Goal: Task Accomplishment & Management: Manage account settings

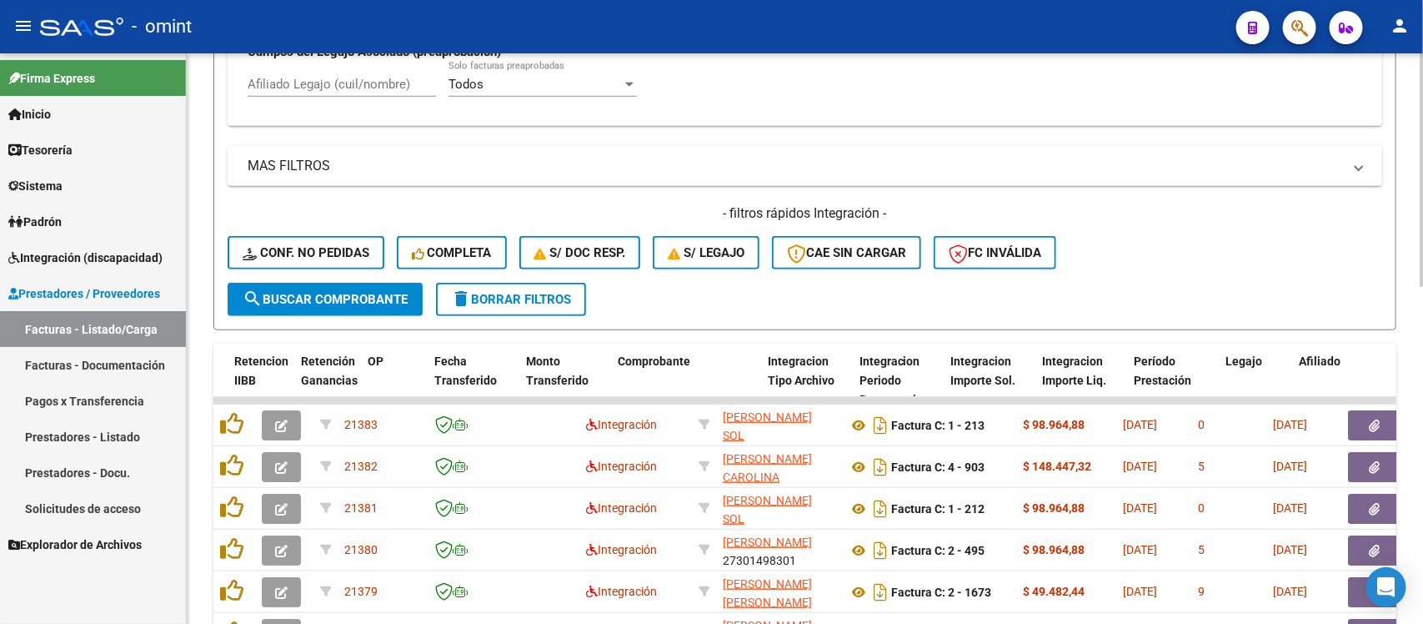
scroll to position [0, 1485]
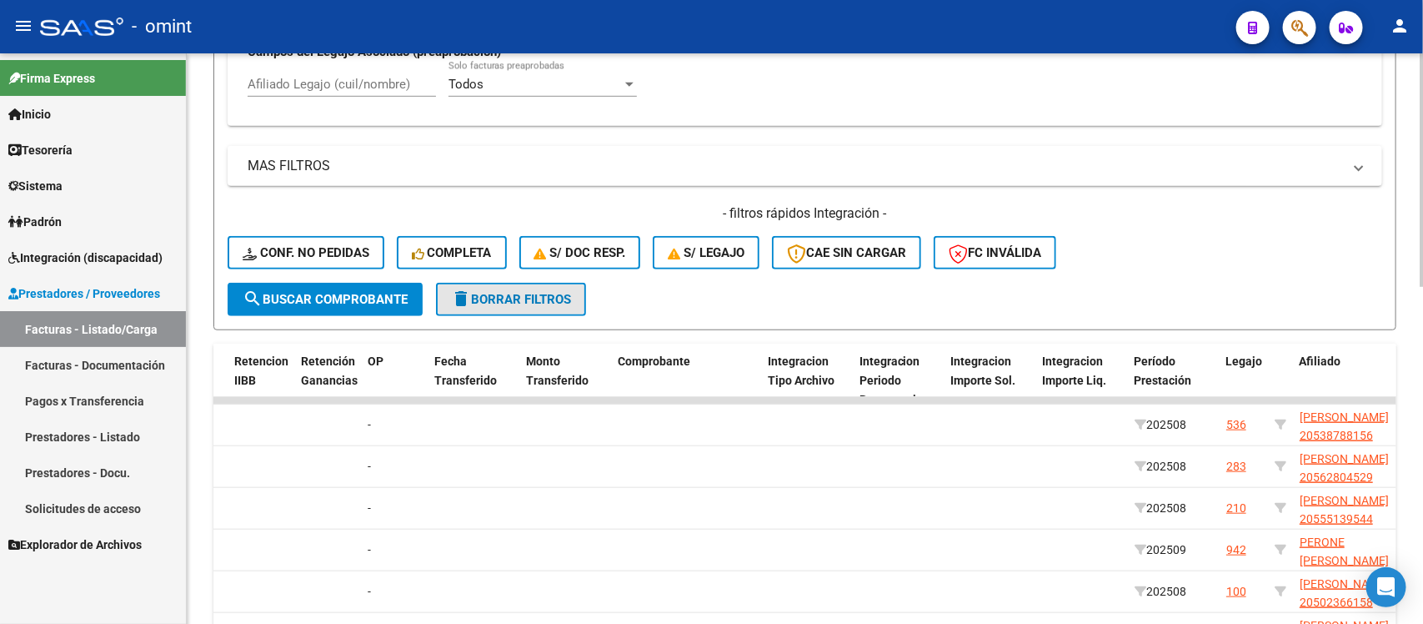
click at [501, 294] on span "delete Borrar Filtros" at bounding box center [511, 299] width 120 height 15
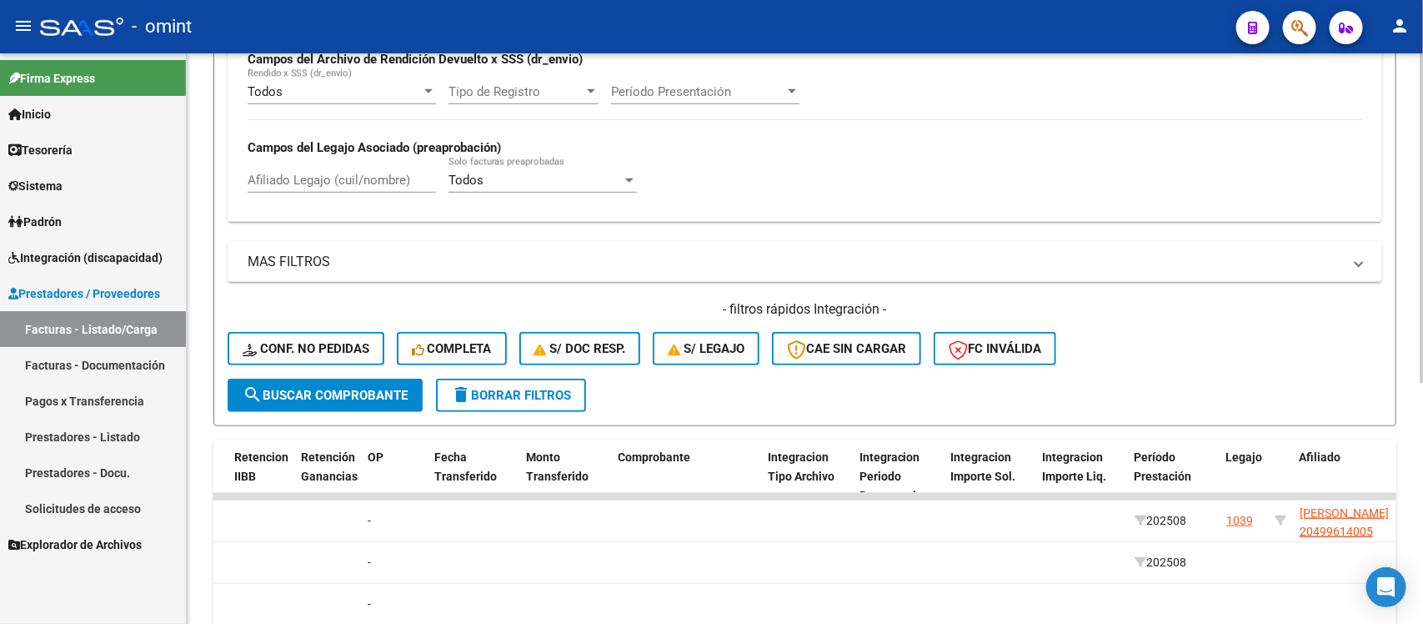
scroll to position [514, 0]
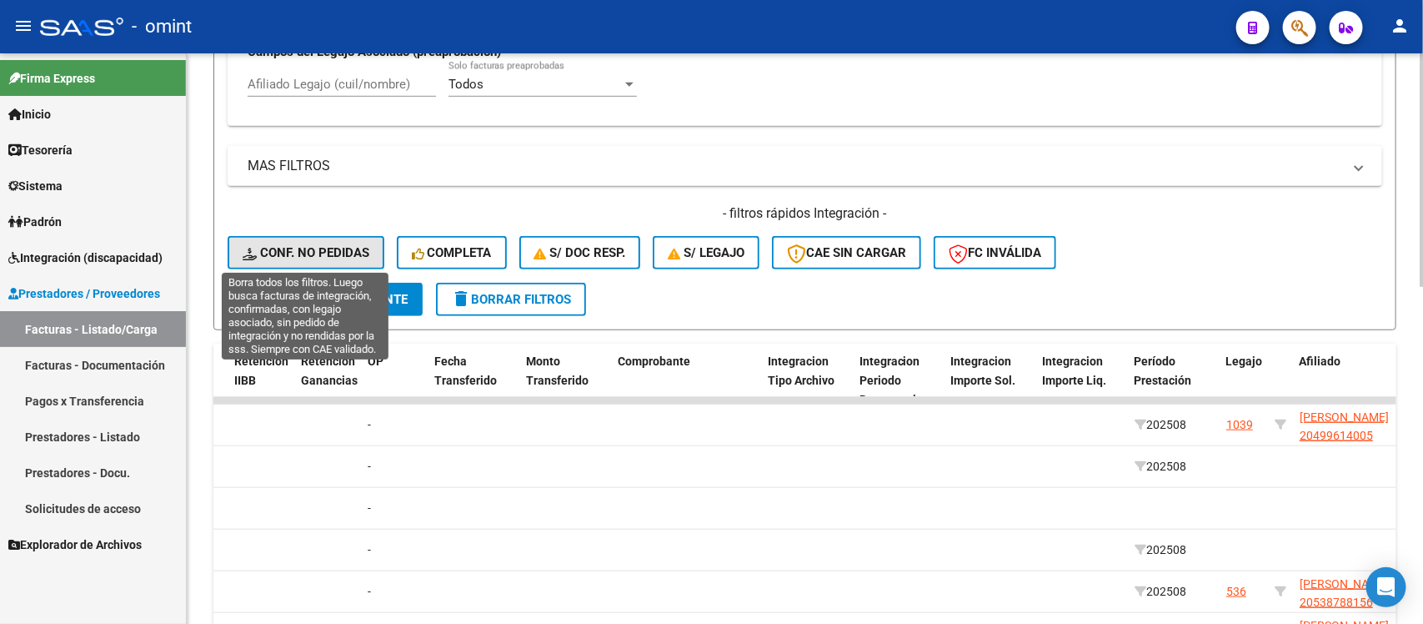
click at [348, 245] on span "Conf. no pedidas" at bounding box center [306, 252] width 127 height 15
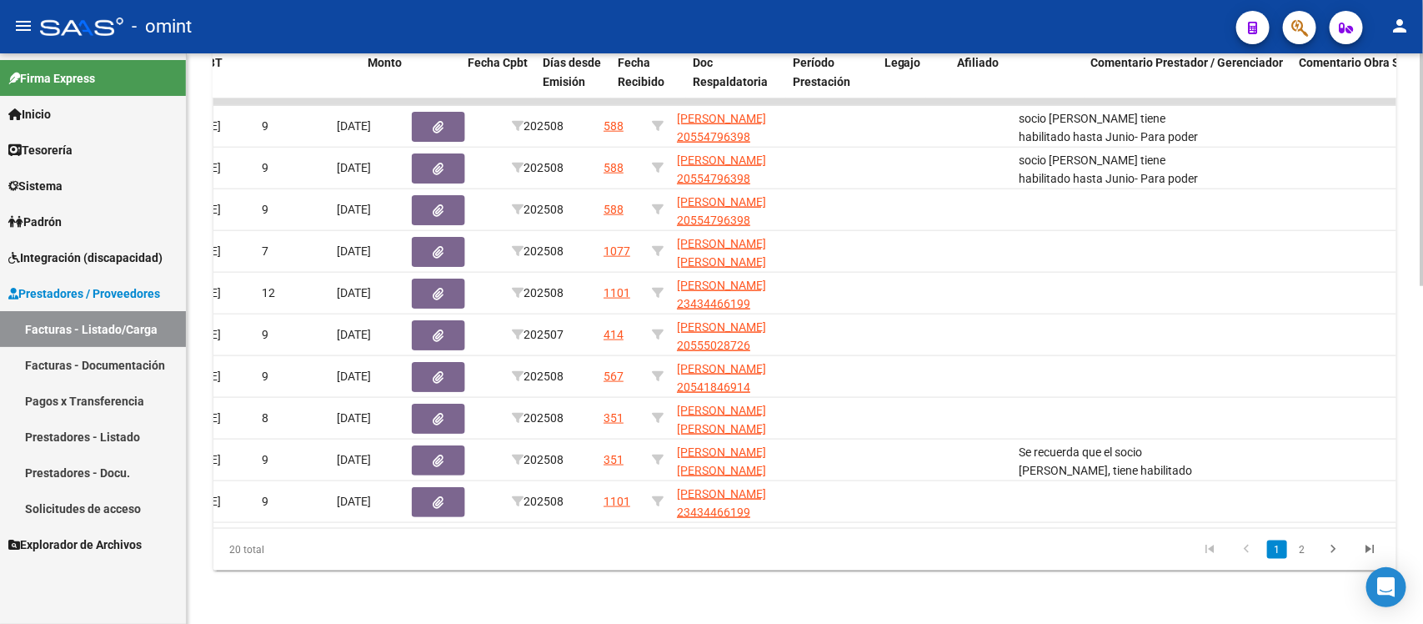
scroll to position [0, 0]
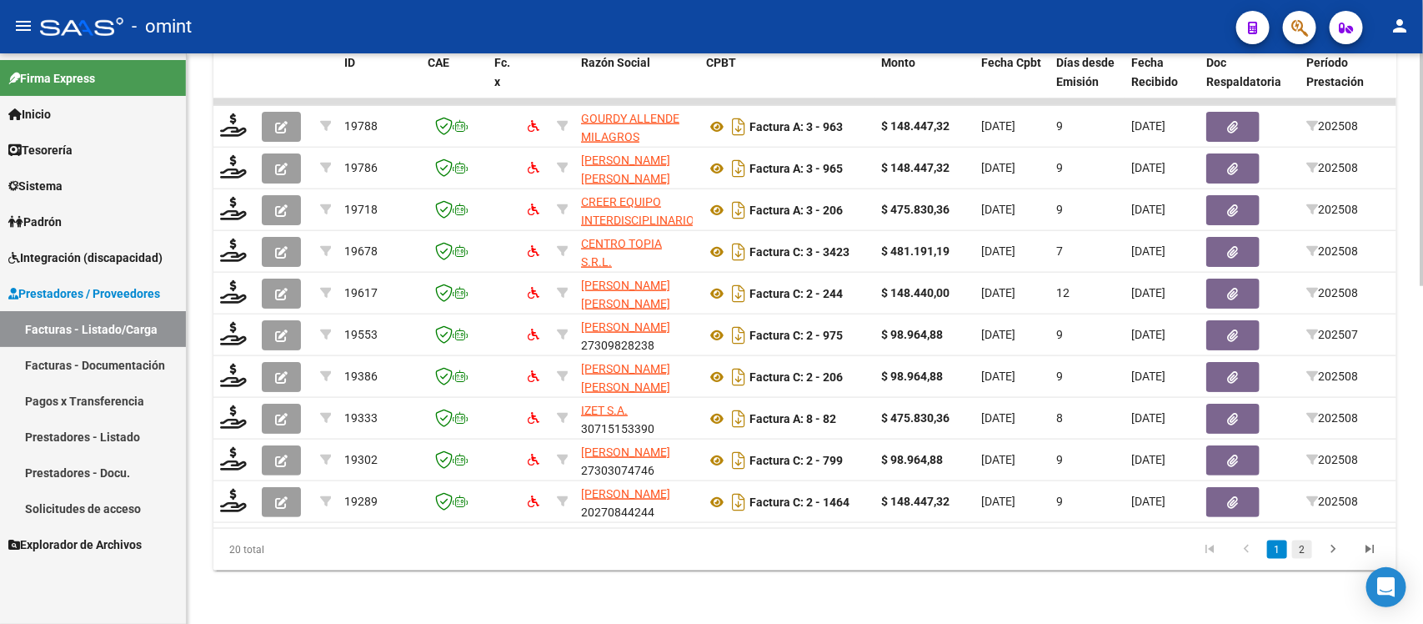
click at [1309, 544] on link "2" at bounding box center [1303, 549] width 20 height 18
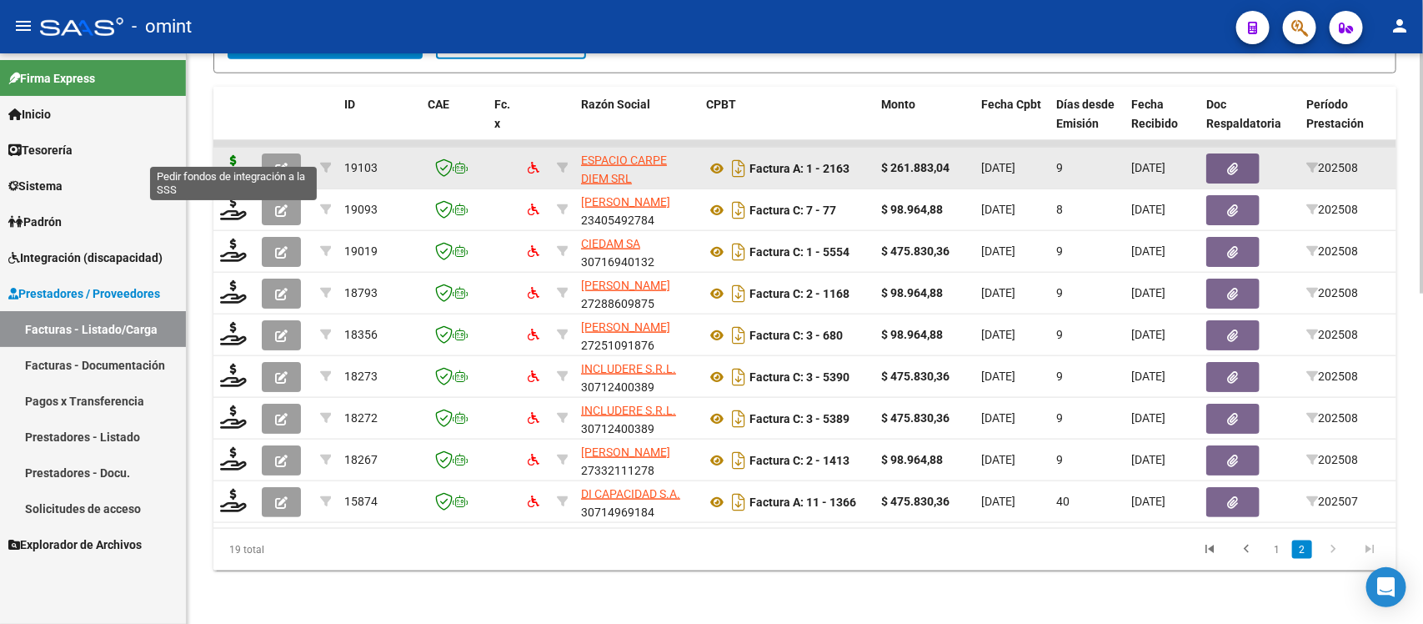
click at [240, 155] on icon at bounding box center [233, 166] width 27 height 23
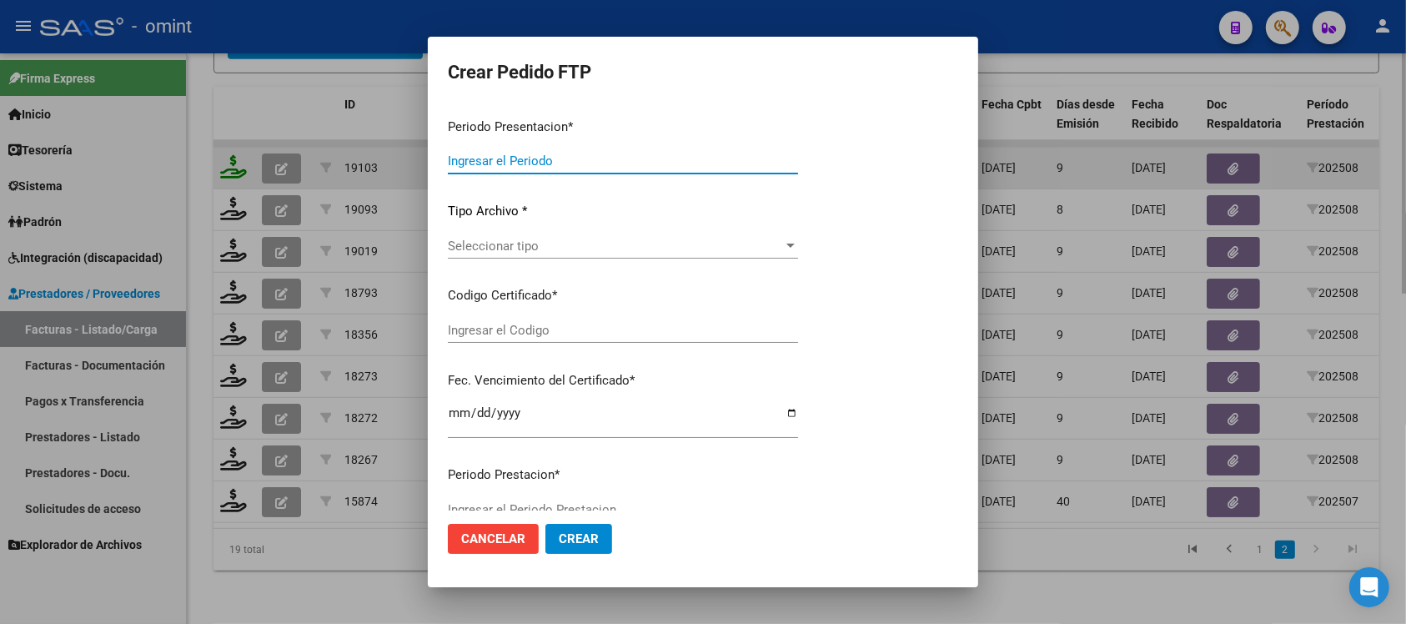
type input "202508"
type input "$ 261.883,04"
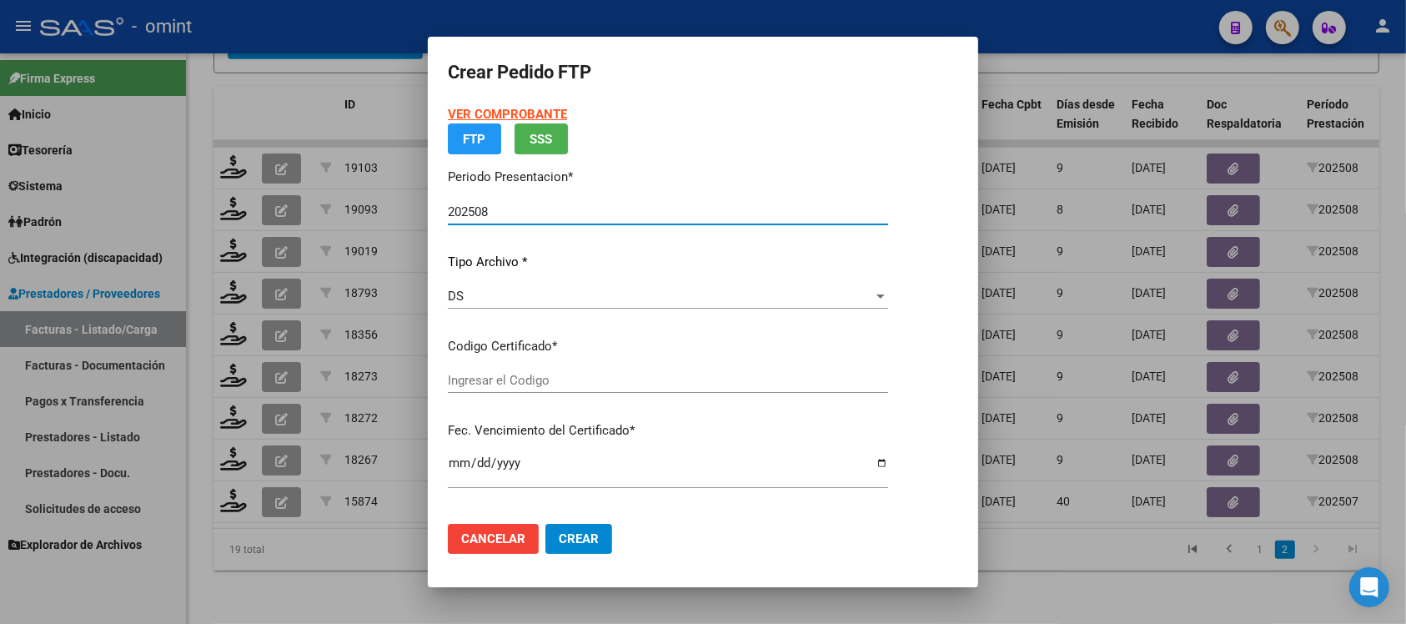
type input "5718336834"
type input "2027-05-02"
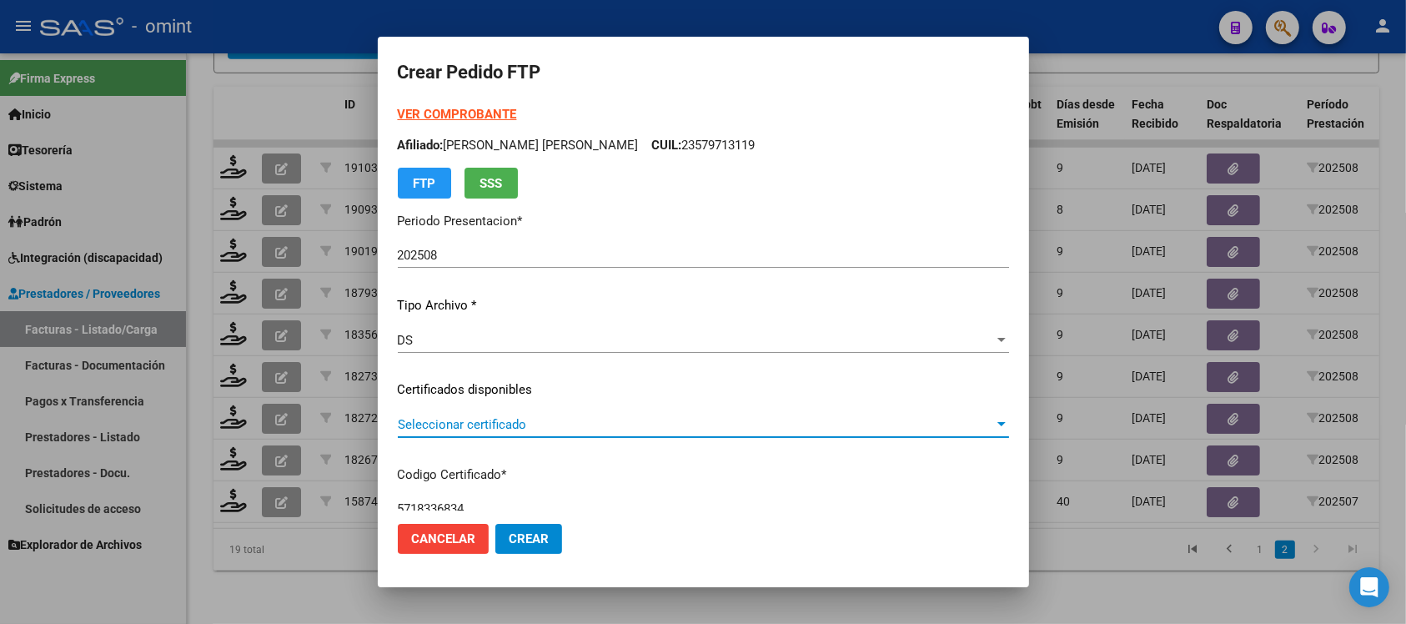
click at [518, 419] on span "Seleccionar certificado" at bounding box center [696, 424] width 596 height 15
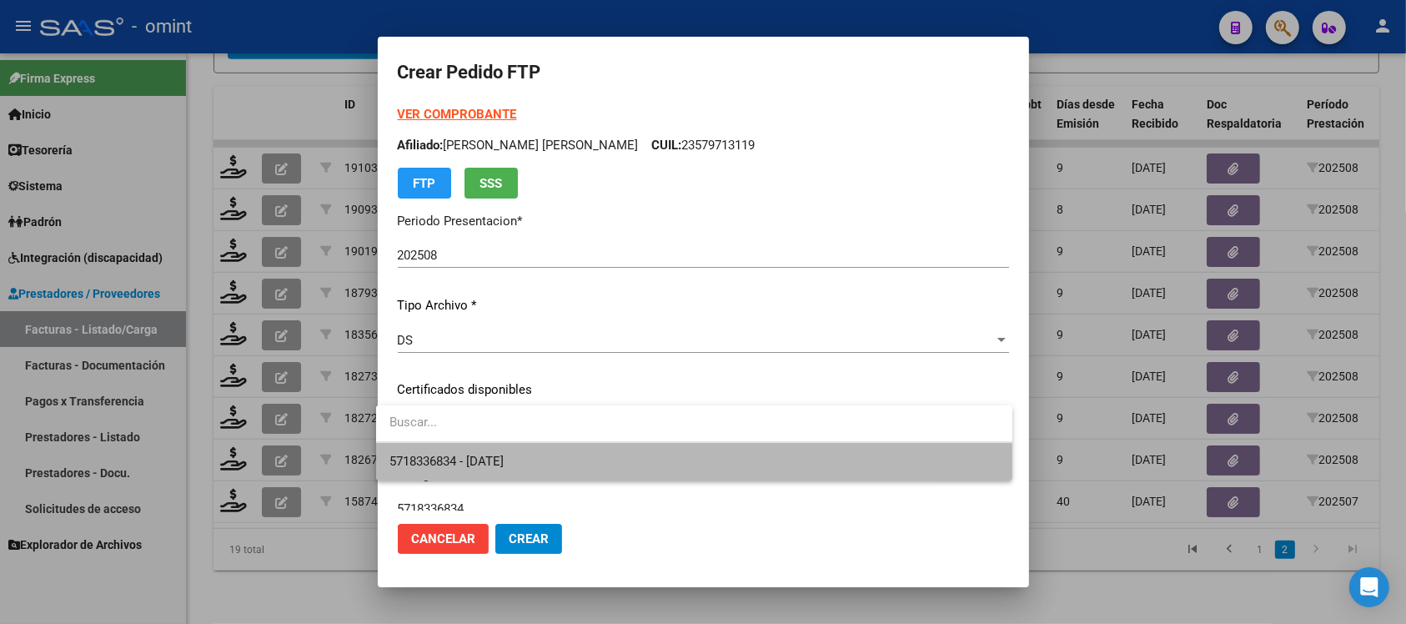
click at [551, 469] on span "5718336834 - 2027-05-02" at bounding box center [694, 462] width 610 height 38
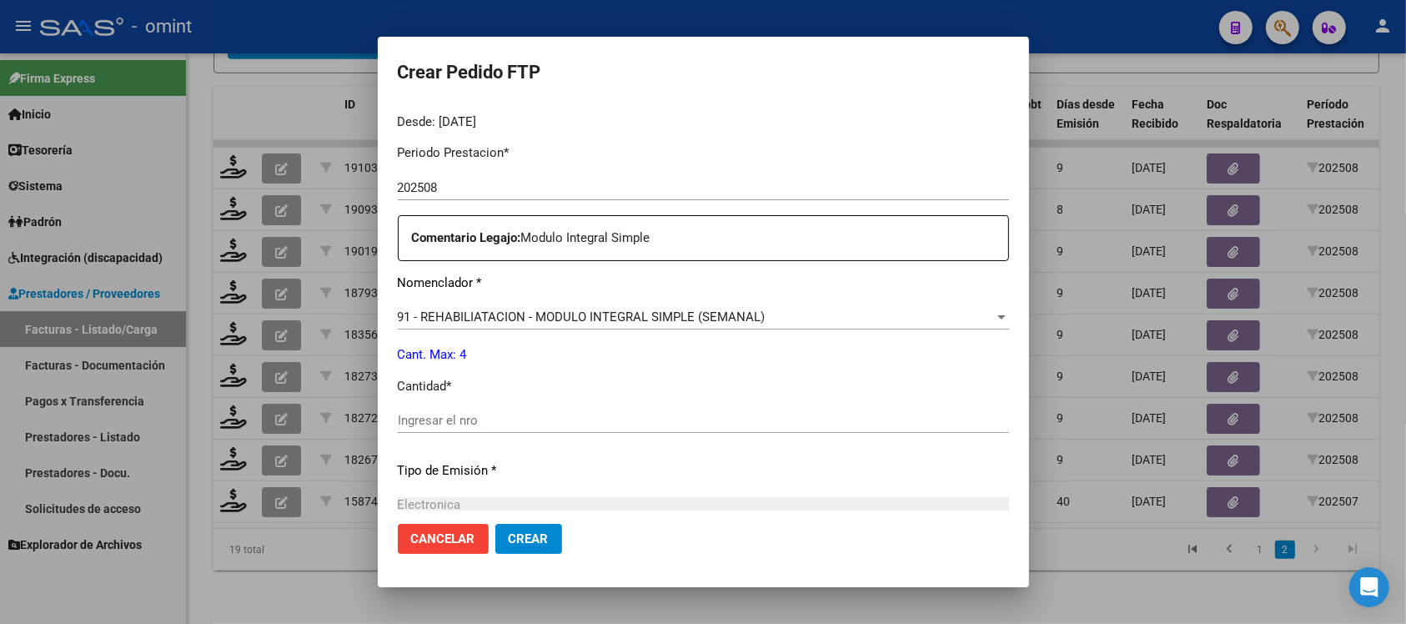
scroll to position [521, 0]
click at [506, 417] on input "Ingresar el nro" at bounding box center [703, 418] width 611 height 15
type input "4"
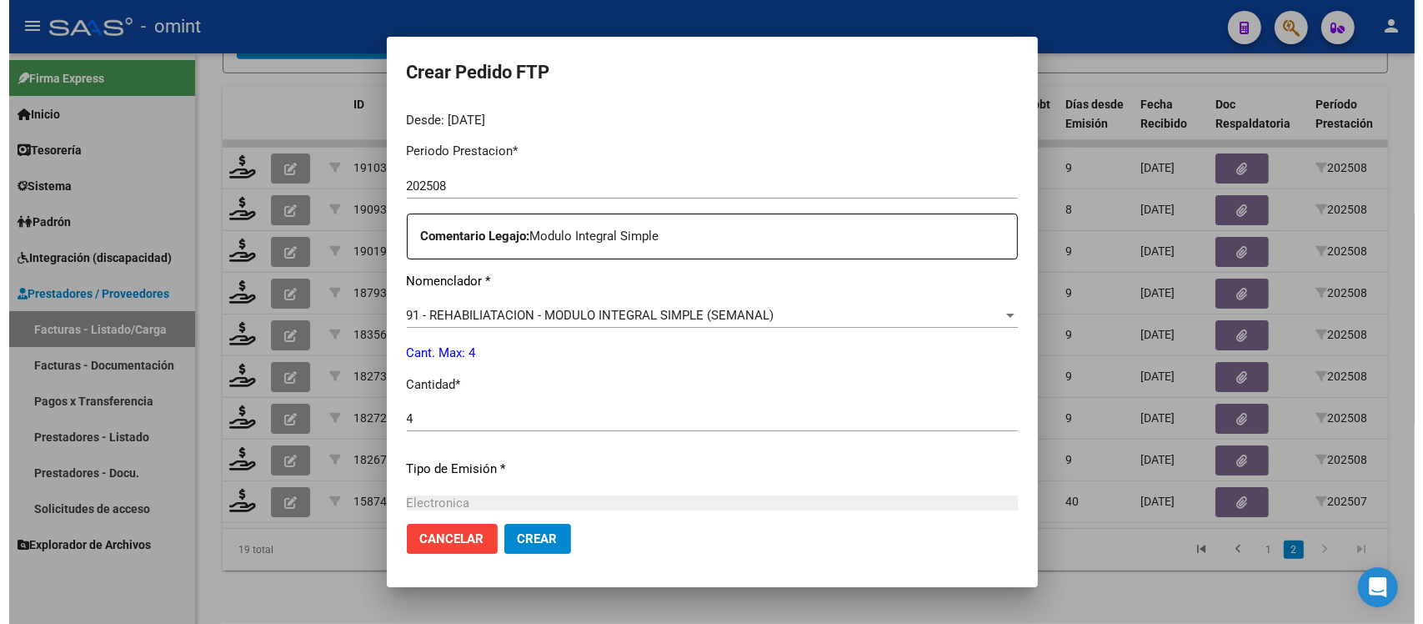
scroll to position [710, 0]
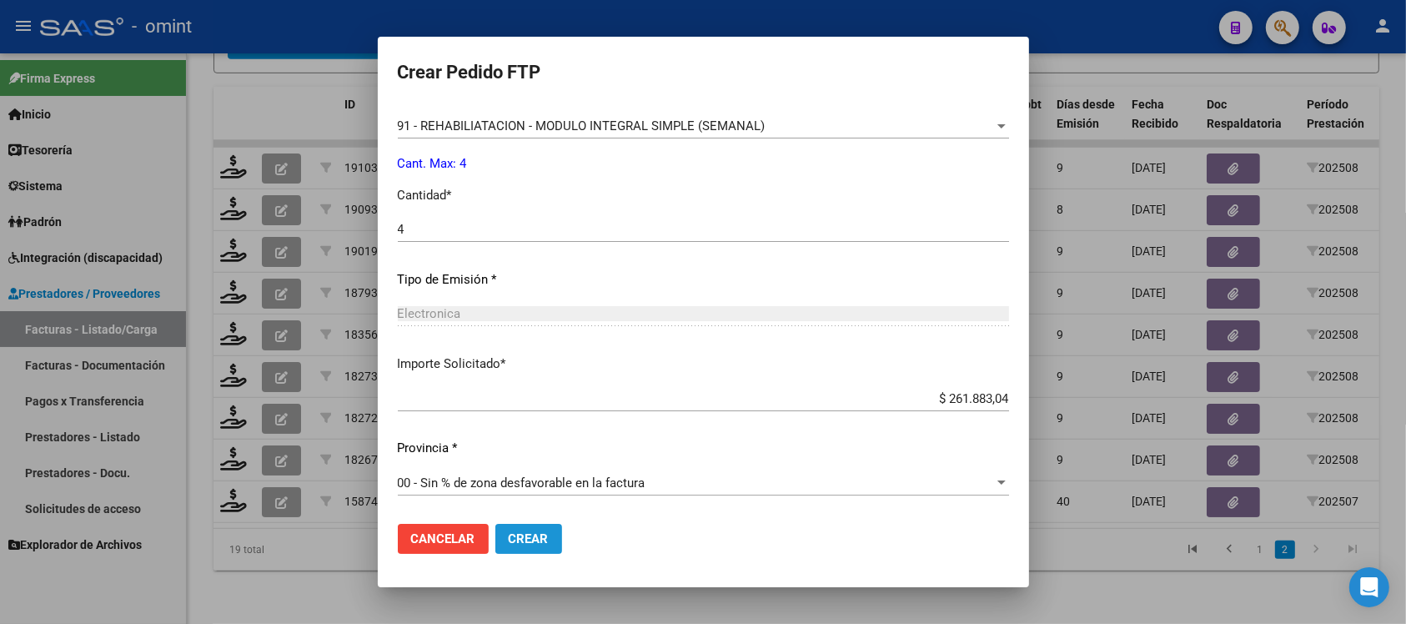
click at [535, 544] on span "Crear" at bounding box center [529, 538] width 40 height 15
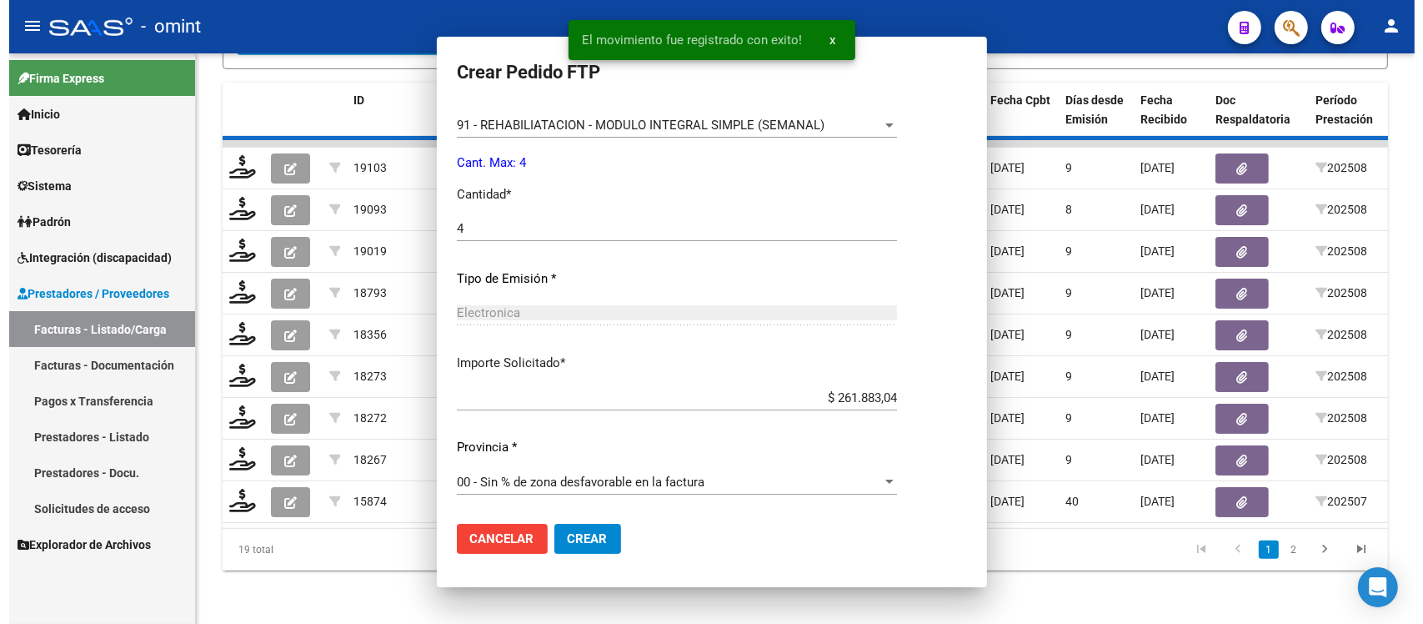
scroll to position [0, 0]
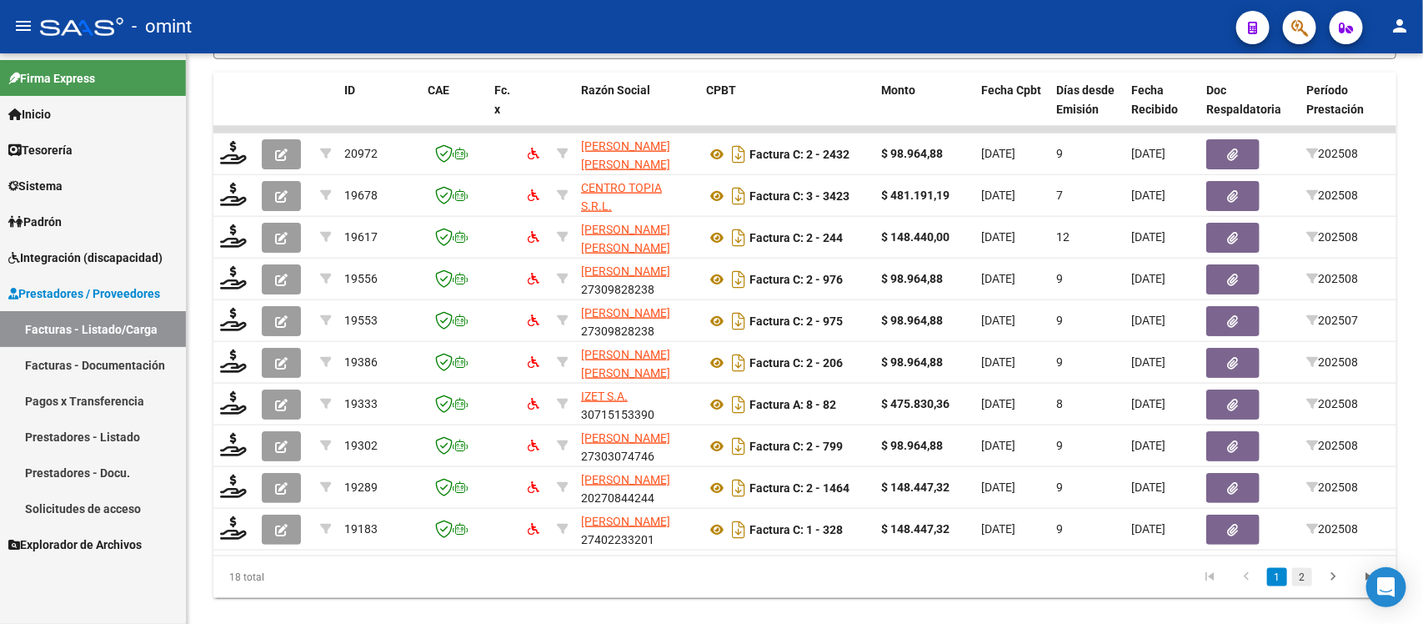
click at [1305, 586] on link "2" at bounding box center [1303, 577] width 20 height 18
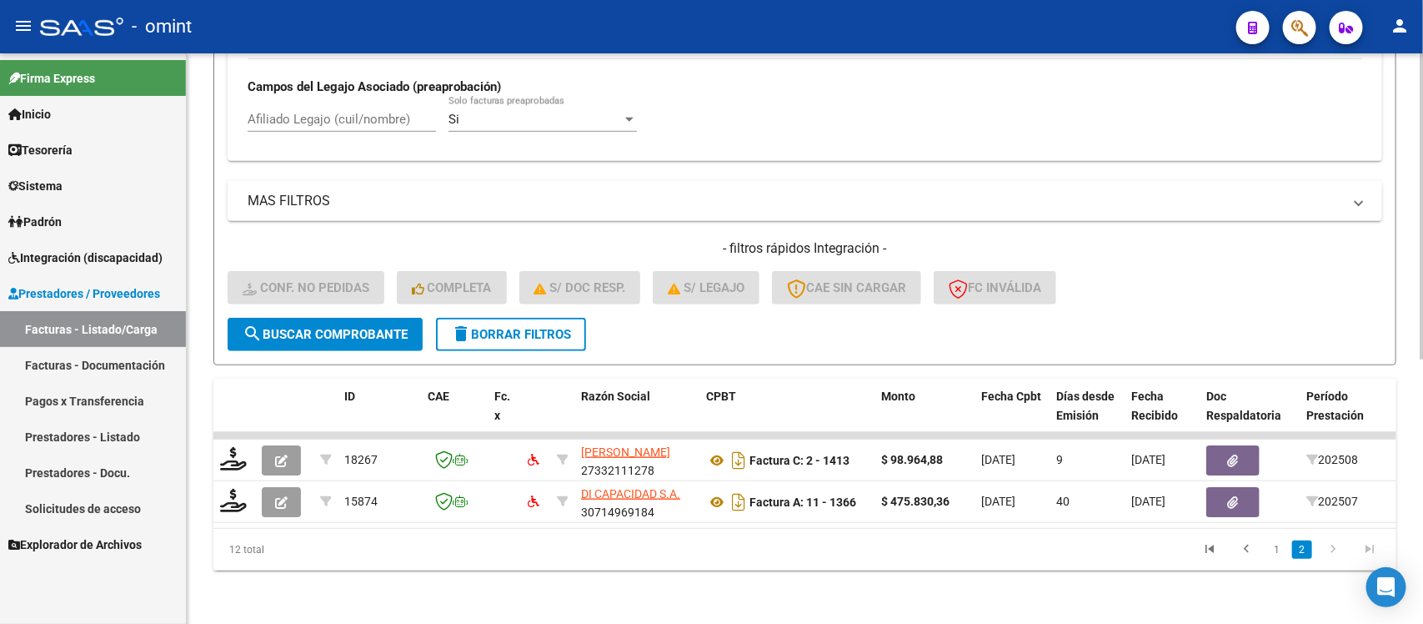
scroll to position [0, 1485]
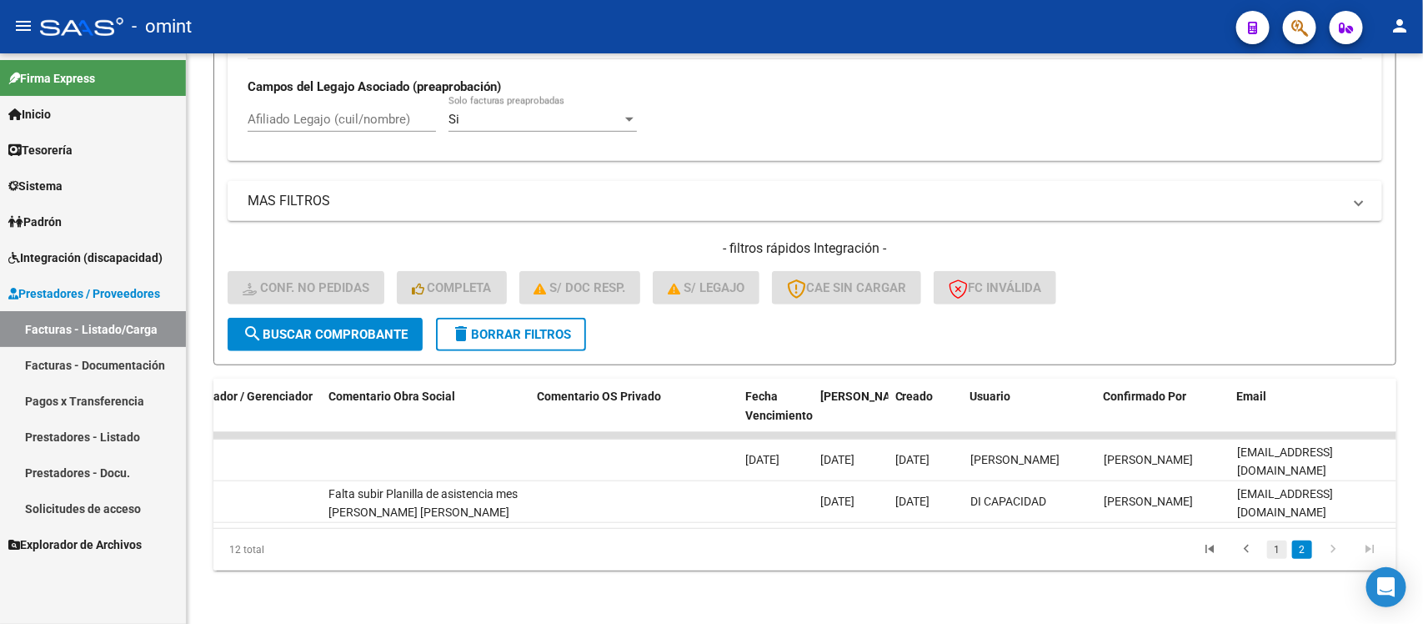
click at [1281, 540] on link "1" at bounding box center [1277, 549] width 20 height 18
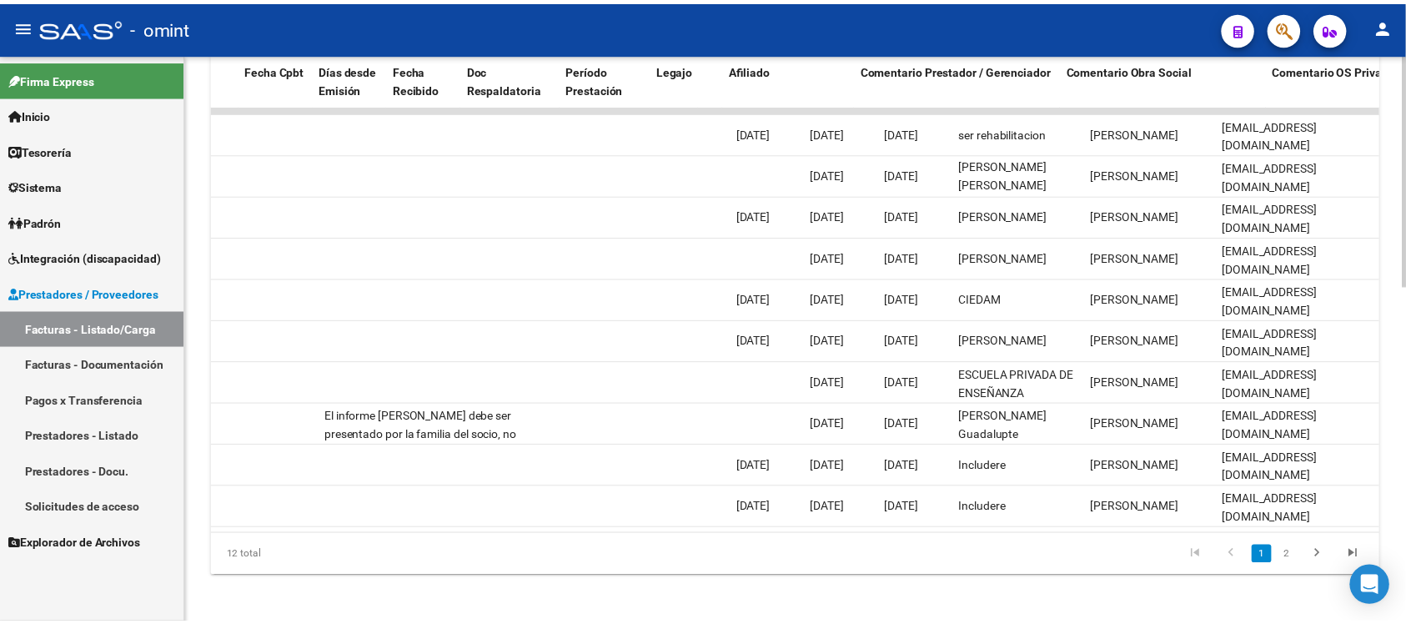
scroll to position [0, 0]
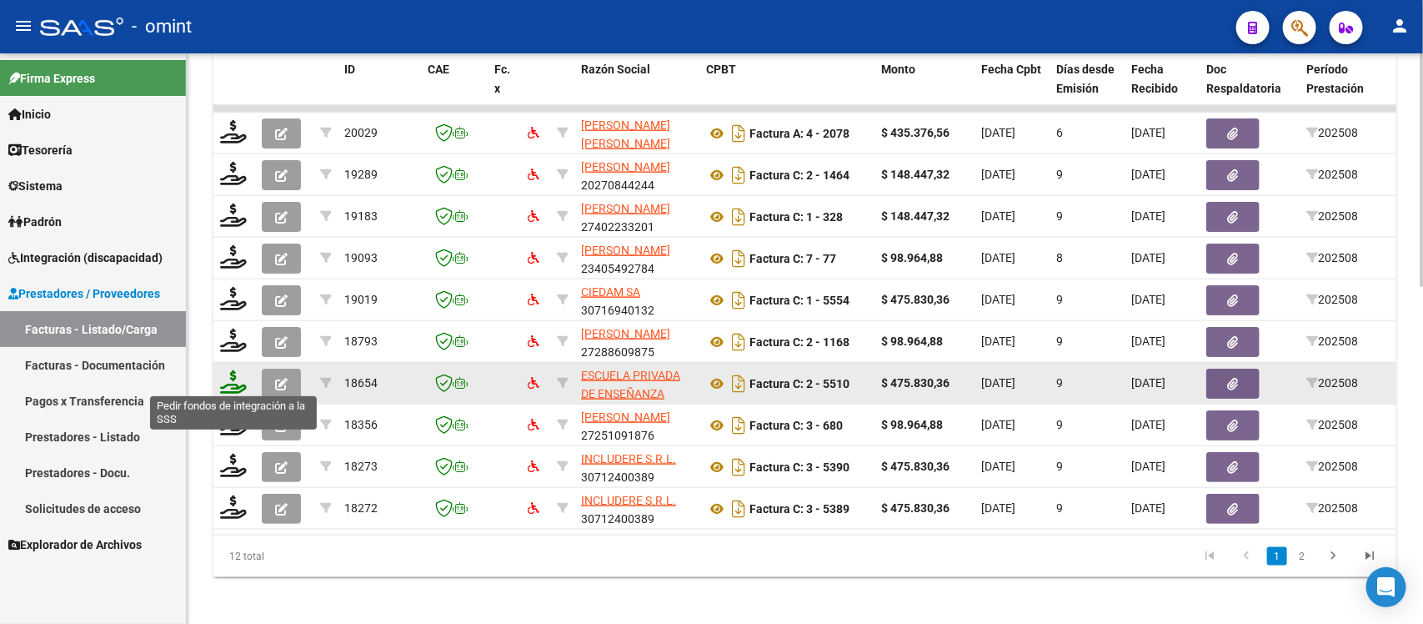
click at [235, 372] on icon at bounding box center [233, 381] width 27 height 23
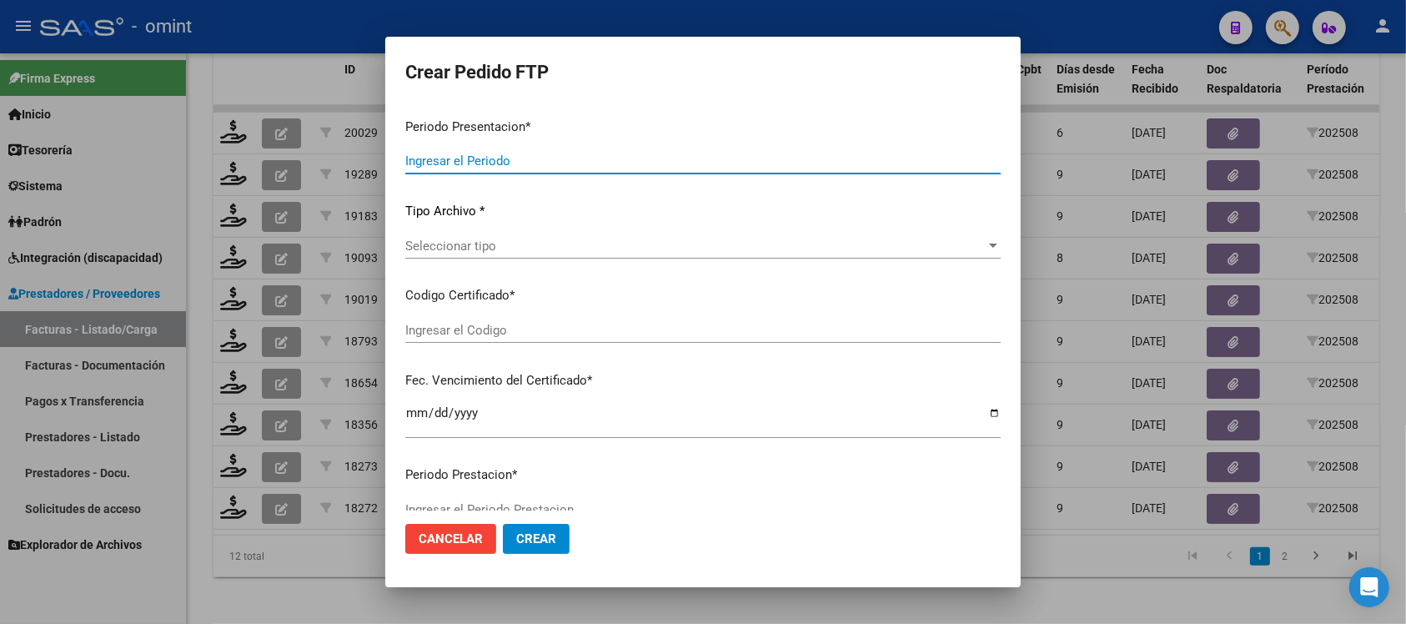
type input "202508"
type input "$ 475.830,36"
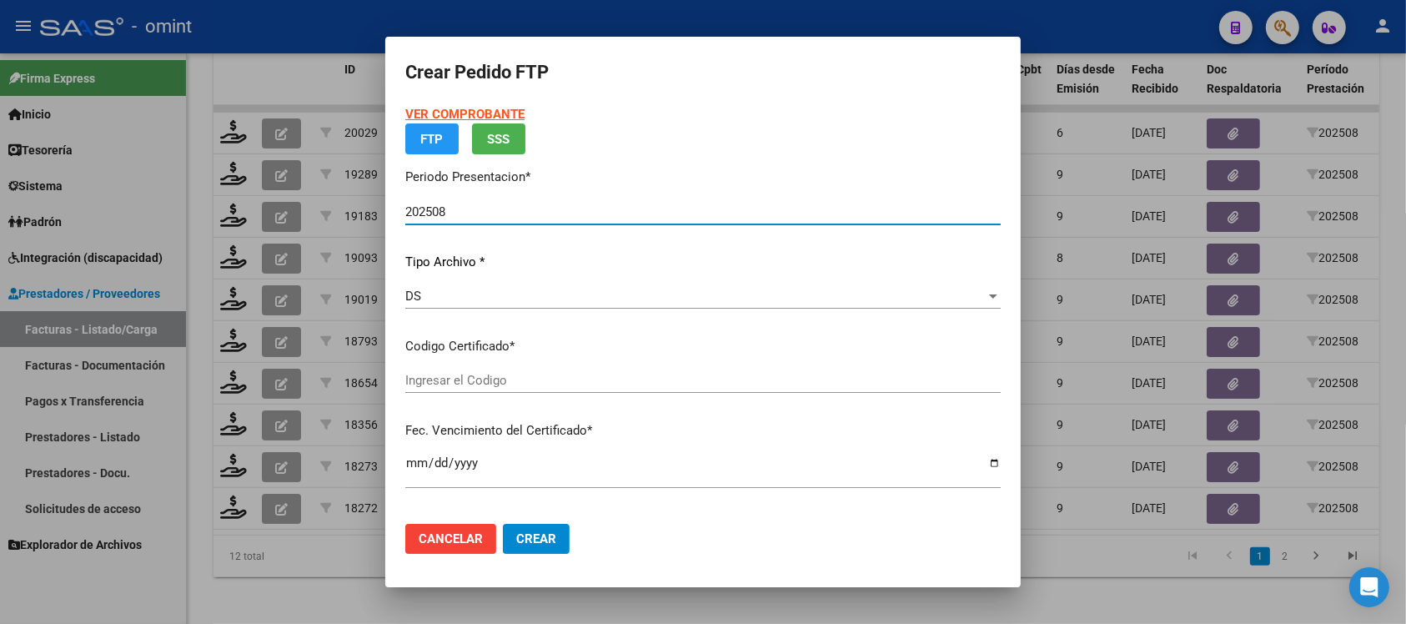
type input "48715943"
type input "2032-04-04"
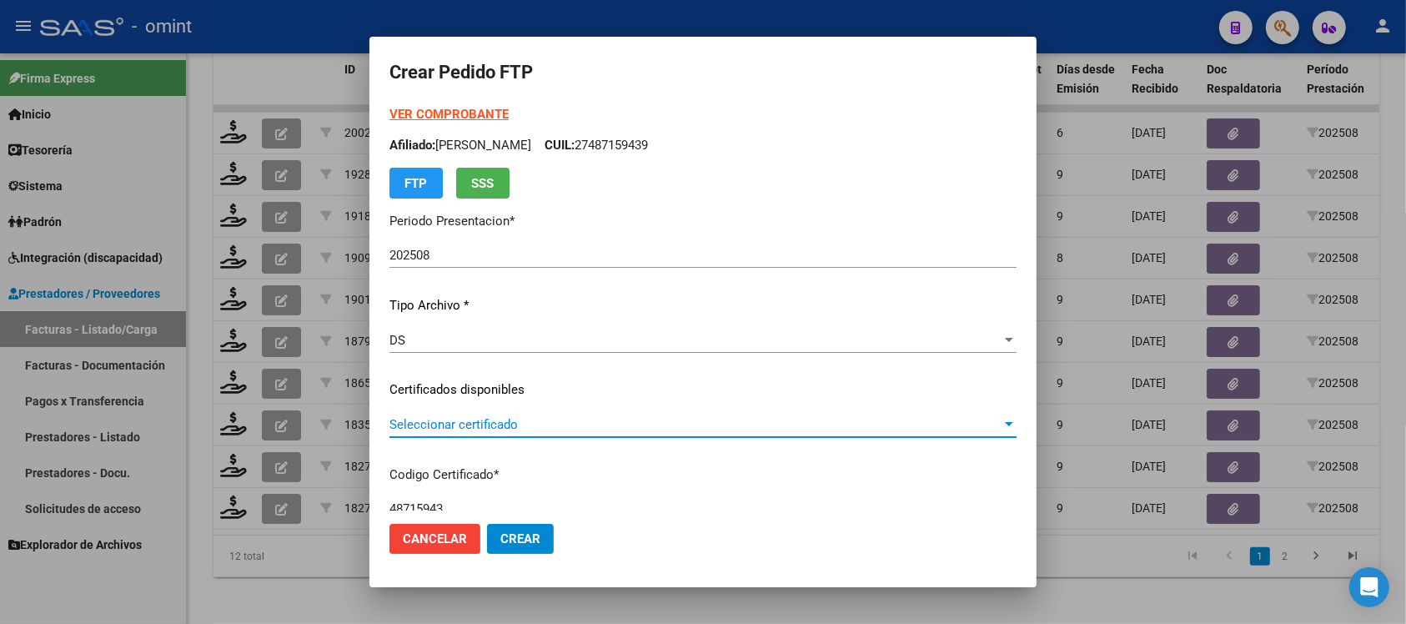
click at [478, 426] on span "Seleccionar certificado" at bounding box center [695, 424] width 612 height 15
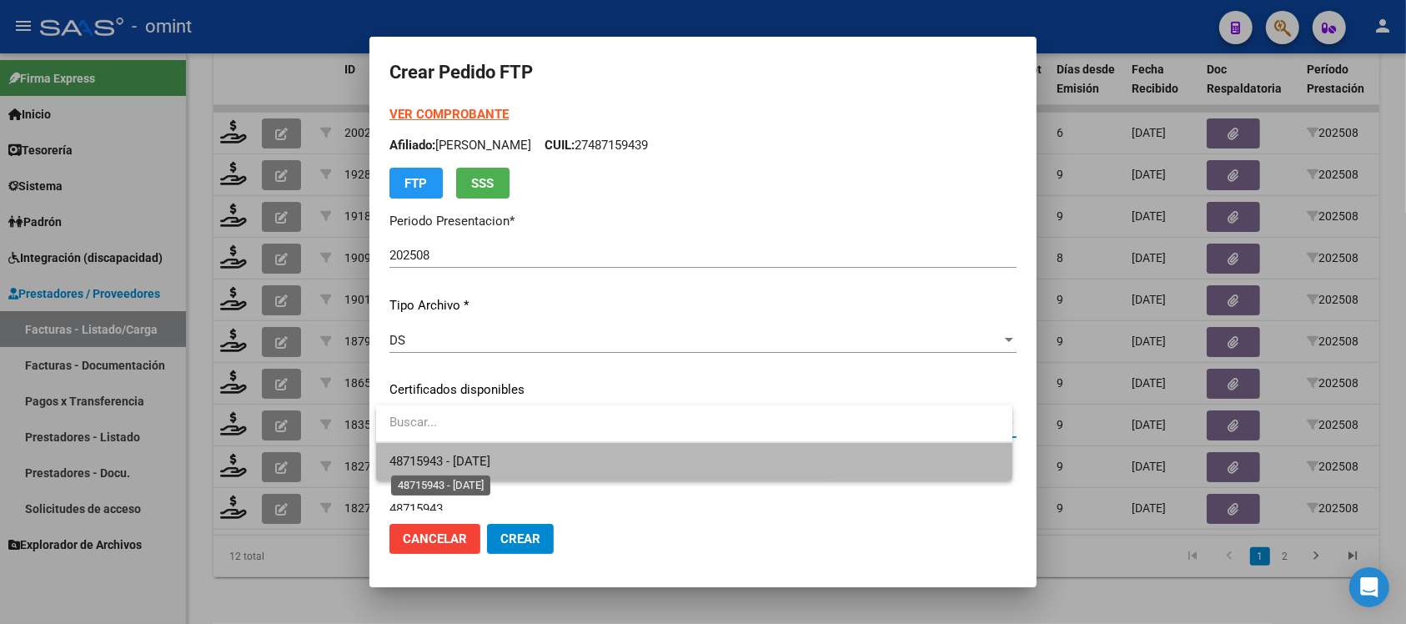
click at [490, 454] on span "48715943 - 2032-04-04" at bounding box center [439, 461] width 101 height 15
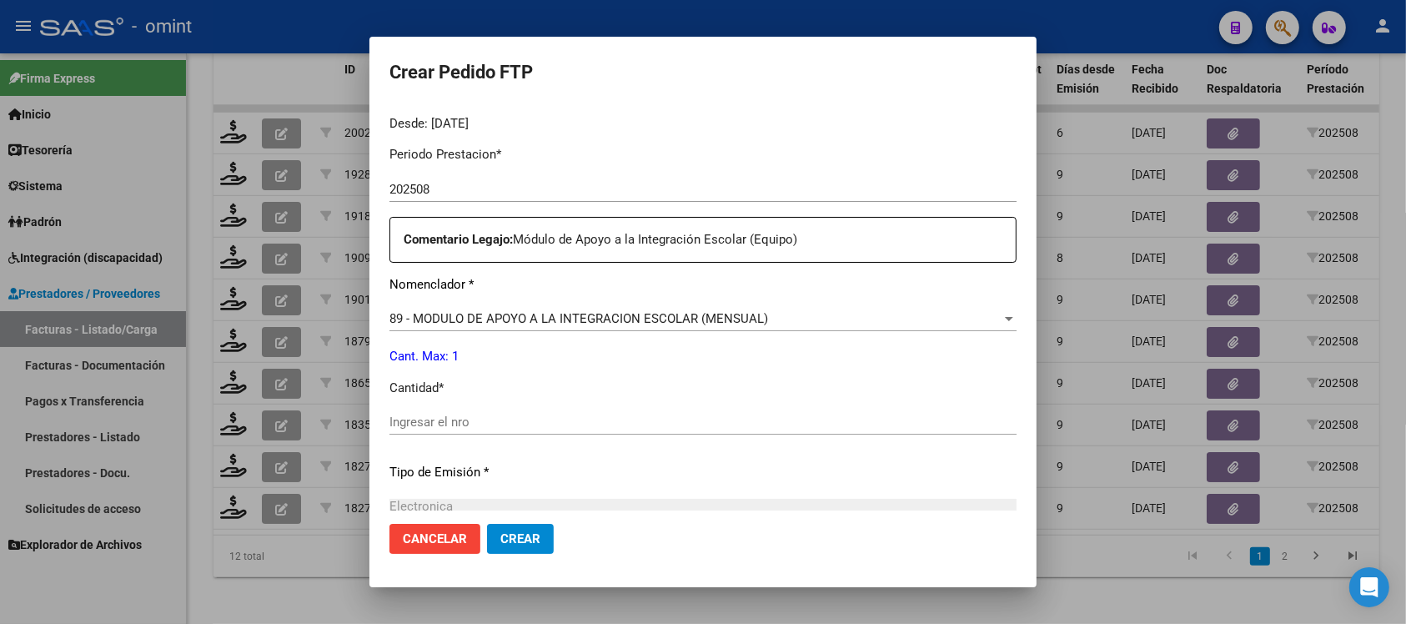
scroll to position [521, 0]
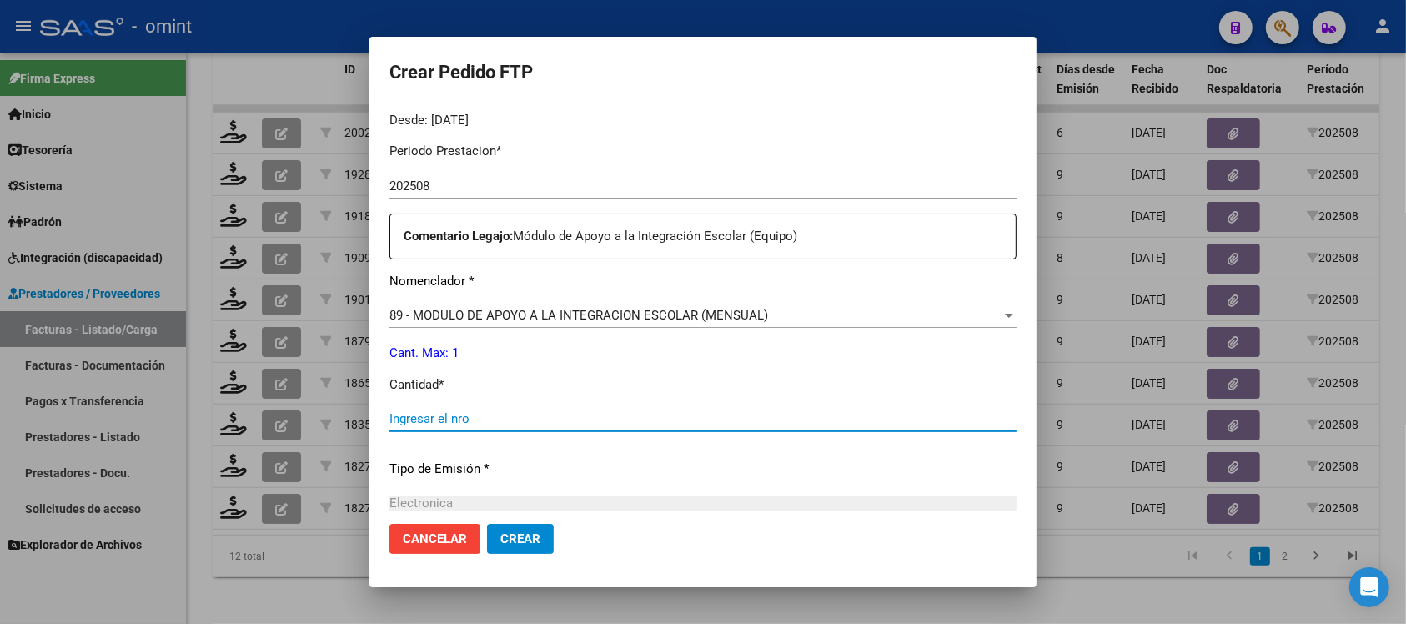
click at [478, 418] on input "Ingresar el nro" at bounding box center [702, 418] width 627 height 15
type input "1"
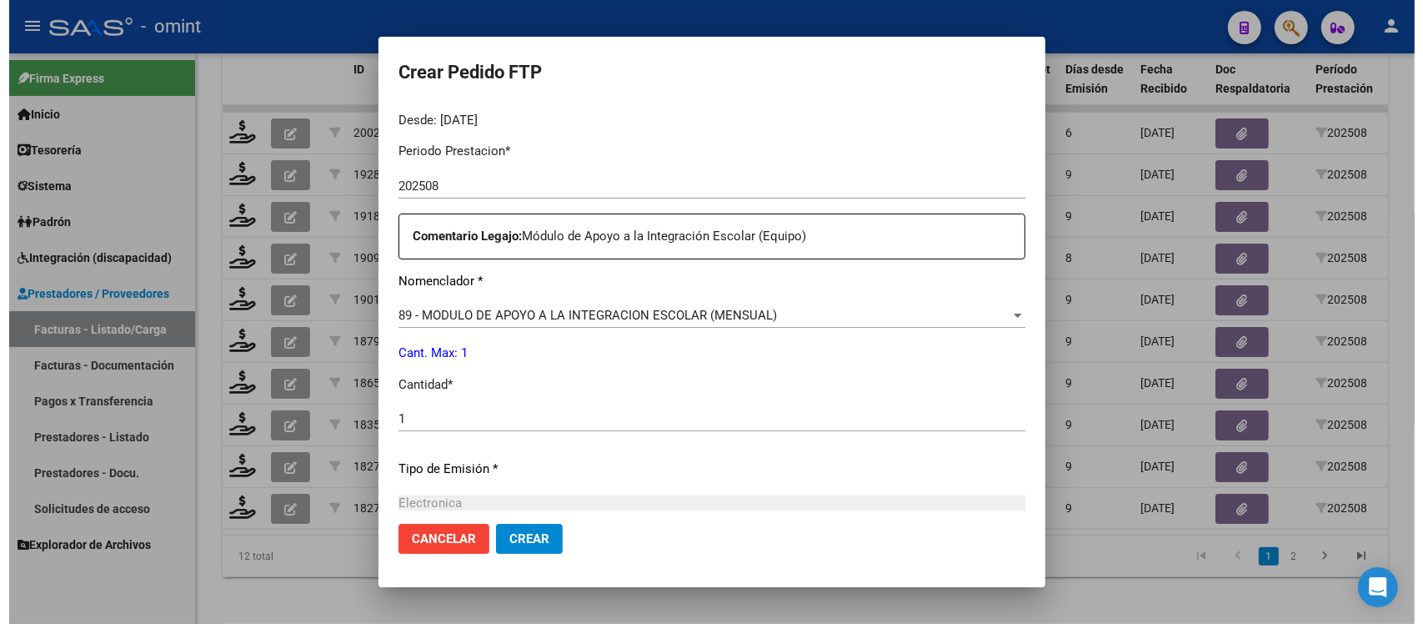
scroll to position [710, 0]
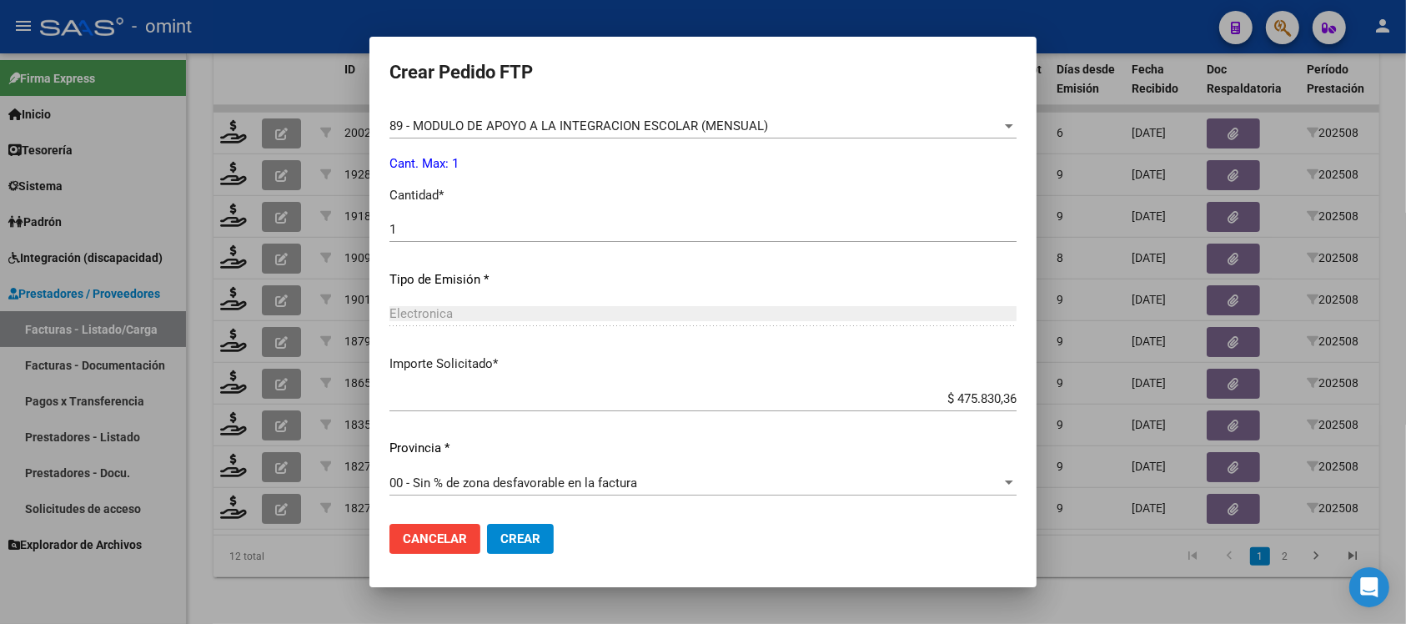
click at [523, 540] on span "Crear" at bounding box center [520, 538] width 40 height 15
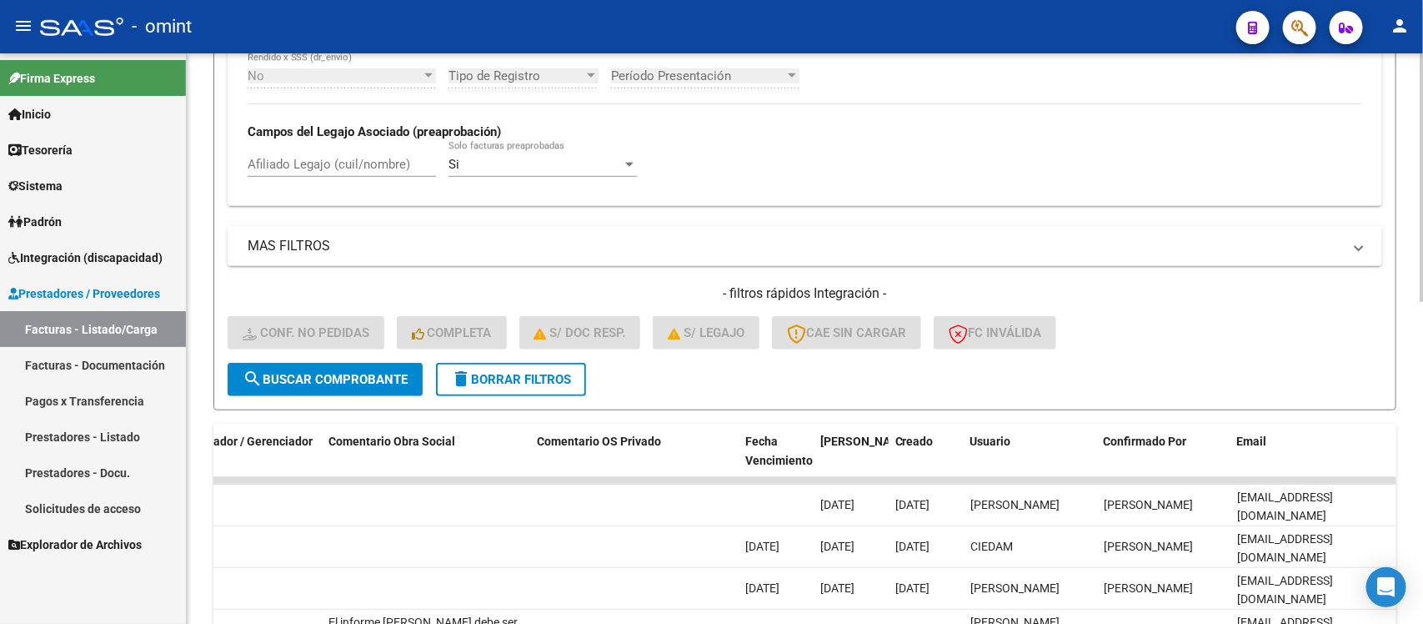
scroll to position [430, 0]
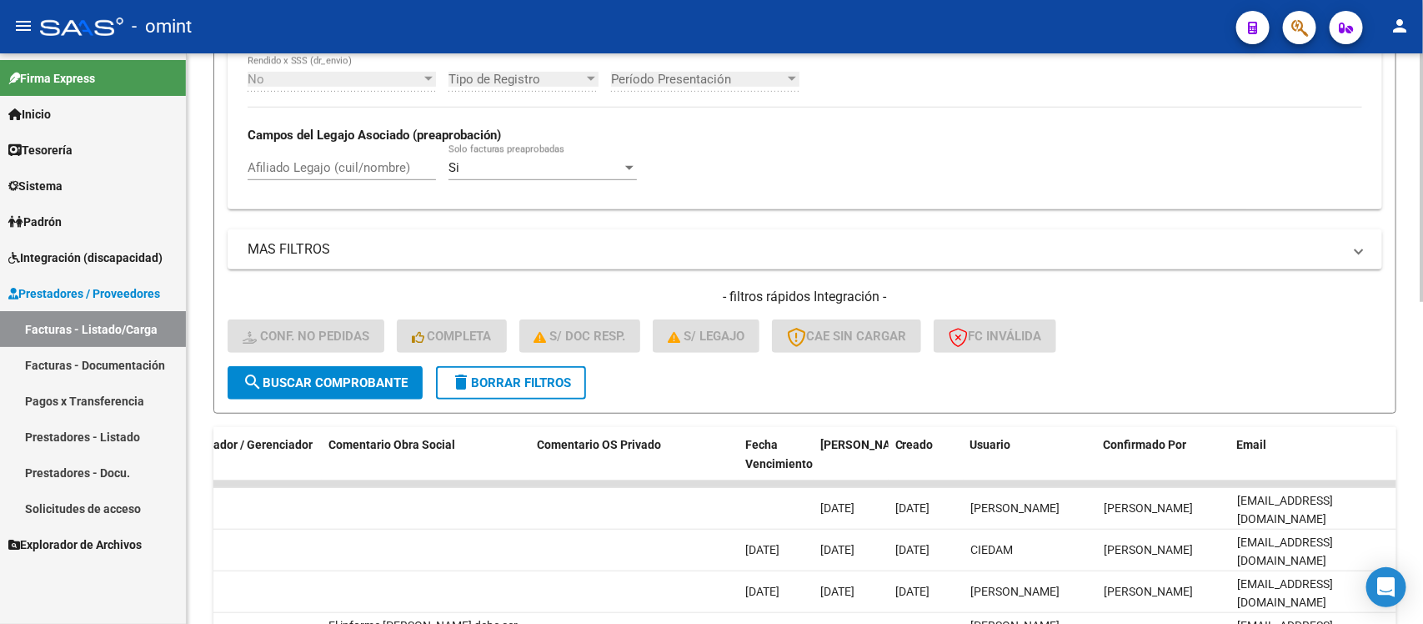
click at [509, 369] on button "delete Borrar Filtros" at bounding box center [511, 382] width 150 height 33
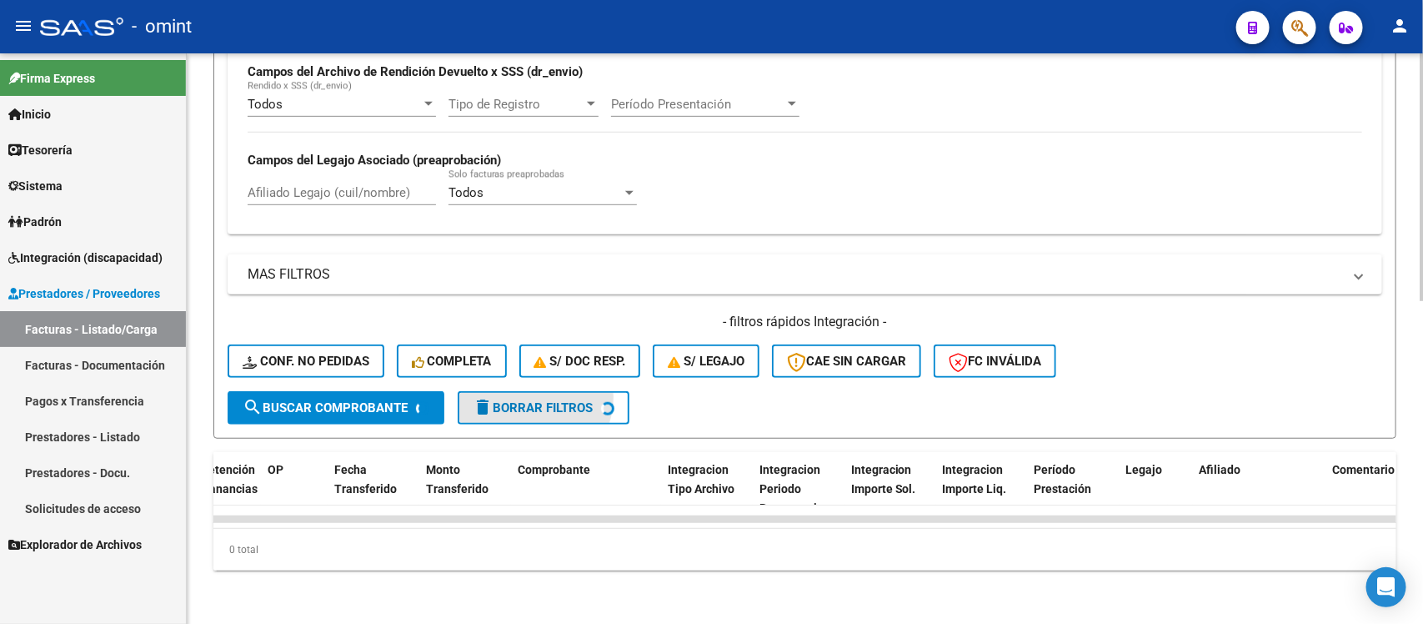
scroll to position [418, 0]
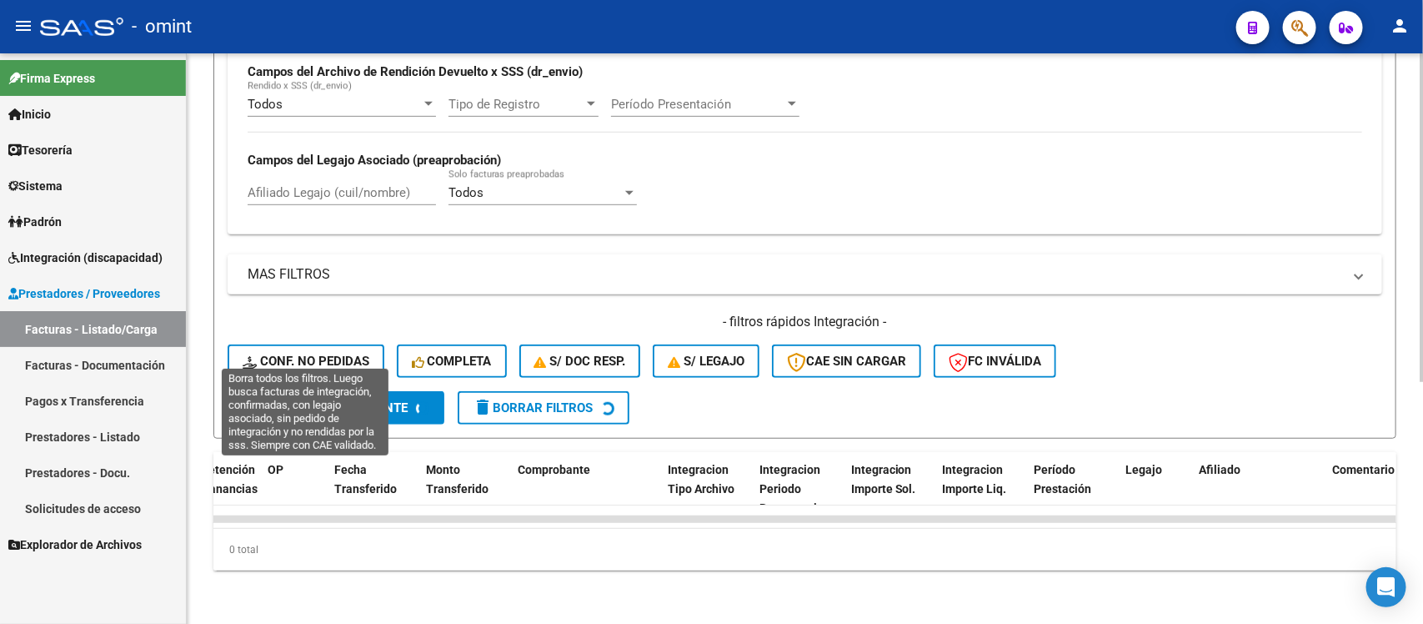
click at [344, 354] on span "Conf. no pedidas" at bounding box center [306, 361] width 127 height 15
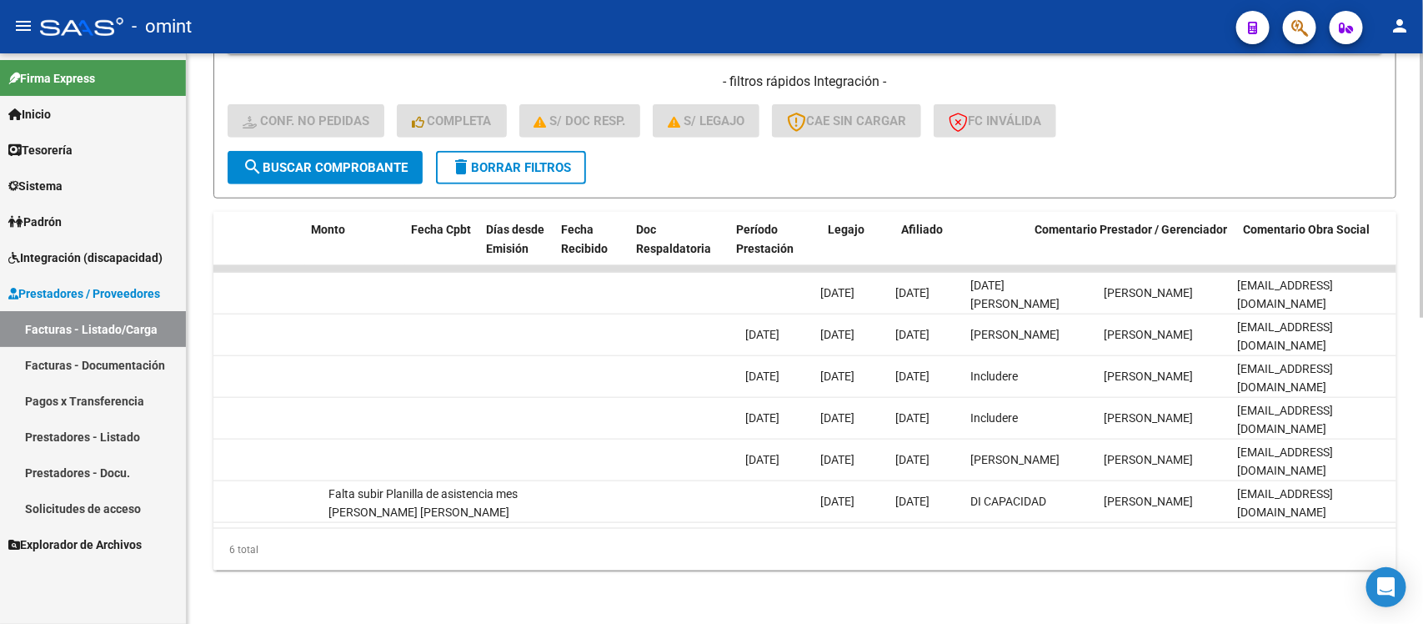
scroll to position [0, 0]
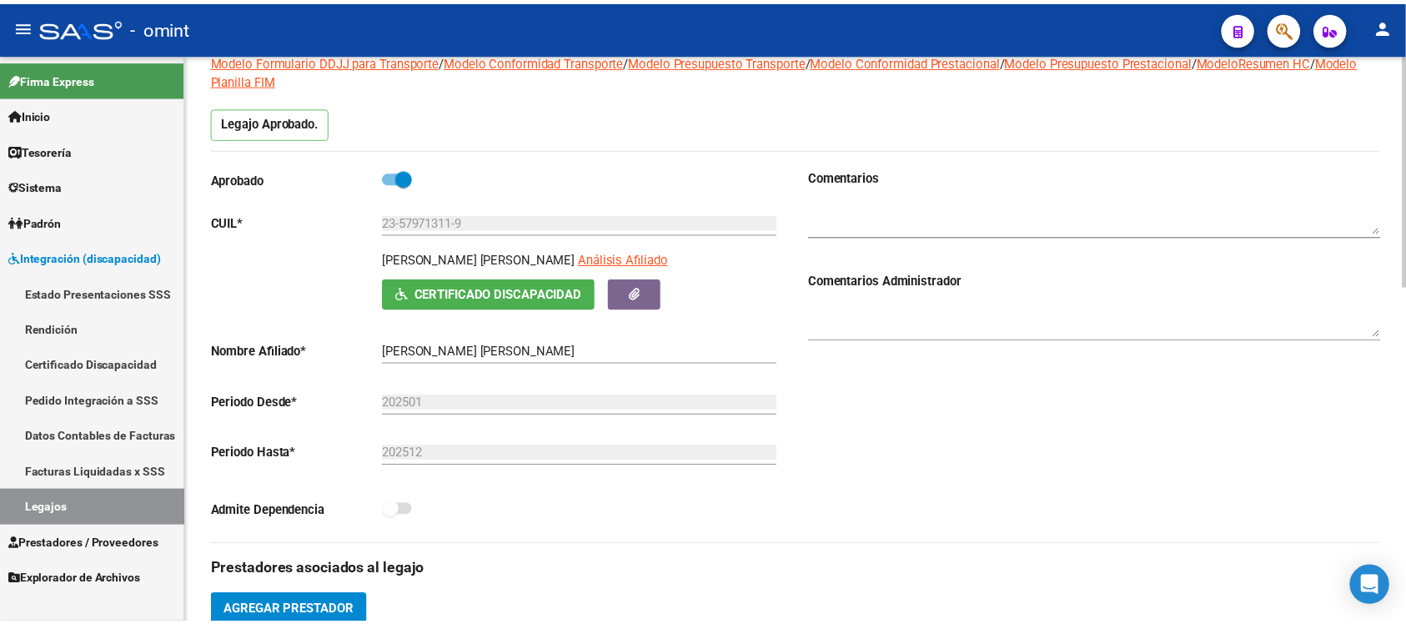
scroll to position [313, 0]
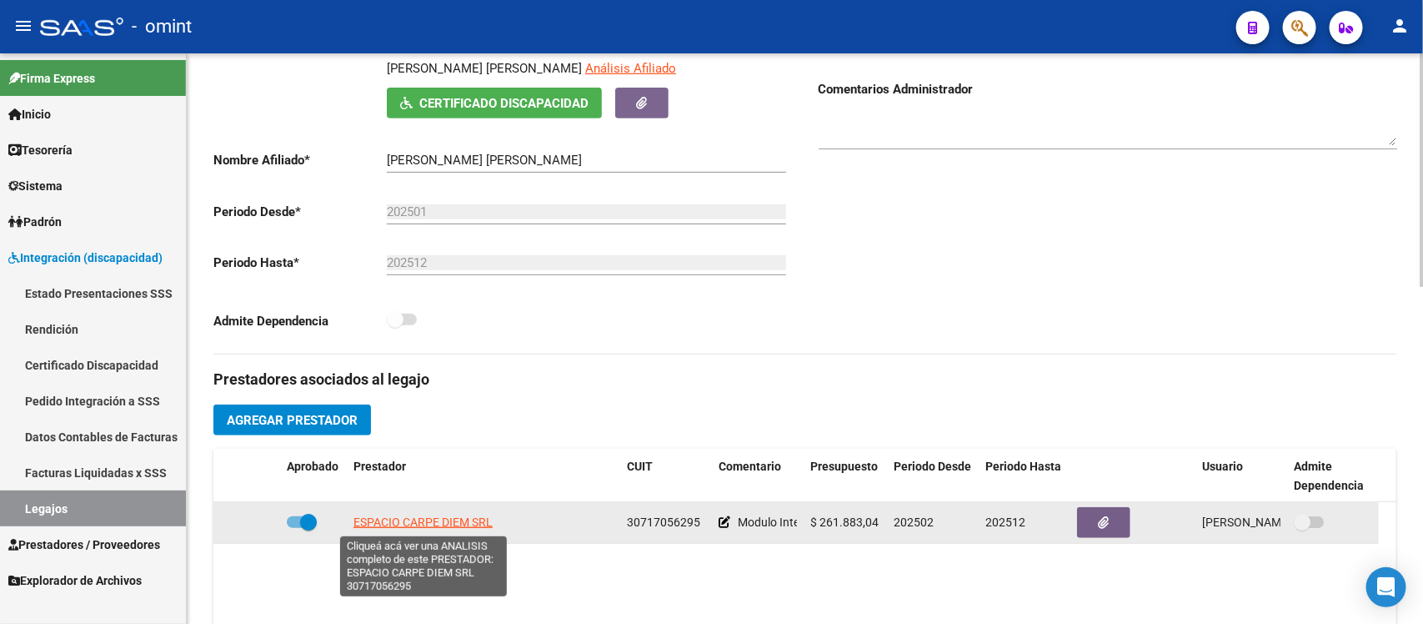
click at [417, 522] on span "ESPACIO CARPE DIEM SRL" at bounding box center [423, 521] width 139 height 13
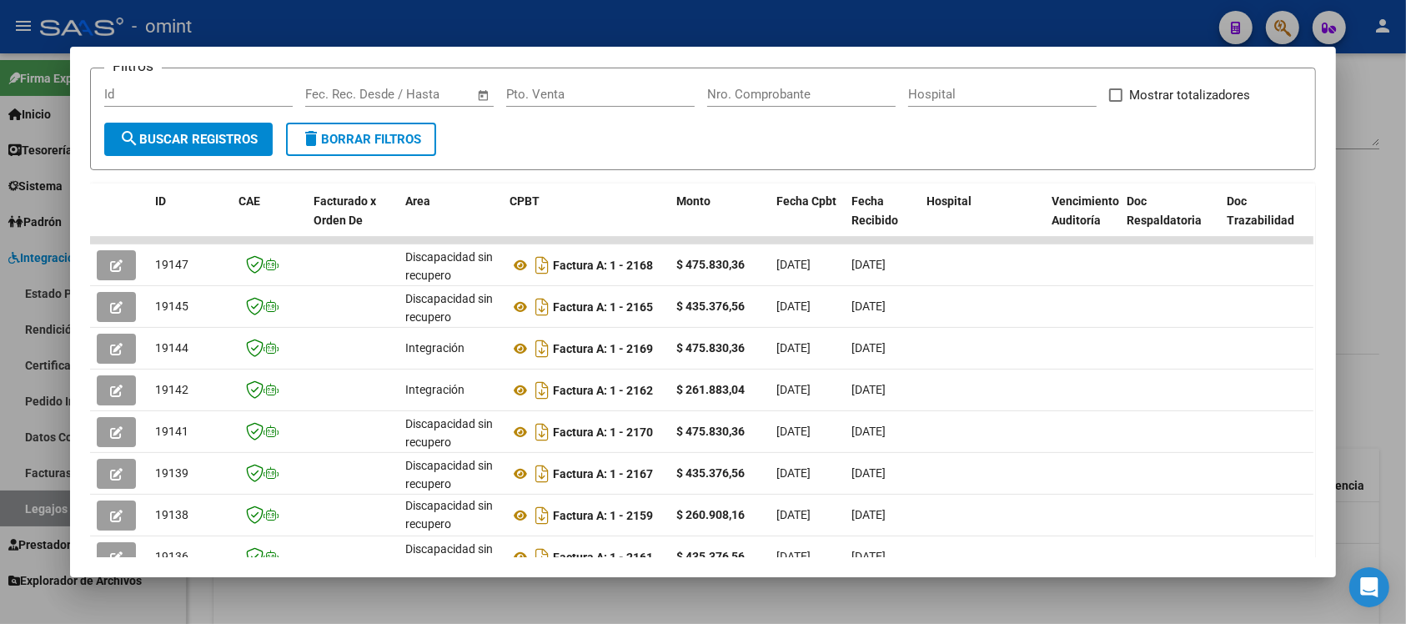
scroll to position [238, 0]
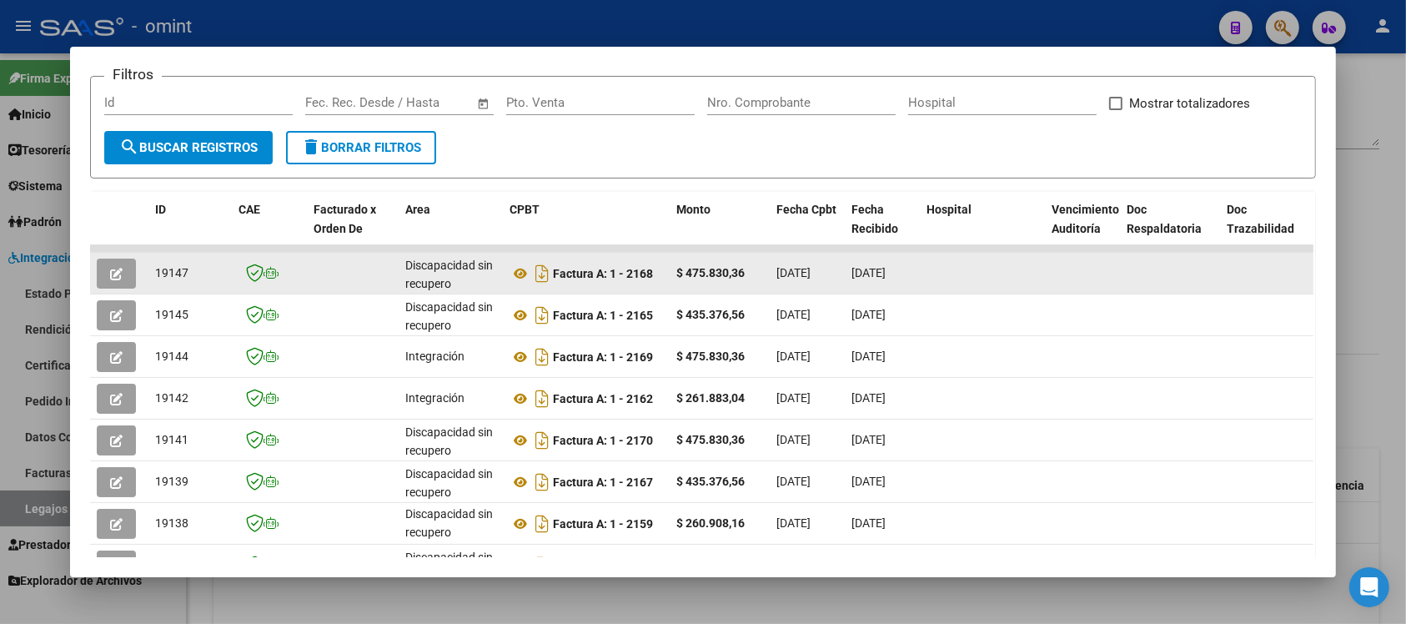
click at [118, 274] on button "button" at bounding box center [116, 274] width 39 height 30
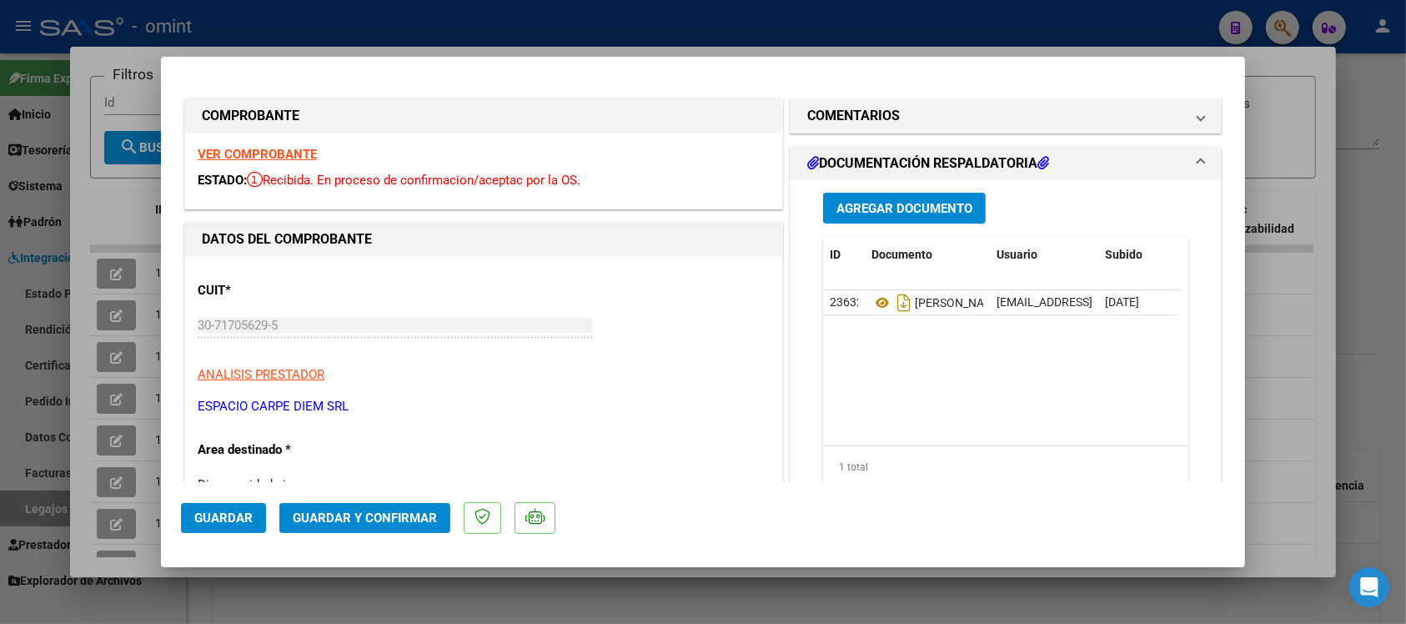
click at [278, 152] on strong "VER COMPROBANTE" at bounding box center [257, 154] width 119 height 15
click at [376, 18] on div at bounding box center [703, 312] width 1406 height 624
type input "$ 0,00"
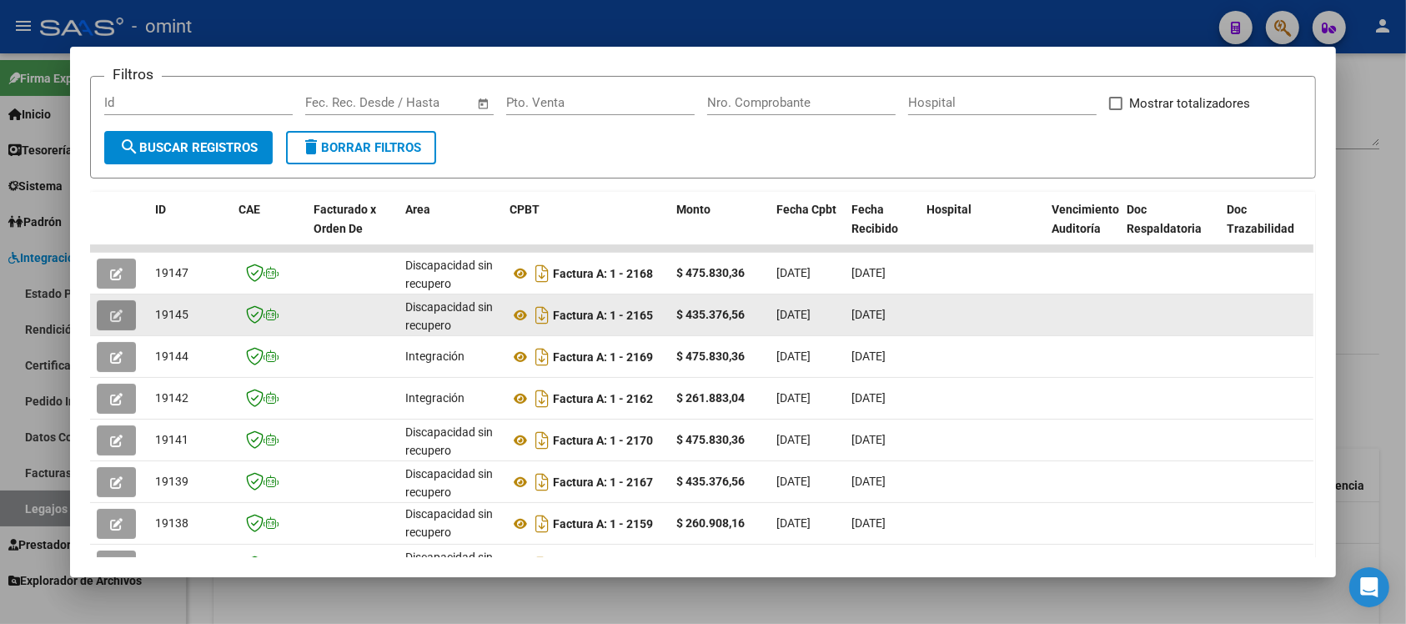
click at [118, 317] on button "button" at bounding box center [116, 315] width 39 height 30
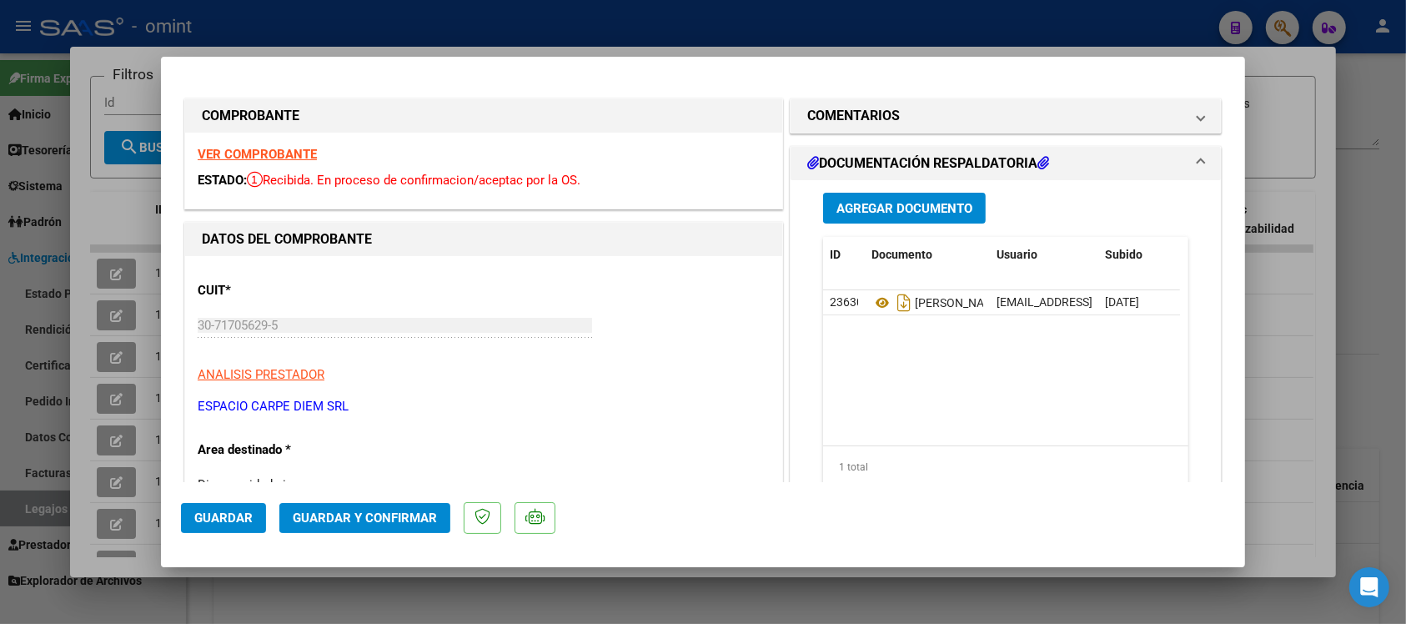
click at [286, 158] on strong "VER COMPROBANTE" at bounding box center [257, 154] width 119 height 15
click at [117, 214] on div at bounding box center [703, 312] width 1406 height 624
type input "$ 0,00"
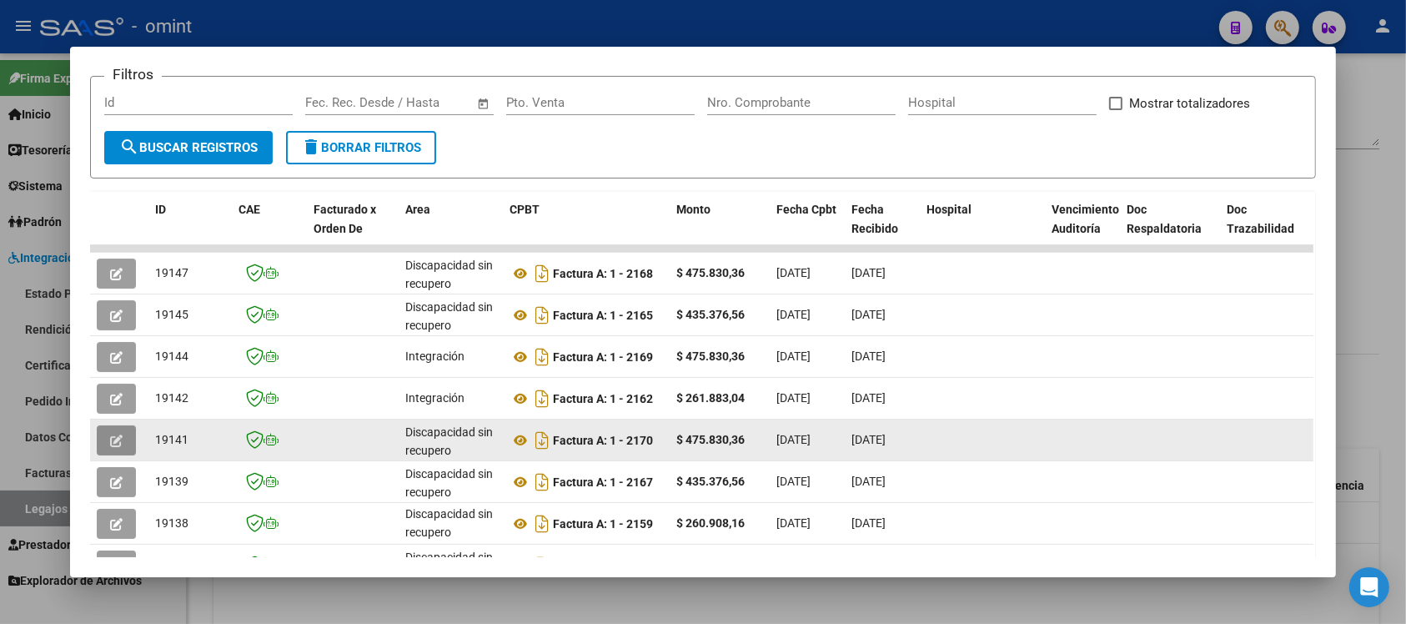
click at [113, 439] on icon "button" at bounding box center [116, 440] width 13 height 13
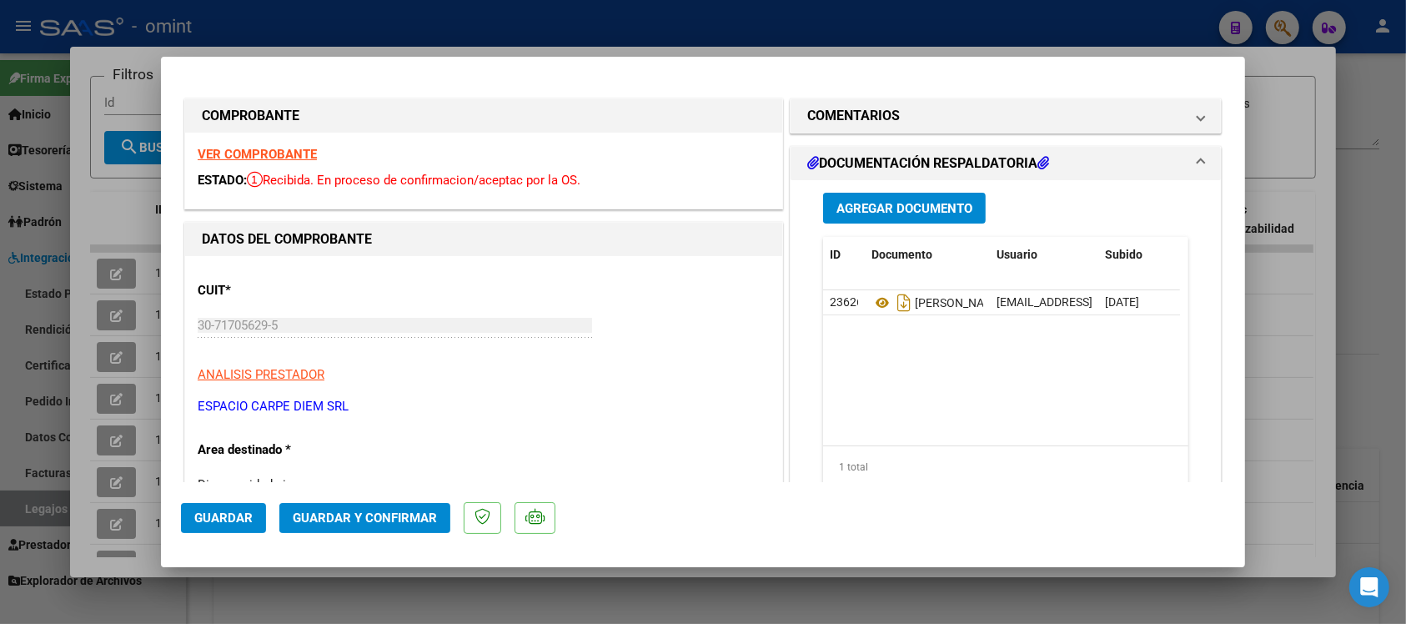
click at [300, 158] on strong "VER COMPROBANTE" at bounding box center [257, 154] width 119 height 15
click at [123, 192] on div at bounding box center [703, 312] width 1406 height 624
type input "$ 0,00"
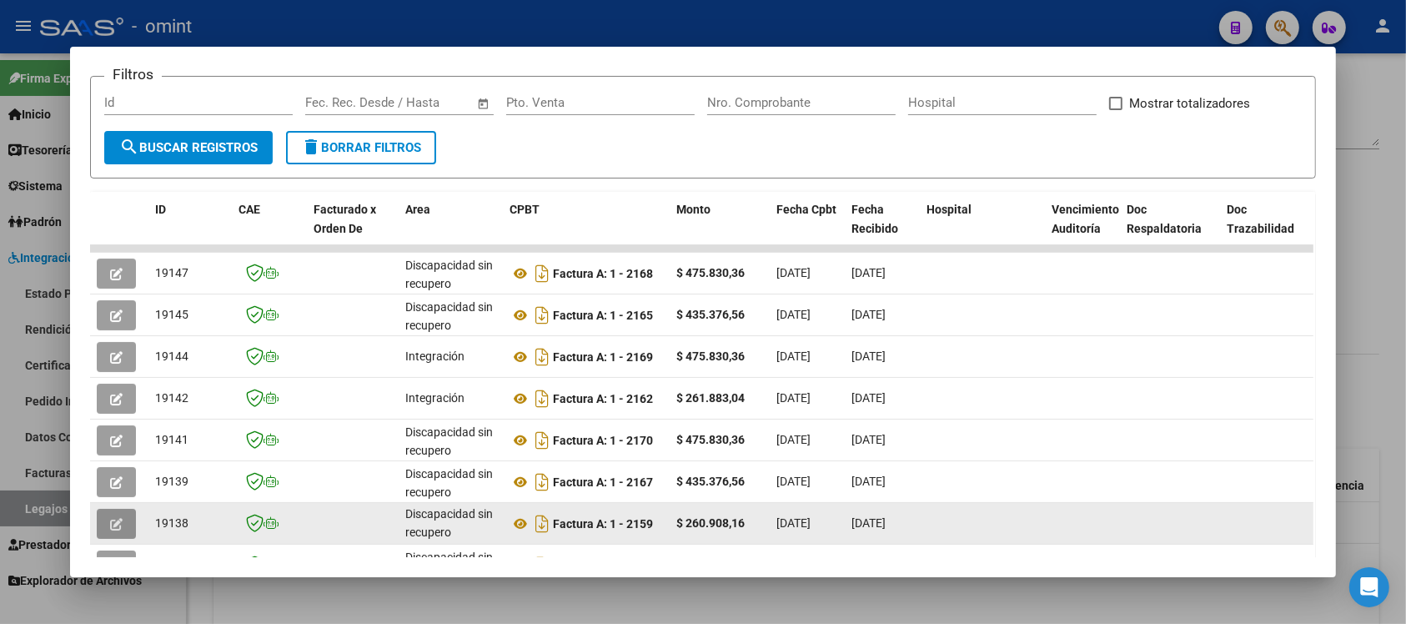
click at [105, 513] on button "button" at bounding box center [116, 524] width 39 height 30
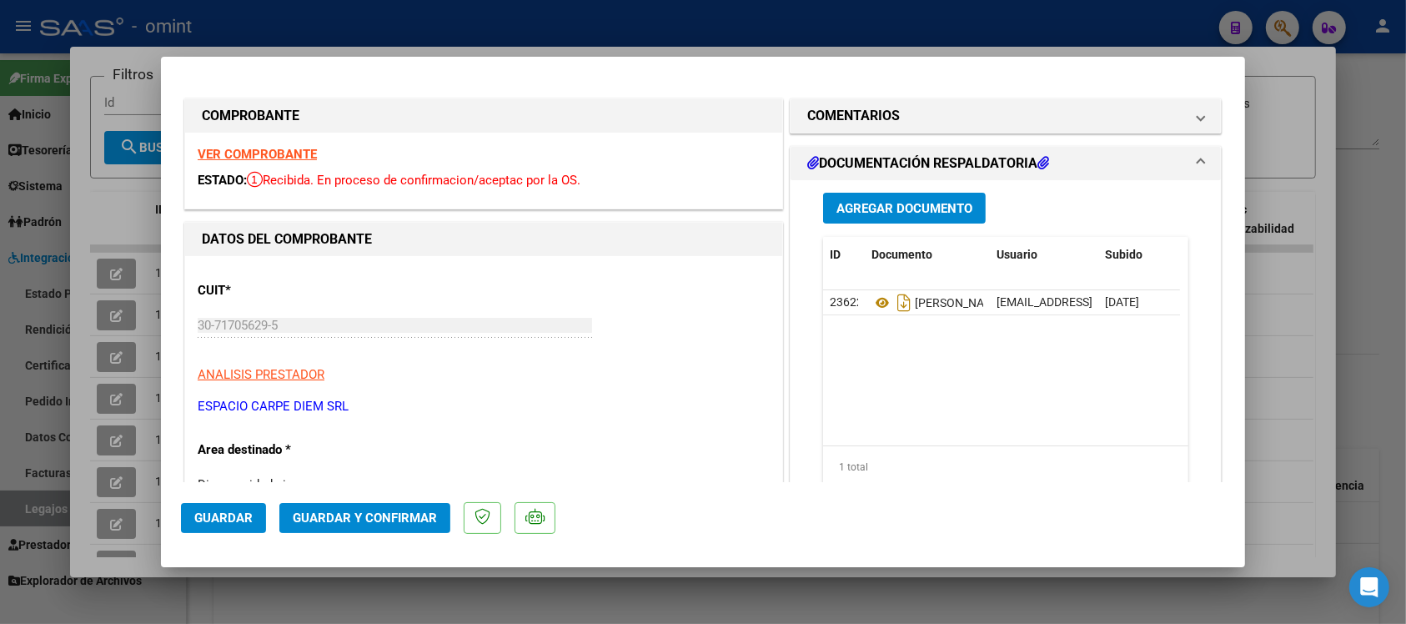
click at [260, 156] on strong "VER COMPROBANTE" at bounding box center [257, 154] width 119 height 15
click at [243, 26] on div at bounding box center [703, 312] width 1406 height 624
type input "$ 0,00"
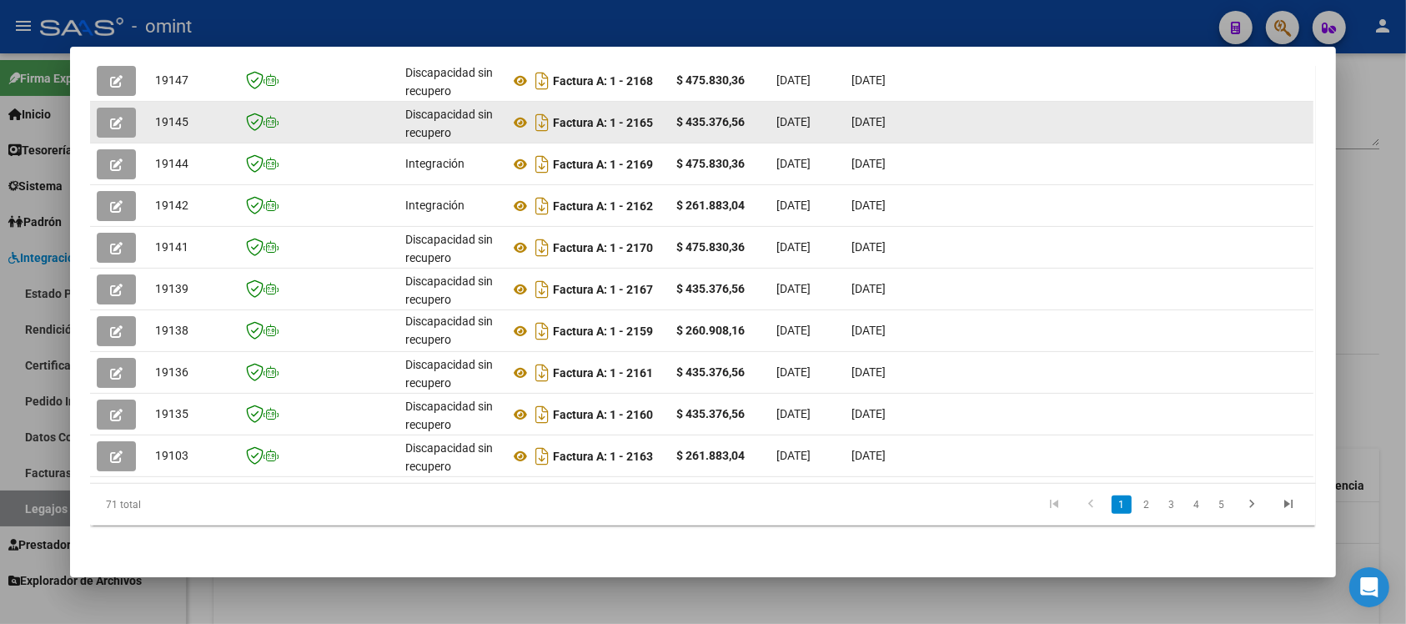
scroll to position [447, 0]
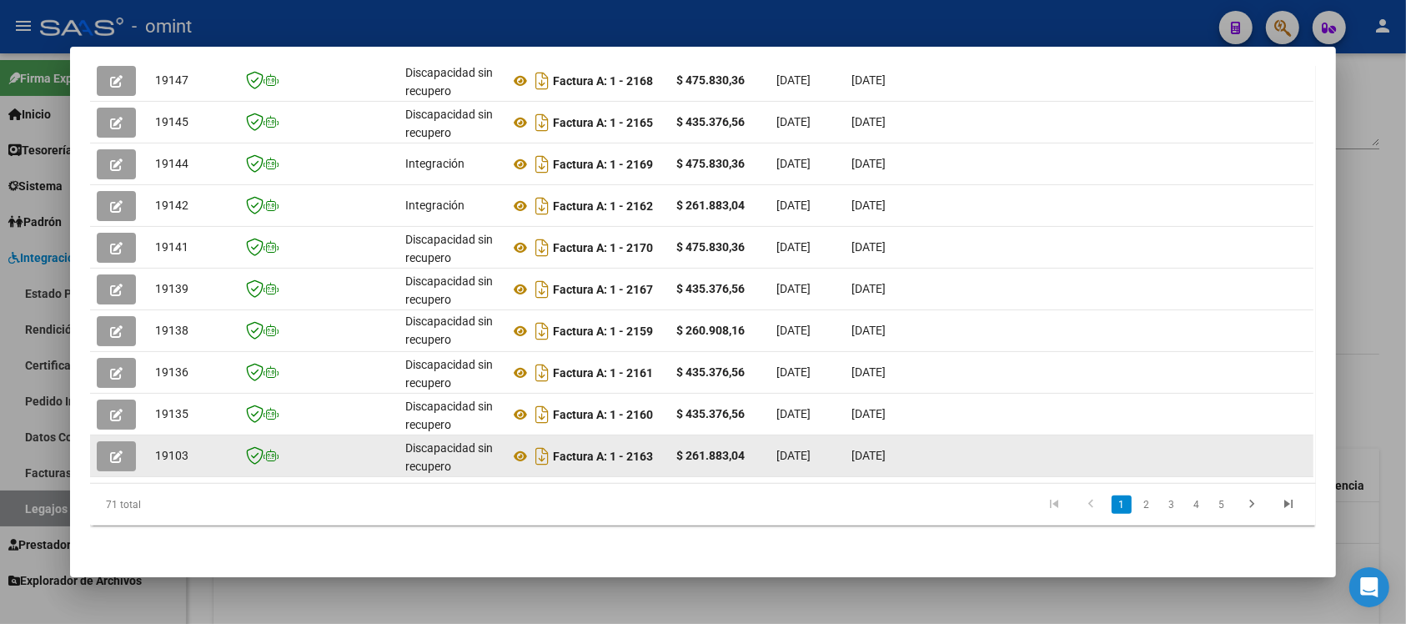
click at [100, 441] on button "button" at bounding box center [116, 456] width 39 height 30
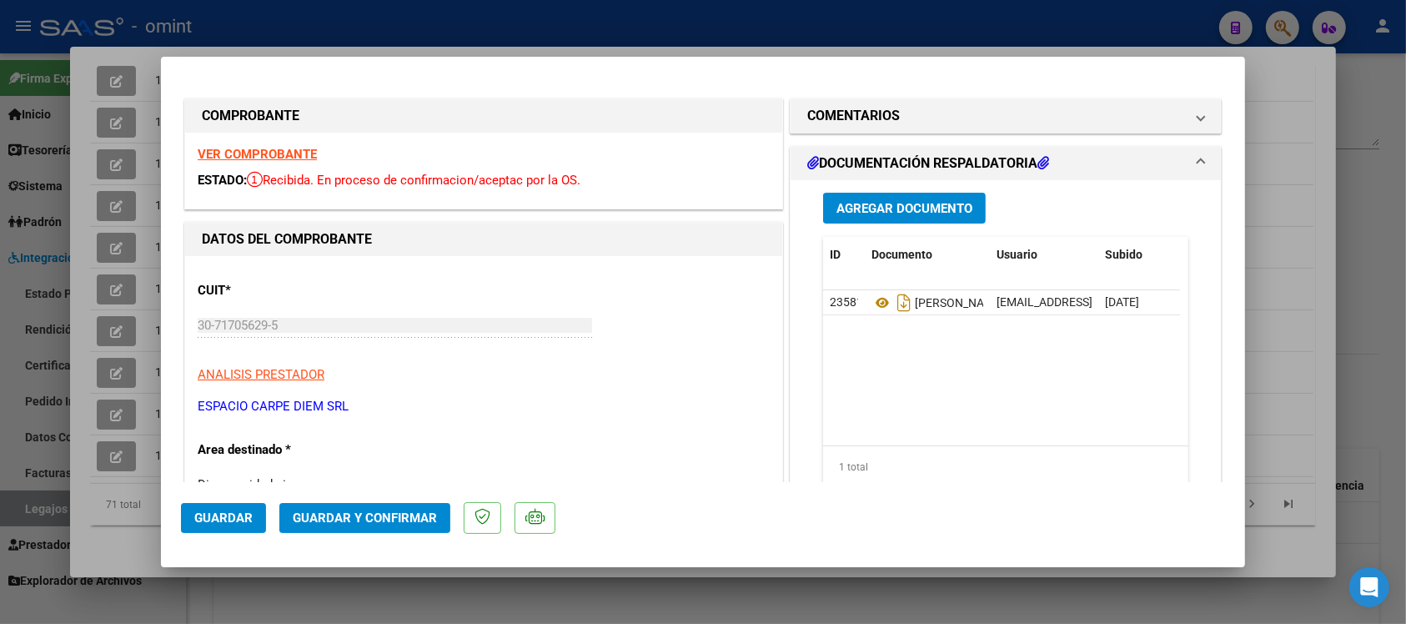
click at [274, 159] on strong "VER COMPROBANTE" at bounding box center [257, 154] width 119 height 15
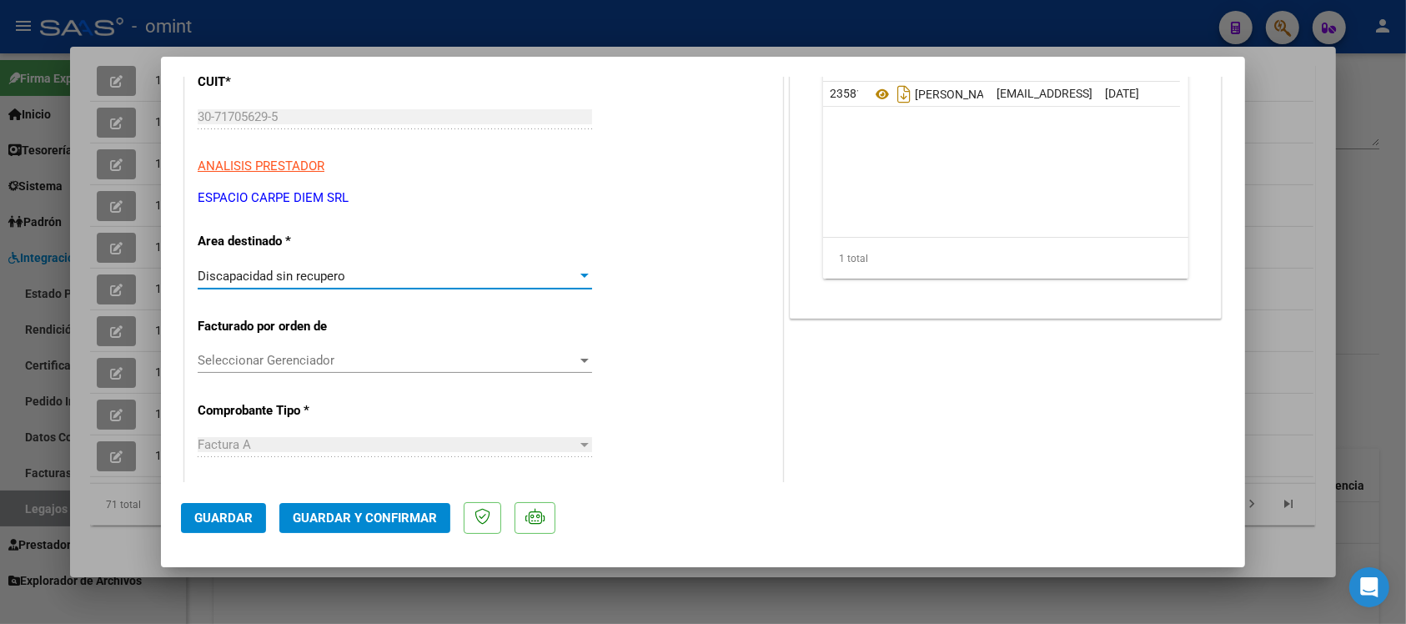
click at [318, 280] on span "Discapacidad sin recupero" at bounding box center [272, 276] width 148 height 15
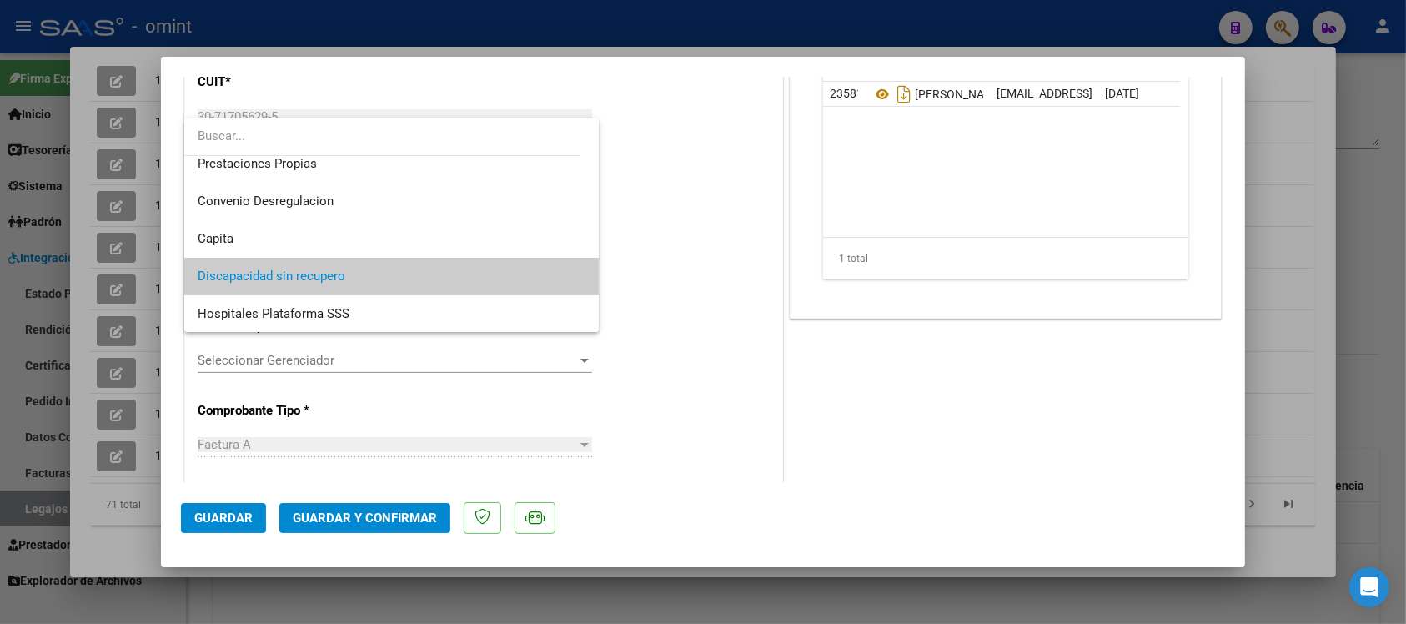
scroll to position [0, 0]
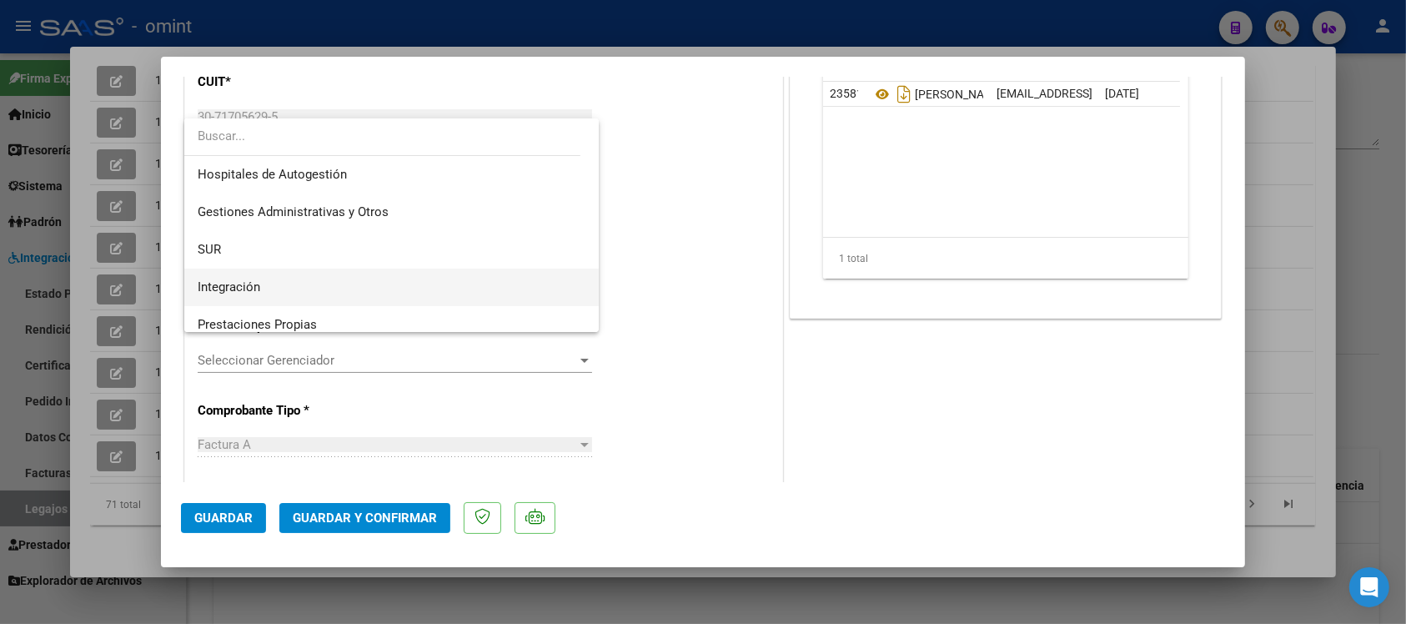
click at [314, 280] on span "Integración" at bounding box center [392, 288] width 388 height 38
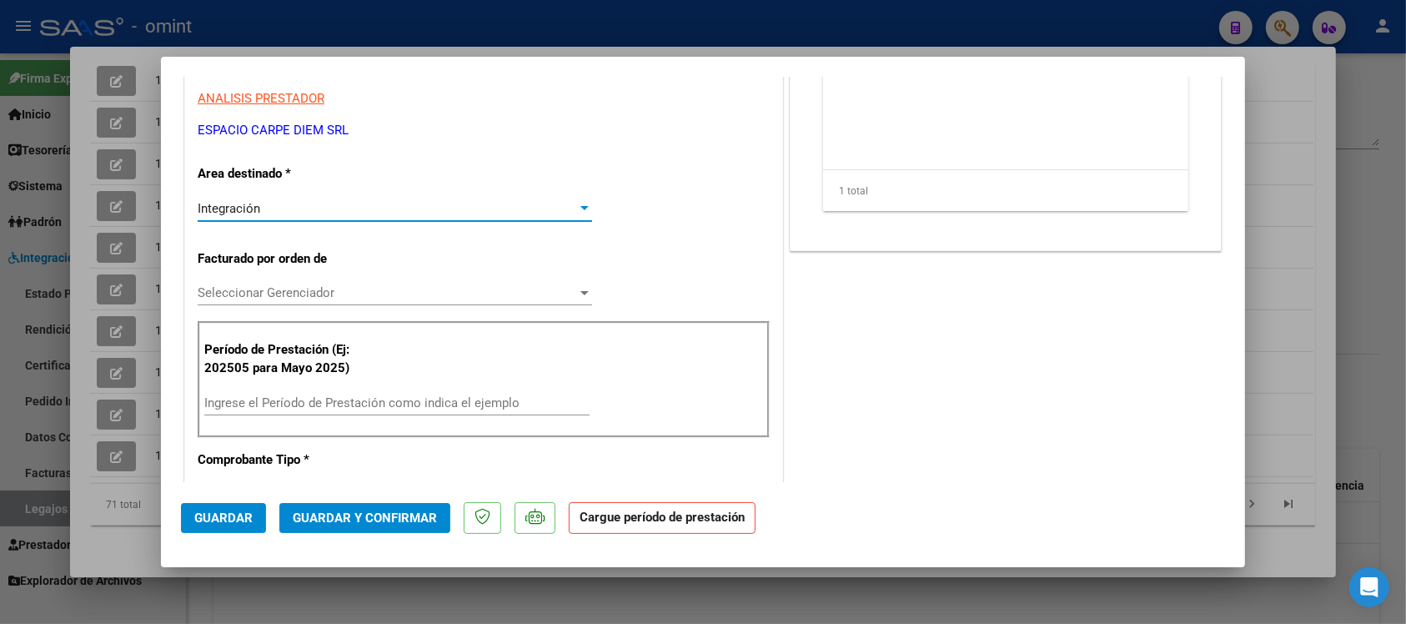
scroll to position [313, 0]
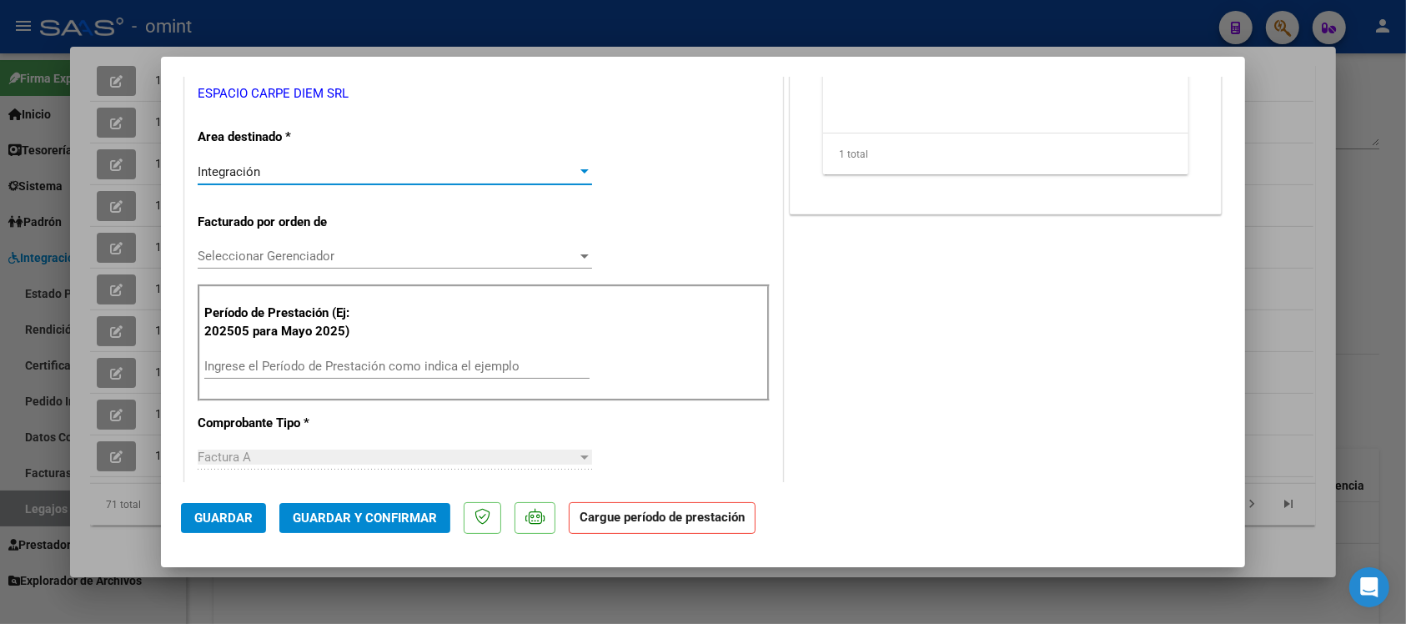
click at [382, 371] on input "Ingrese el Período de Prestación como indica el ejemplo" at bounding box center [396, 366] width 385 height 15
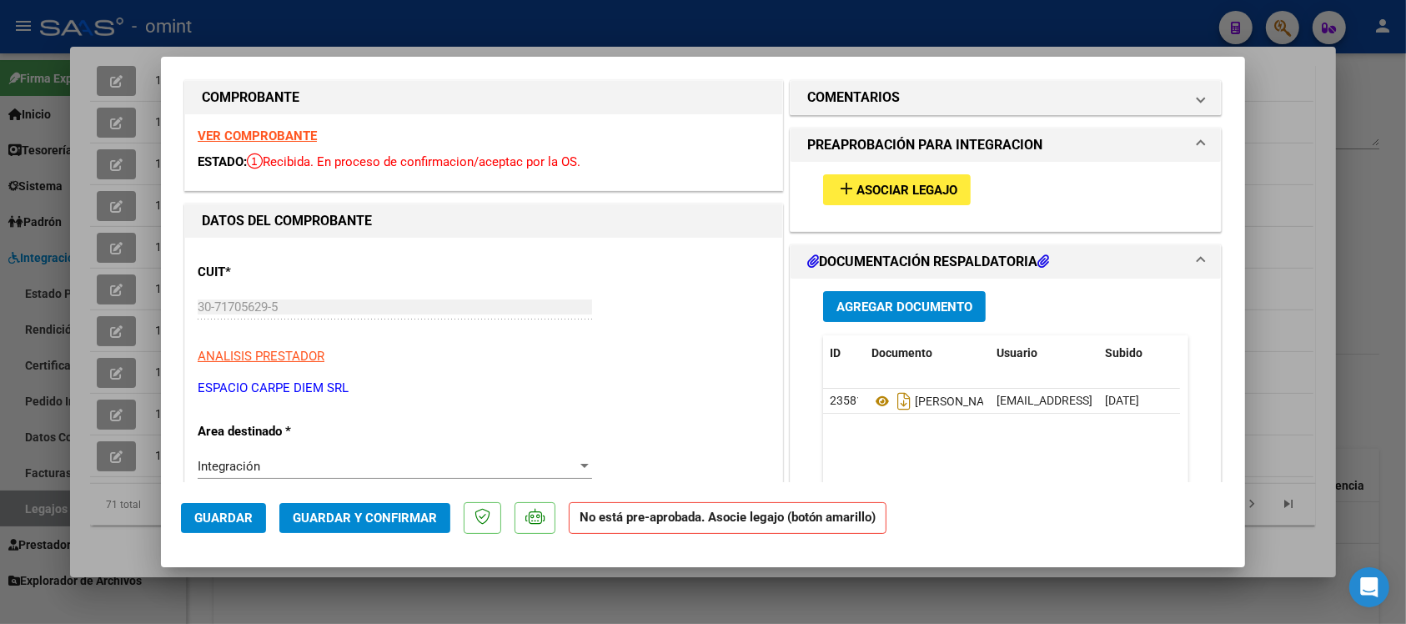
scroll to position [0, 0]
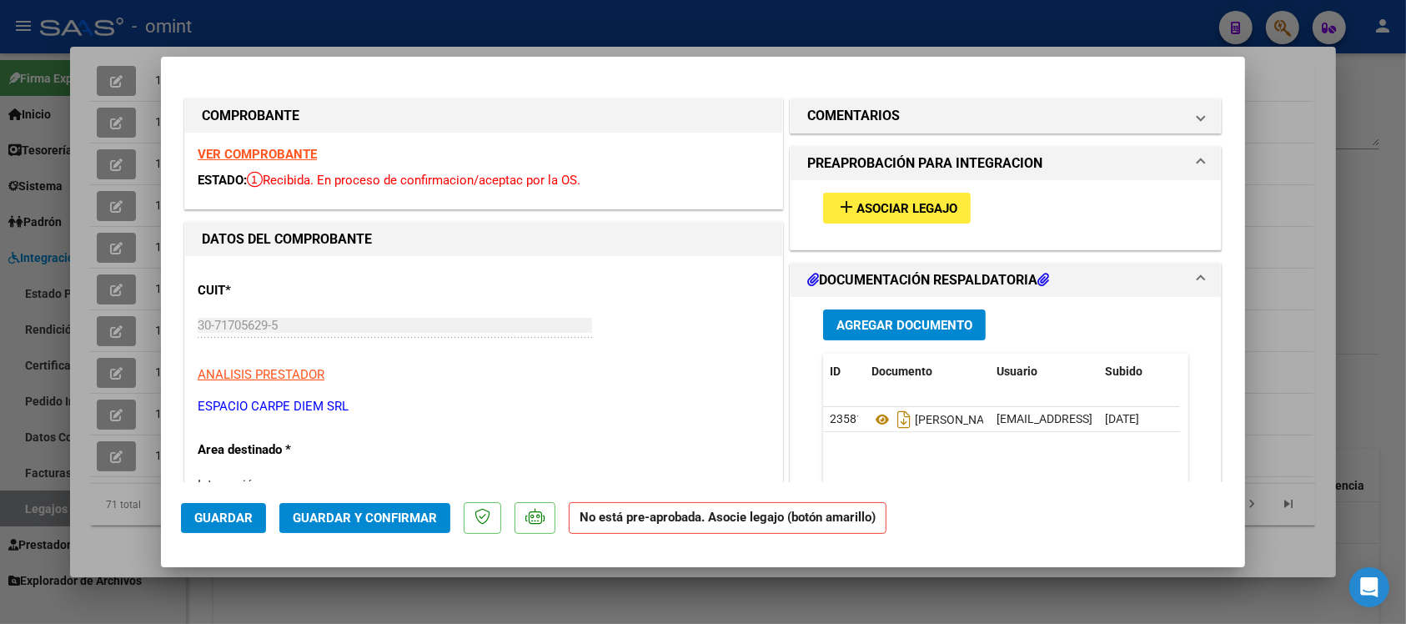
type input "202508"
click at [907, 223] on div "add Asociar Legajo" at bounding box center [1006, 208] width 390 height 56
click at [913, 208] on span "Asociar Legajo" at bounding box center [906, 208] width 101 height 15
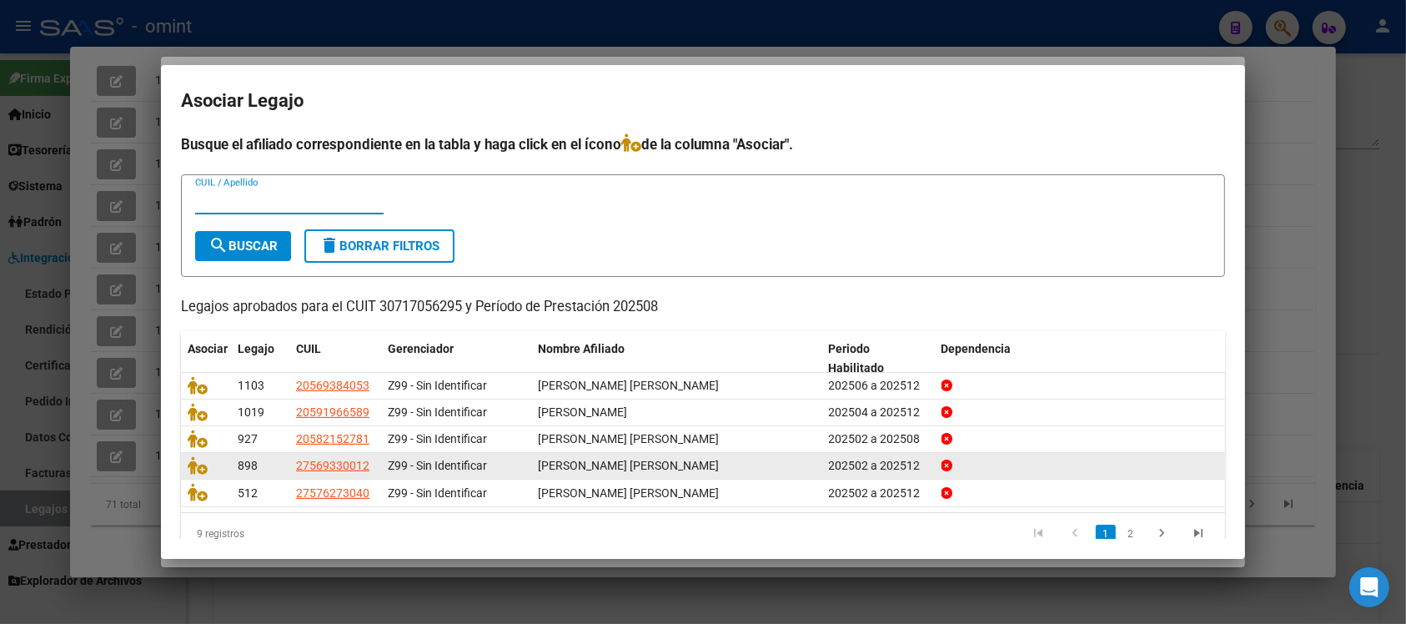
scroll to position [27, 0]
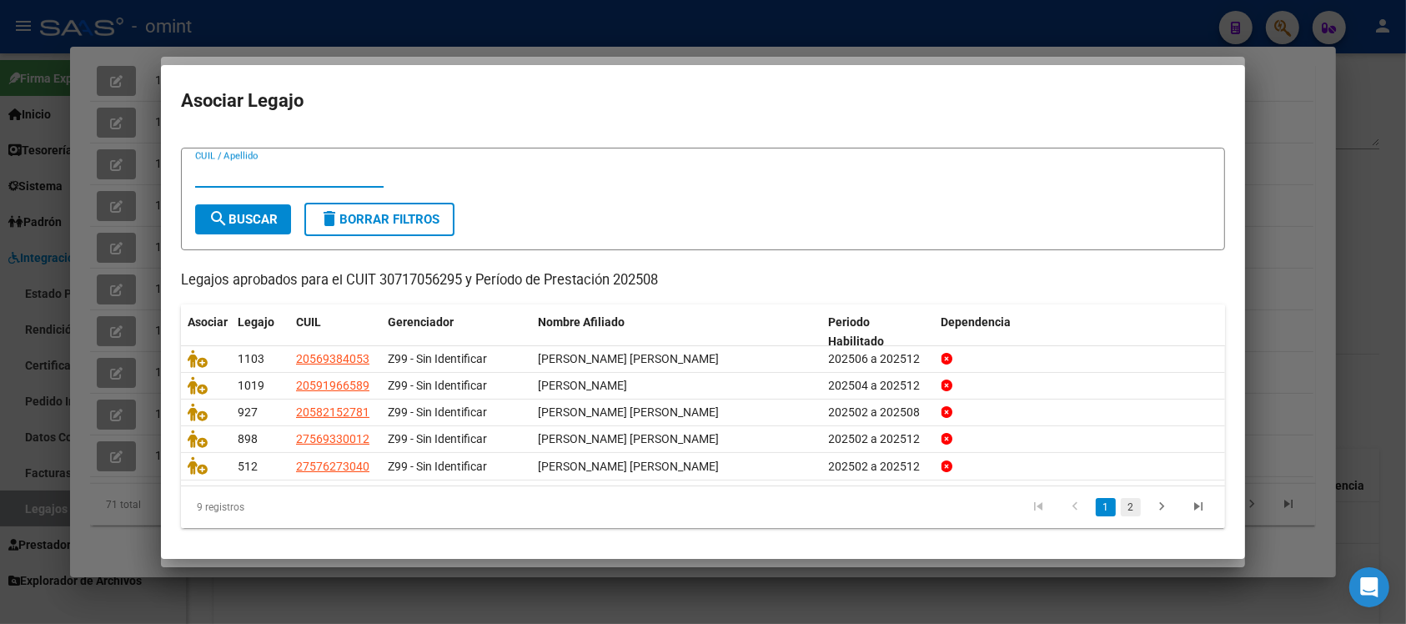
click at [1121, 504] on link "2" at bounding box center [1131, 507] width 20 height 18
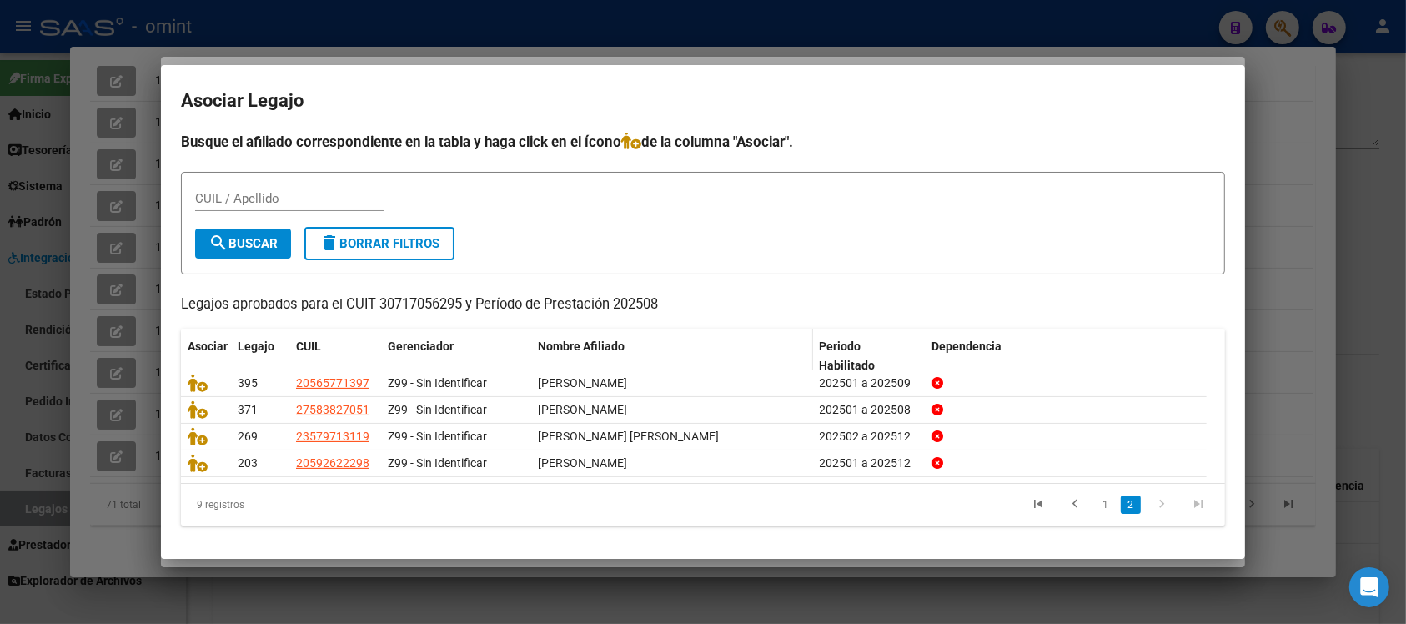
scroll to position [0, 0]
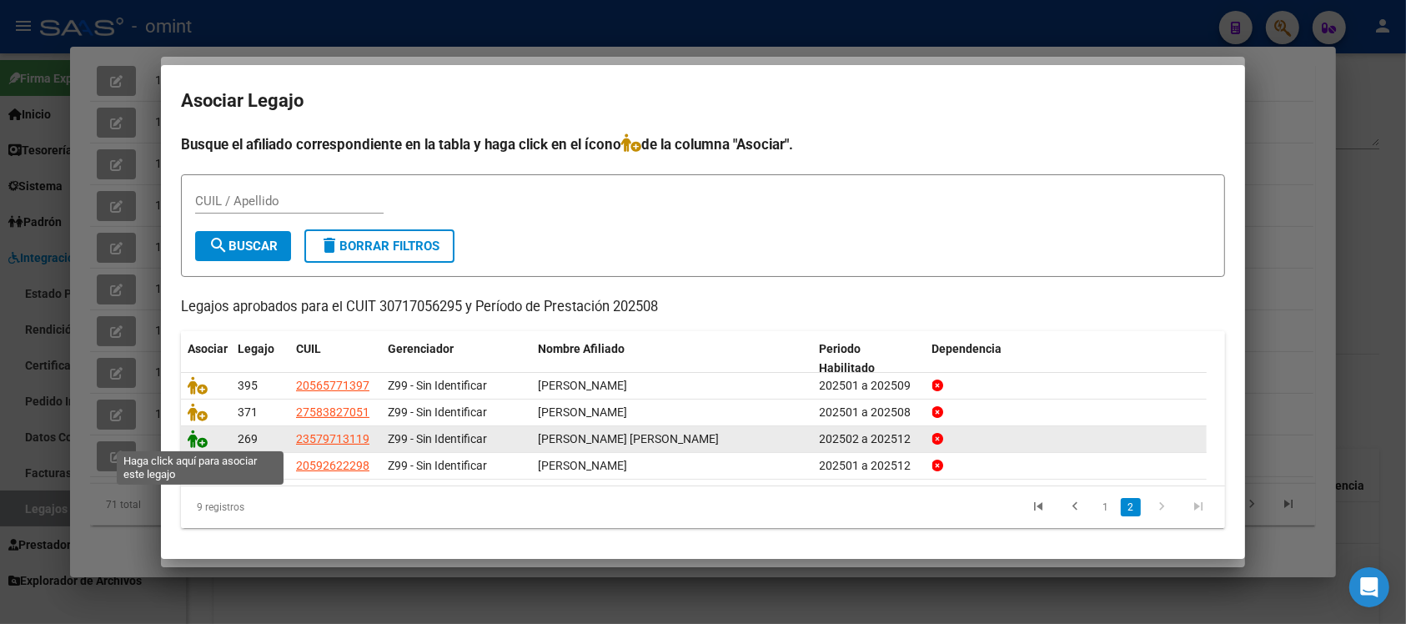
click at [193, 434] on icon at bounding box center [198, 438] width 20 height 18
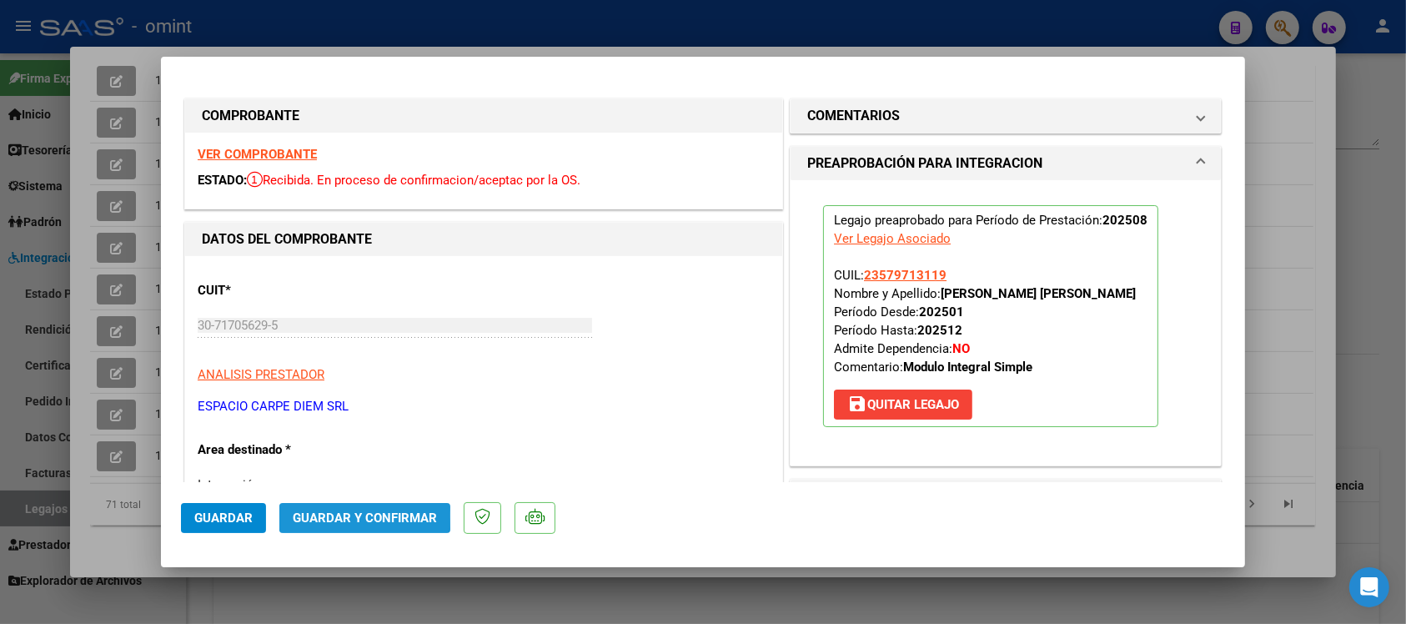
click at [321, 515] on span "Guardar y Confirmar" at bounding box center [365, 517] width 144 height 15
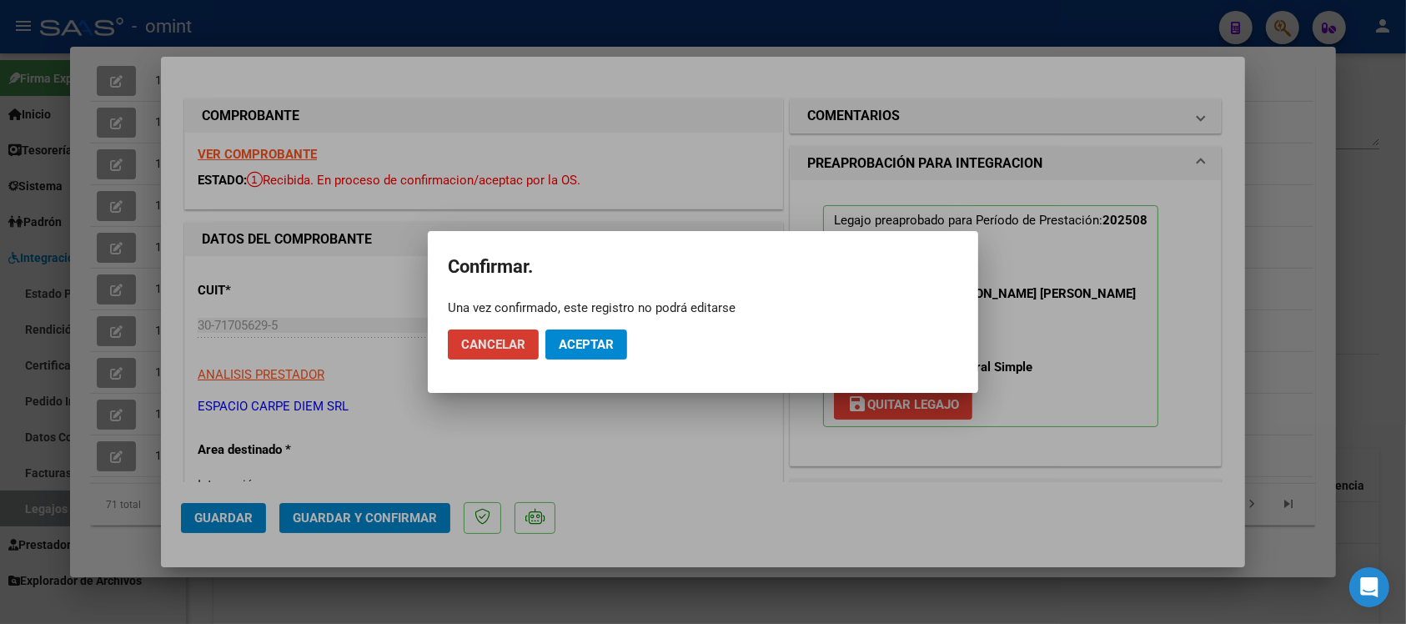
click at [585, 344] on span "Aceptar" at bounding box center [586, 344] width 55 height 15
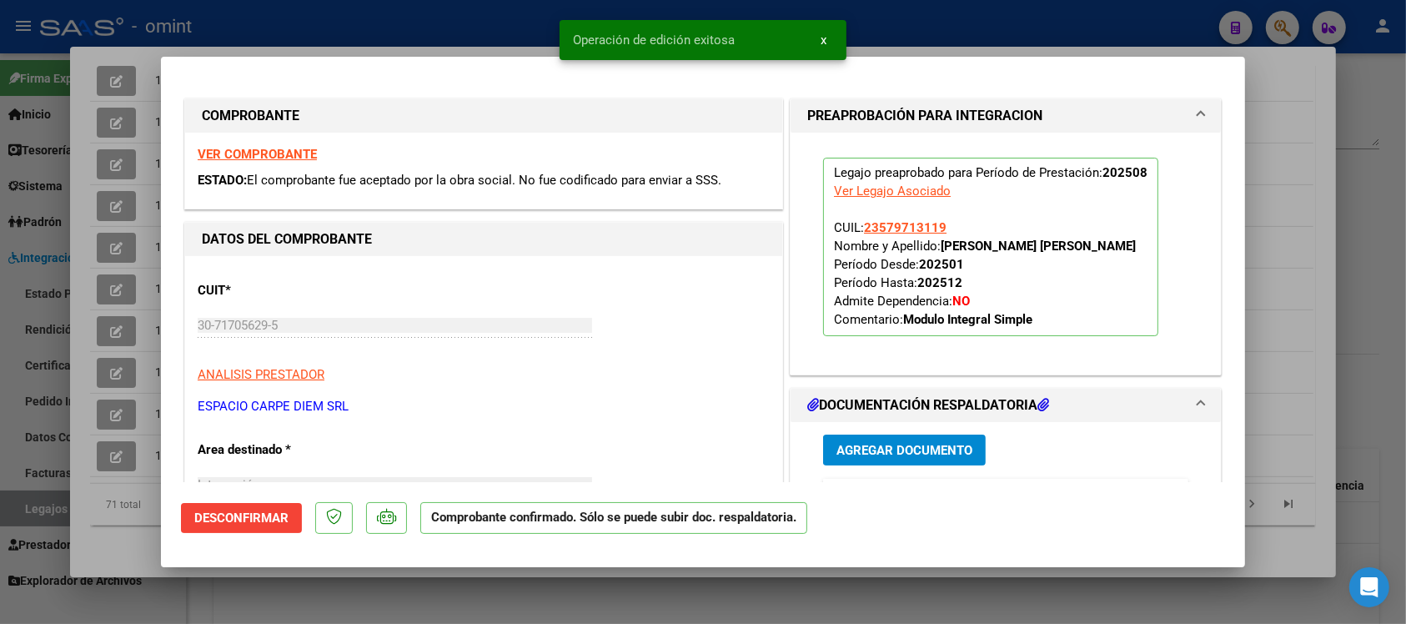
click at [309, 151] on strong "VER COMPROBANTE" at bounding box center [257, 154] width 119 height 15
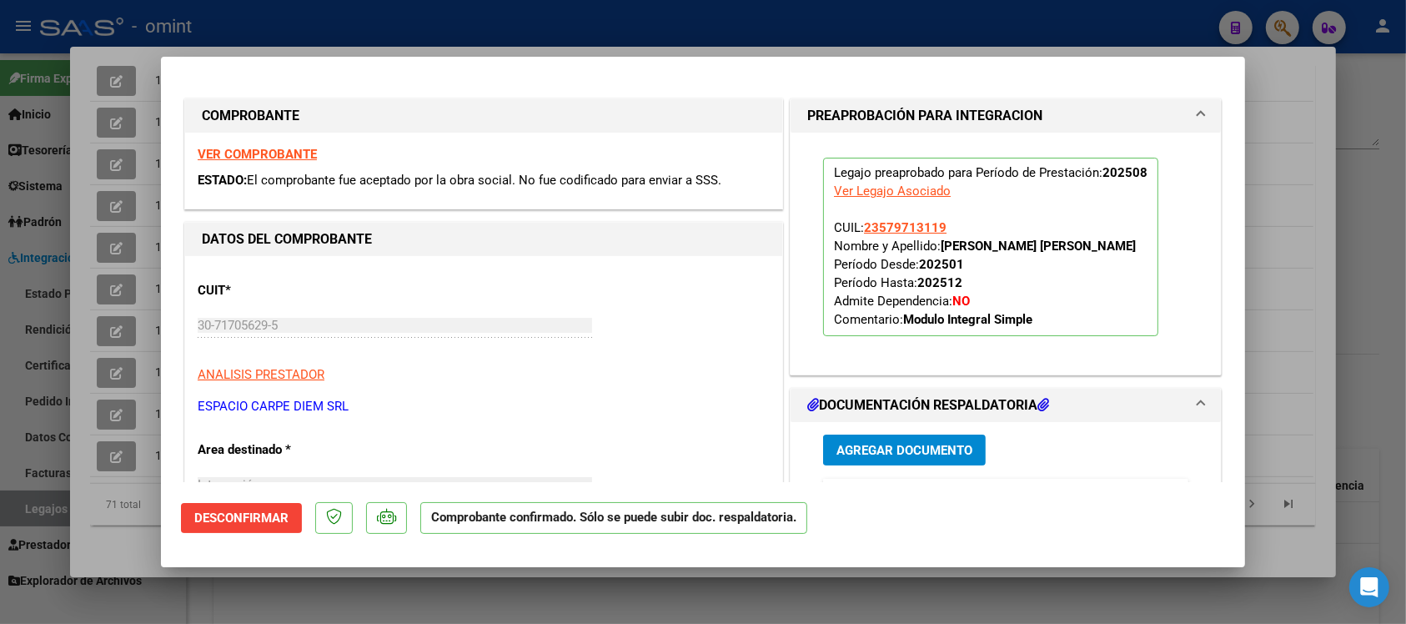
click at [326, 25] on div at bounding box center [703, 312] width 1406 height 624
type input "$ 0,00"
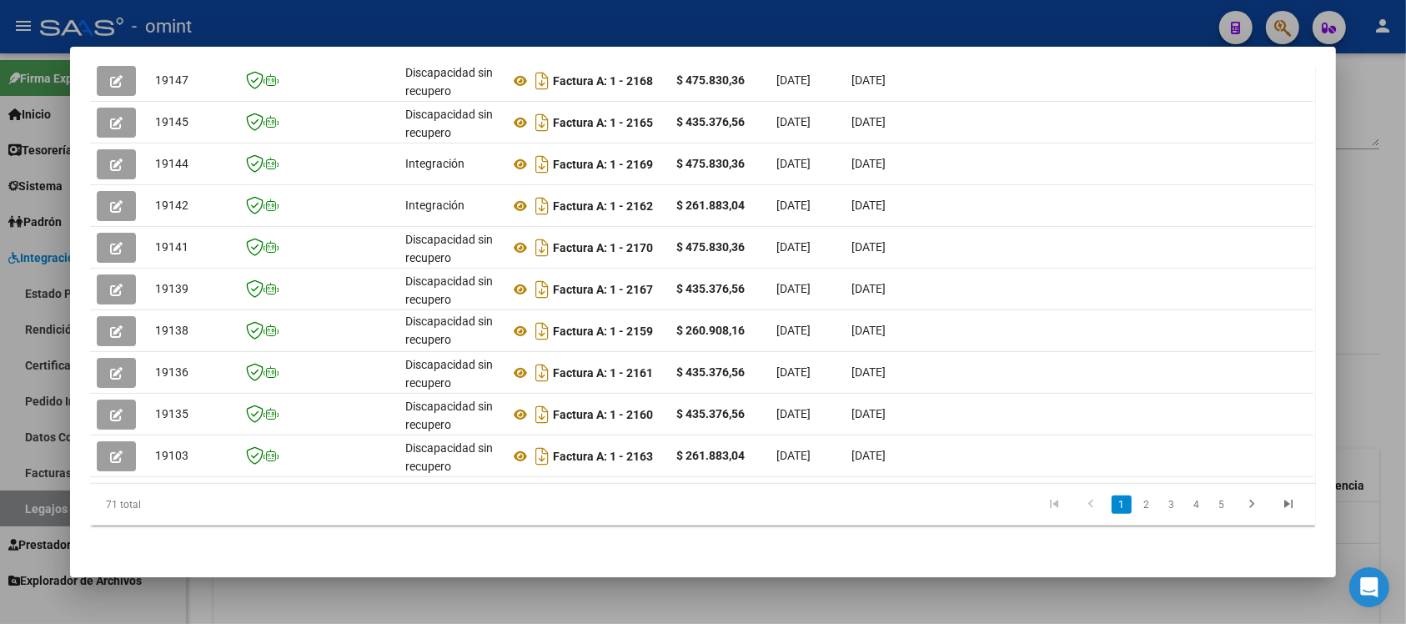
click at [363, 15] on div at bounding box center [703, 312] width 1406 height 624
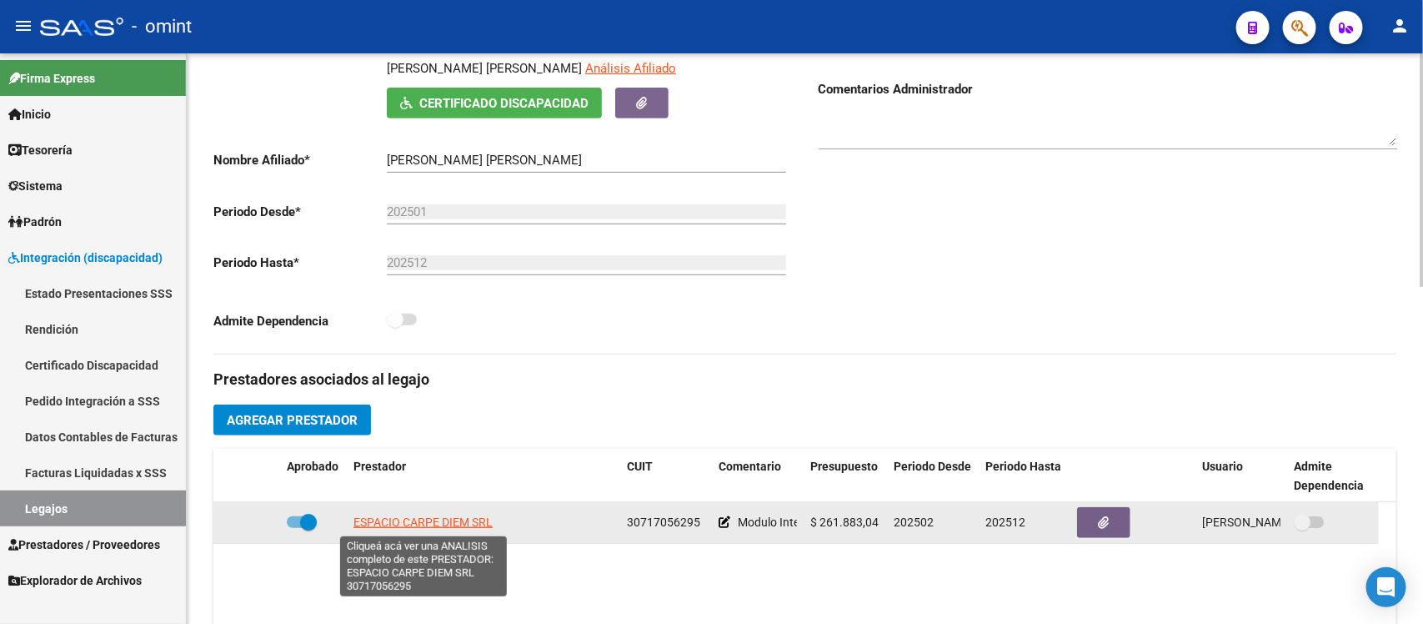
click at [442, 524] on span "ESPACIO CARPE DIEM SRL" at bounding box center [423, 521] width 139 height 13
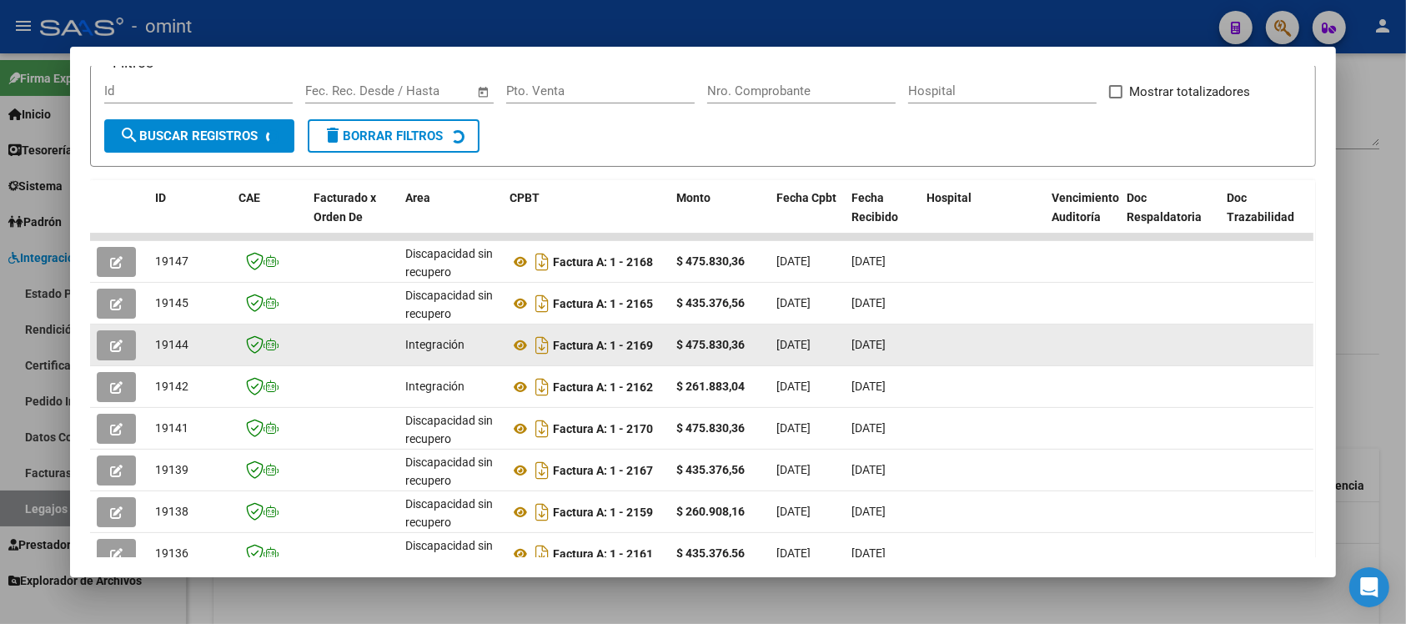
scroll to position [354, 0]
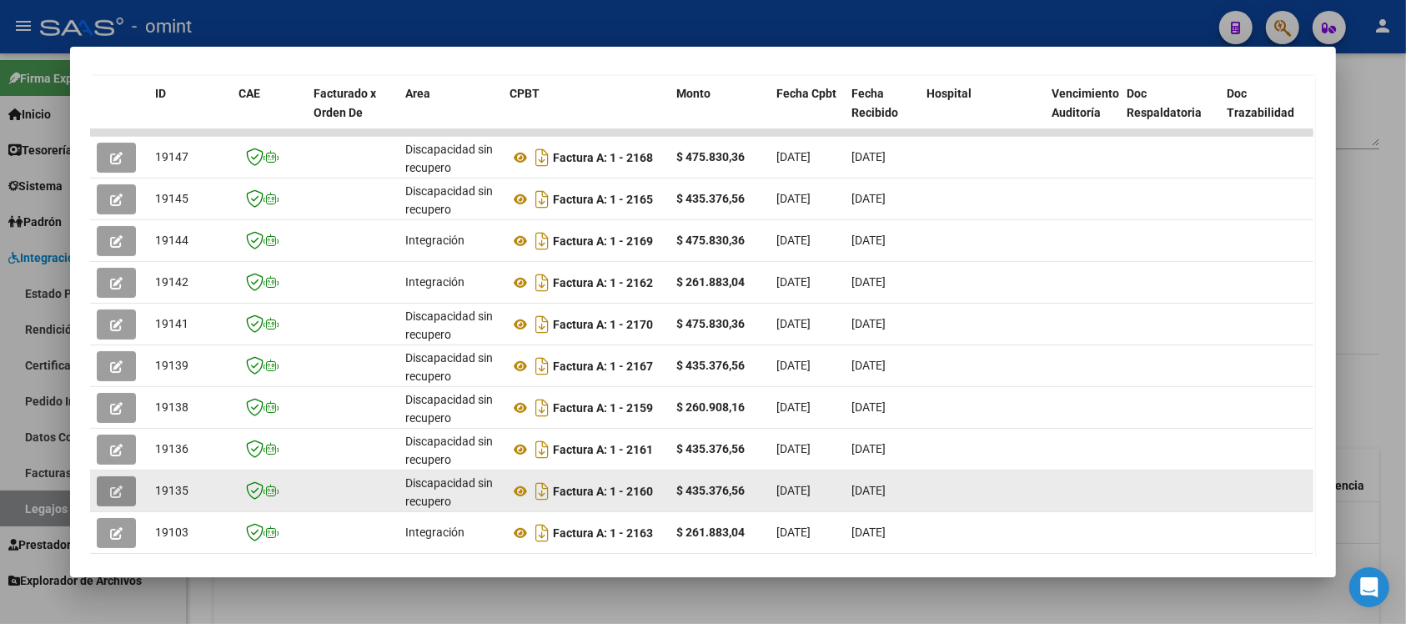
click at [101, 486] on button "button" at bounding box center [116, 491] width 39 height 30
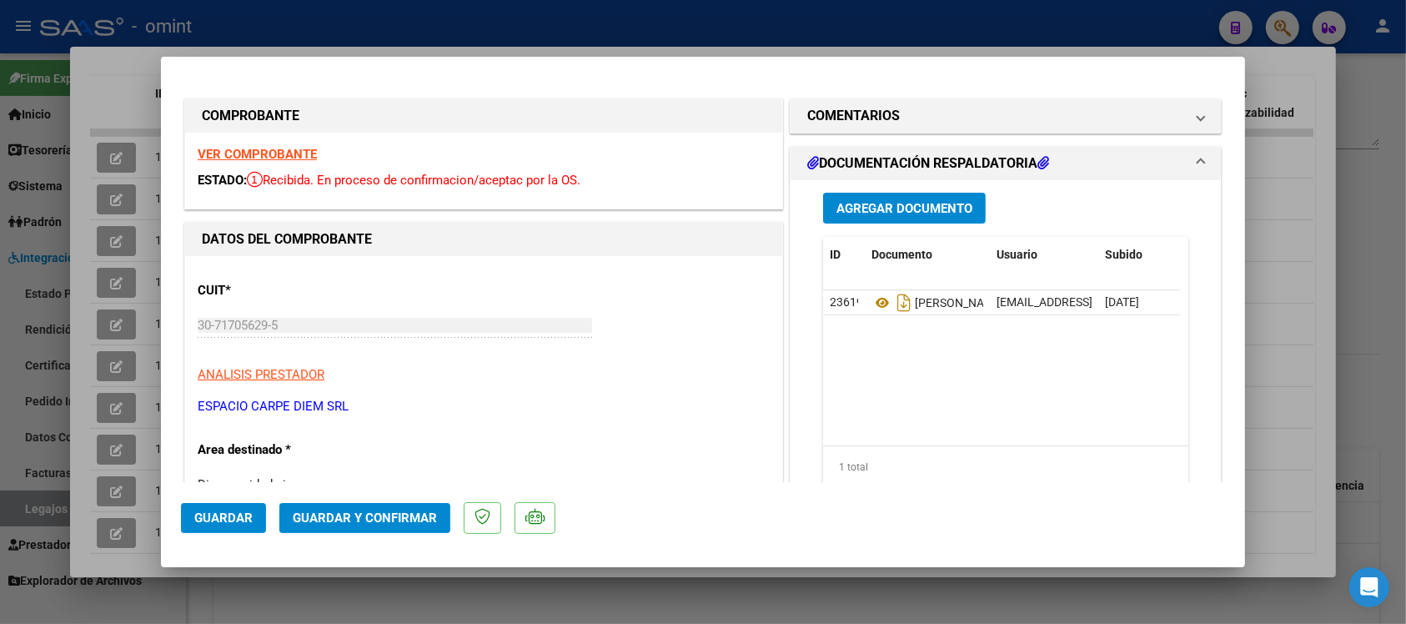
click at [265, 148] on strong "VER COMPROBANTE" at bounding box center [257, 154] width 119 height 15
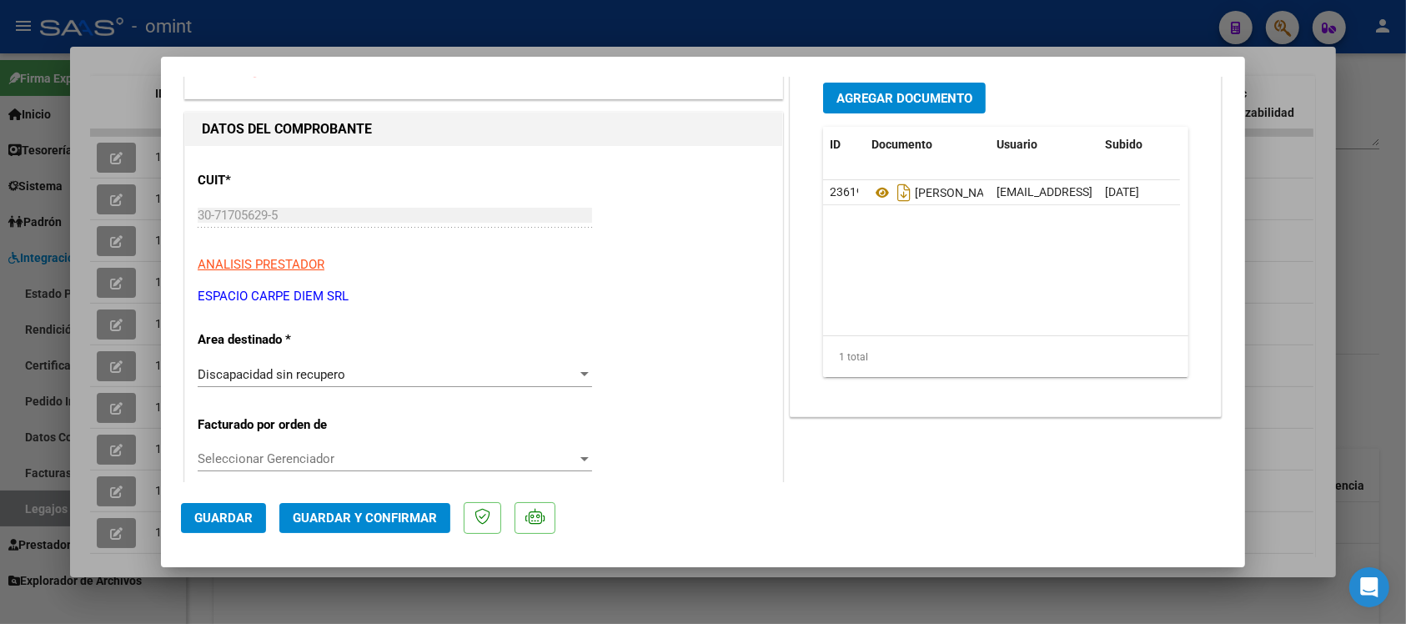
scroll to position [208, 0]
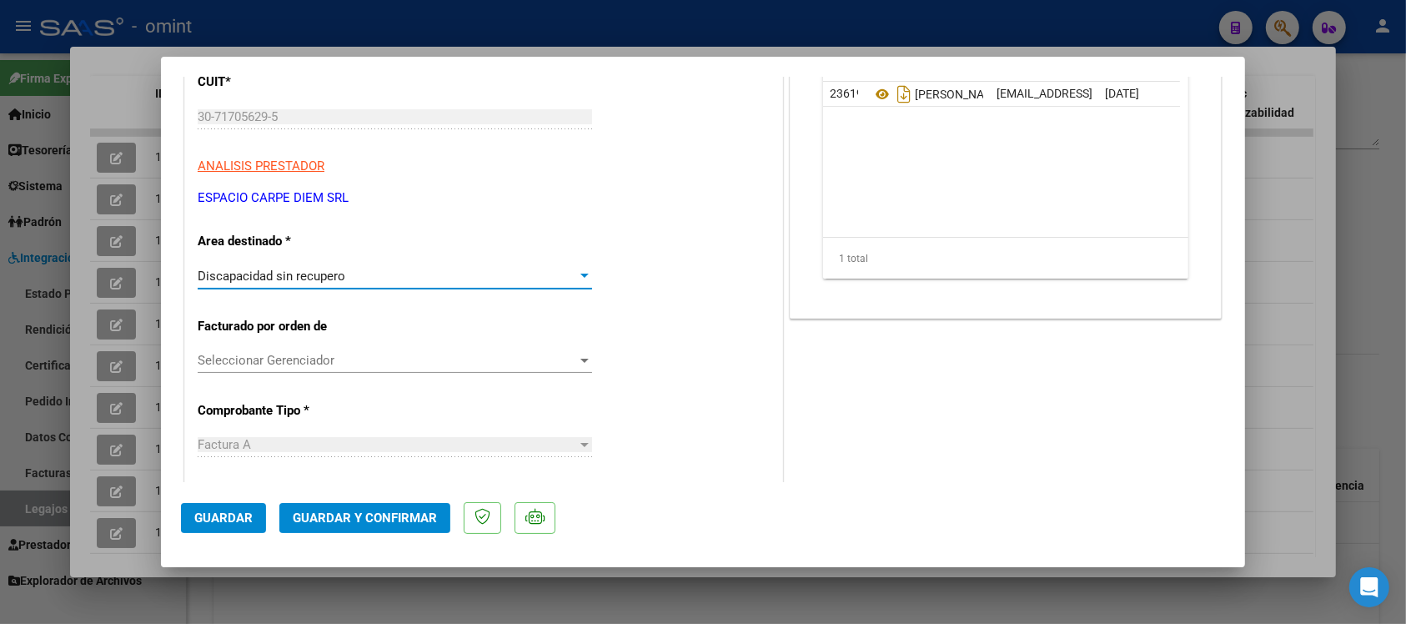
click at [343, 279] on span "Discapacidad sin recupero" at bounding box center [272, 276] width 148 height 15
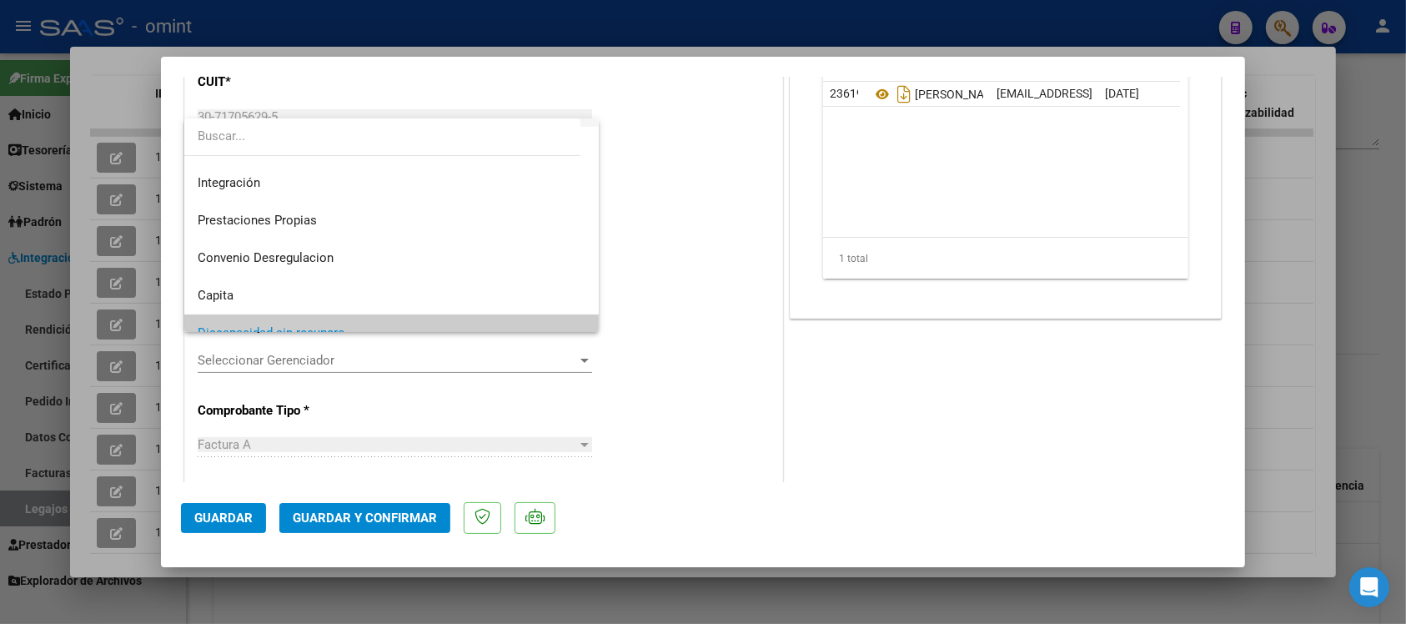
scroll to position [57, 0]
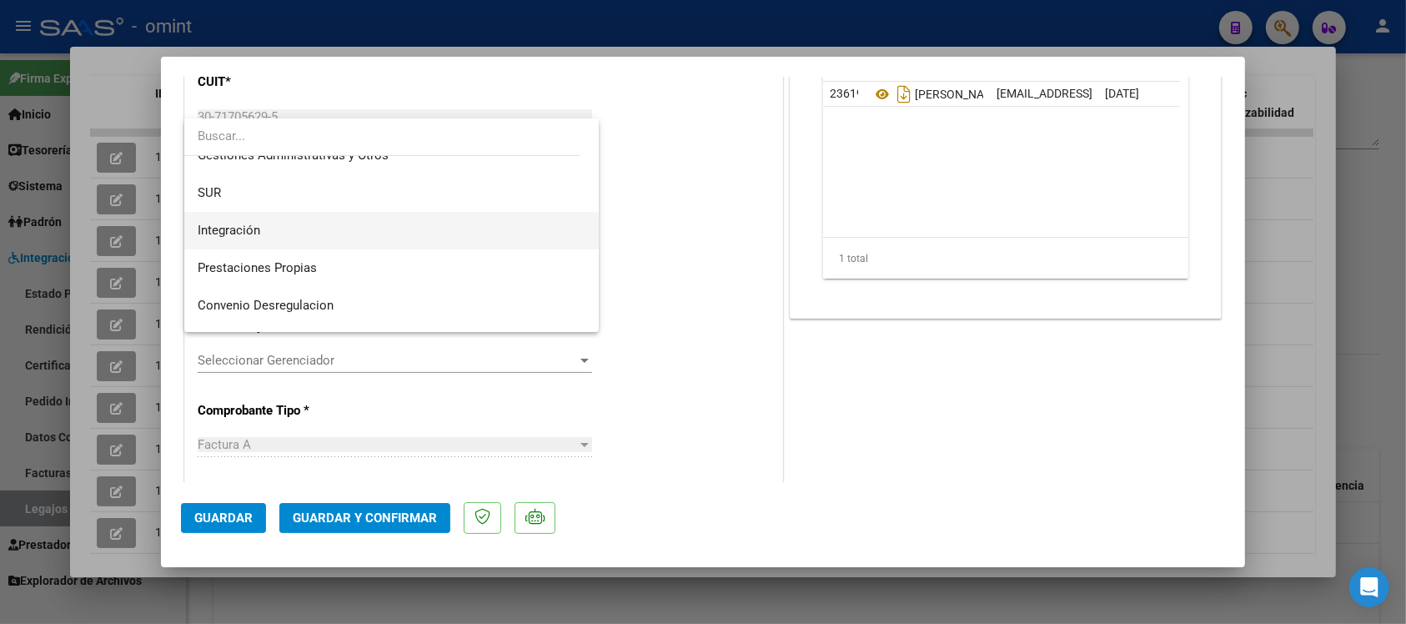
click at [319, 234] on span "Integración" at bounding box center [392, 231] width 388 height 38
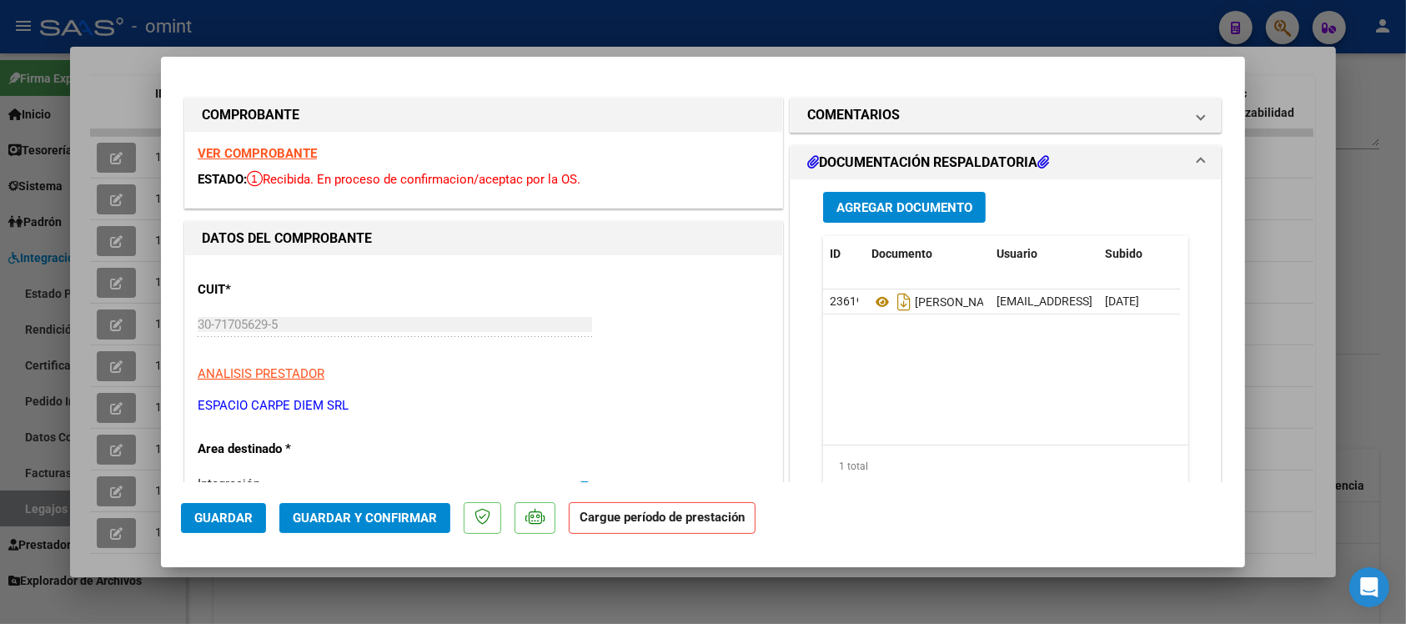
scroll to position [0, 0]
click at [274, 153] on strong "VER COMPROBANTE" at bounding box center [257, 154] width 119 height 15
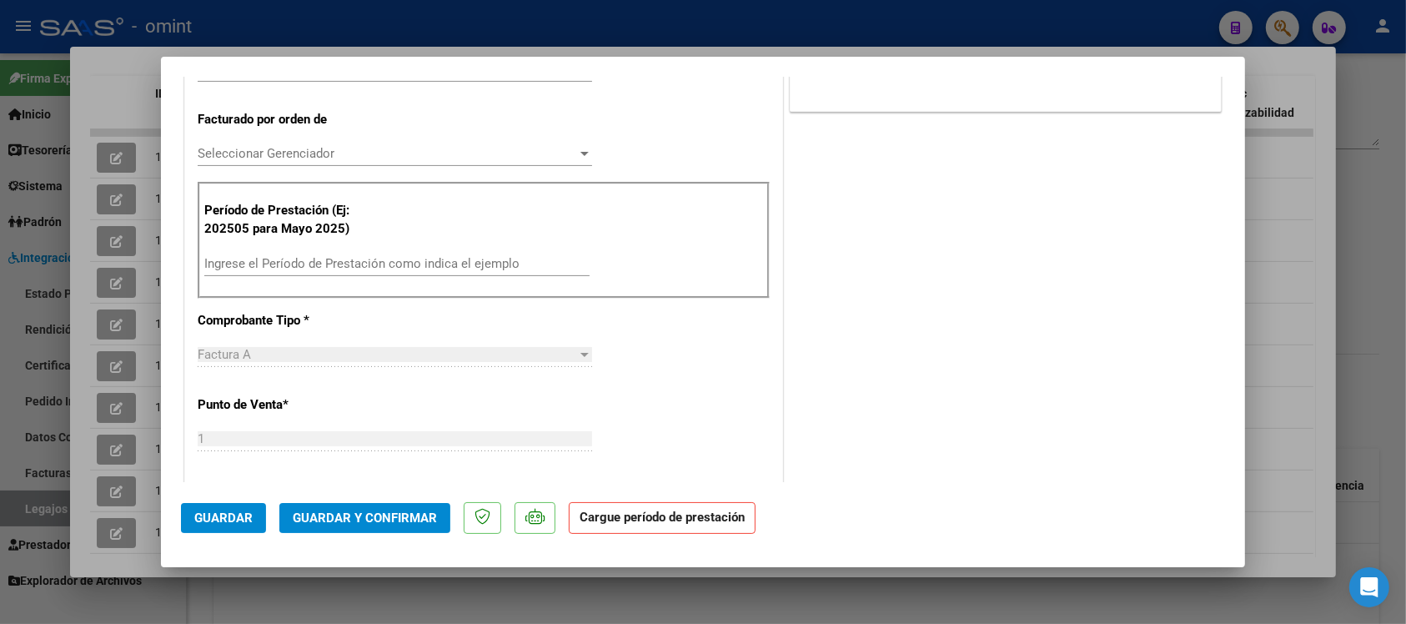
scroll to position [417, 0]
click at [293, 261] on input "Ingrese el Período de Prestación como indica el ejemplo" at bounding box center [396, 261] width 385 height 15
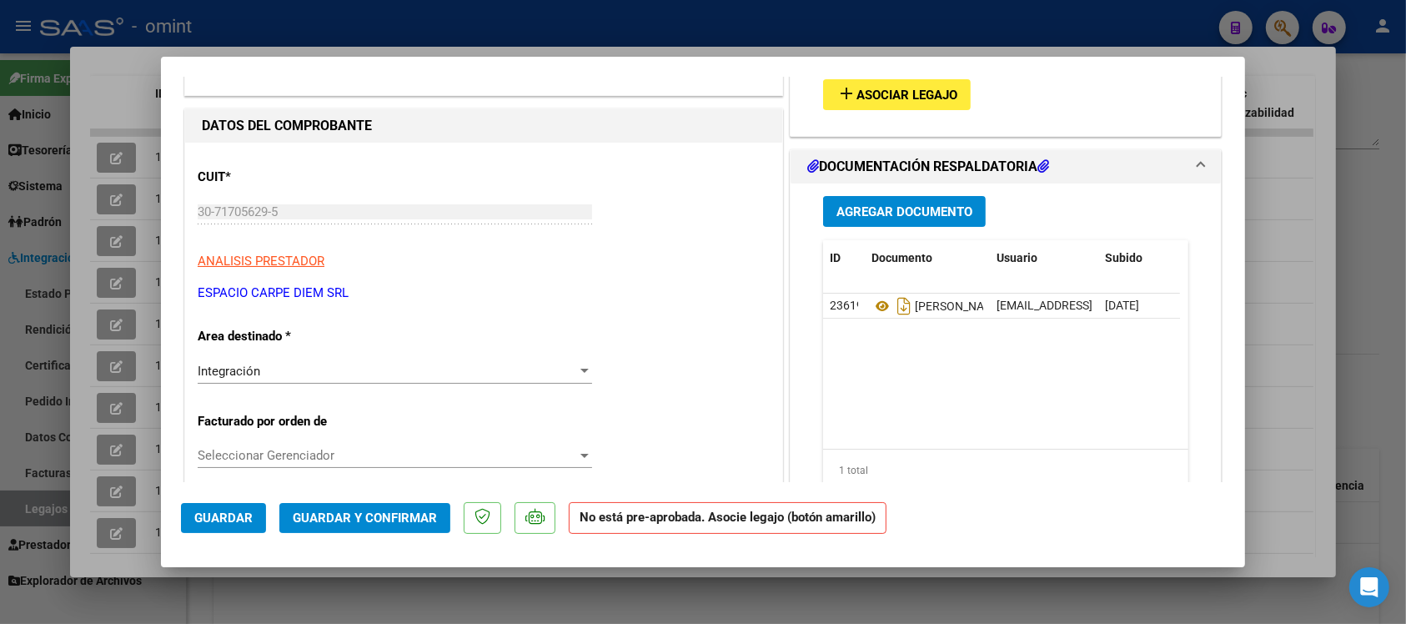
scroll to position [0, 0]
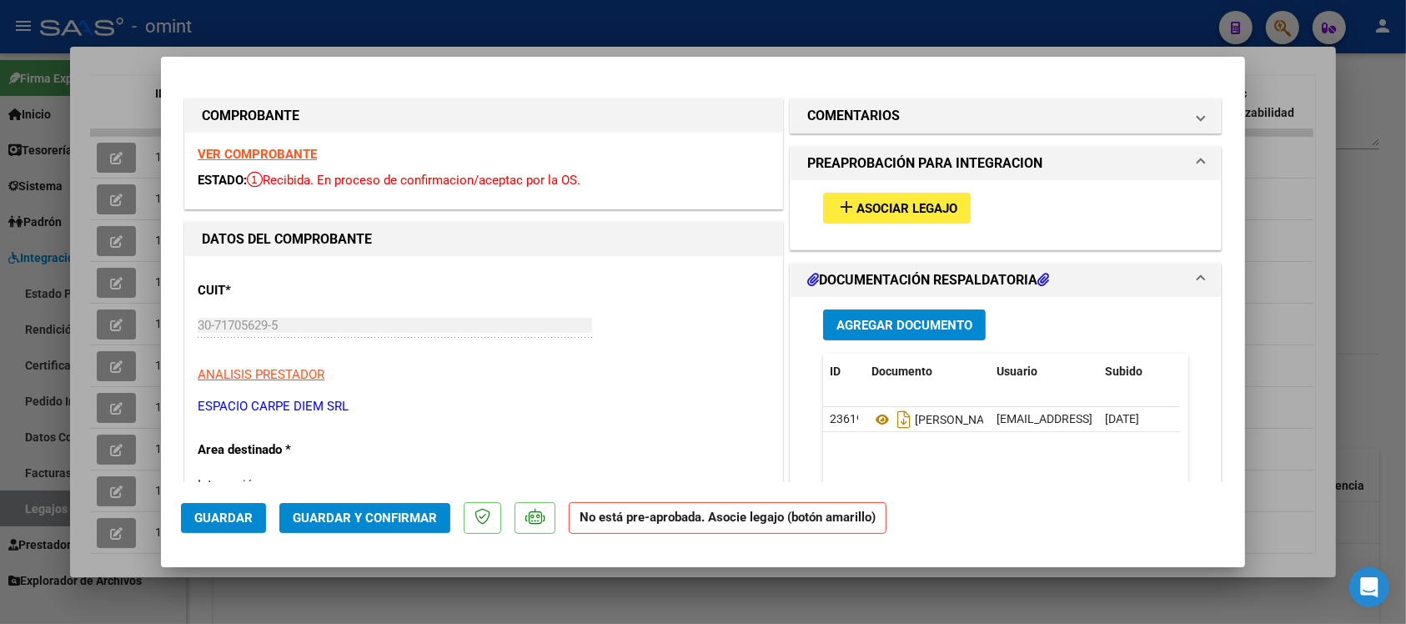
type input "202508"
click at [910, 206] on span "Asociar Legajo" at bounding box center [906, 208] width 101 height 15
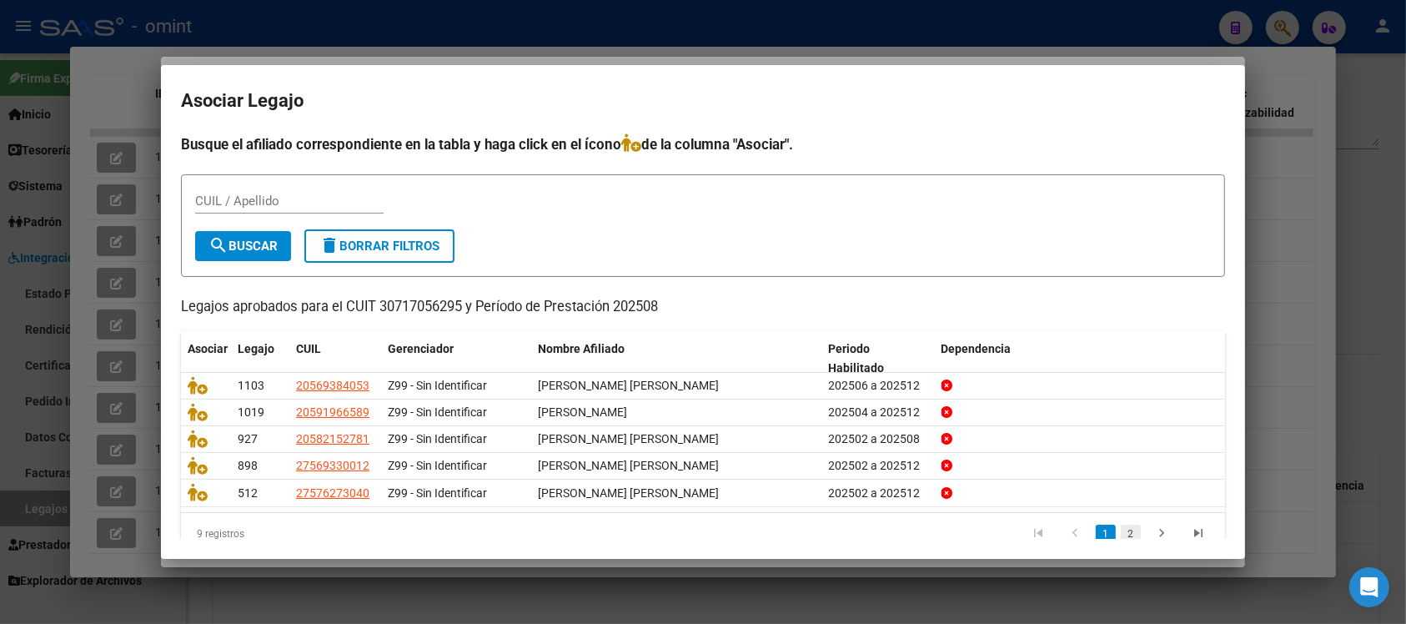
click at [1121, 526] on link "2" at bounding box center [1131, 534] width 20 height 18
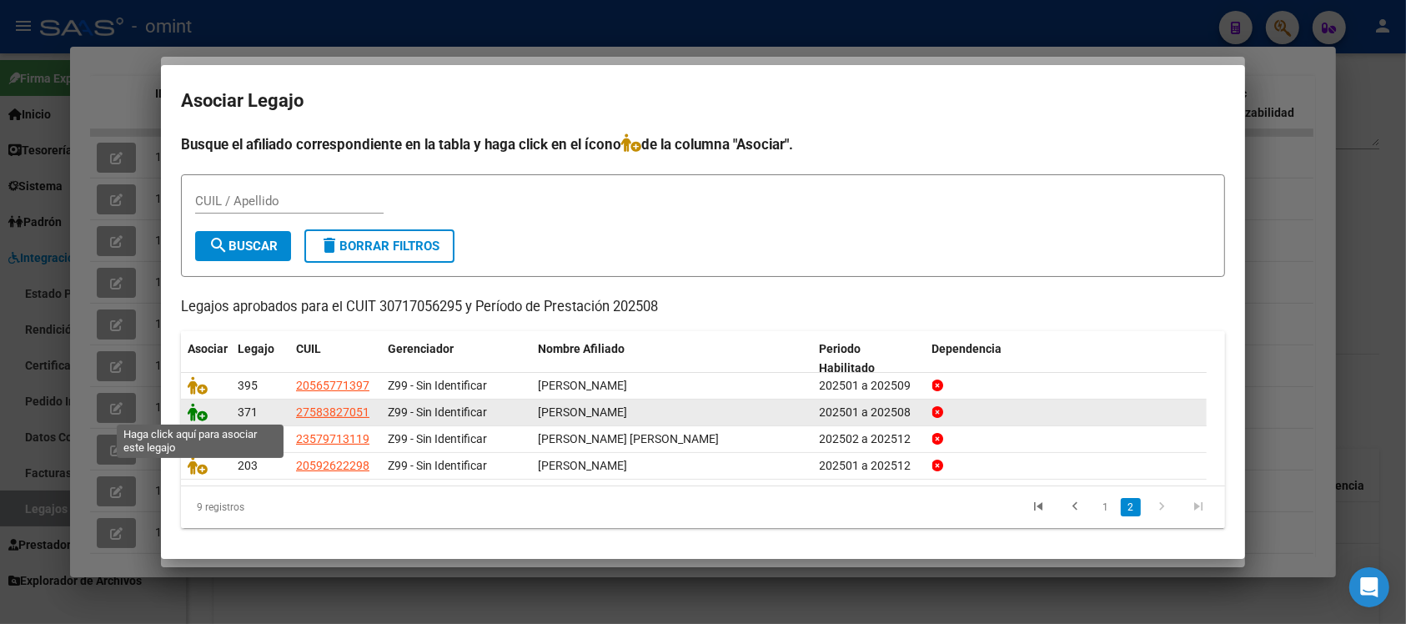
click at [196, 410] on icon at bounding box center [198, 412] width 20 height 18
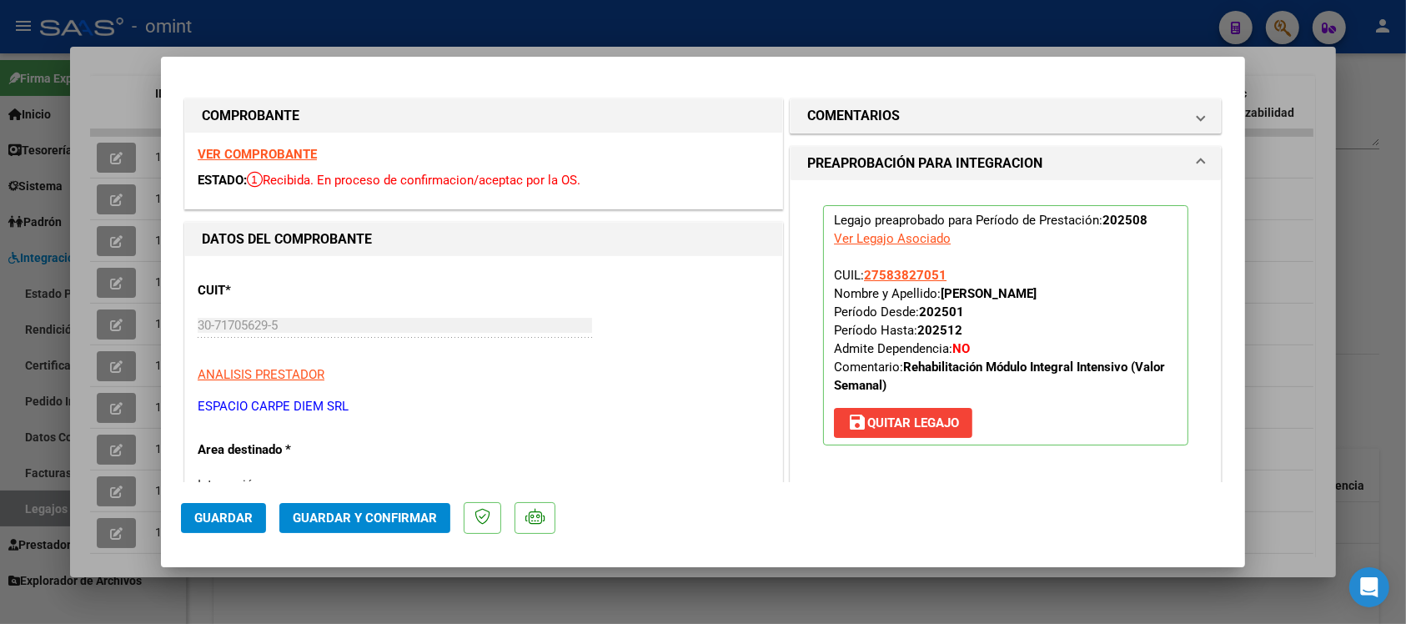
click at [251, 506] on button "Guardar" at bounding box center [223, 518] width 85 height 30
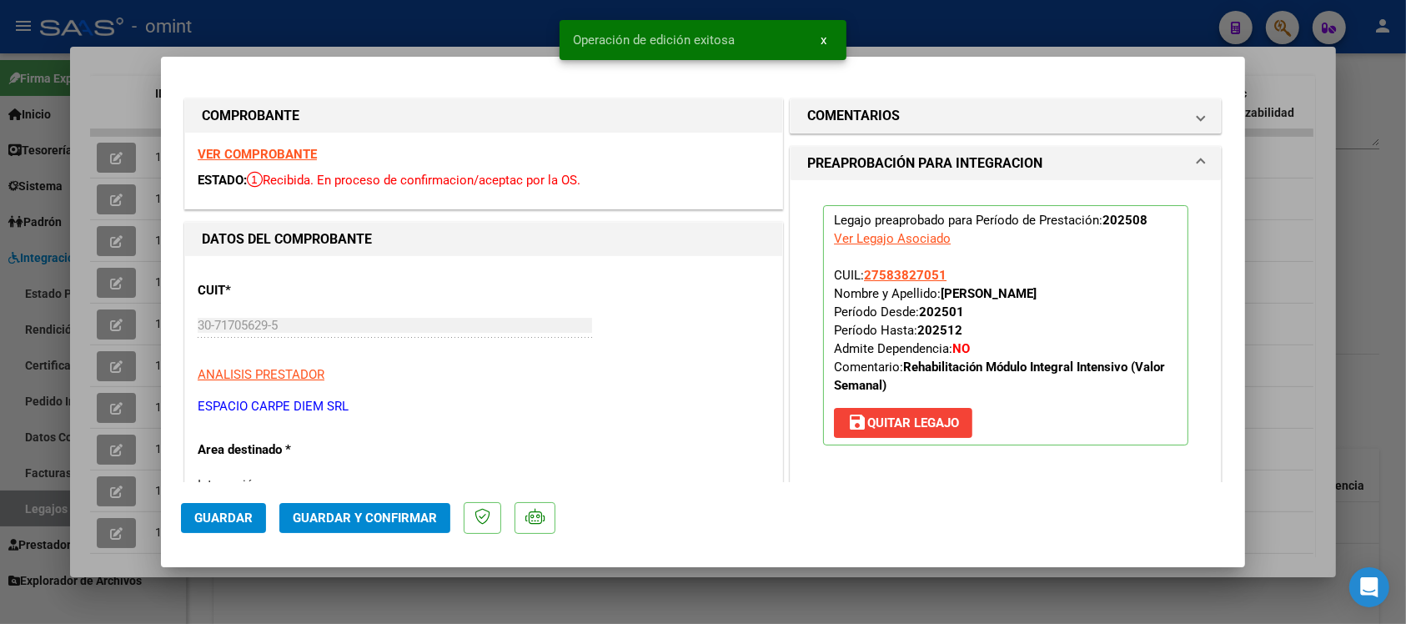
click at [328, 15] on div at bounding box center [703, 312] width 1406 height 624
type input "$ 0,00"
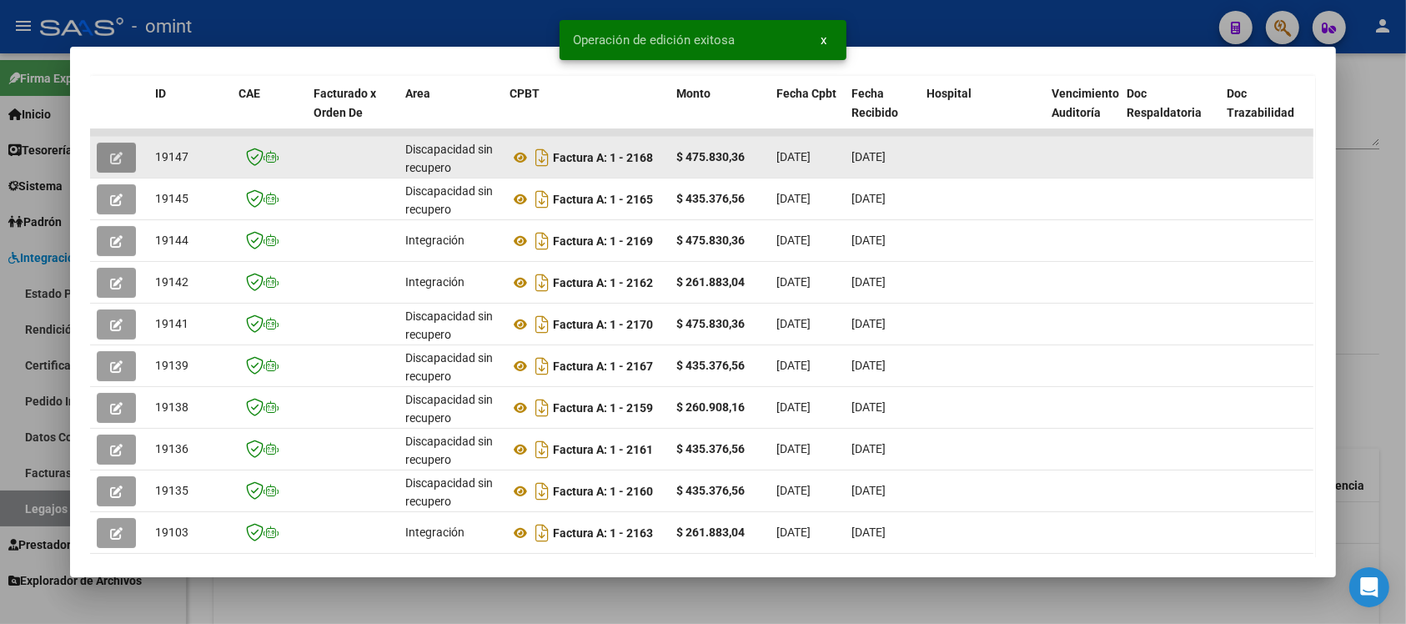
click at [110, 152] on icon "button" at bounding box center [116, 158] width 13 height 13
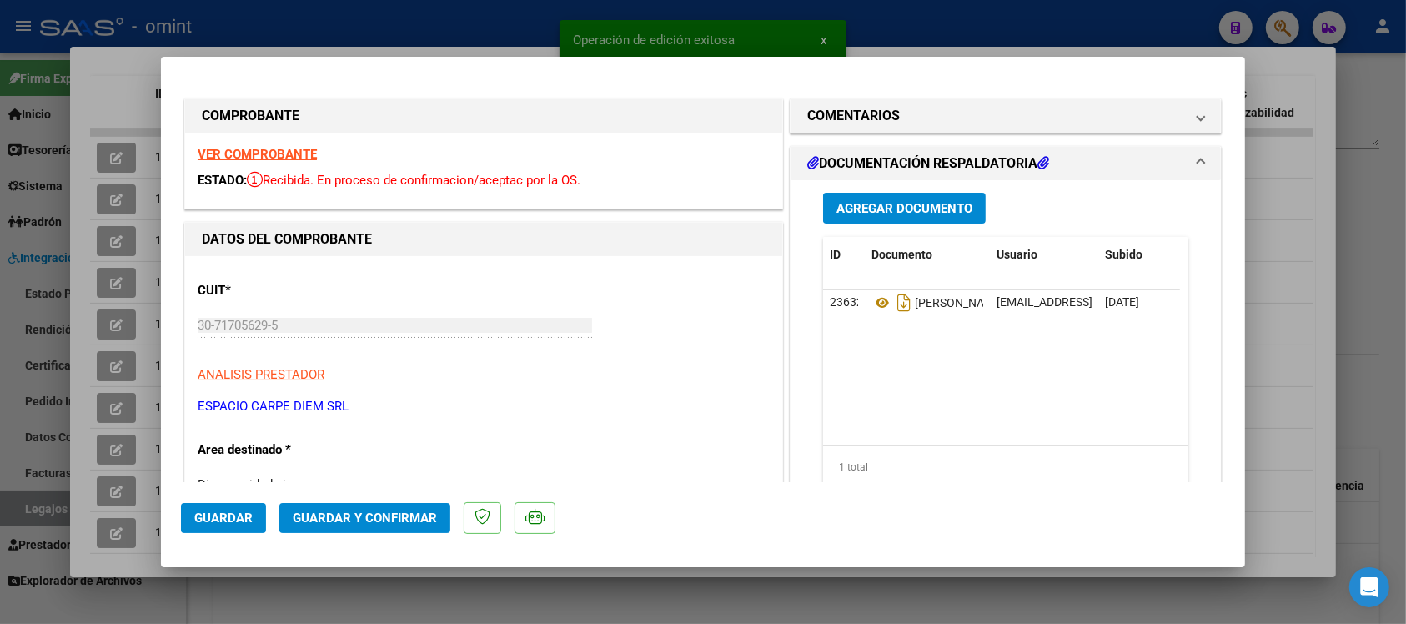
click at [277, 158] on strong "VER COMPROBANTE" at bounding box center [257, 154] width 119 height 15
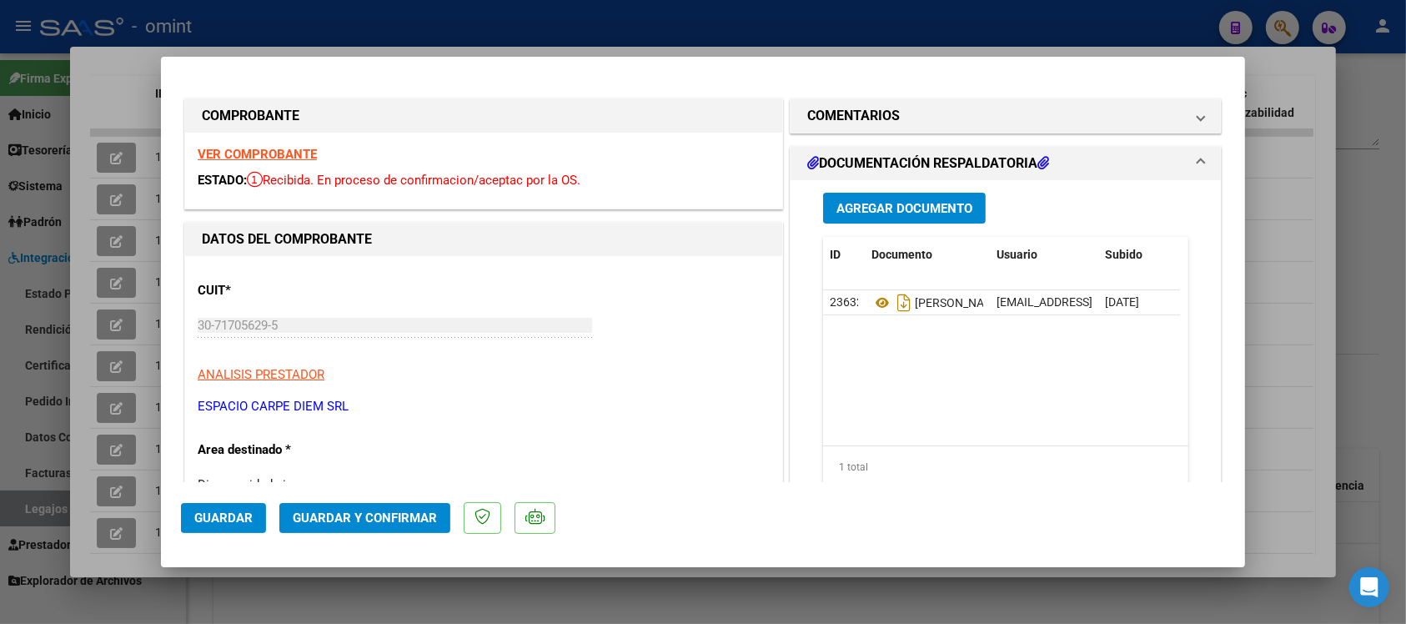
click at [252, 157] on strong "VER COMPROBANTE" at bounding box center [257, 154] width 119 height 15
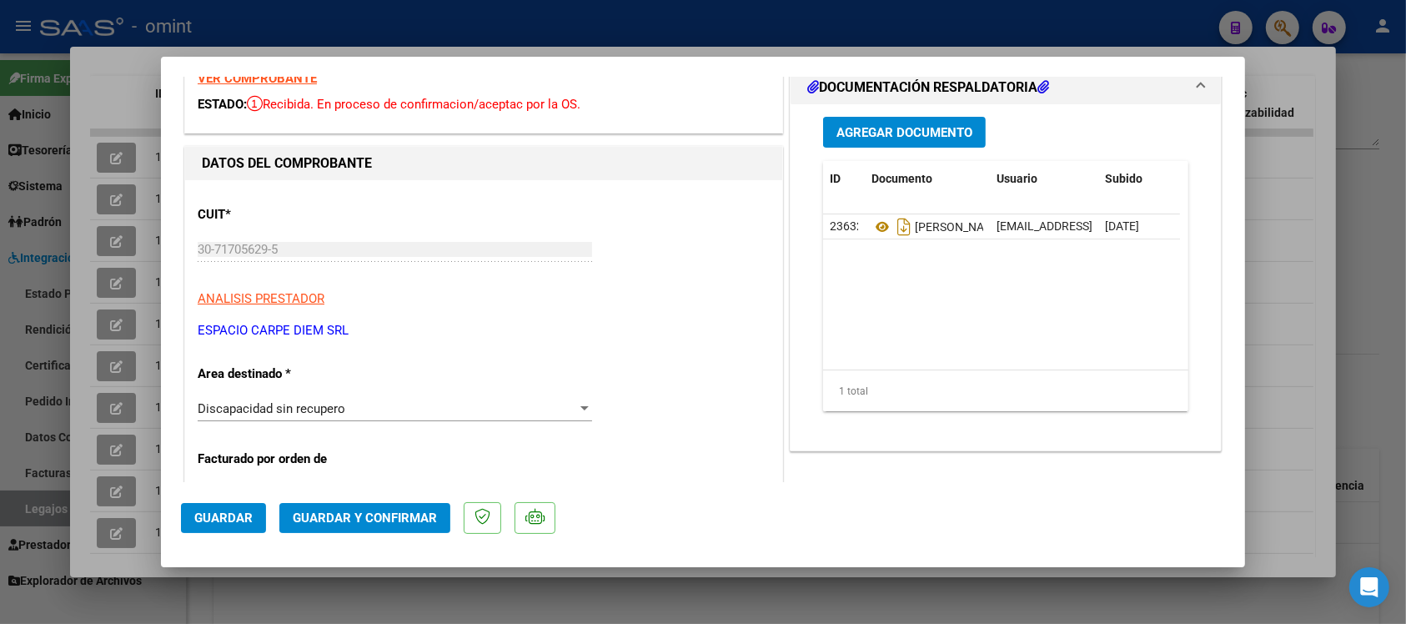
scroll to position [104, 0]
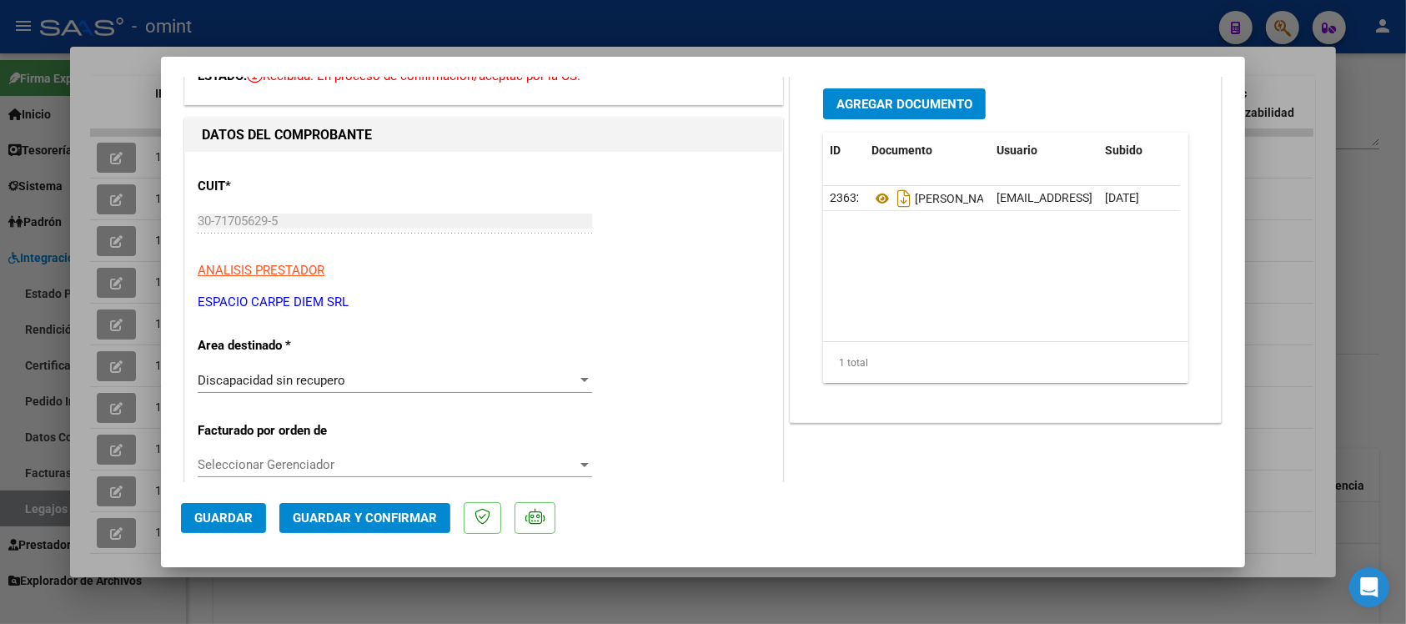
click at [301, 376] on span "Discapacidad sin recupero" at bounding box center [272, 380] width 148 height 15
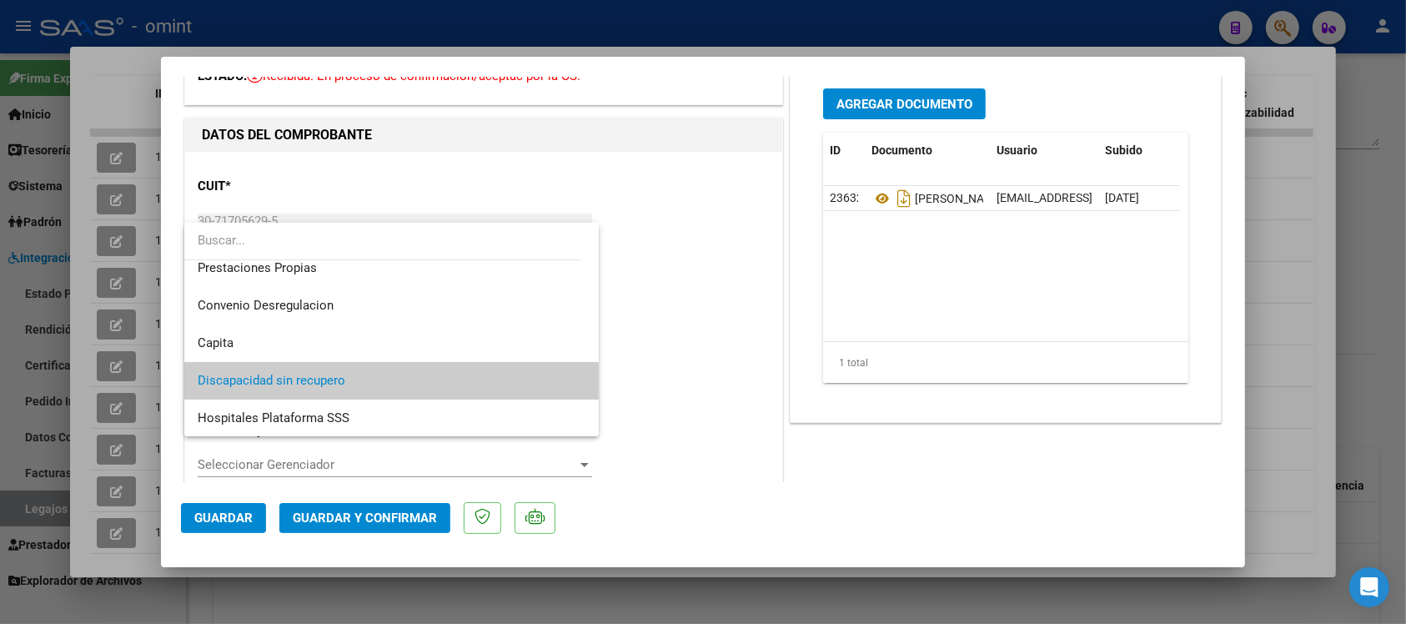
scroll to position [0, 0]
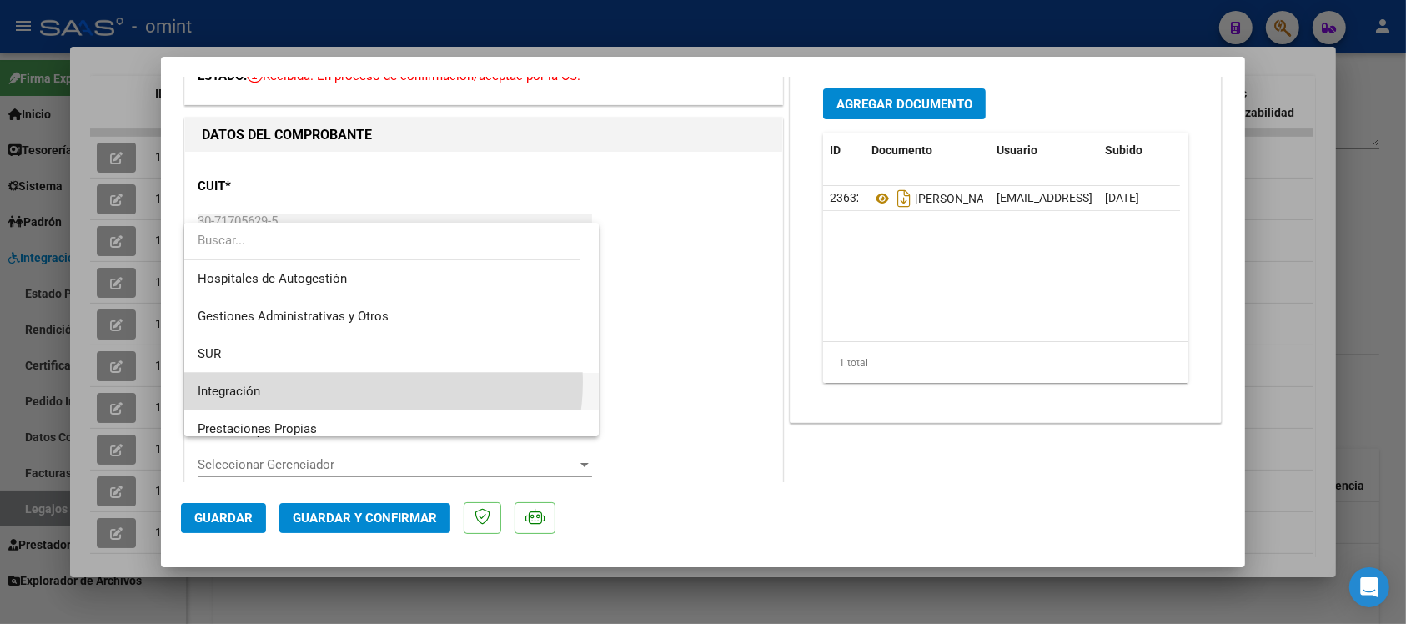
click at [361, 382] on span "Integración" at bounding box center [392, 392] width 388 height 38
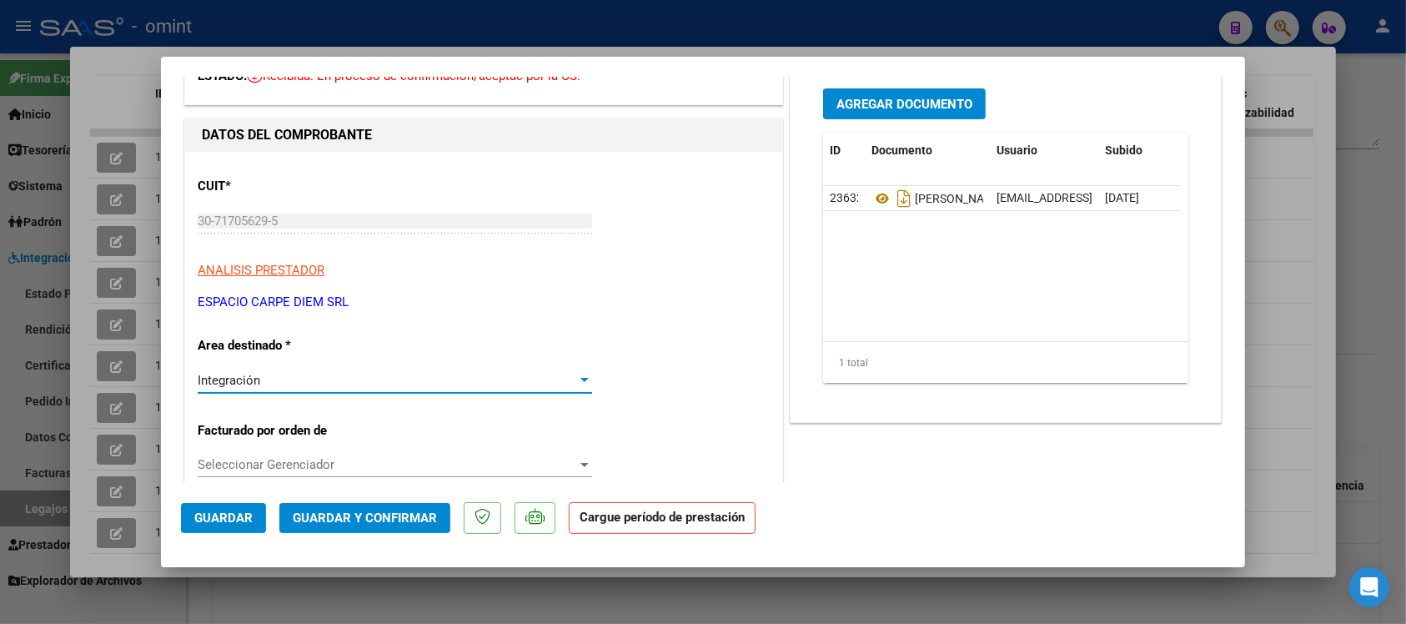
scroll to position [313, 0]
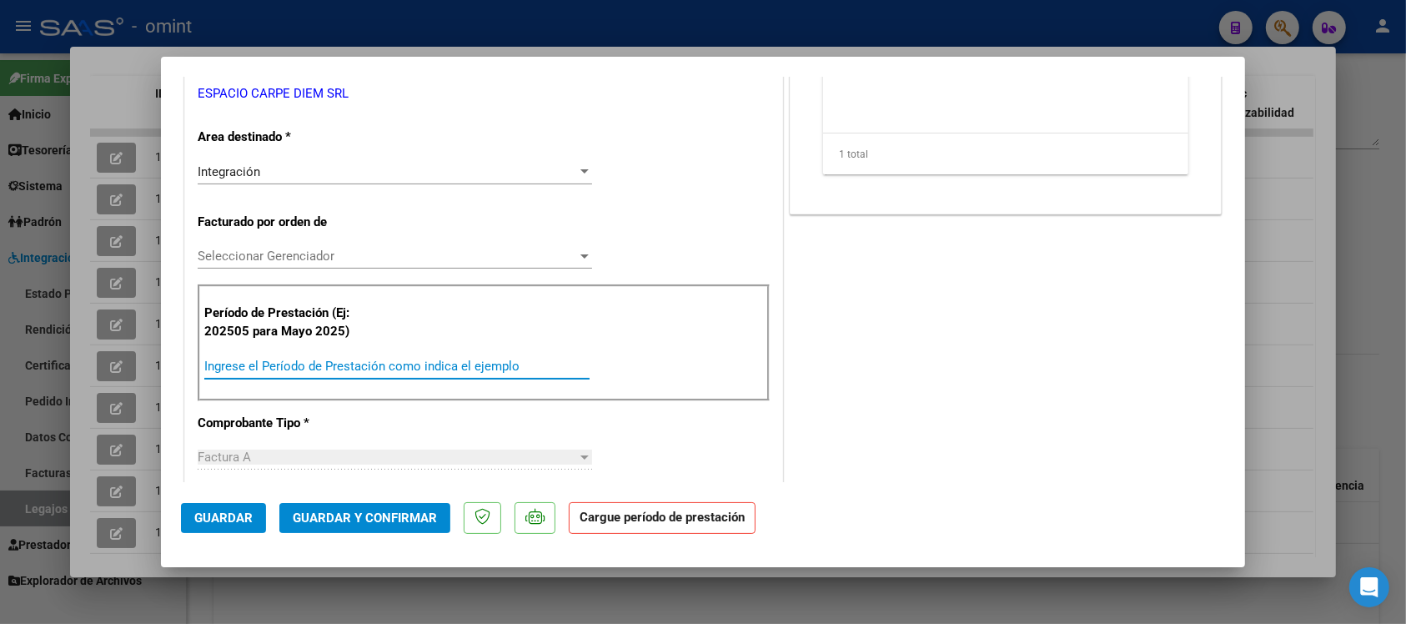
click at [349, 364] on input "Ingrese el Período de Prestación como indica el ejemplo" at bounding box center [396, 366] width 385 height 15
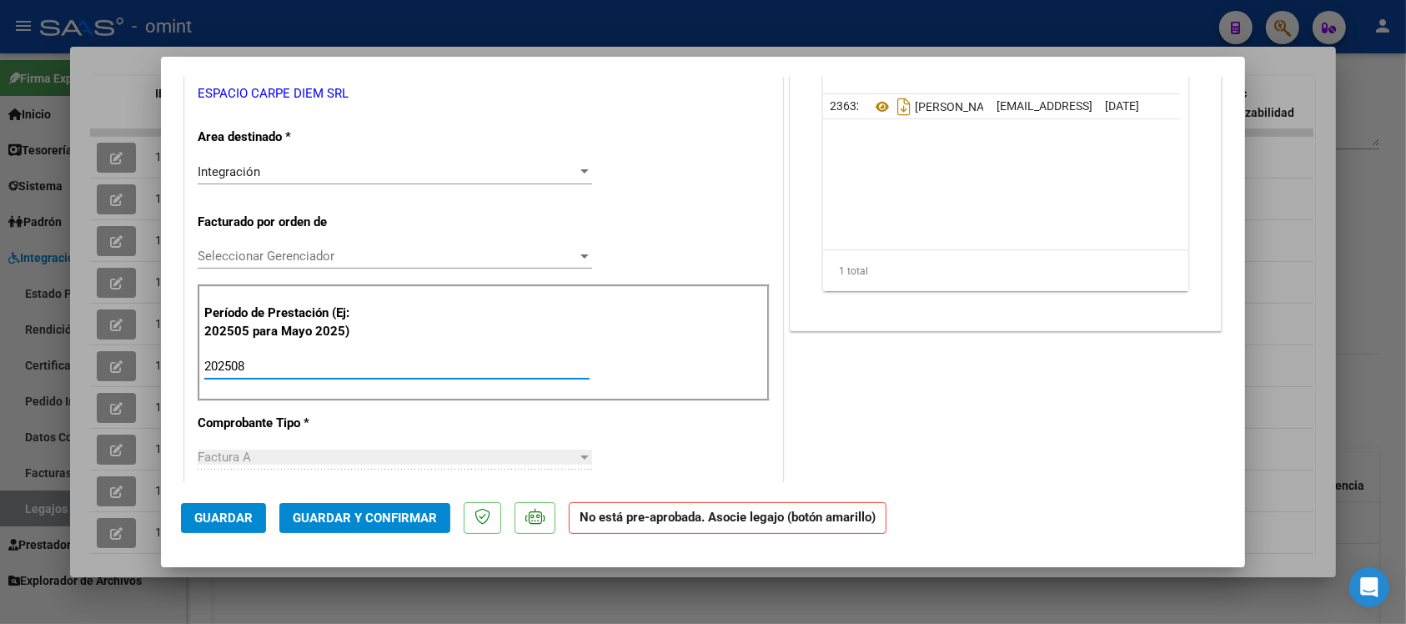
scroll to position [104, 0]
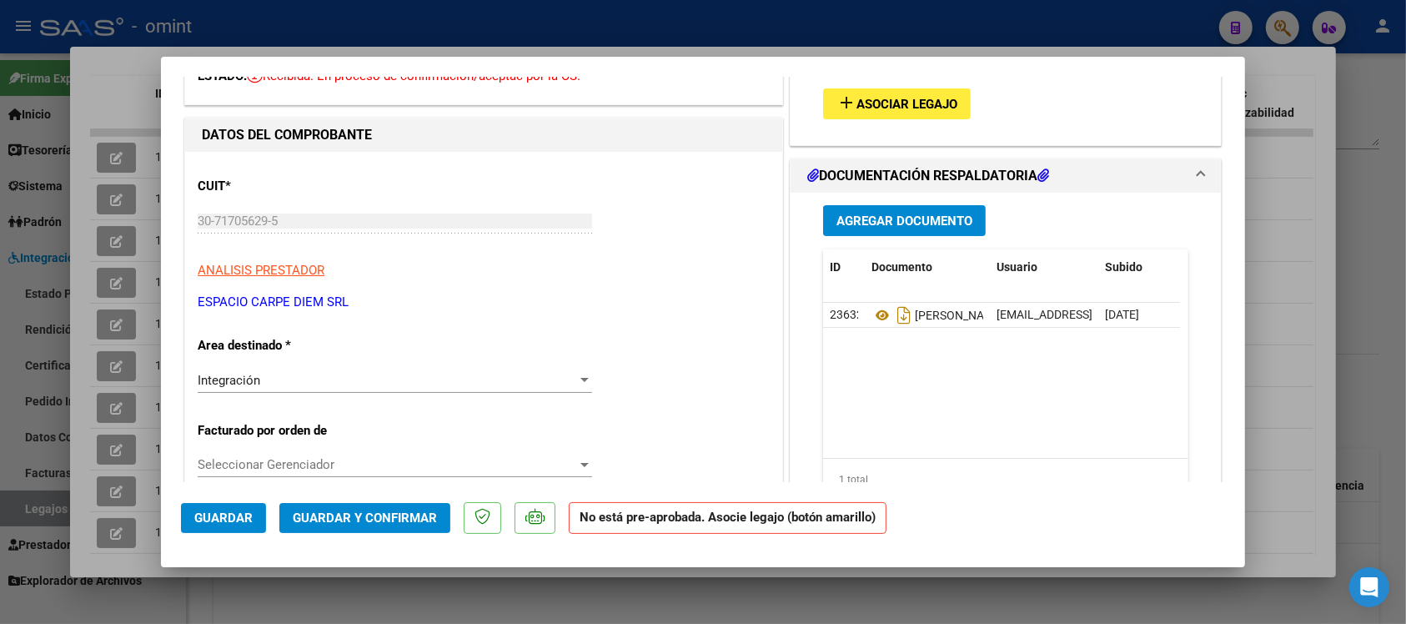
type input "202508"
click at [902, 104] on span "Asociar Legajo" at bounding box center [906, 104] width 101 height 15
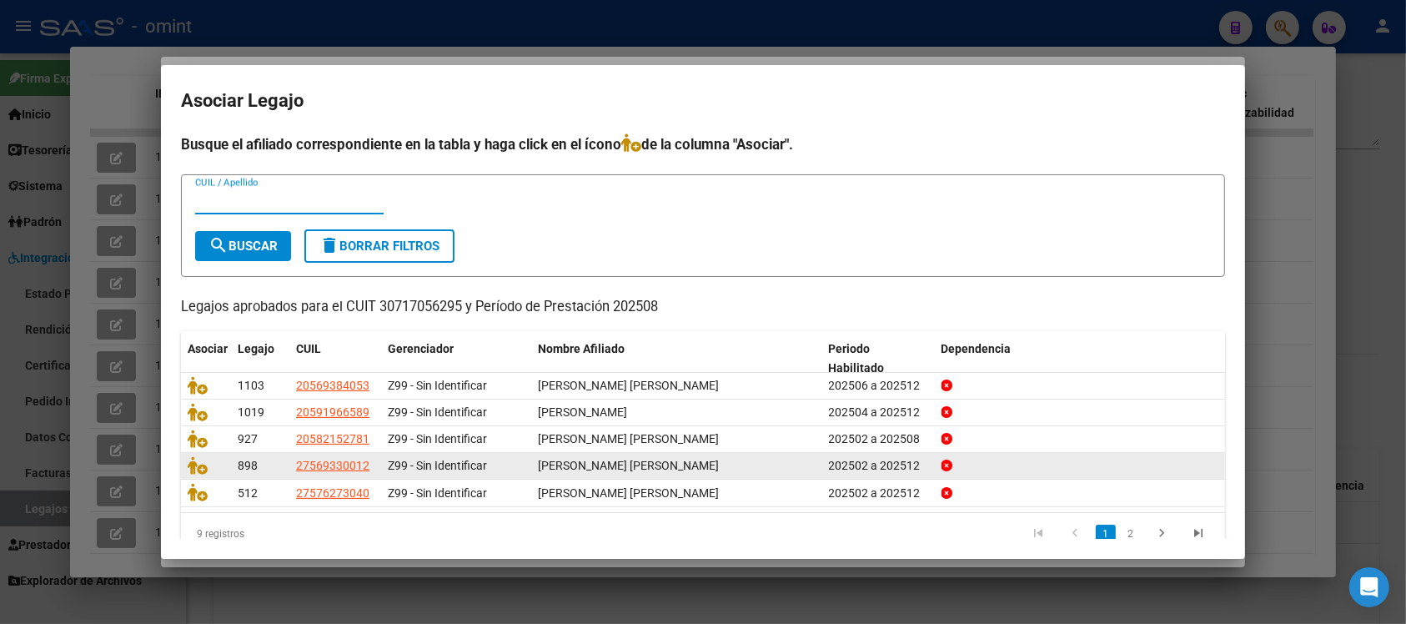
scroll to position [27, 0]
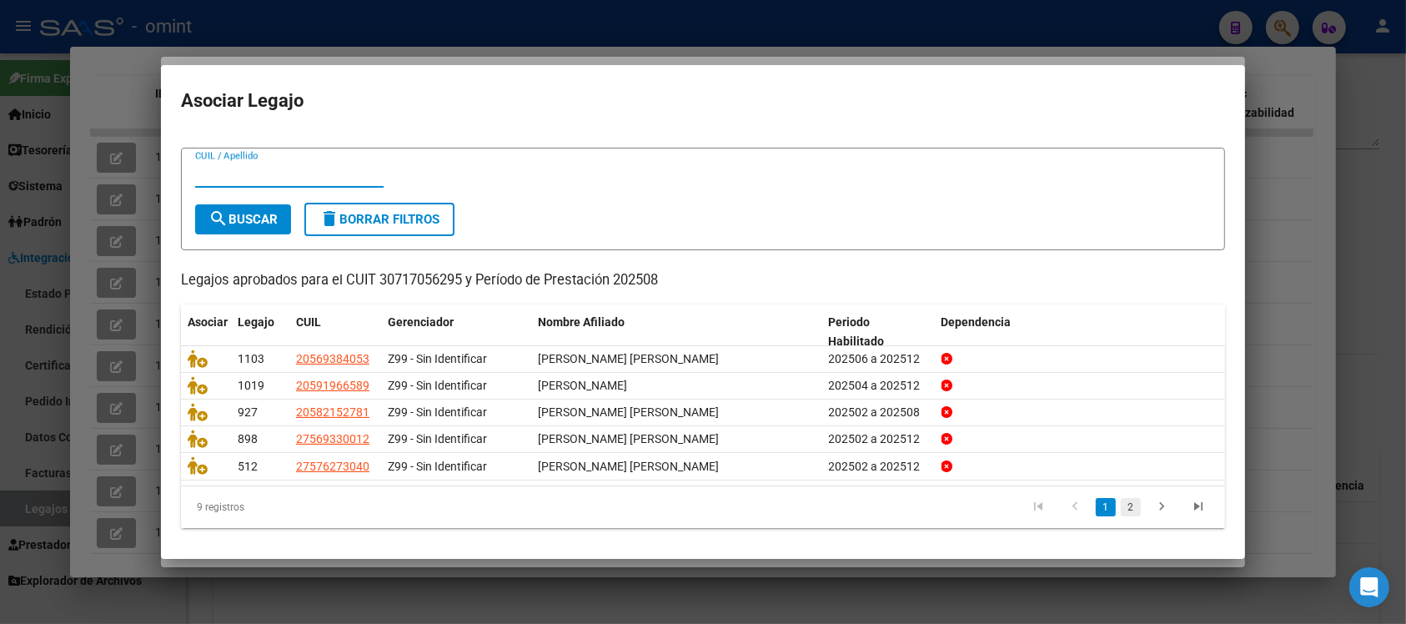
click at [1121, 511] on link "2" at bounding box center [1131, 507] width 20 height 18
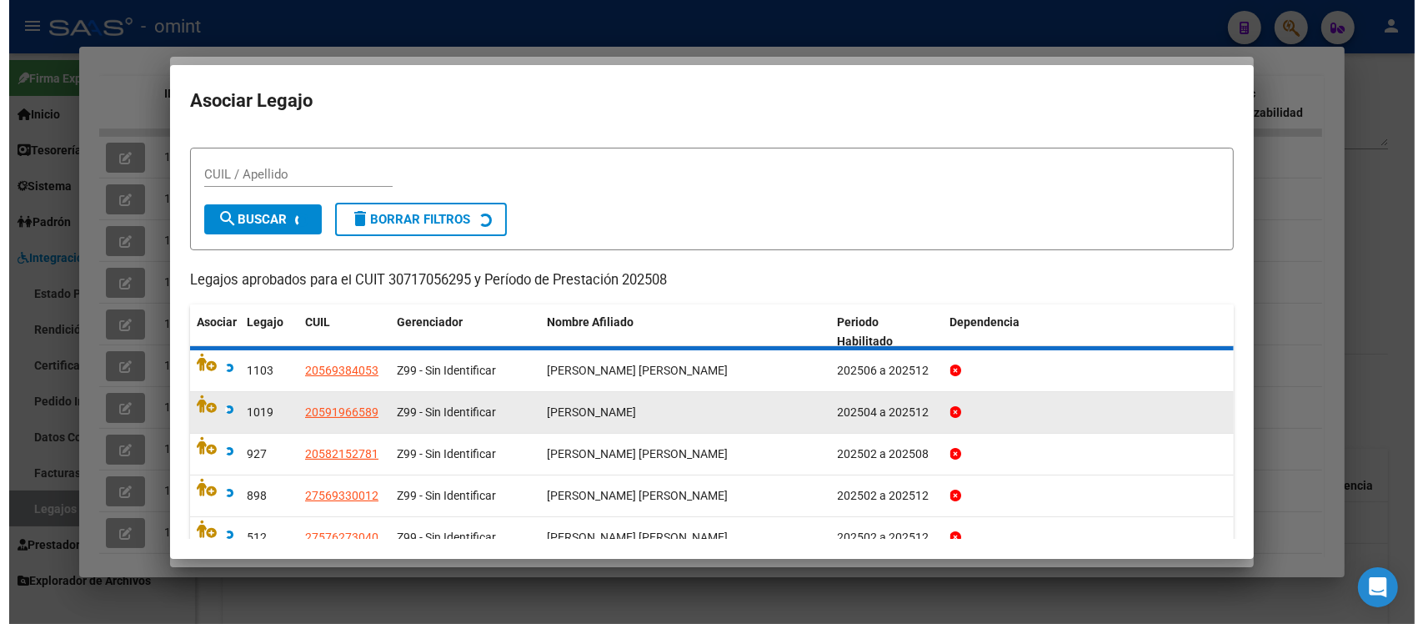
scroll to position [0, 0]
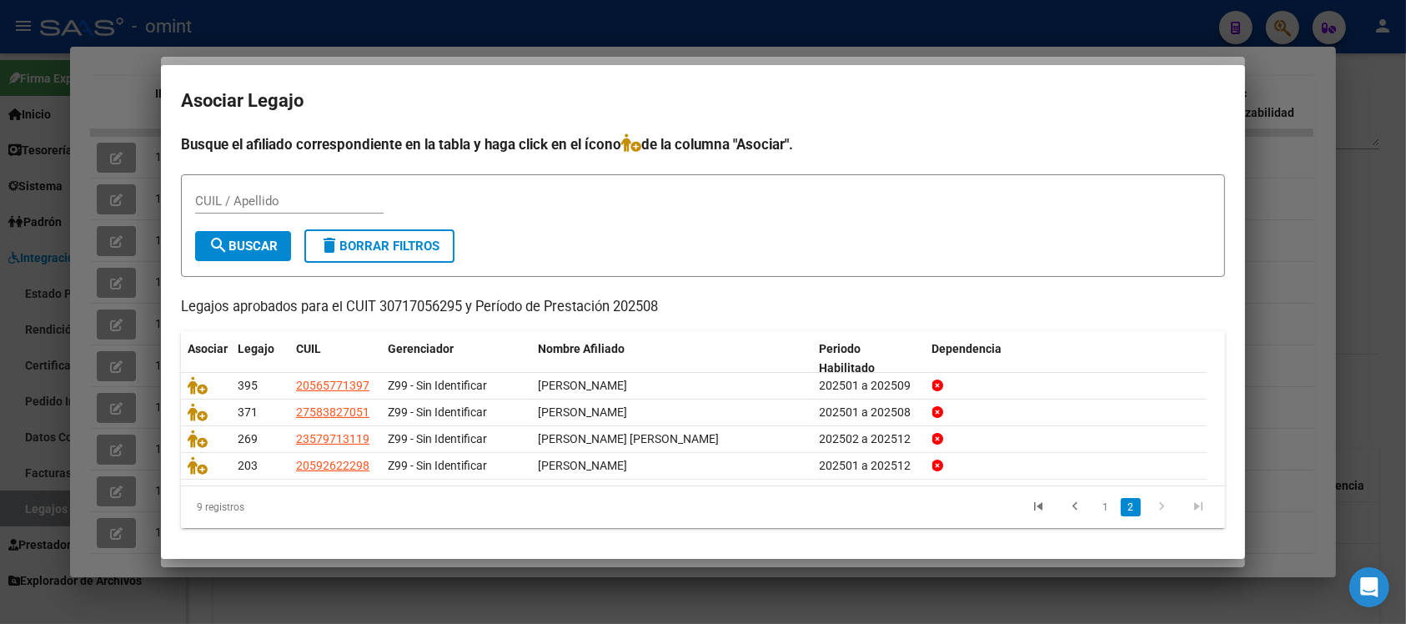
click at [617, 31] on div at bounding box center [703, 312] width 1406 height 624
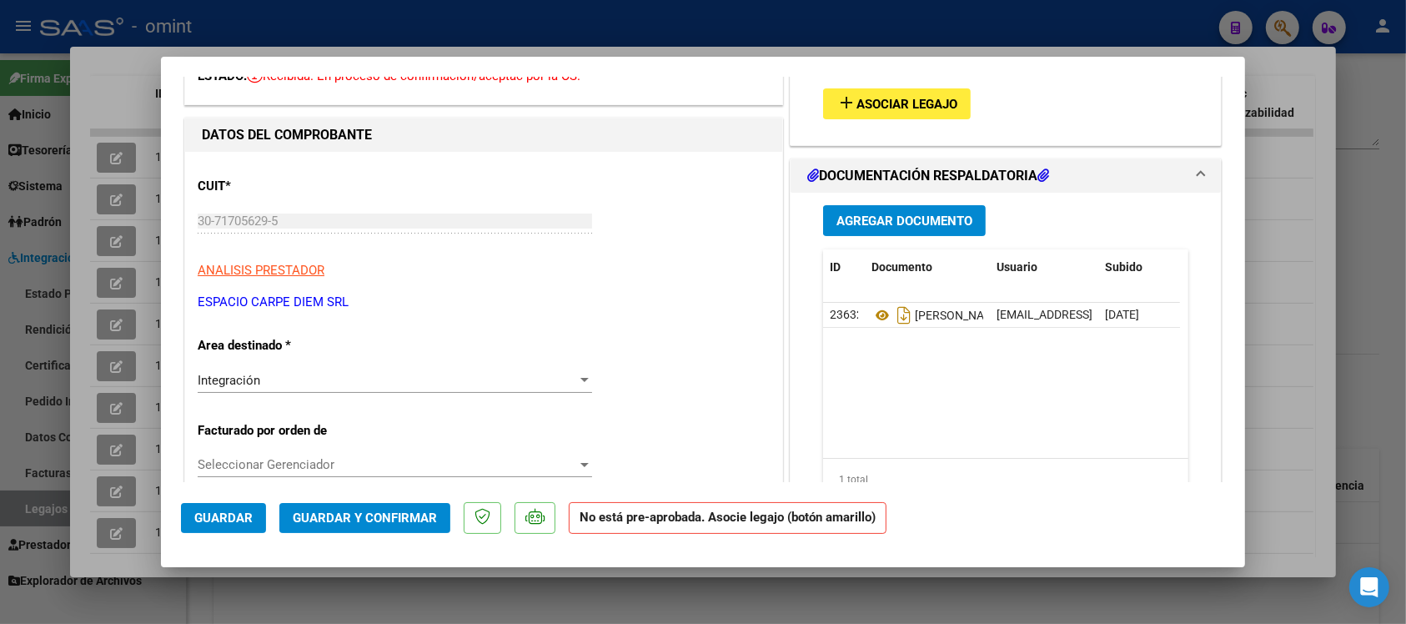
click at [546, 32] on div at bounding box center [703, 312] width 1406 height 624
type input "$ 0,00"
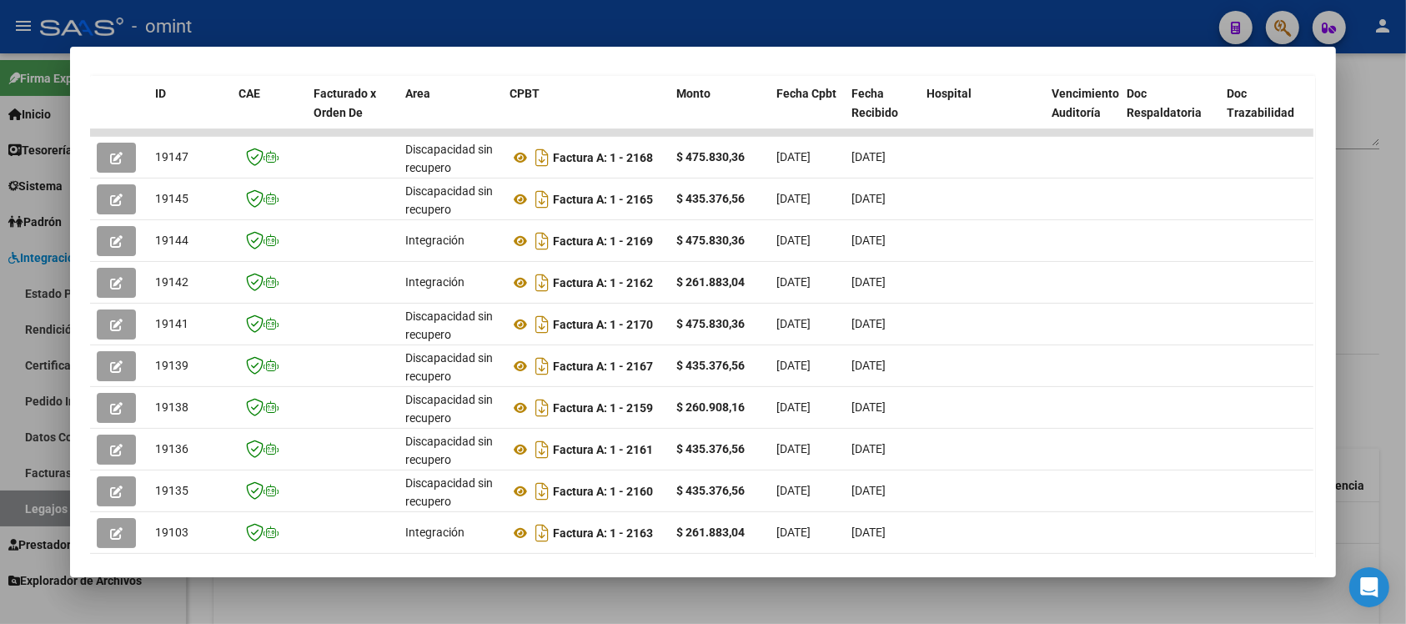
click at [443, 30] on div at bounding box center [703, 312] width 1406 height 624
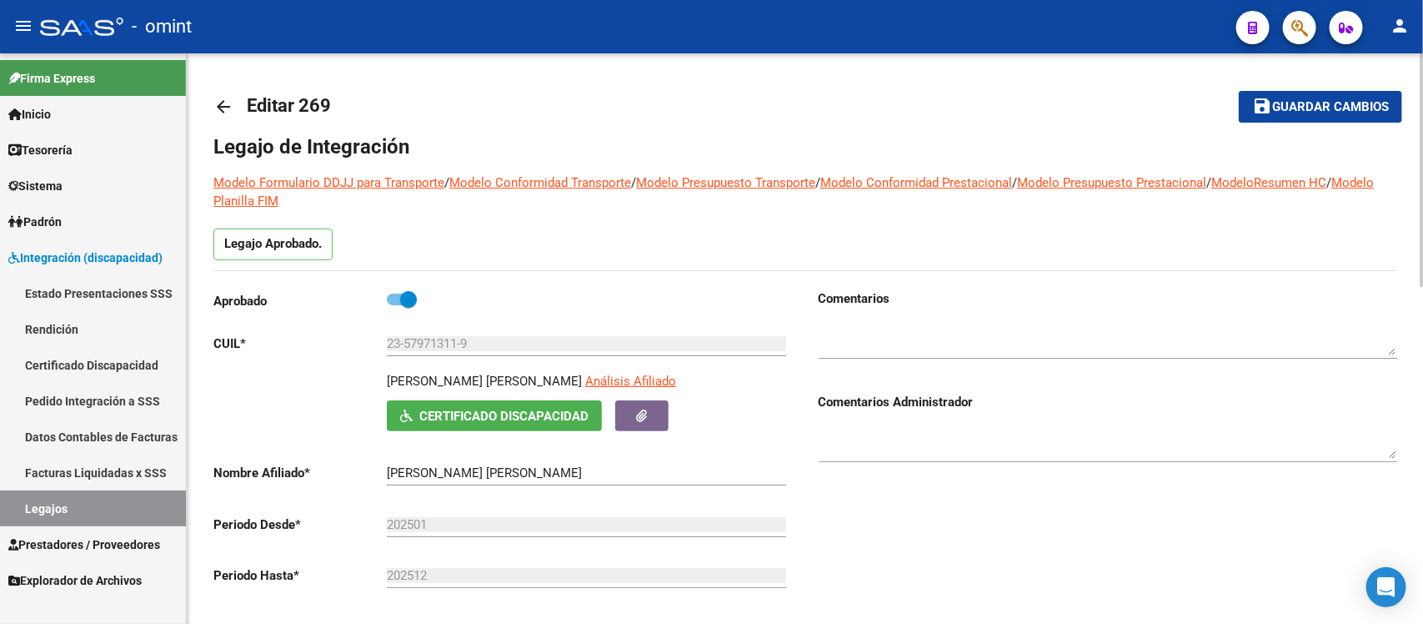
click at [218, 110] on mat-icon "arrow_back" at bounding box center [223, 107] width 20 height 20
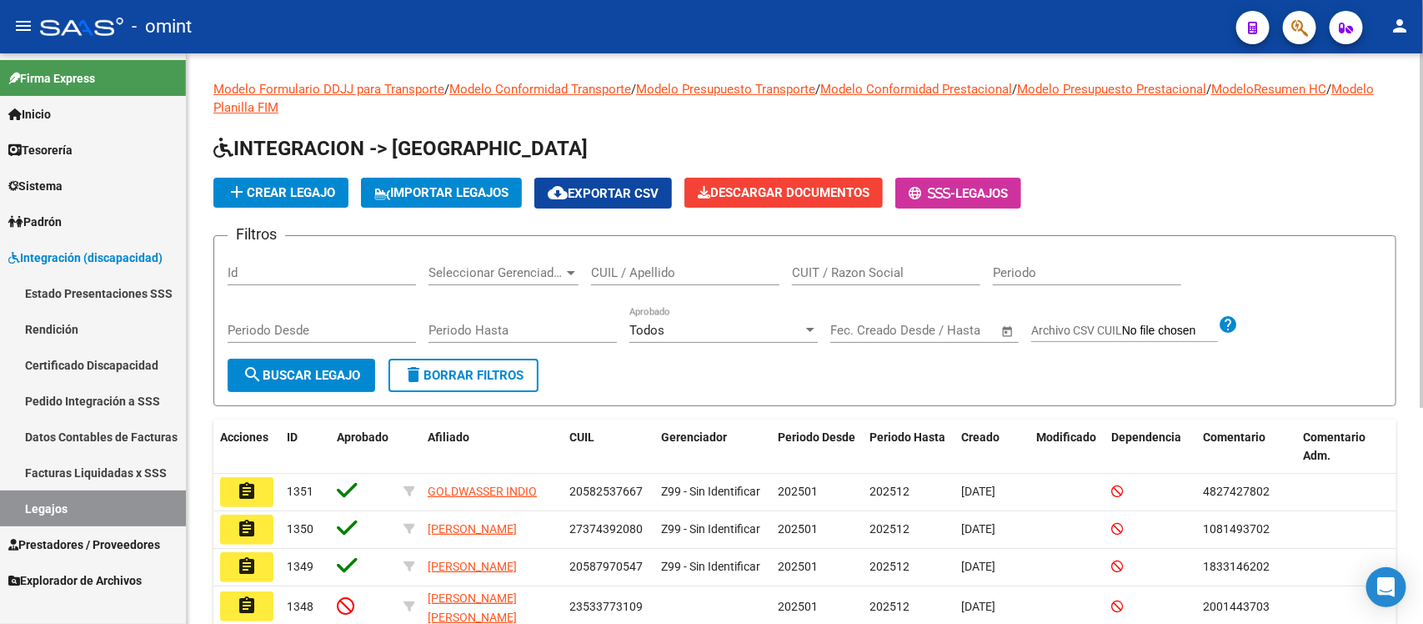
click at [643, 272] on input "CUIL / Apellido" at bounding box center [685, 272] width 188 height 15
paste input "48715943"
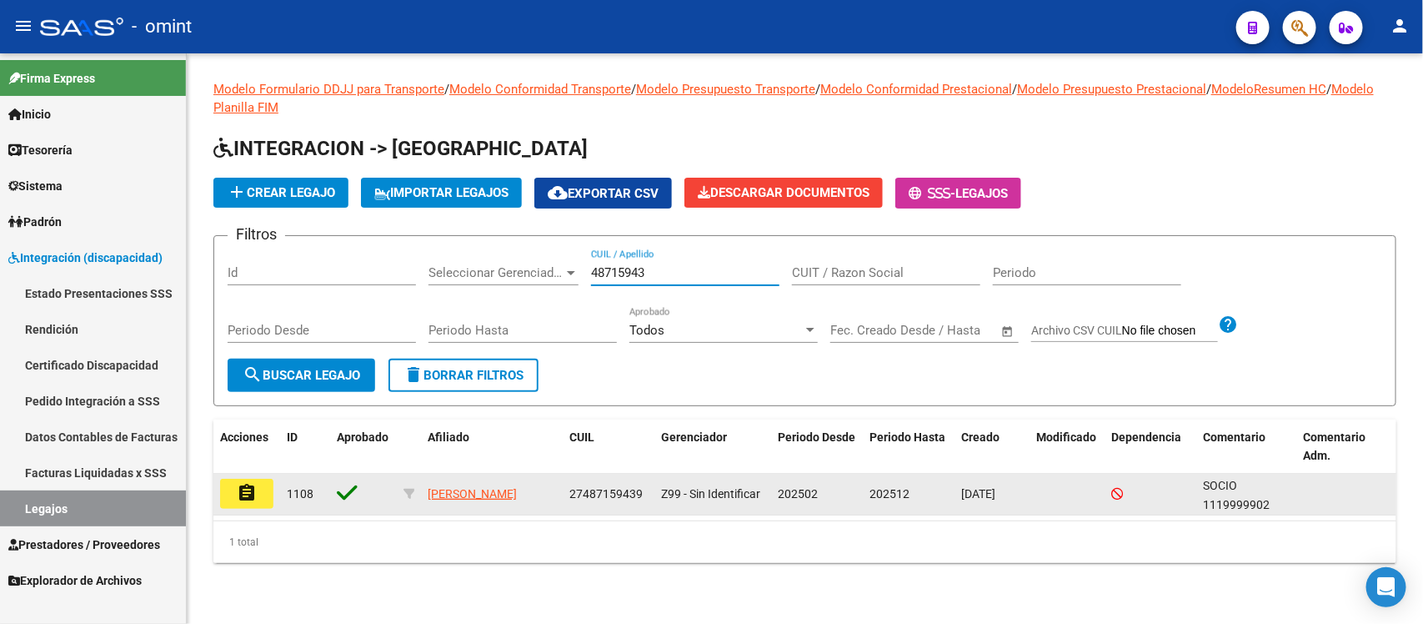
type input "48715943"
click at [254, 489] on mat-icon "assignment" at bounding box center [247, 493] width 20 height 20
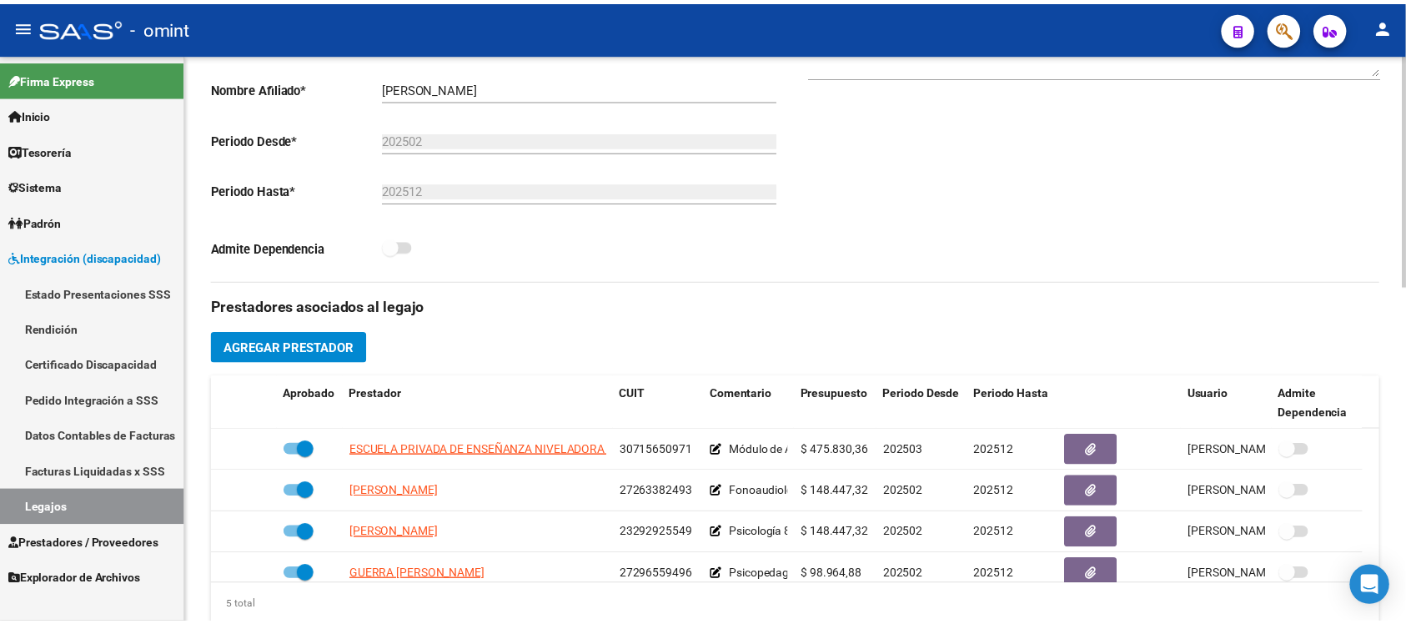
scroll to position [417, 0]
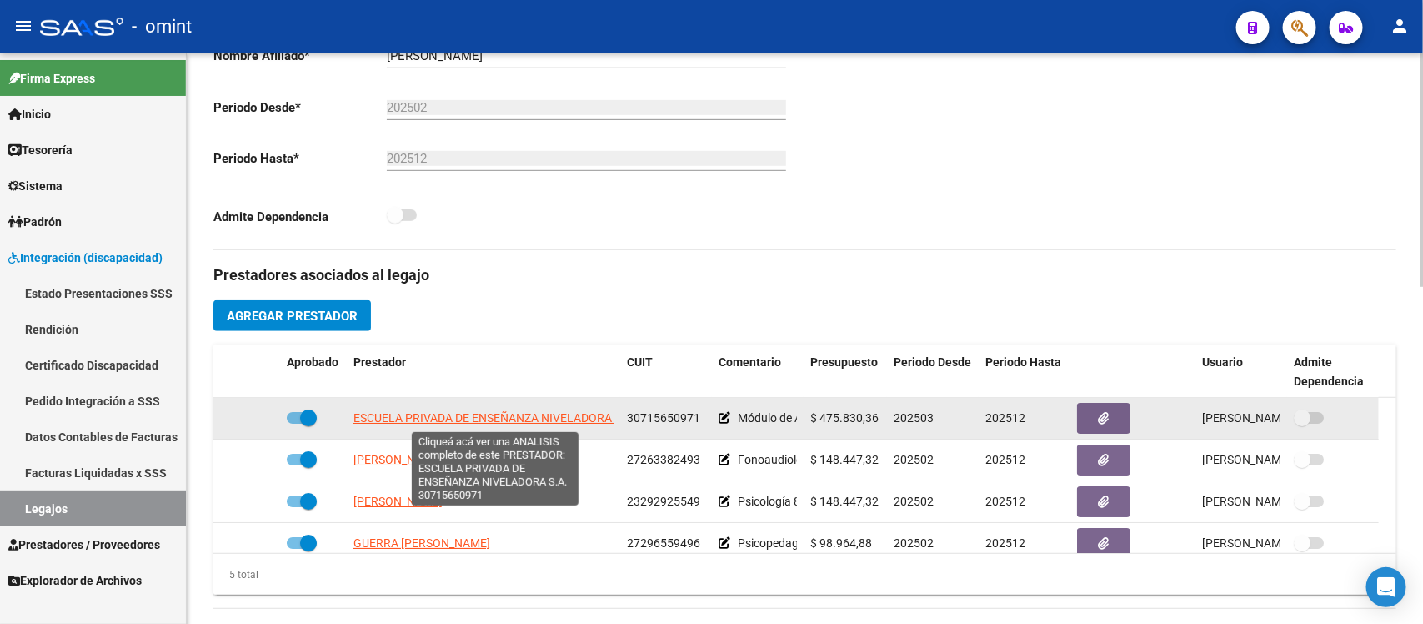
click at [413, 415] on span "ESCUELA PRIVADA DE ENSEÑANZA NIVELADORA S.A." at bounding box center [495, 417] width 282 height 13
type textarea "30715650971"
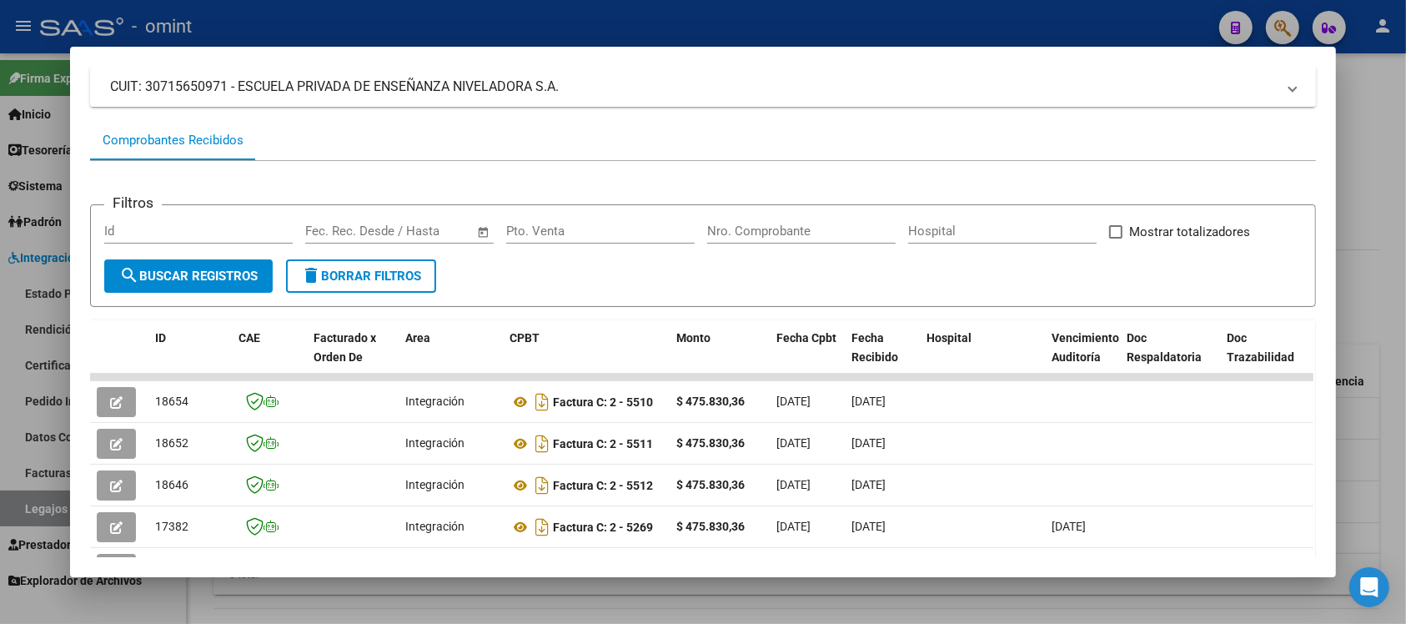
scroll to position [108, 0]
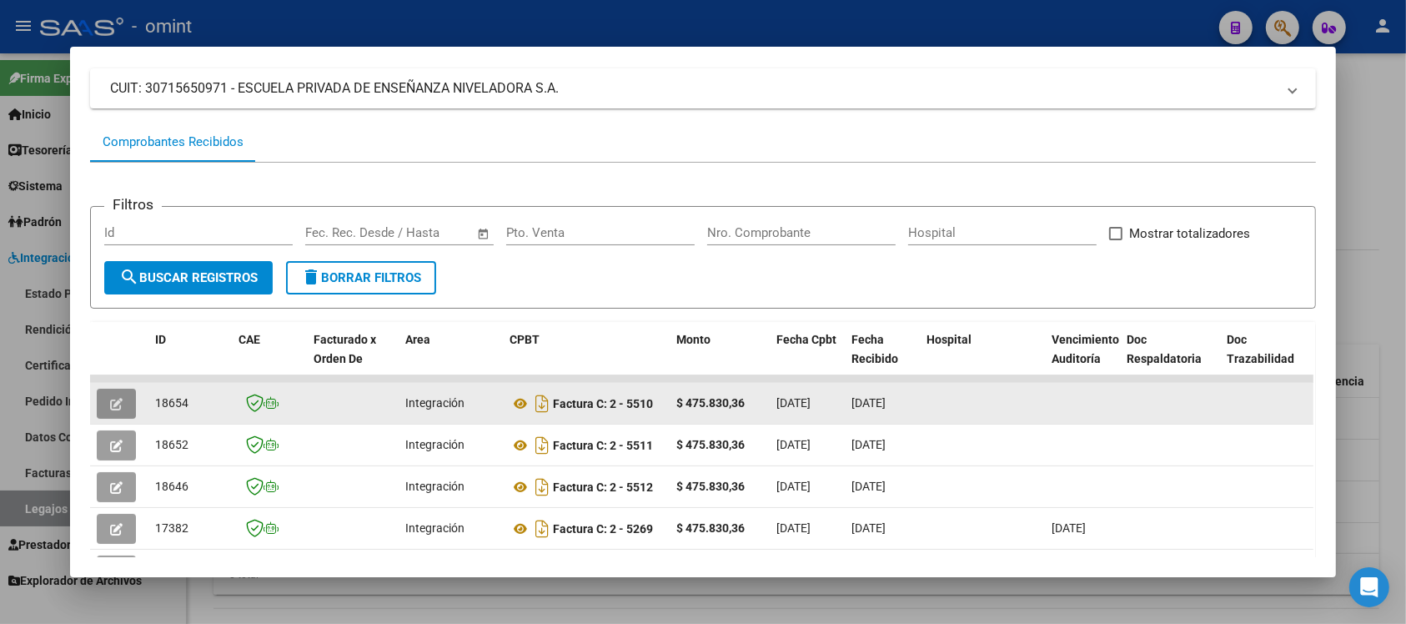
click at [113, 396] on span "button" at bounding box center [116, 403] width 13 height 15
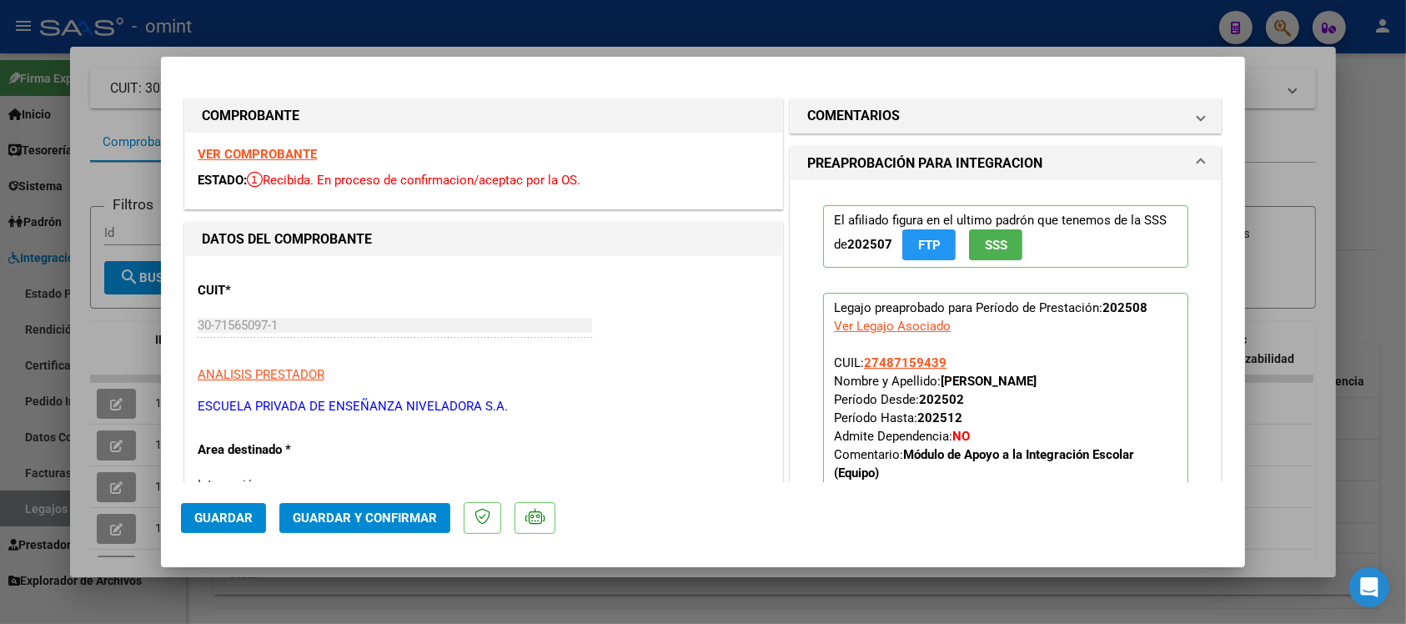
click at [232, 154] on strong "VER COMPROBANTE" at bounding box center [257, 154] width 119 height 15
click at [364, 518] on span "Guardar y Confirmar" at bounding box center [365, 517] width 144 height 15
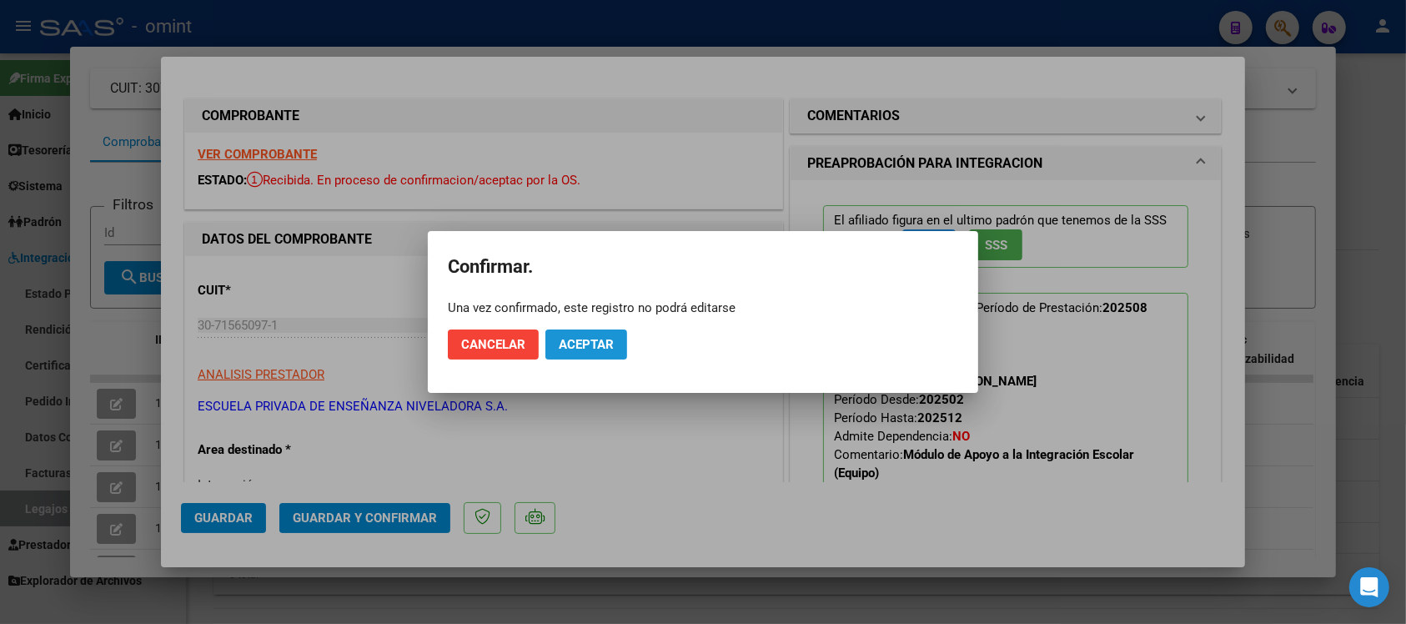
click at [597, 351] on span "Aceptar" at bounding box center [586, 344] width 55 height 15
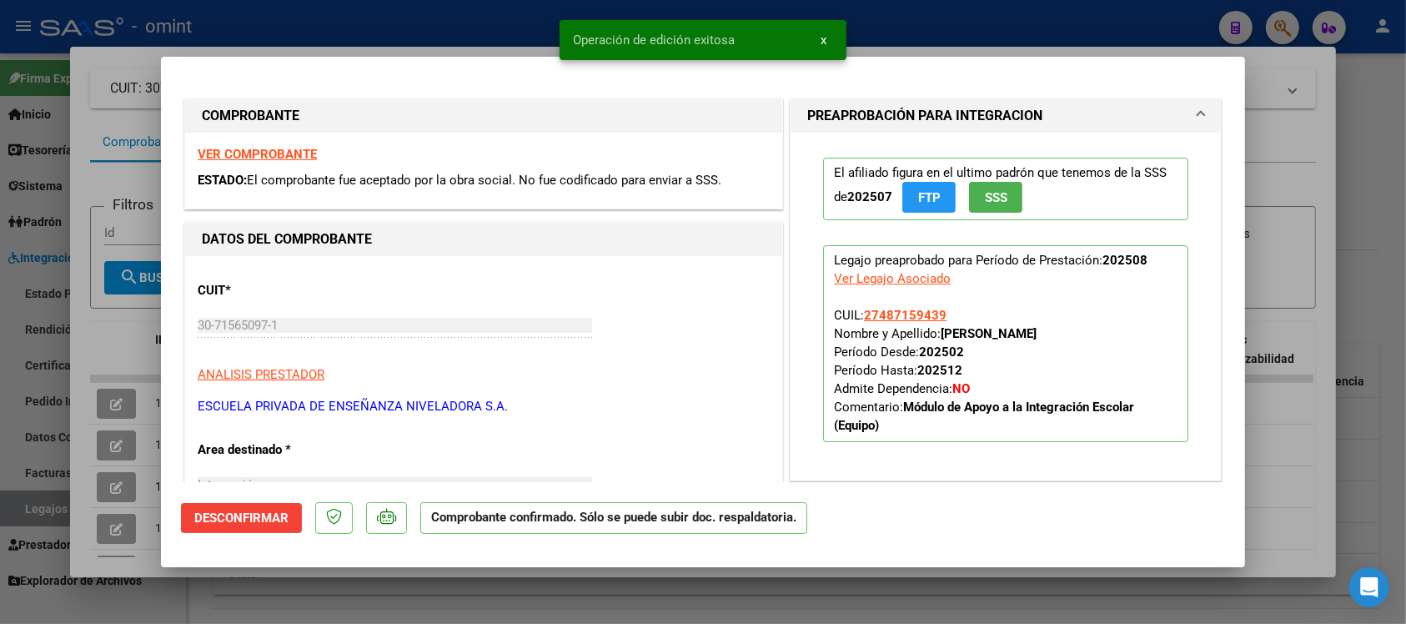
click at [325, 32] on div at bounding box center [703, 312] width 1406 height 624
type input "$ 0,00"
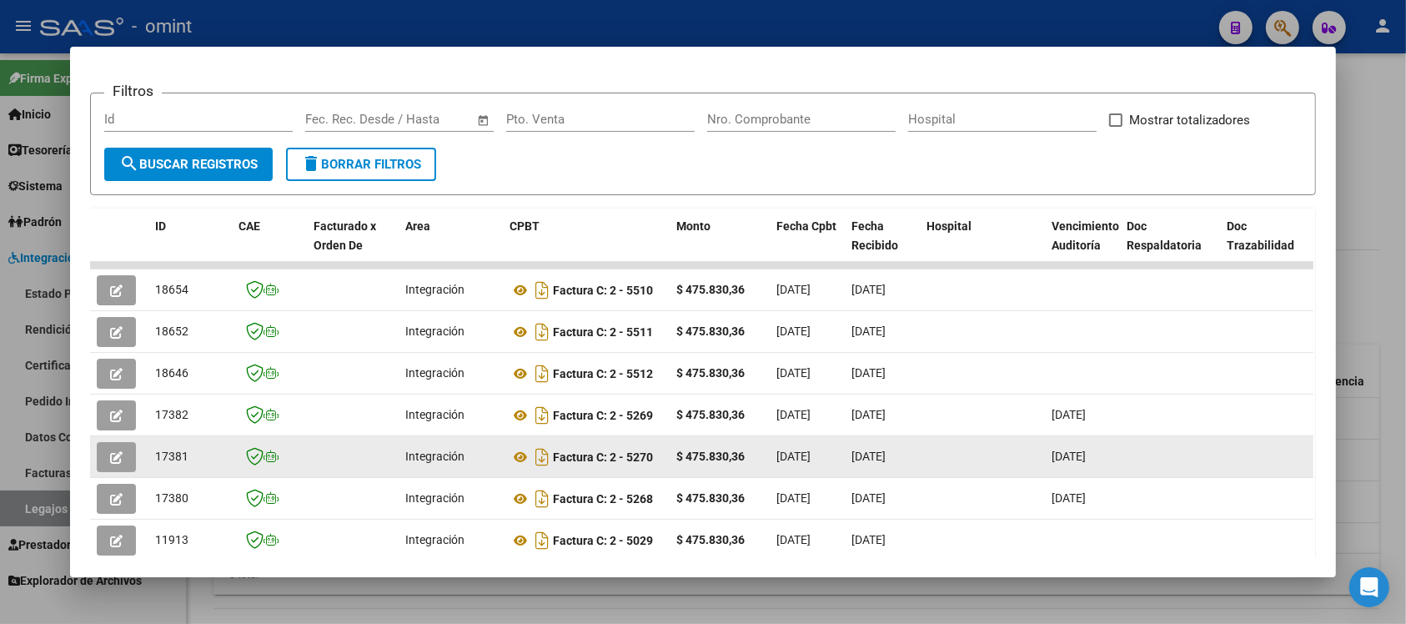
scroll to position [0, 0]
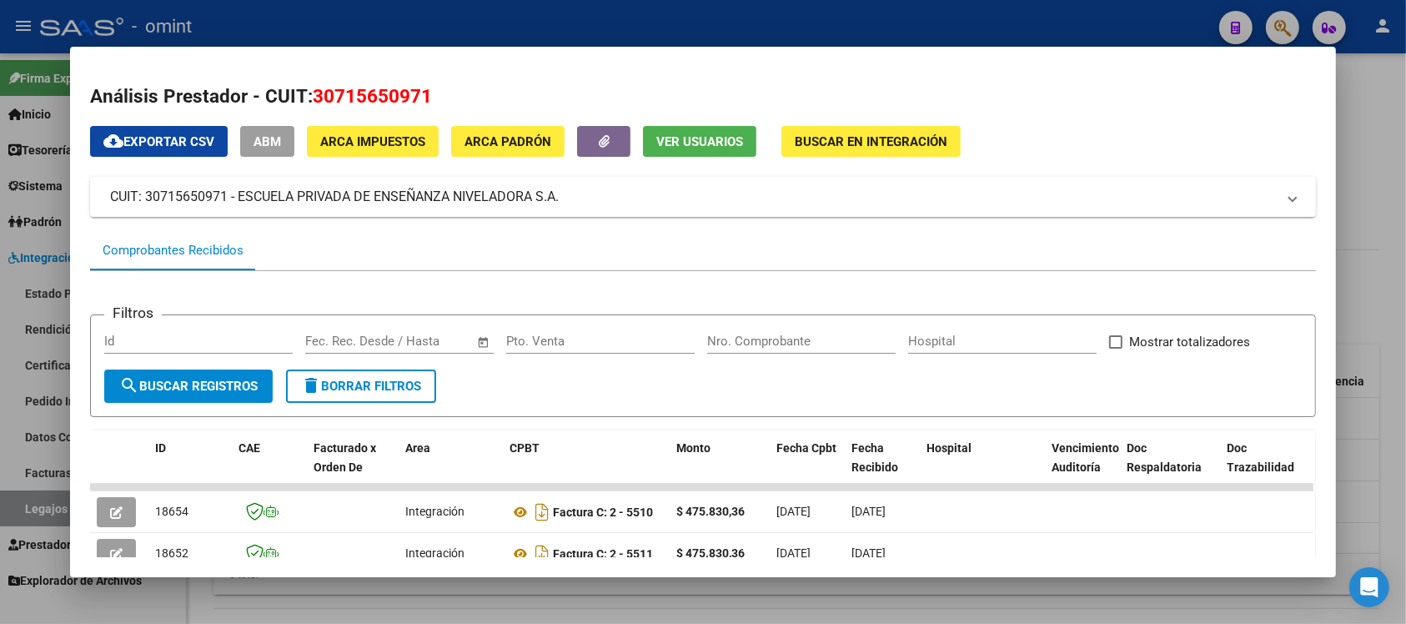
click at [294, 21] on div at bounding box center [703, 312] width 1406 height 624
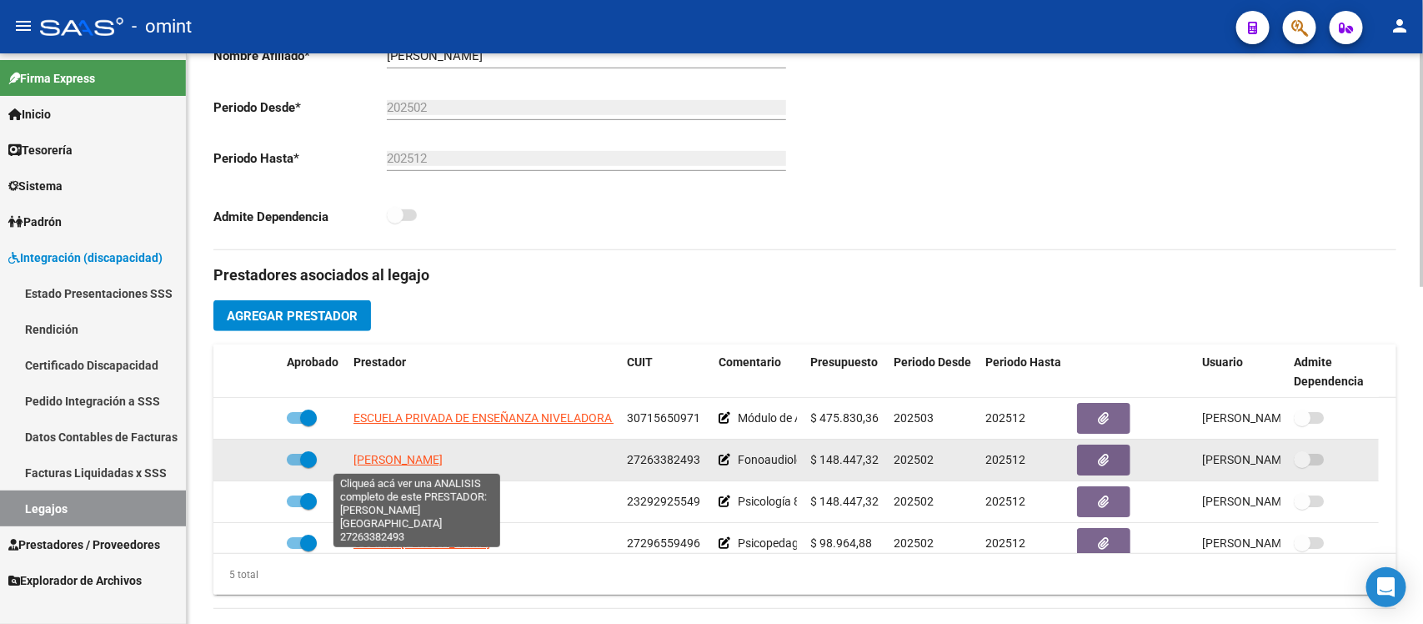
click at [388, 457] on span "TEVEZ VANINA LORENA" at bounding box center [398, 459] width 89 height 13
type textarea "27263382493"
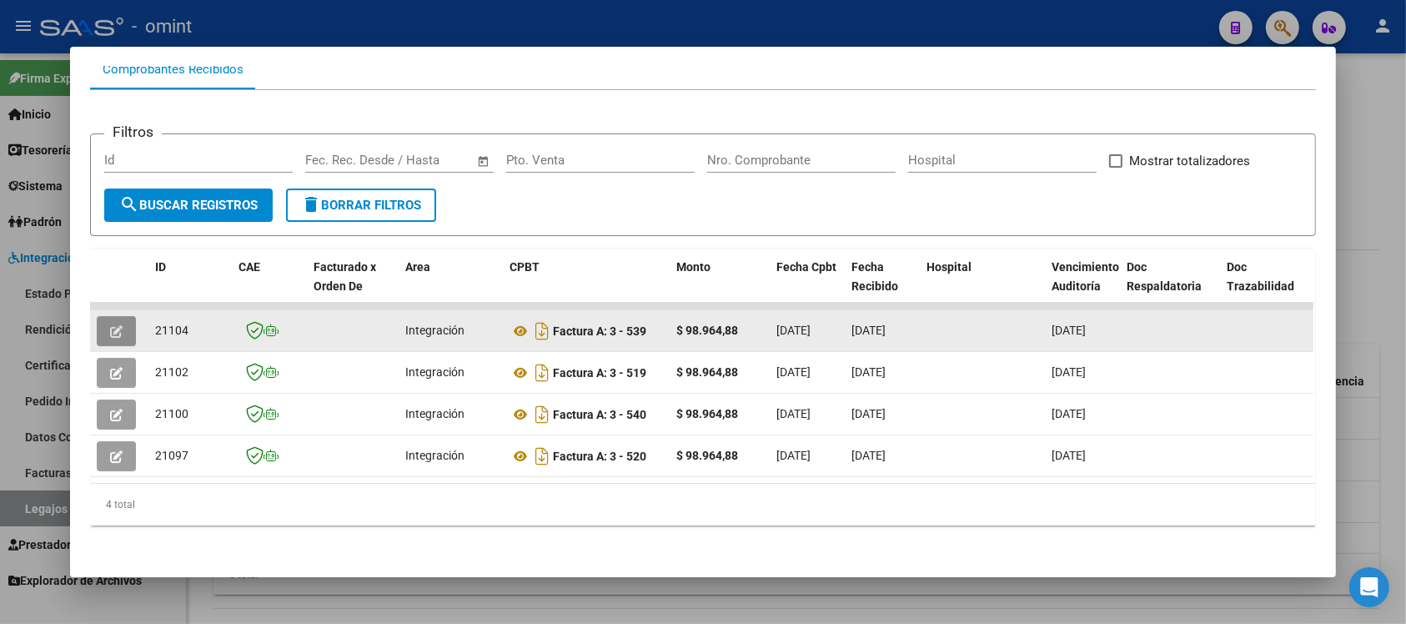
click at [115, 316] on button "button" at bounding box center [116, 331] width 39 height 30
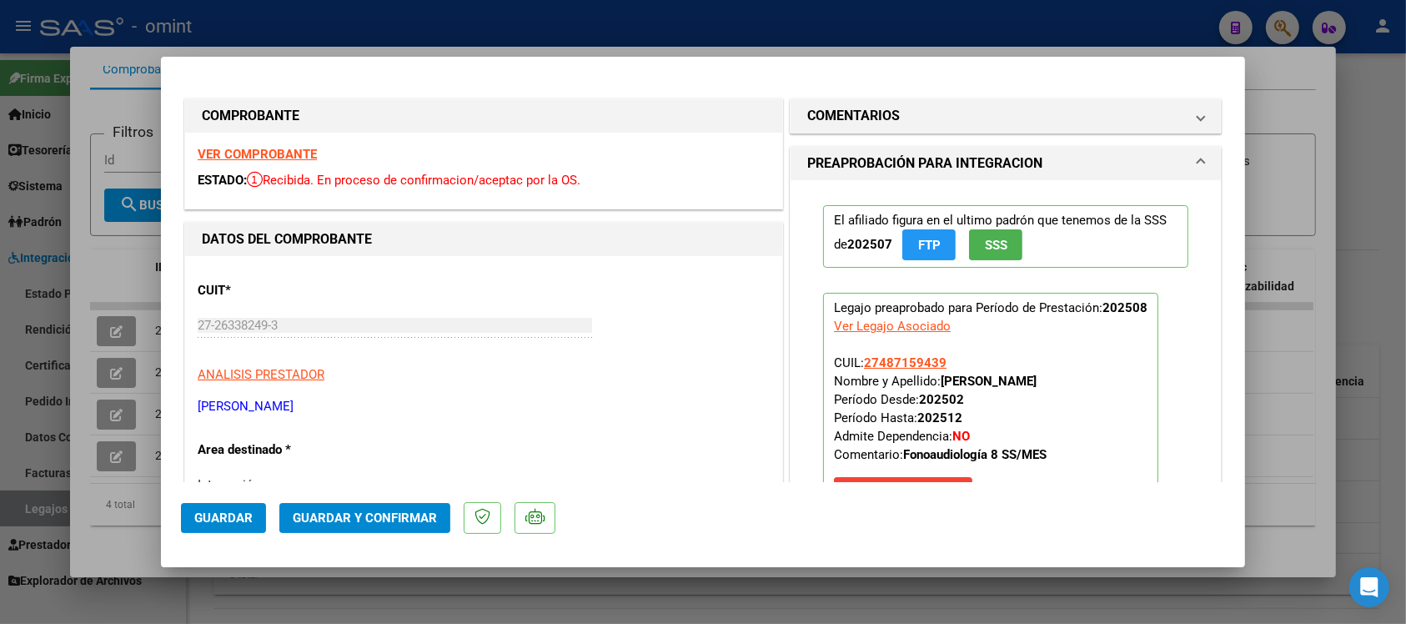
click at [269, 156] on strong "VER COMPROBANTE" at bounding box center [257, 154] width 119 height 15
click at [380, 530] on button "Guardar y Confirmar" at bounding box center [364, 518] width 171 height 30
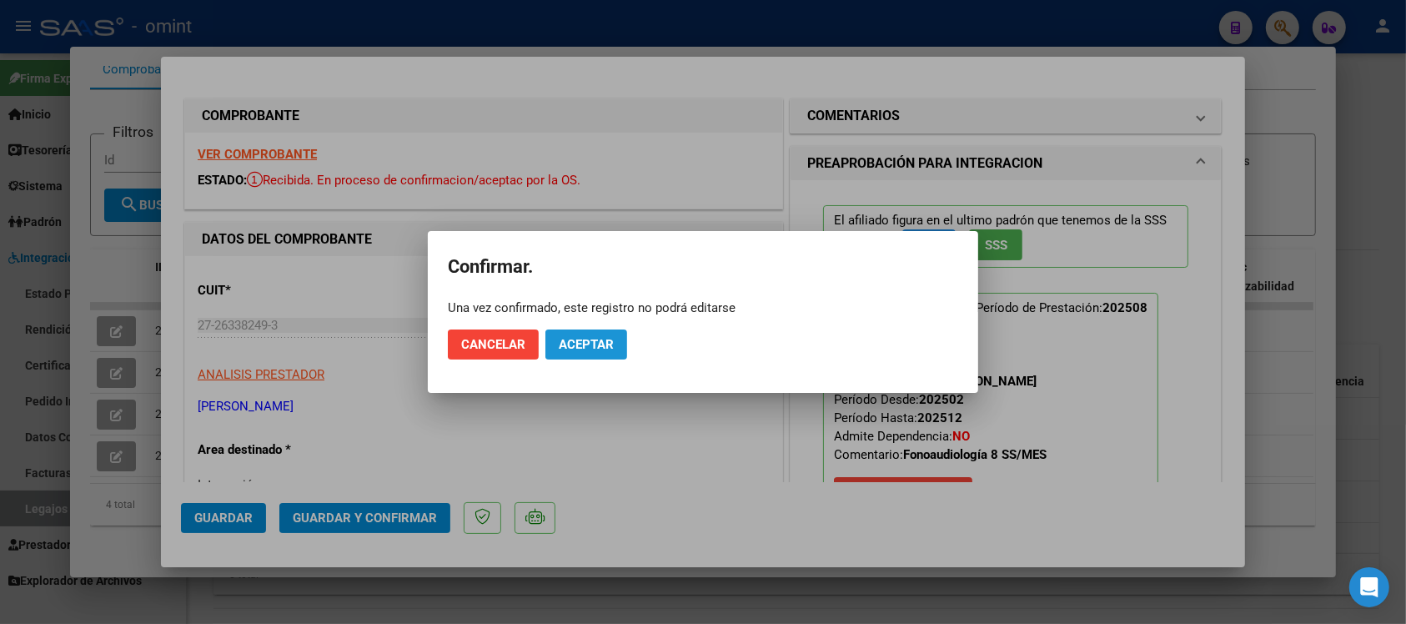
click at [565, 340] on span "Aceptar" at bounding box center [586, 344] width 55 height 15
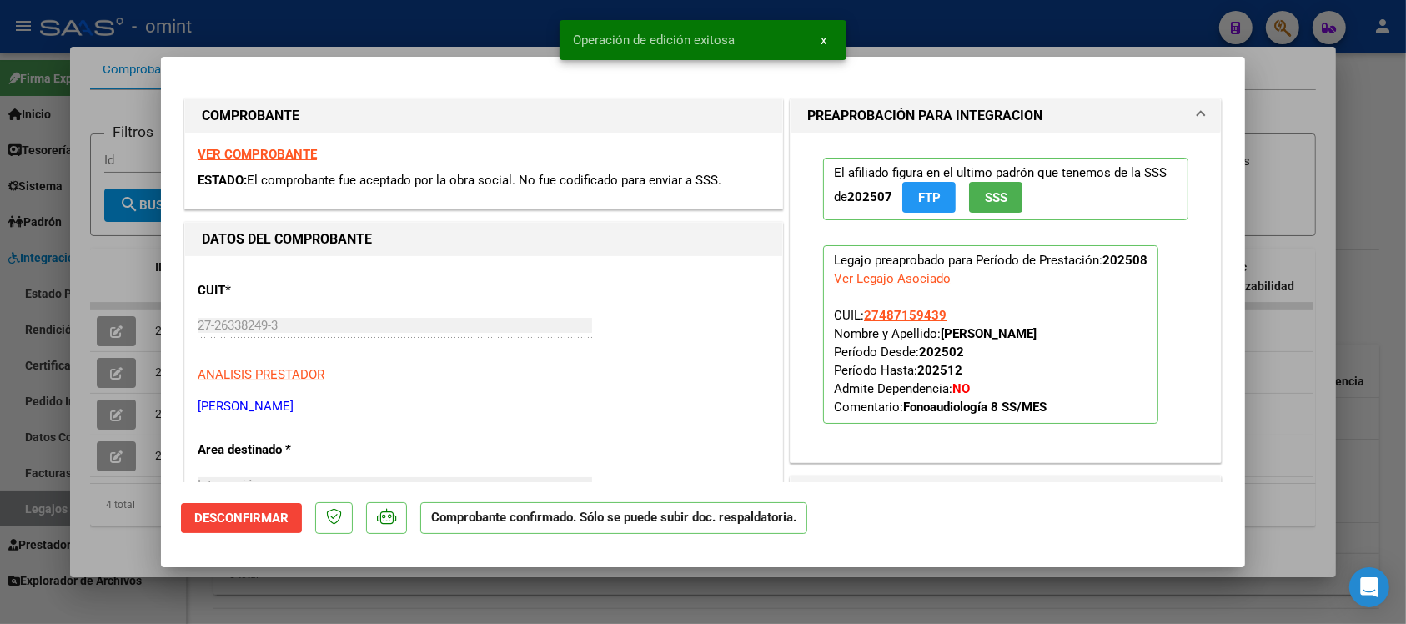
click at [359, 19] on div at bounding box center [703, 312] width 1406 height 624
type input "$ 0,00"
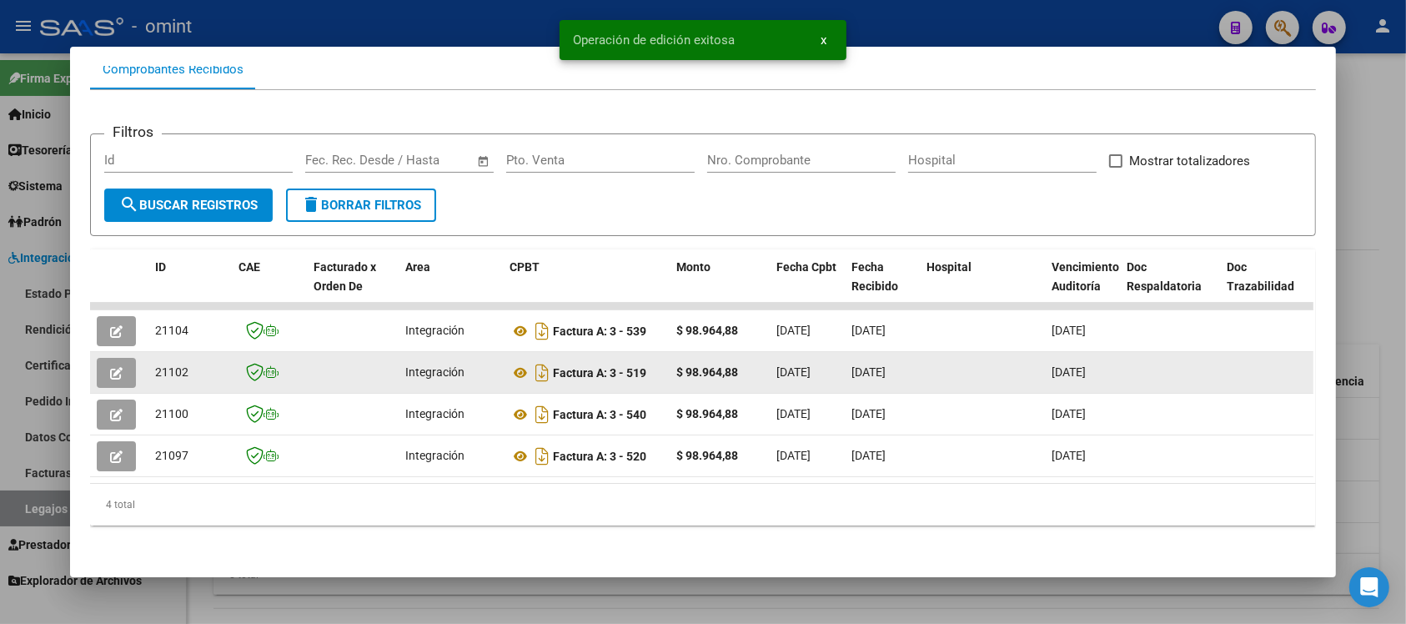
click at [110, 367] on icon "button" at bounding box center [116, 373] width 13 height 13
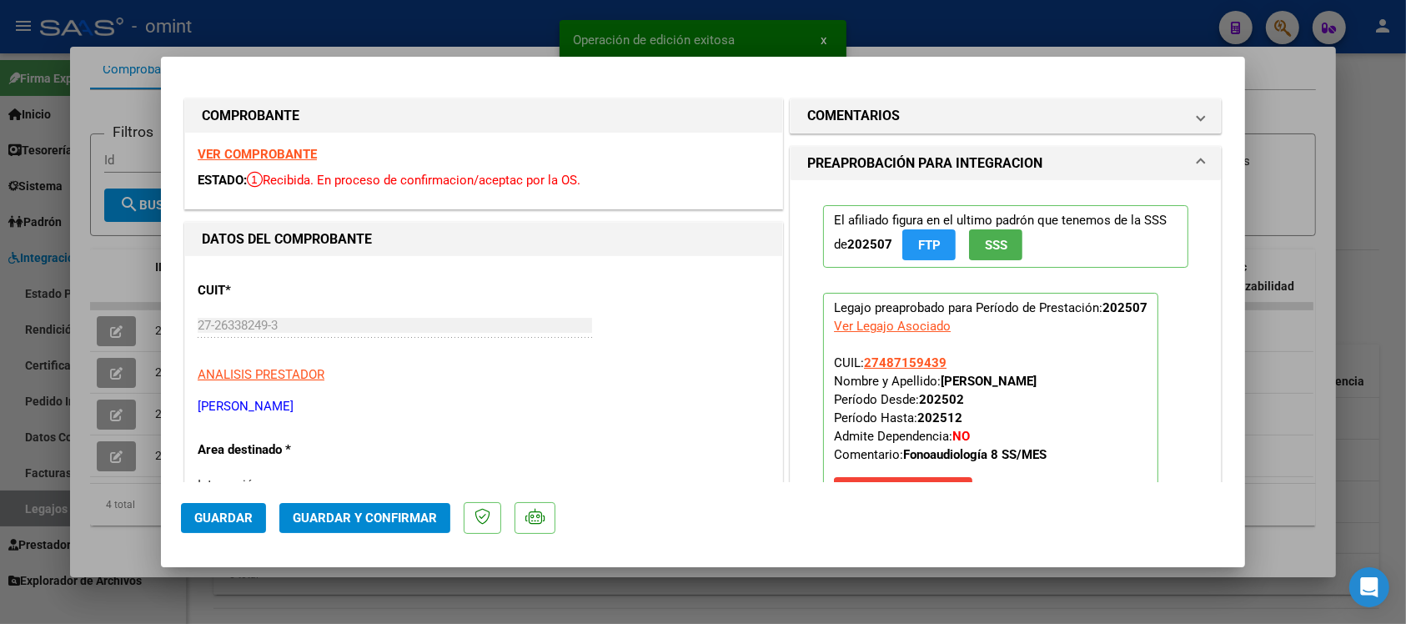
click at [288, 148] on strong "VER COMPROBANTE" at bounding box center [257, 154] width 119 height 15
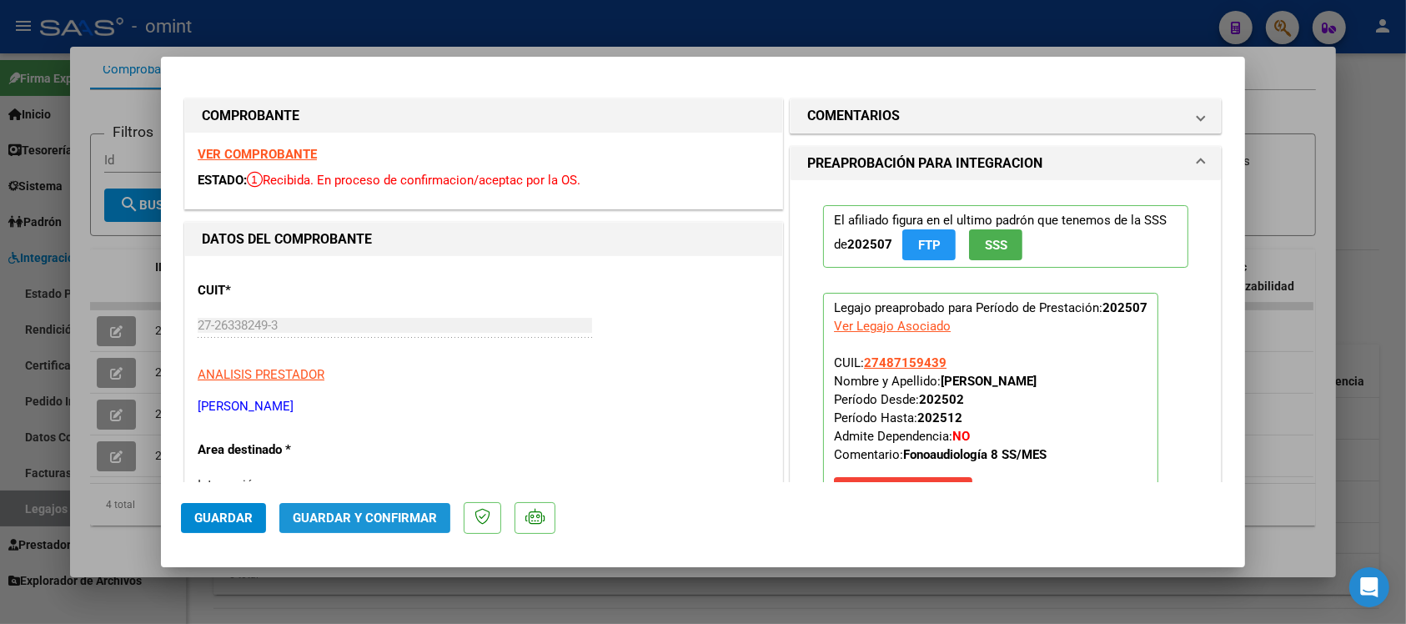
click at [414, 510] on span "Guardar y Confirmar" at bounding box center [365, 517] width 144 height 15
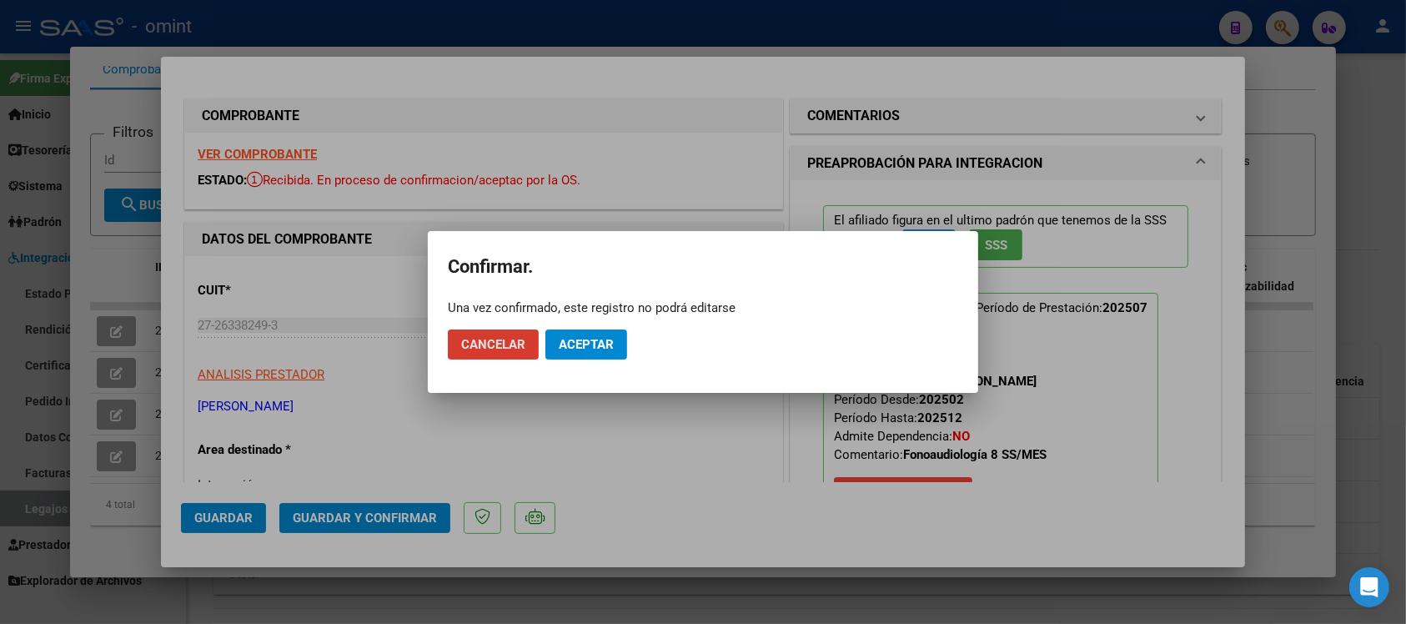
click at [577, 344] on span "Aceptar" at bounding box center [586, 344] width 55 height 15
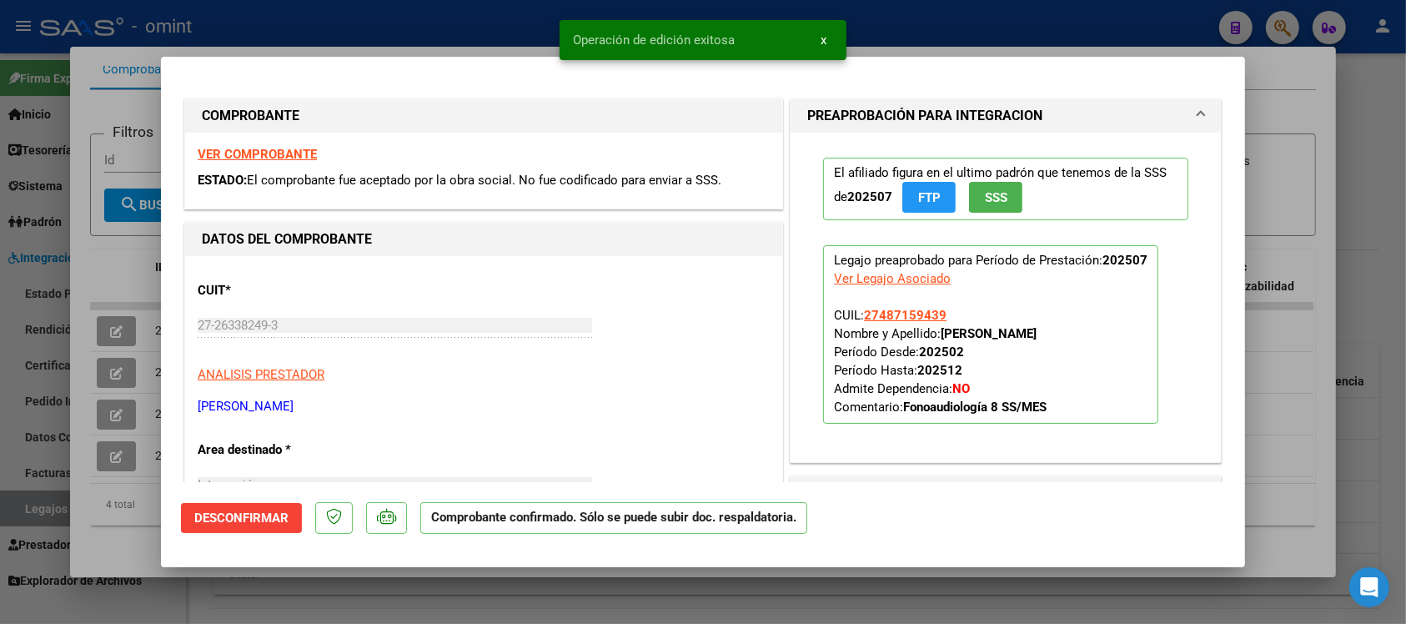
click at [385, 38] on div at bounding box center [703, 312] width 1406 height 624
type input "$ 0,00"
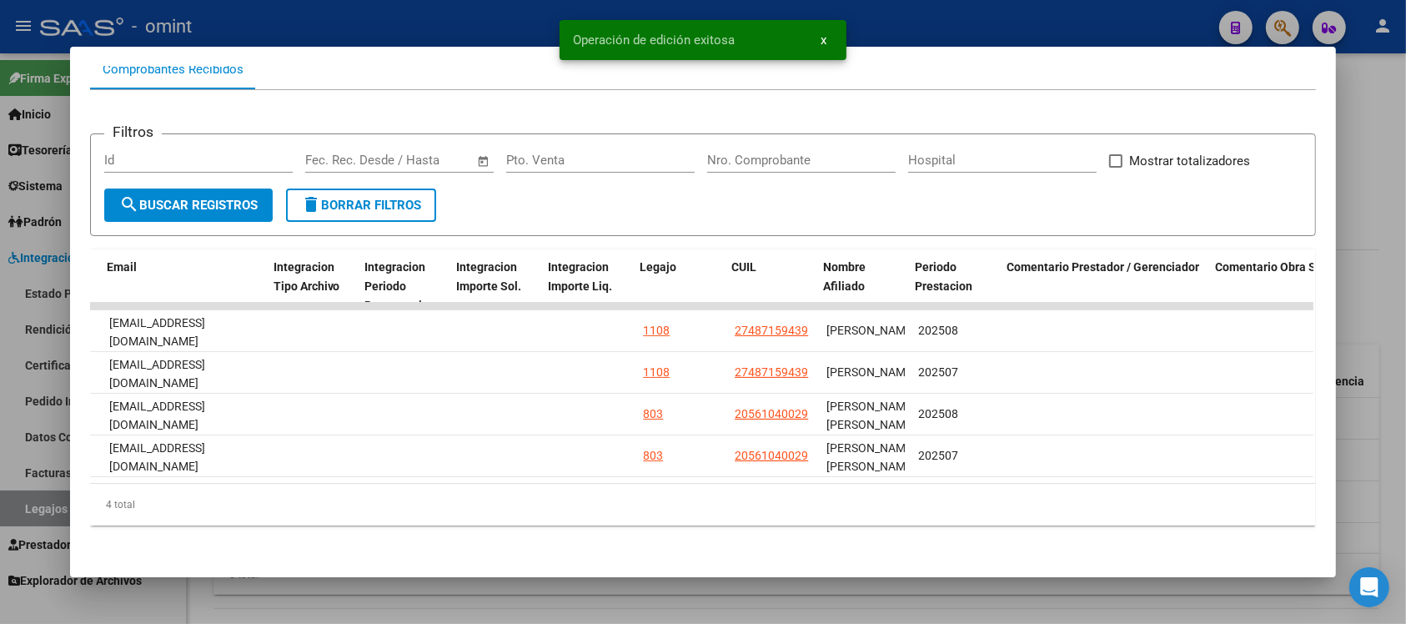
scroll to position [0, 2100]
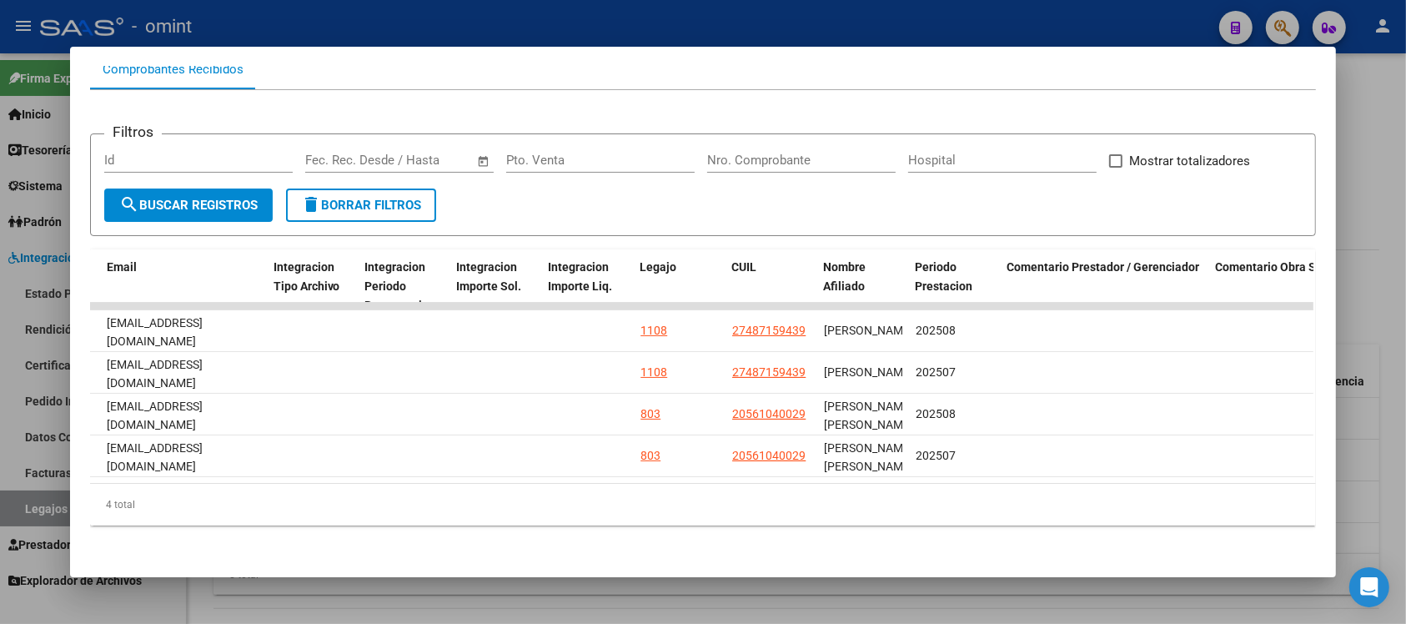
click at [410, 9] on div at bounding box center [703, 312] width 1406 height 624
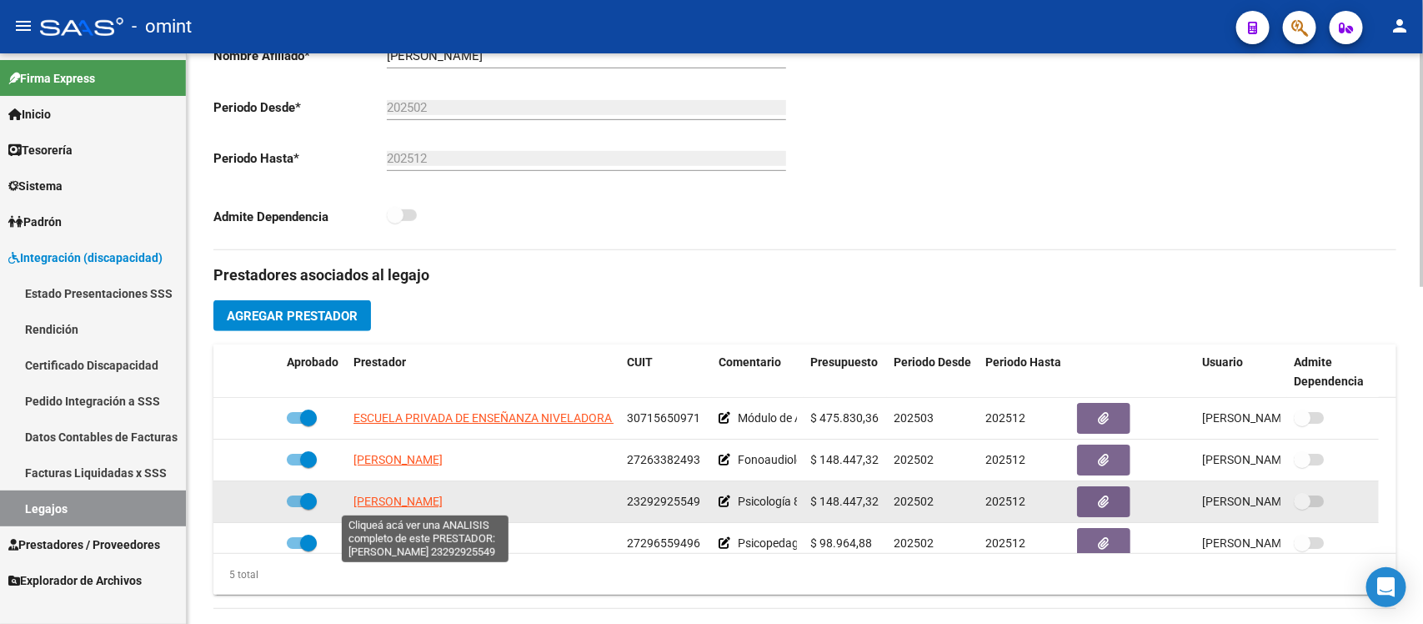
click at [430, 507] on span "GONZALEZ CARLOS PABLO" at bounding box center [398, 500] width 89 height 13
type textarea "23292925549"
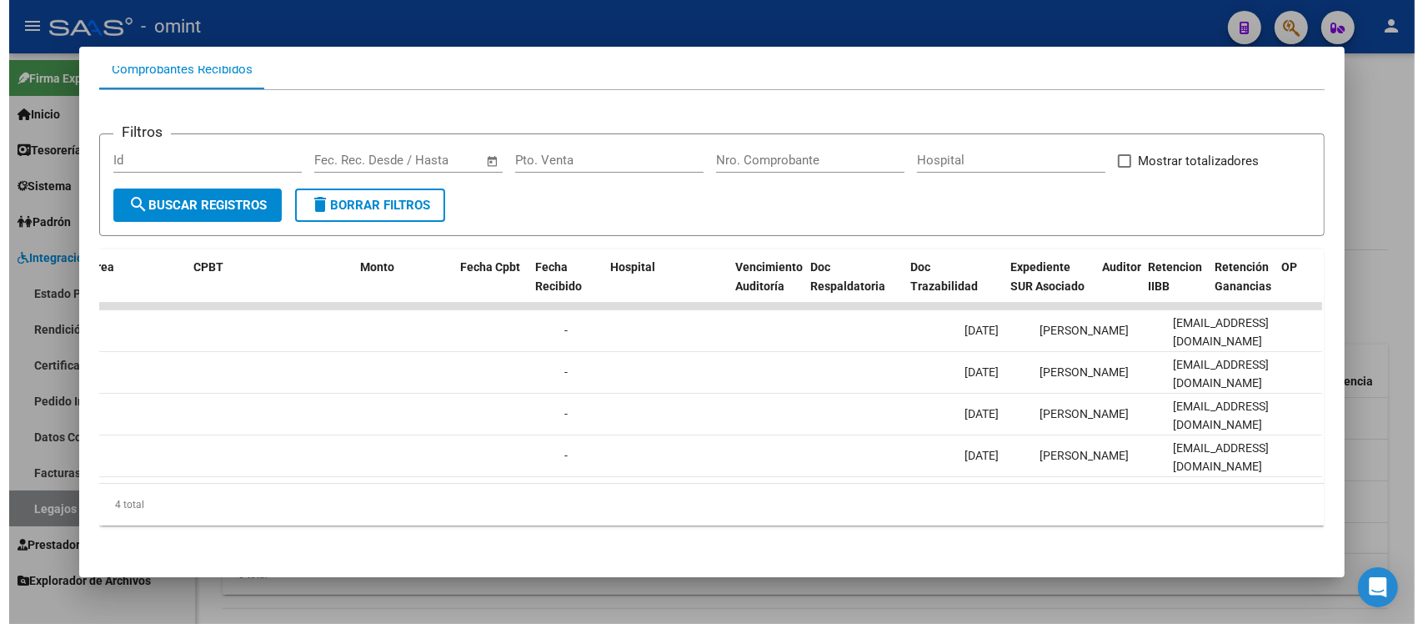
scroll to position [0, 0]
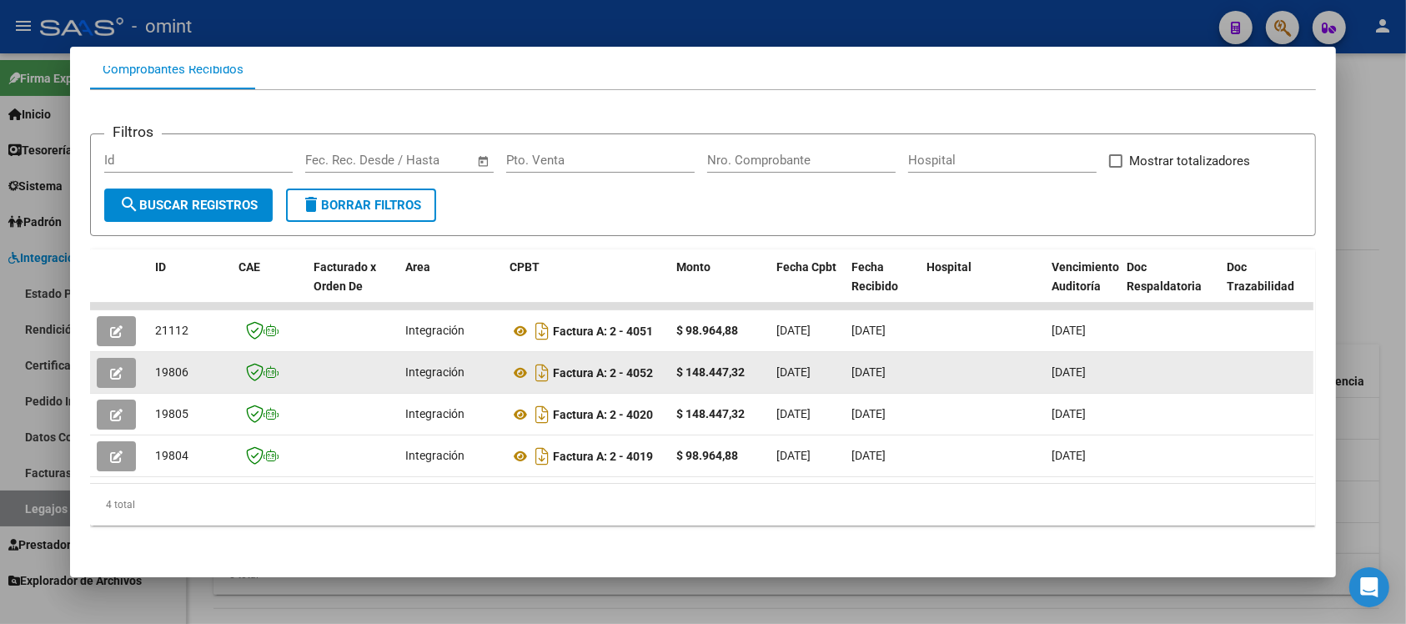
click at [119, 358] on button "button" at bounding box center [116, 373] width 39 height 30
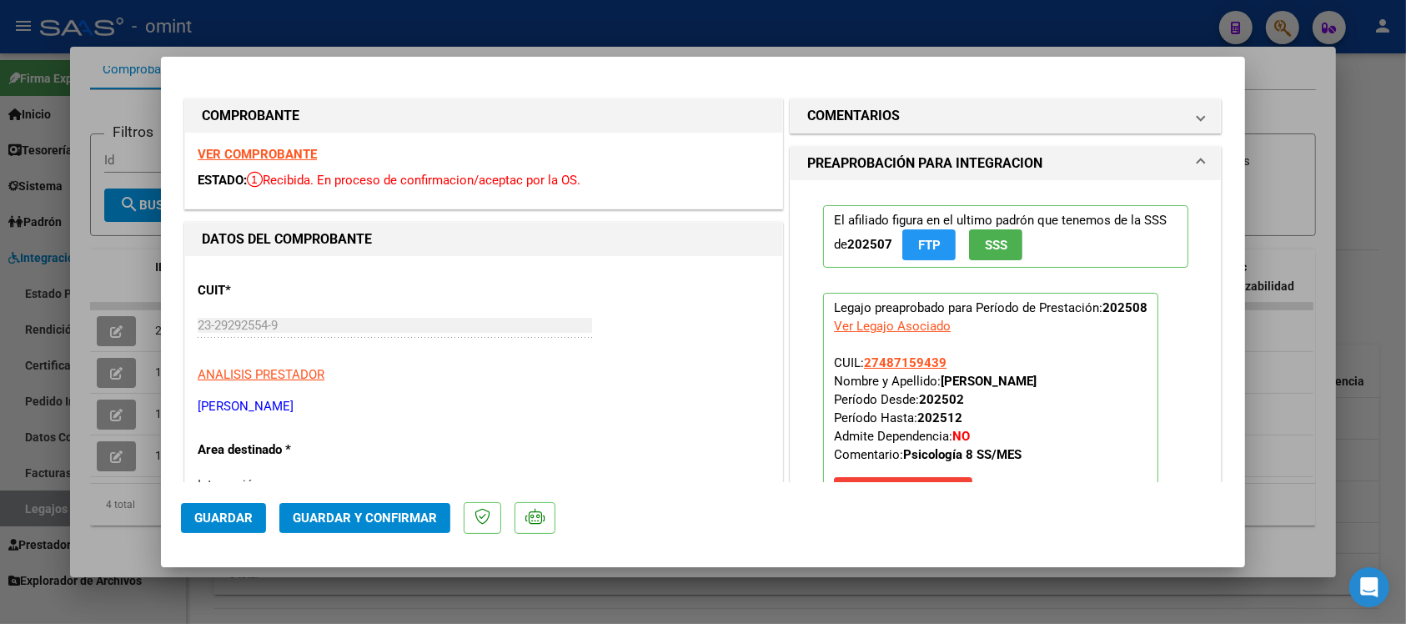
click at [294, 157] on strong "VER COMPROBANTE" at bounding box center [257, 154] width 119 height 15
click at [319, 23] on div at bounding box center [703, 312] width 1406 height 624
type input "$ 0,00"
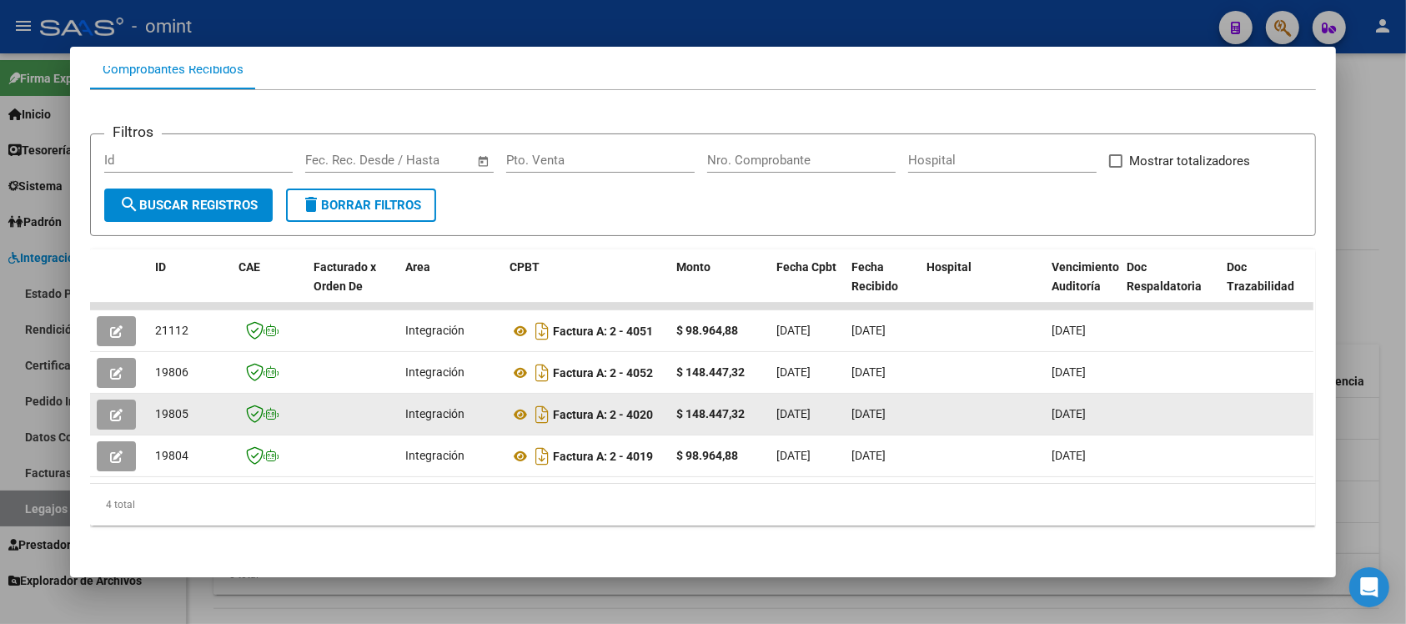
click at [113, 409] on icon "button" at bounding box center [116, 415] width 13 height 13
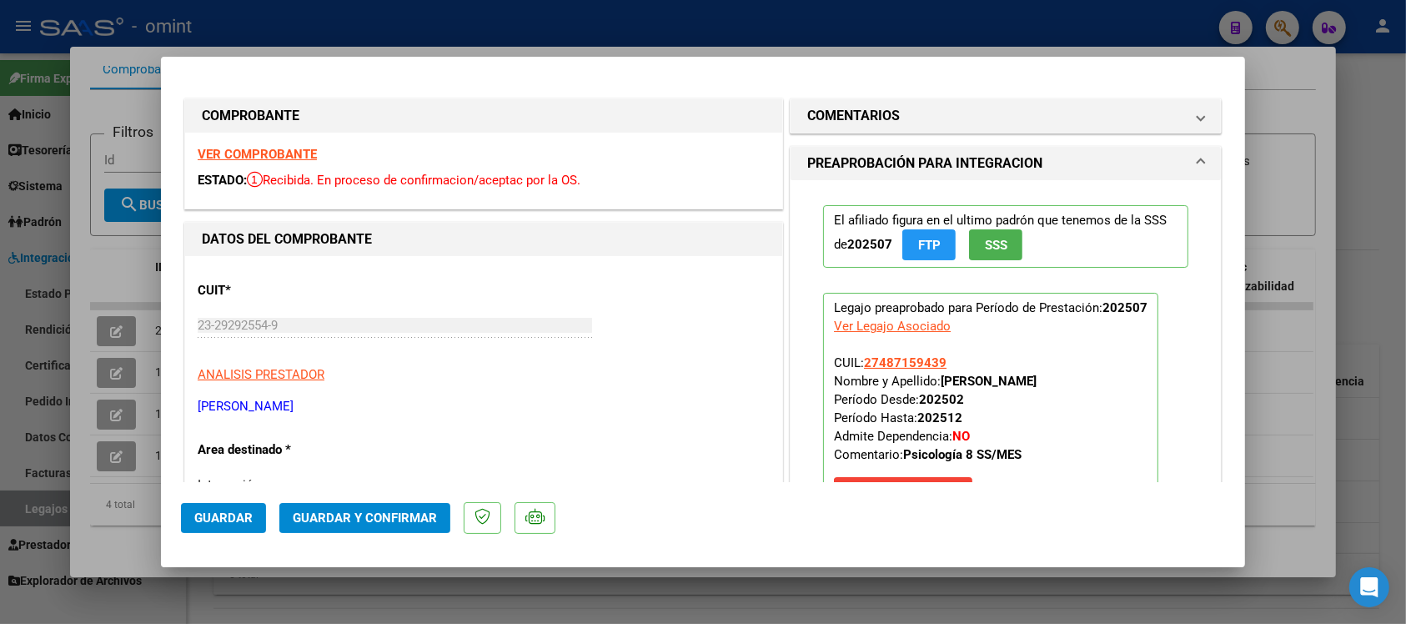
click at [257, 153] on strong "VER COMPROBANTE" at bounding box center [257, 154] width 119 height 15
click at [506, 11] on div at bounding box center [703, 312] width 1406 height 624
type input "$ 0,00"
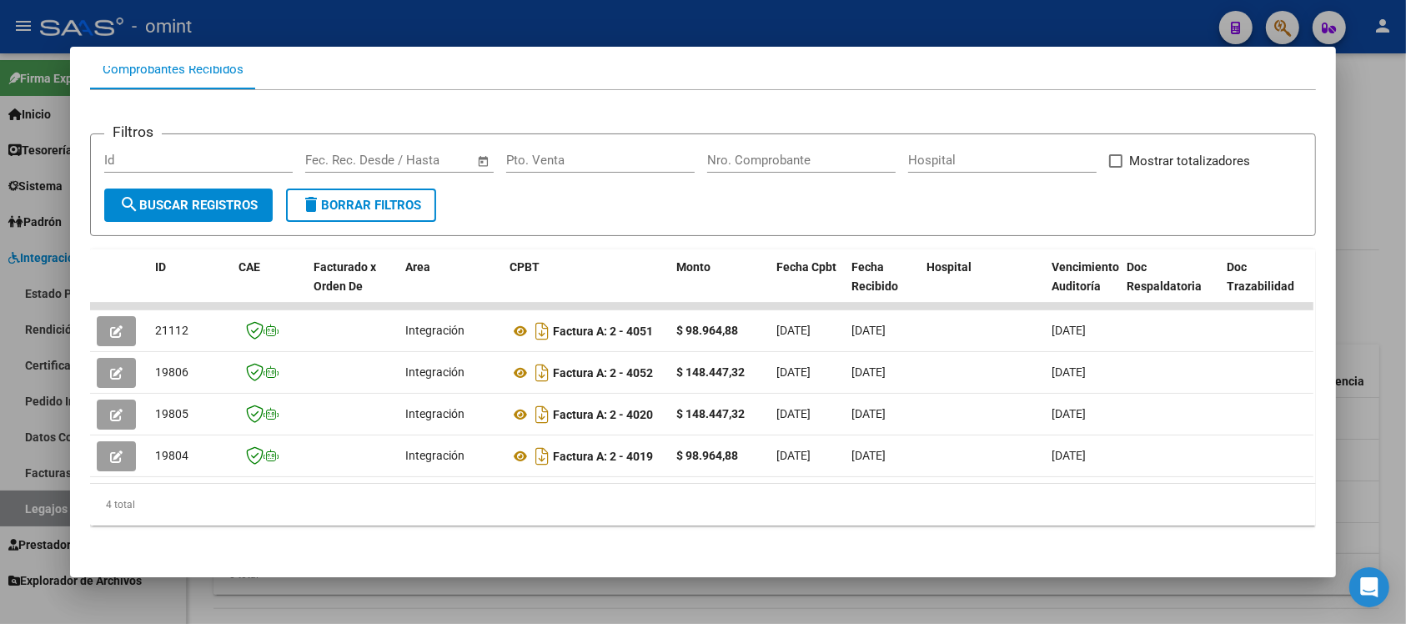
click at [505, 11] on div at bounding box center [703, 312] width 1406 height 624
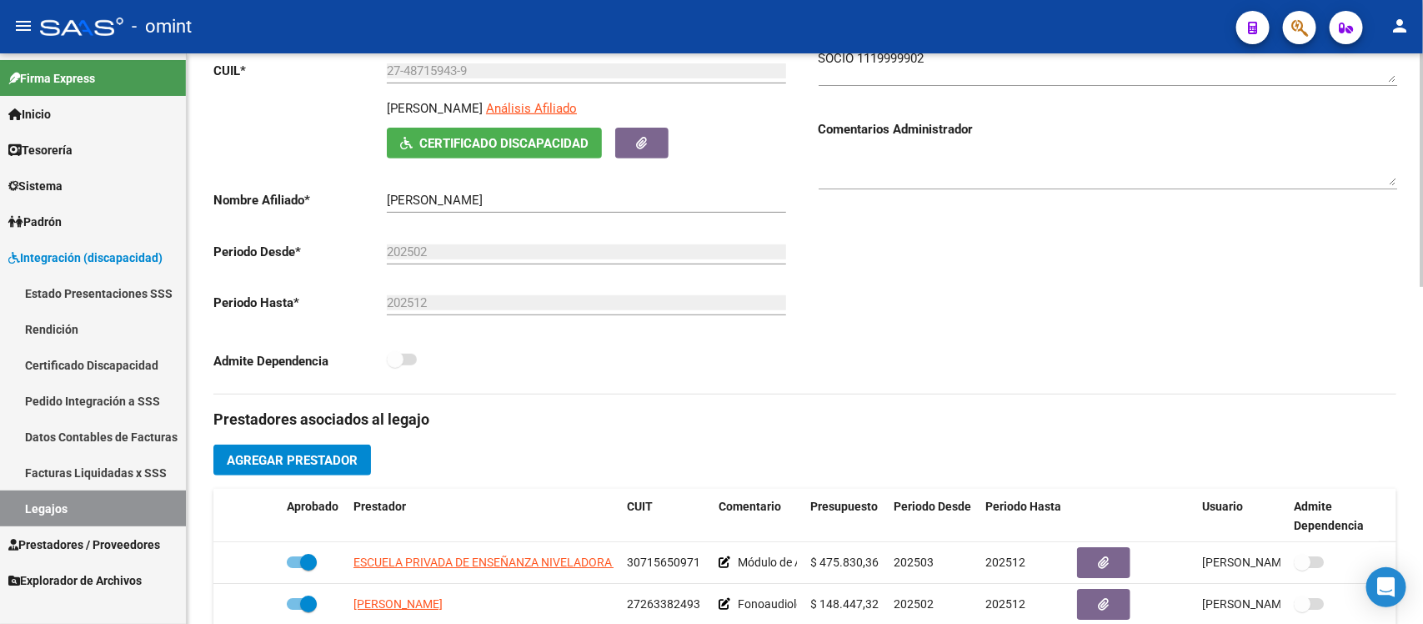
scroll to position [104, 0]
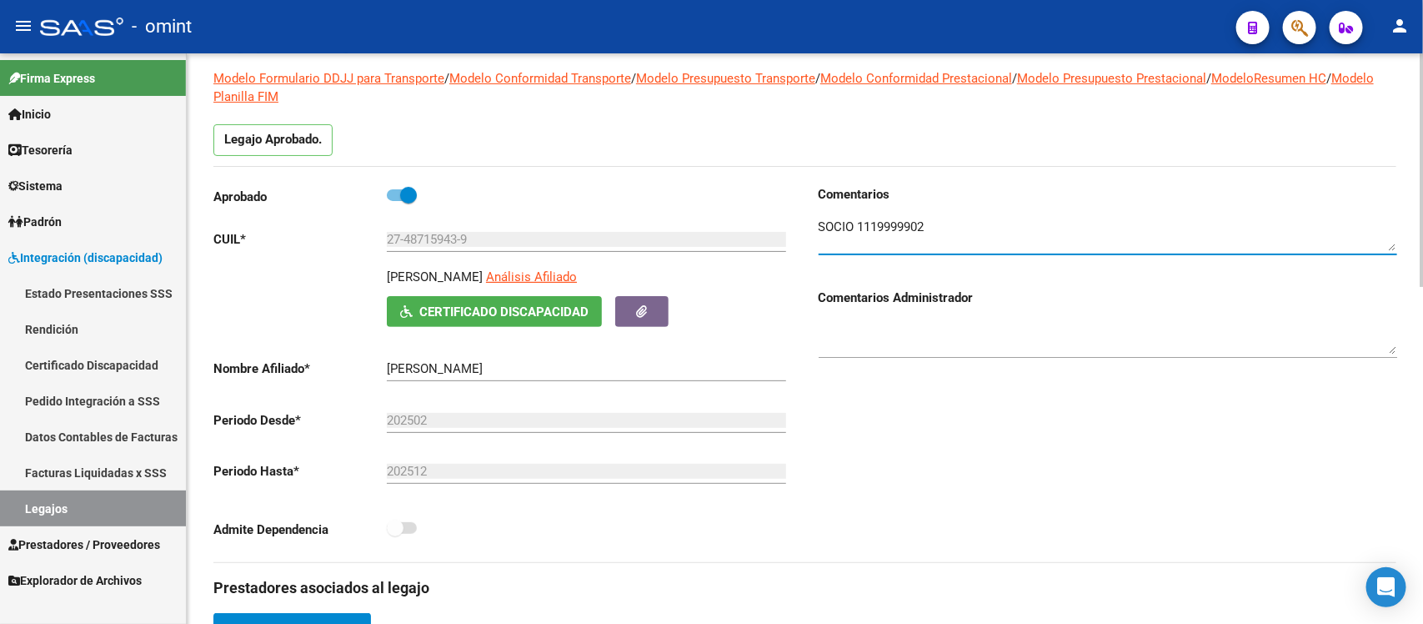
drag, startPoint x: 857, startPoint y: 221, endPoint x: 951, endPoint y: 208, distance: 95.1
click at [951, 208] on div at bounding box center [1108, 228] width 579 height 51
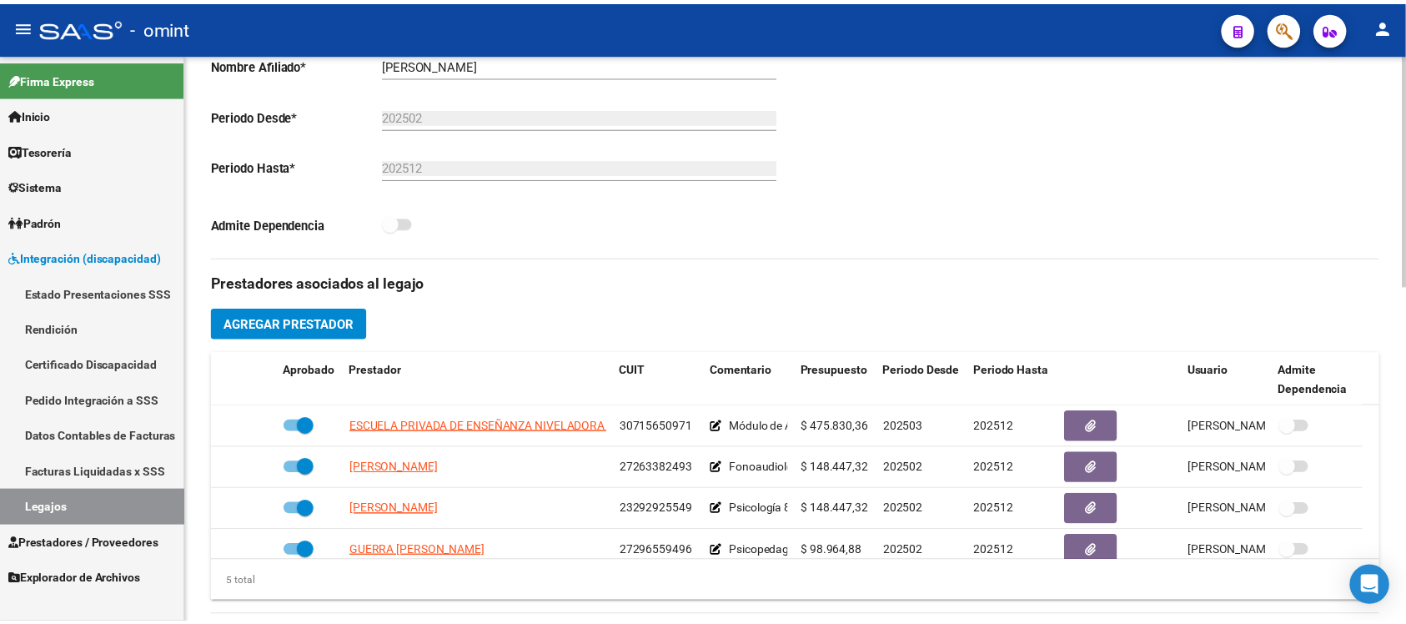
scroll to position [417, 0]
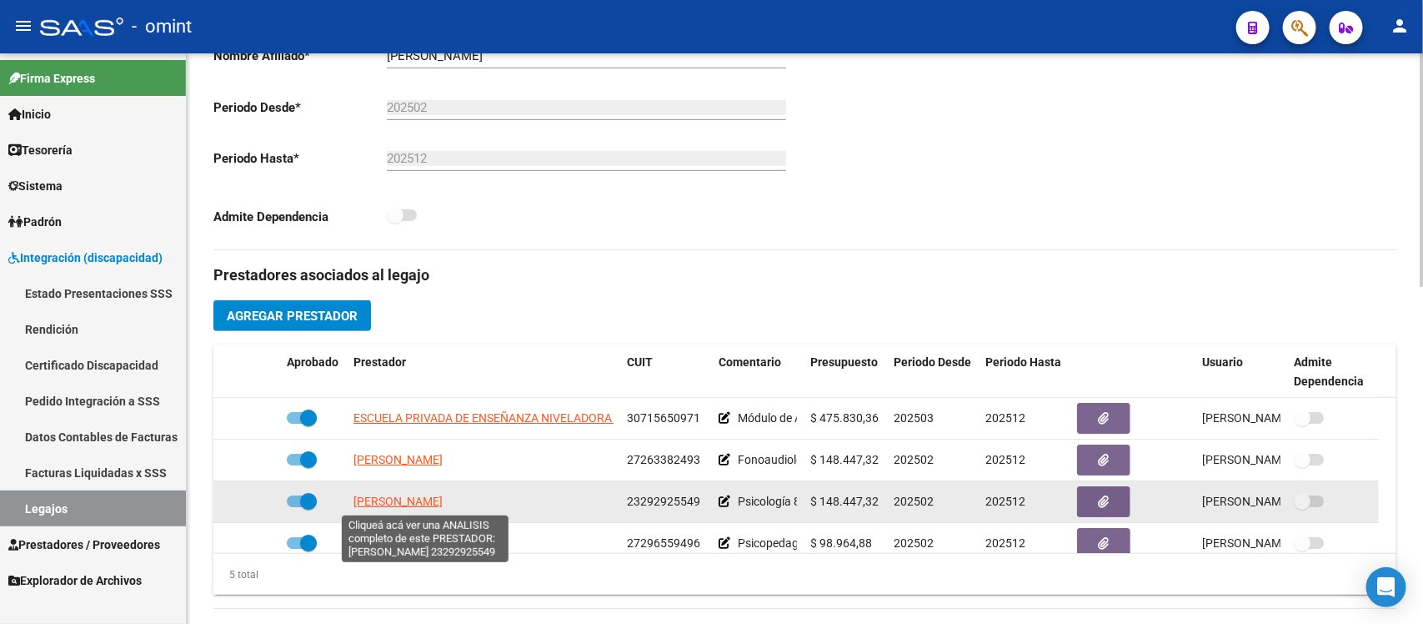
click at [438, 494] on span "GONZALEZ CARLOS PABLO" at bounding box center [398, 500] width 89 height 13
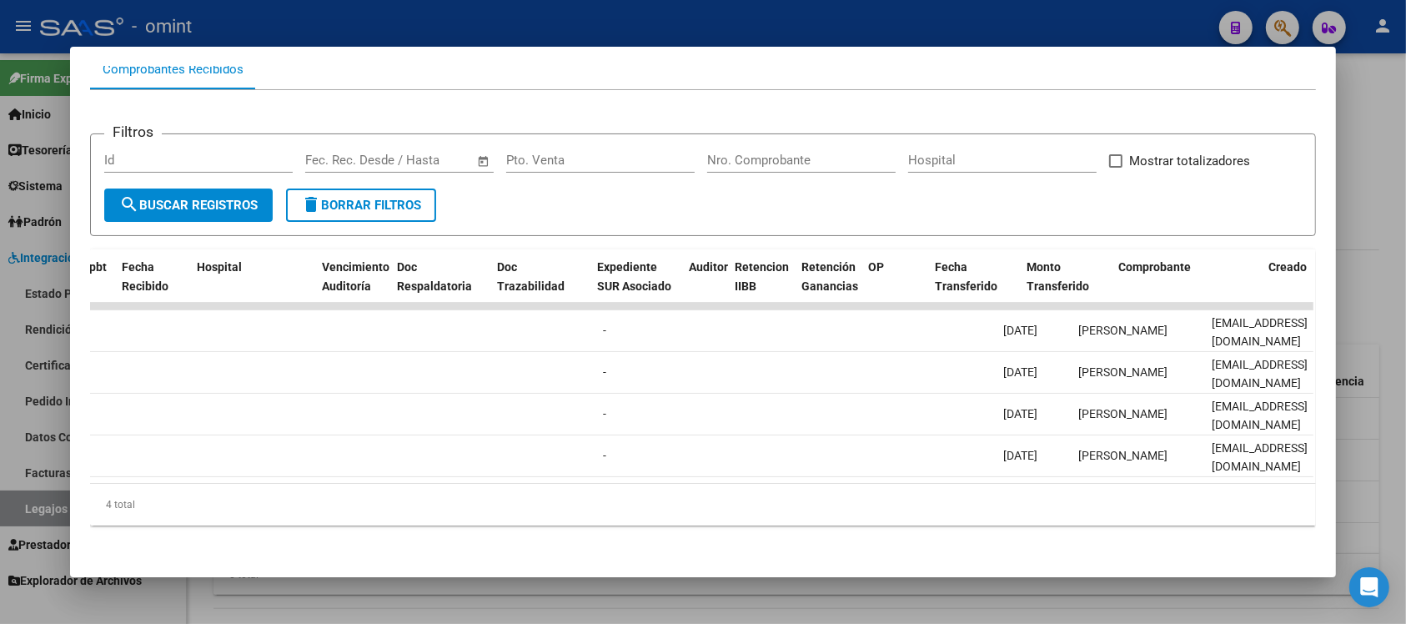
scroll to position [0, 0]
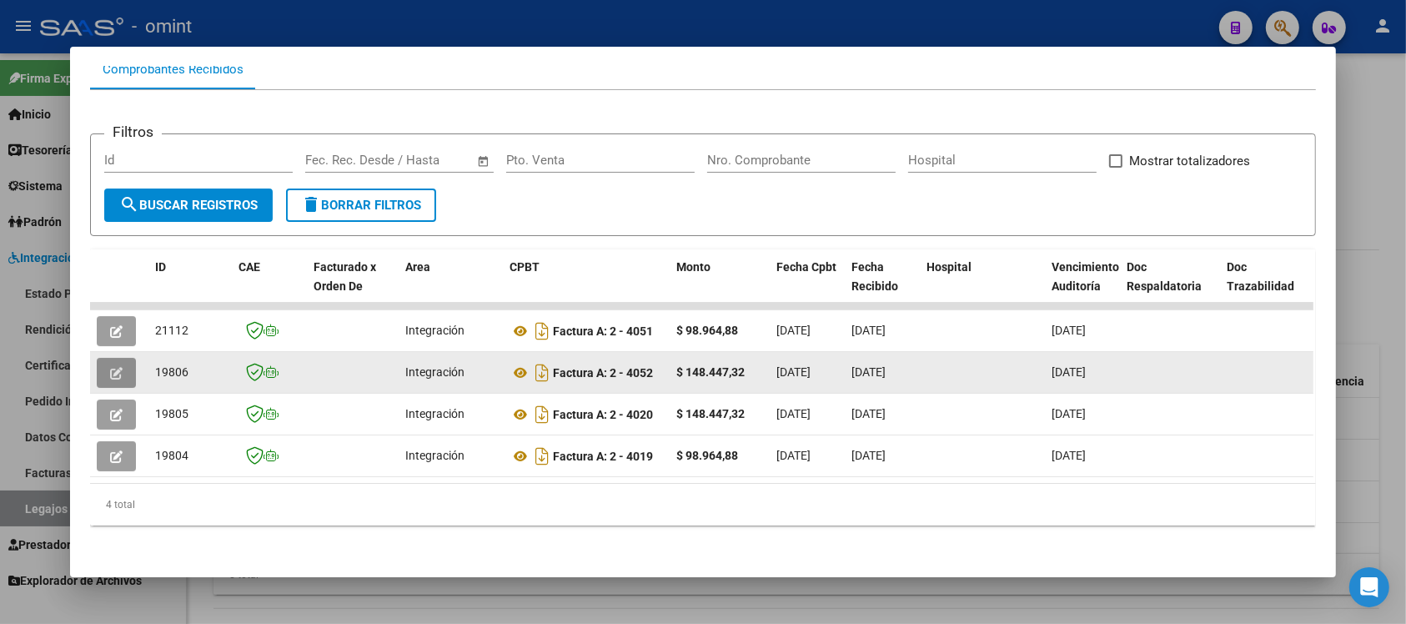
click at [110, 367] on icon "button" at bounding box center [116, 373] width 13 height 13
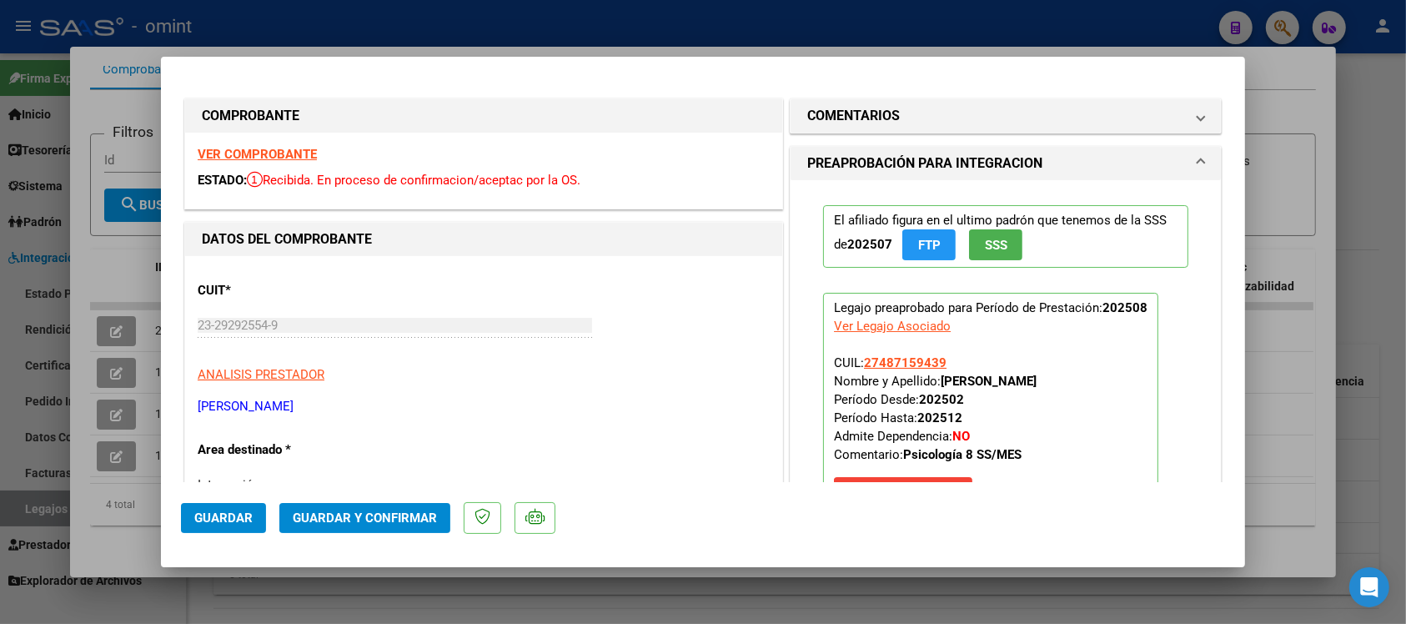
click at [299, 152] on strong "VER COMPROBANTE" at bounding box center [257, 154] width 119 height 15
click at [881, 113] on h1 "COMENTARIOS" at bounding box center [853, 116] width 93 height 20
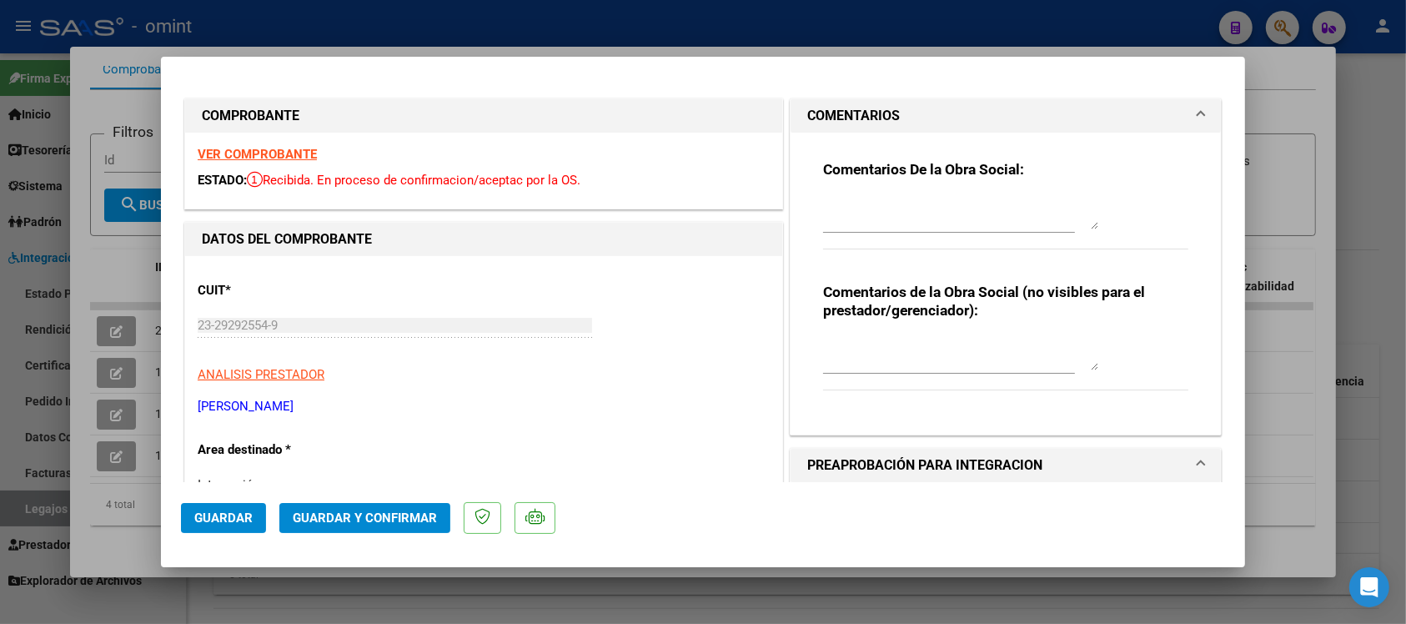
click at [905, 221] on textarea at bounding box center [960, 212] width 275 height 33
click at [941, 209] on textarea at bounding box center [960, 212] width 275 height 33
paste textarea "Se rechaza el comprobante. La cantidad de sesiones habilitadas son XXXXX SS/MES…"
click at [994, 214] on textarea "Se rechaza el comprobante. La cantidad de sesiones habilitadas son XXXXX SS/MES…" at bounding box center [960, 212] width 275 height 33
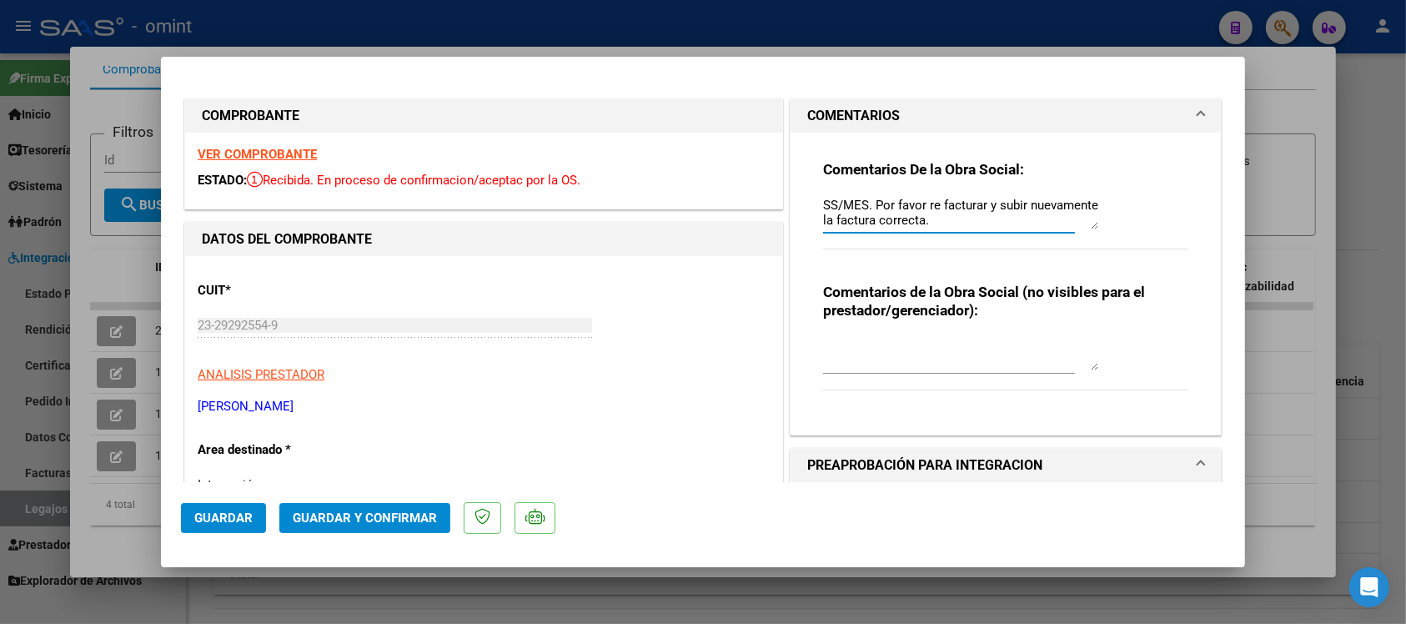
drag, startPoint x: 815, startPoint y: 204, endPoint x: 1026, endPoint y: 264, distance: 220.1
click at [1026, 264] on div "Comentarios De la Obra Social: Se rechaza el comprobante. La cantidad de sesion…" at bounding box center [1005, 214] width 365 height 108
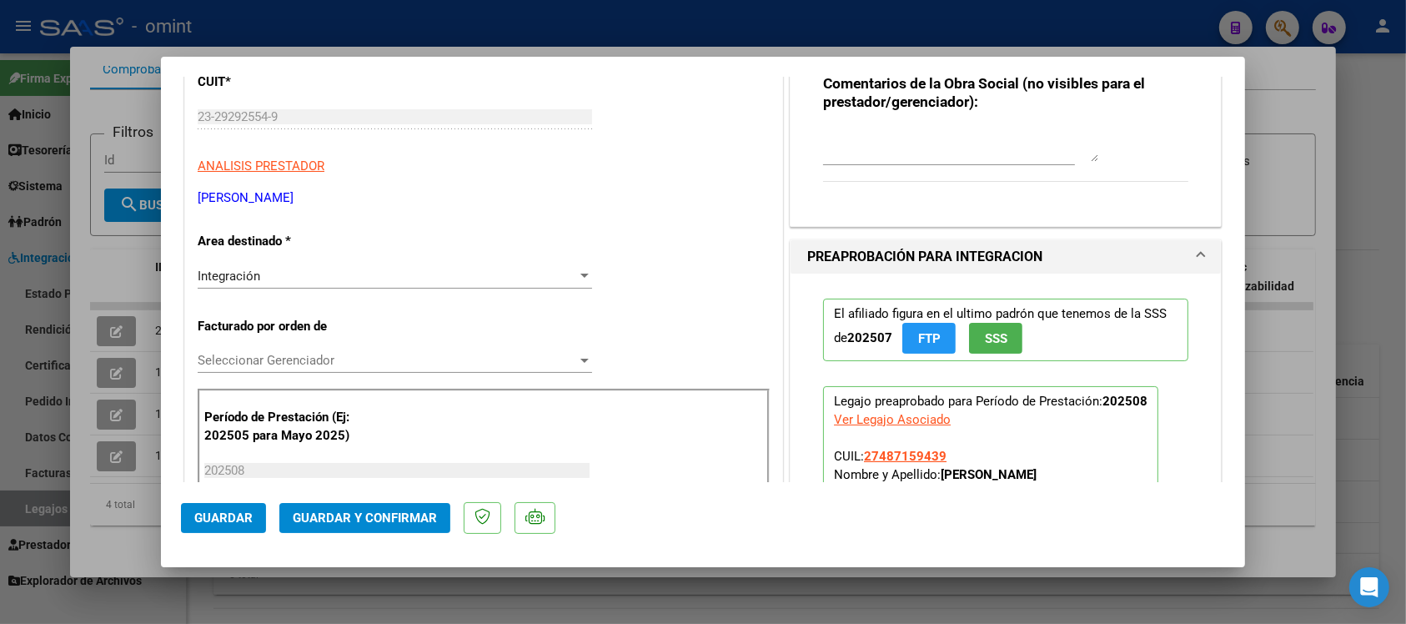
type textarea "Se rechaza el comprobante. La cantidad de sesiones habilitadas son 8 SS/MES. Po…"
click at [322, 276] on div "Integración" at bounding box center [387, 276] width 379 height 15
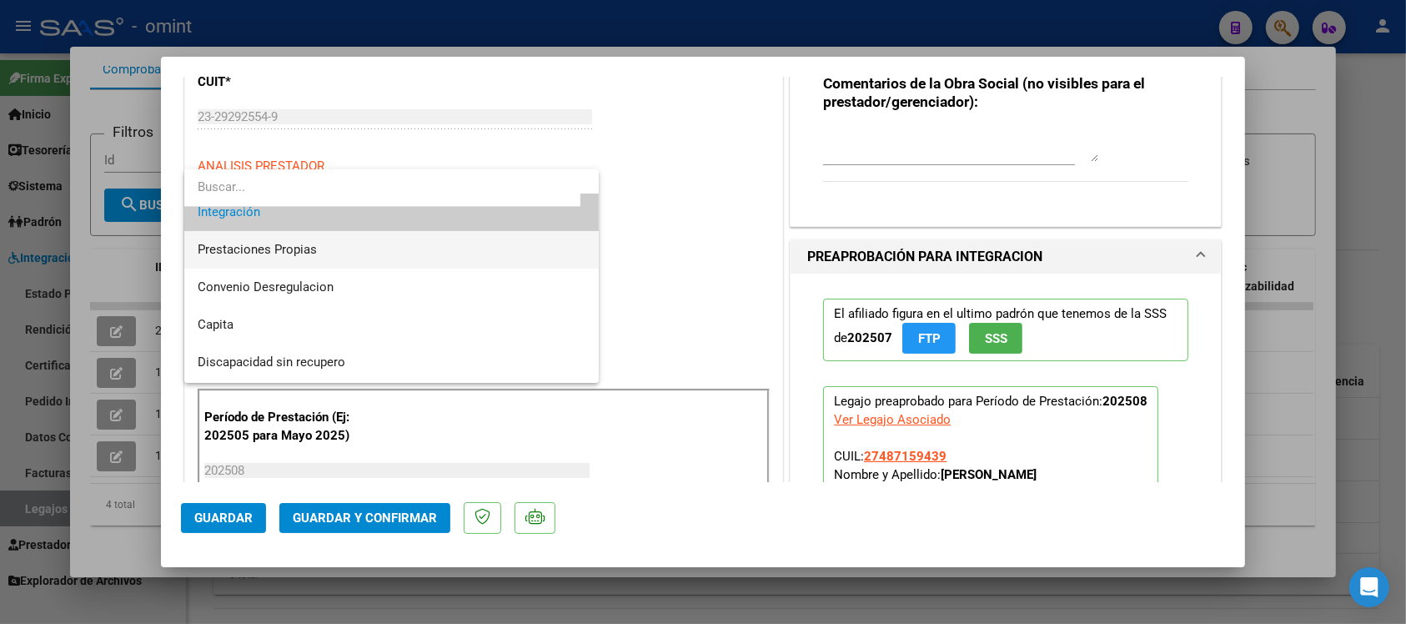
scroll to position [161, 0]
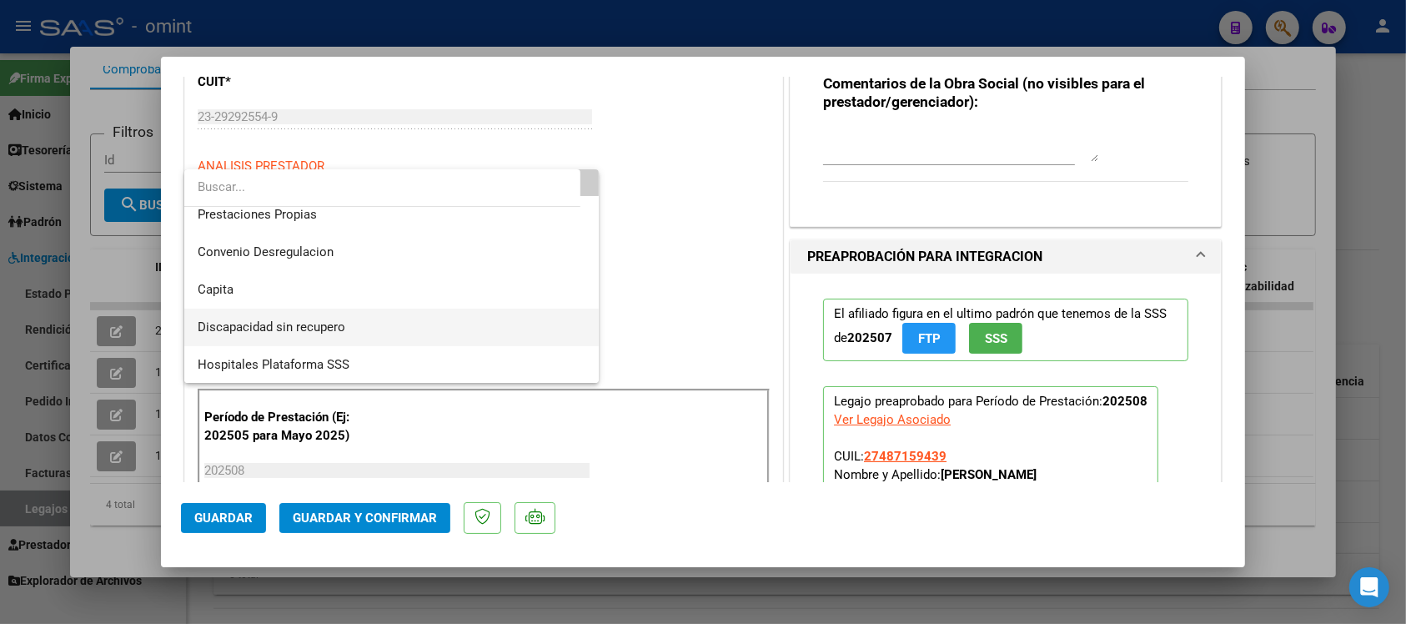
click at [347, 319] on span "Discapacidad sin recupero" at bounding box center [392, 328] width 388 height 38
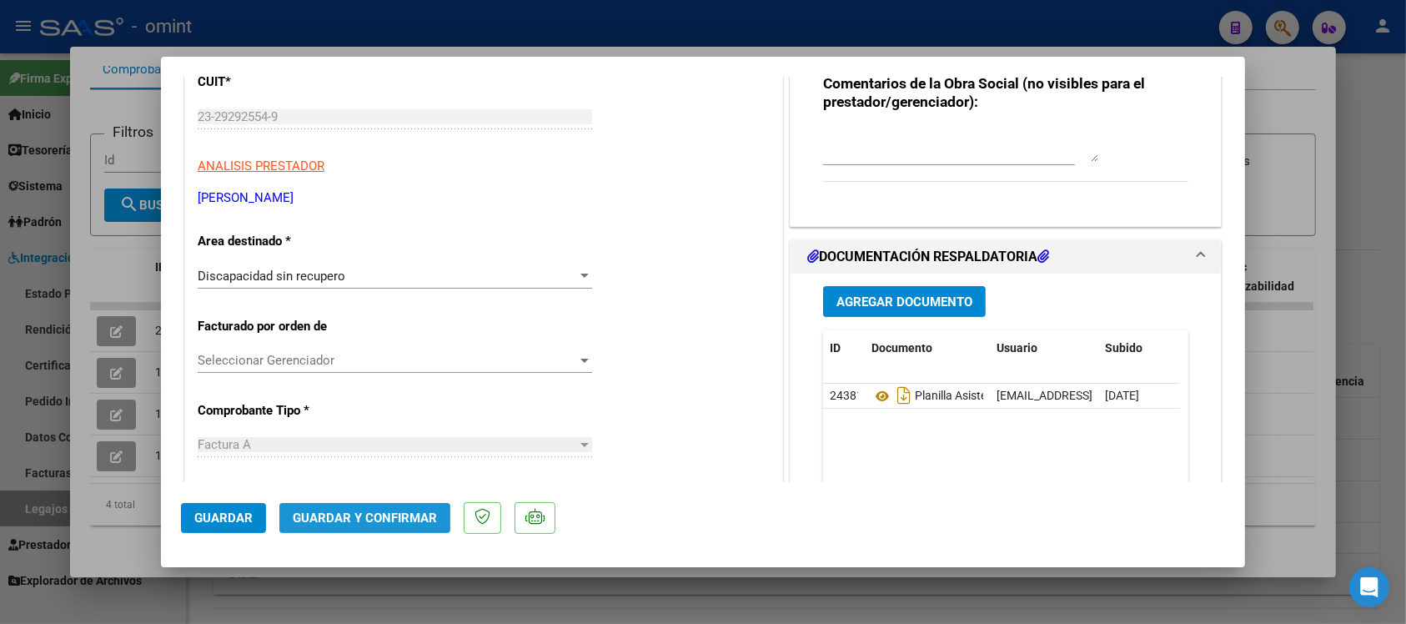
click at [373, 523] on span "Guardar y Confirmar" at bounding box center [365, 517] width 144 height 15
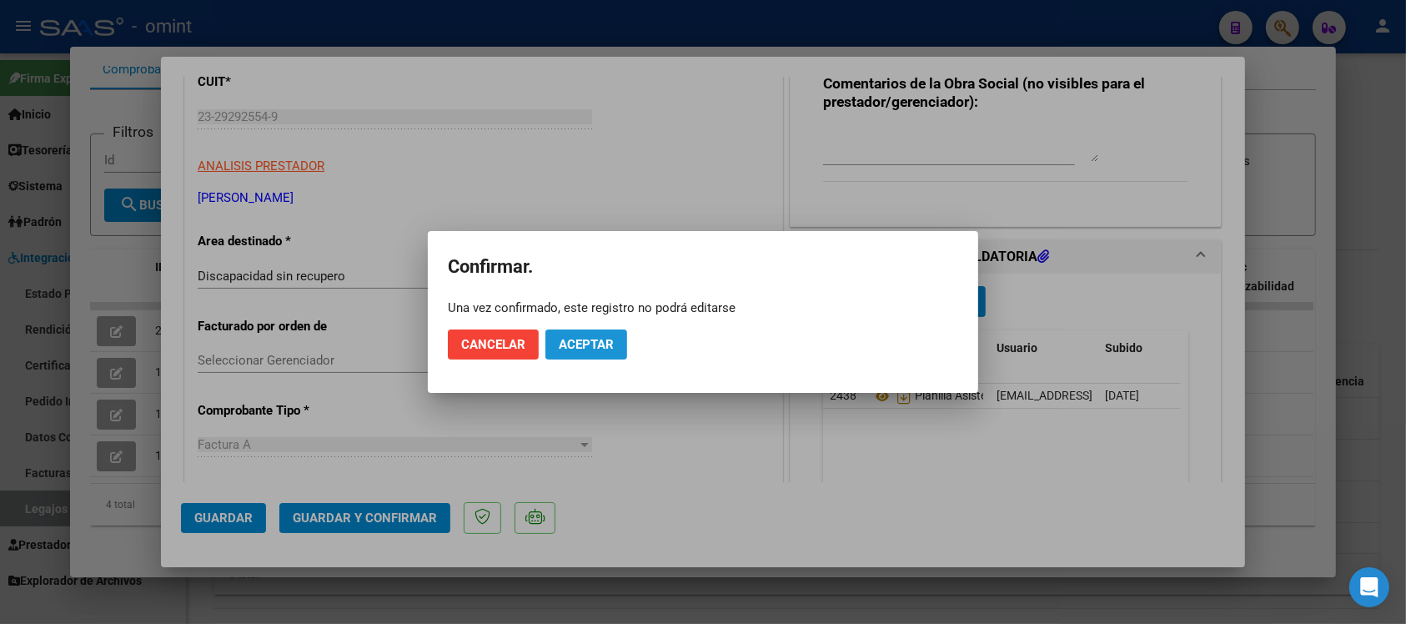
click at [569, 349] on span "Aceptar" at bounding box center [586, 344] width 55 height 15
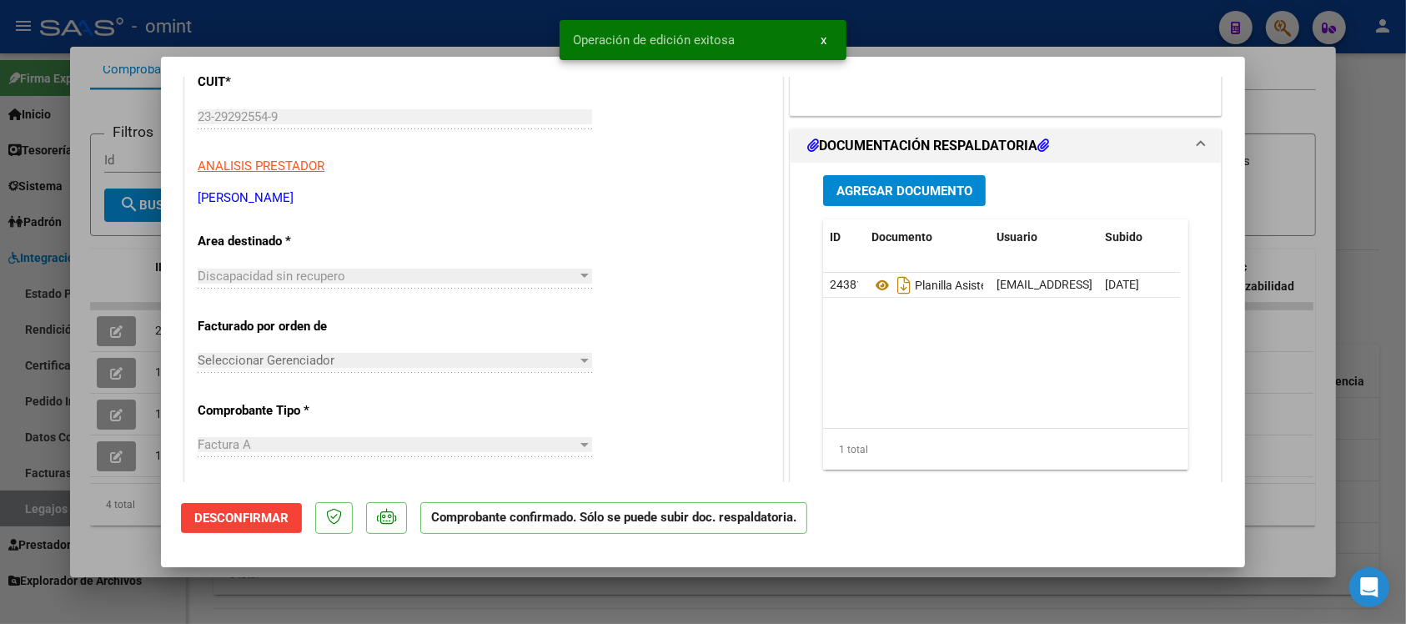
click at [492, 9] on div at bounding box center [703, 312] width 1406 height 624
type input "$ 0,00"
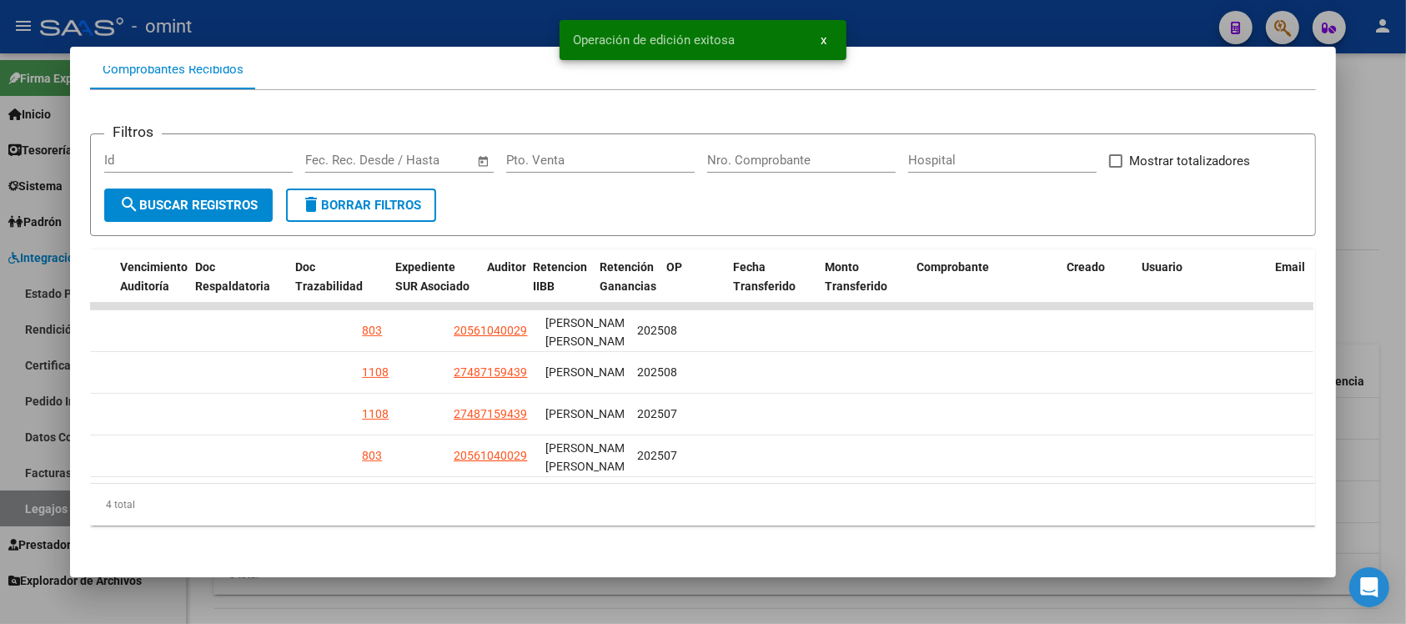
scroll to position [0, 0]
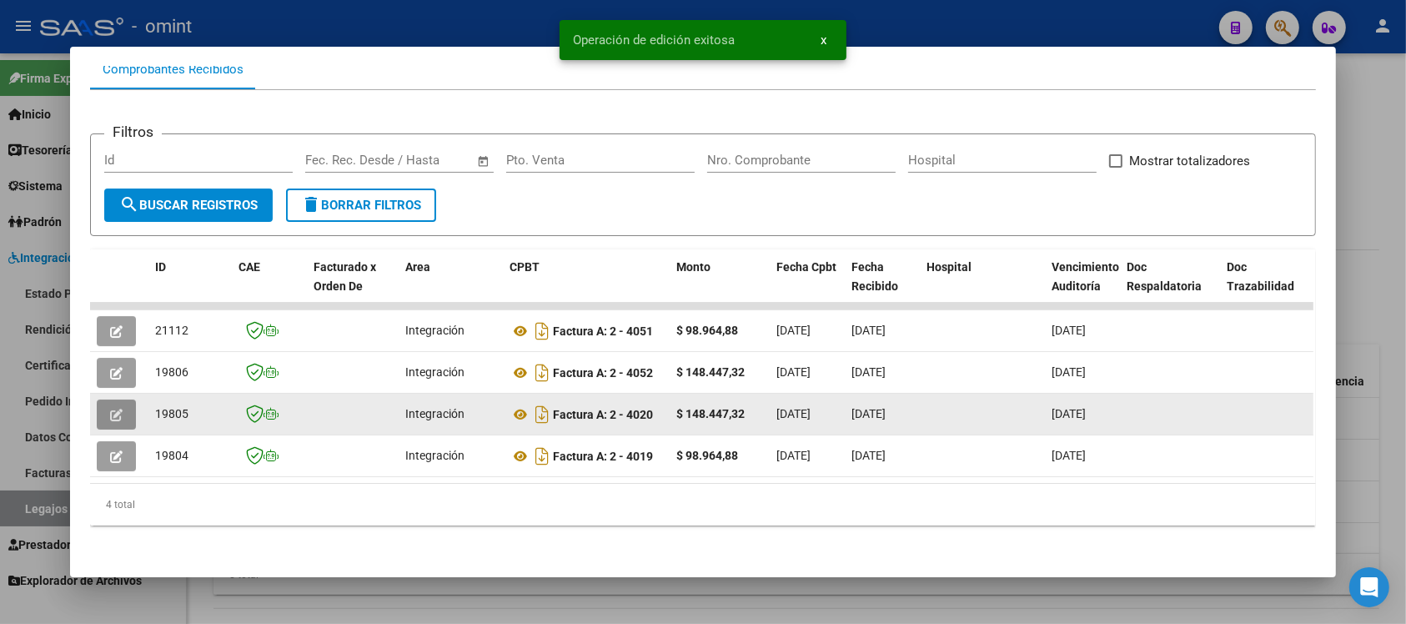
click at [97, 403] on button "button" at bounding box center [116, 414] width 39 height 30
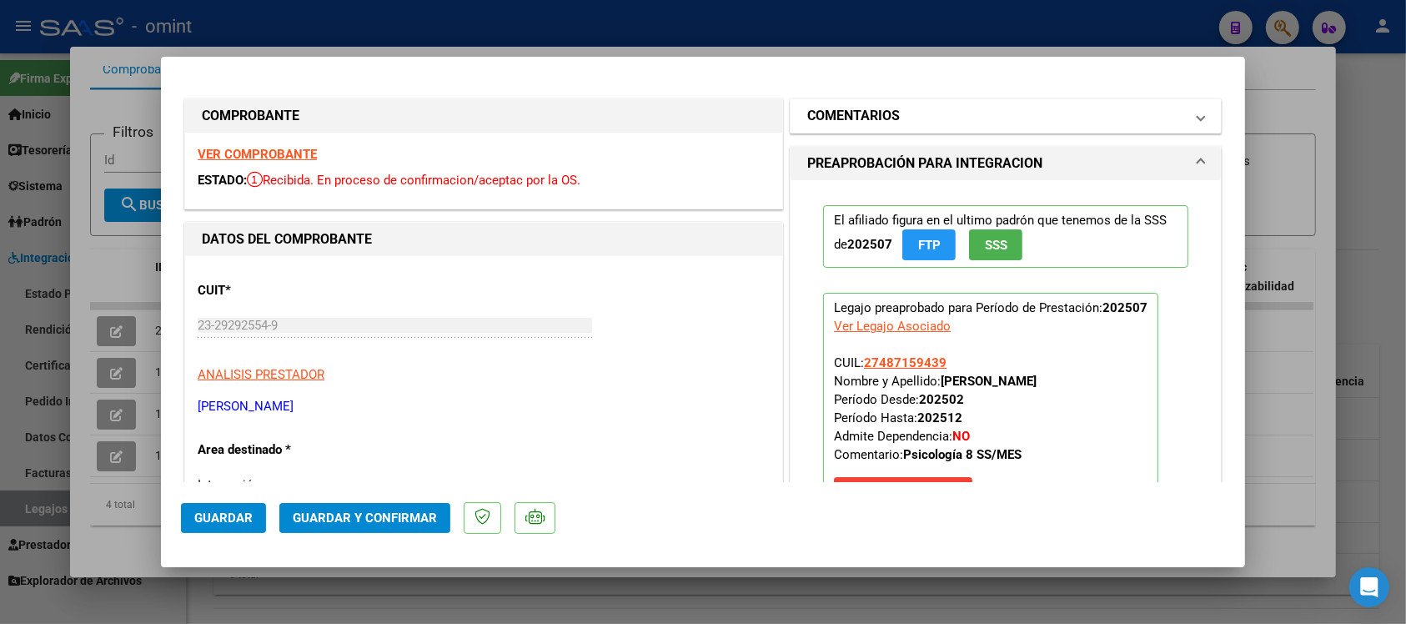
click at [872, 122] on h1 "COMENTARIOS" at bounding box center [853, 116] width 93 height 20
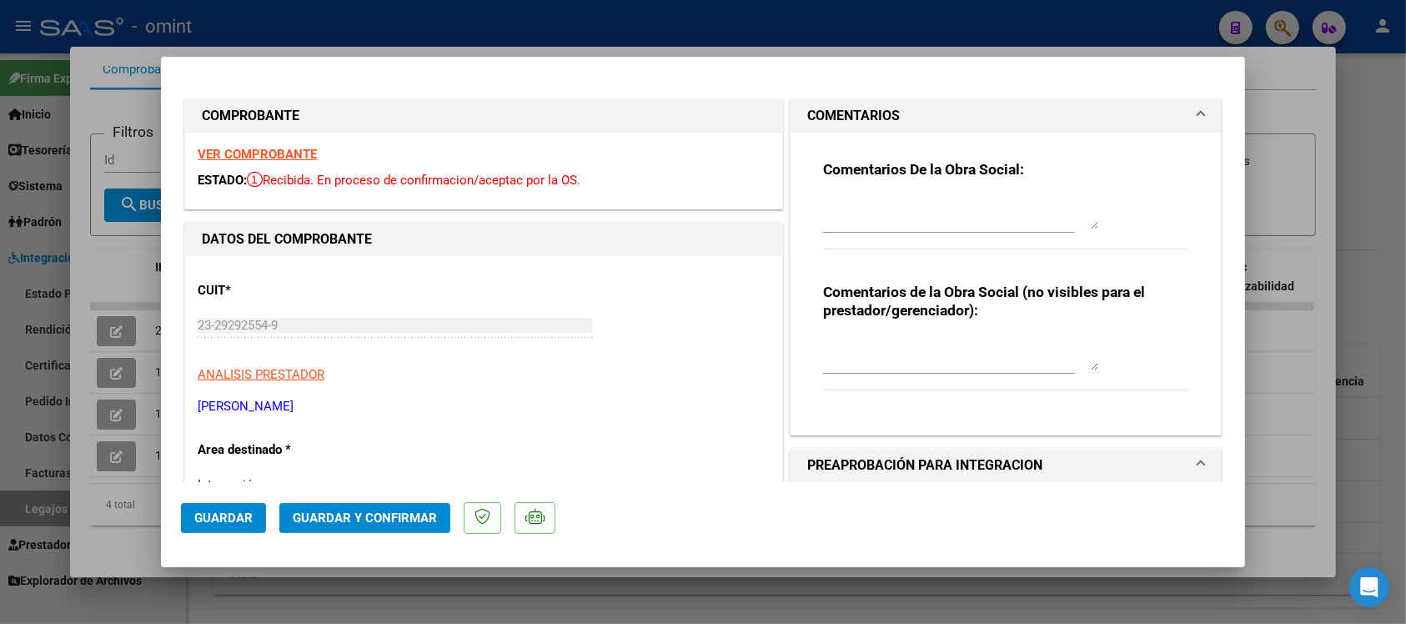
click at [910, 215] on textarea at bounding box center [960, 212] width 275 height 33
paste textarea "Se rechaza el comprobante. La cantidad de sesiones habilitadas son 8 SS/MES. Po…"
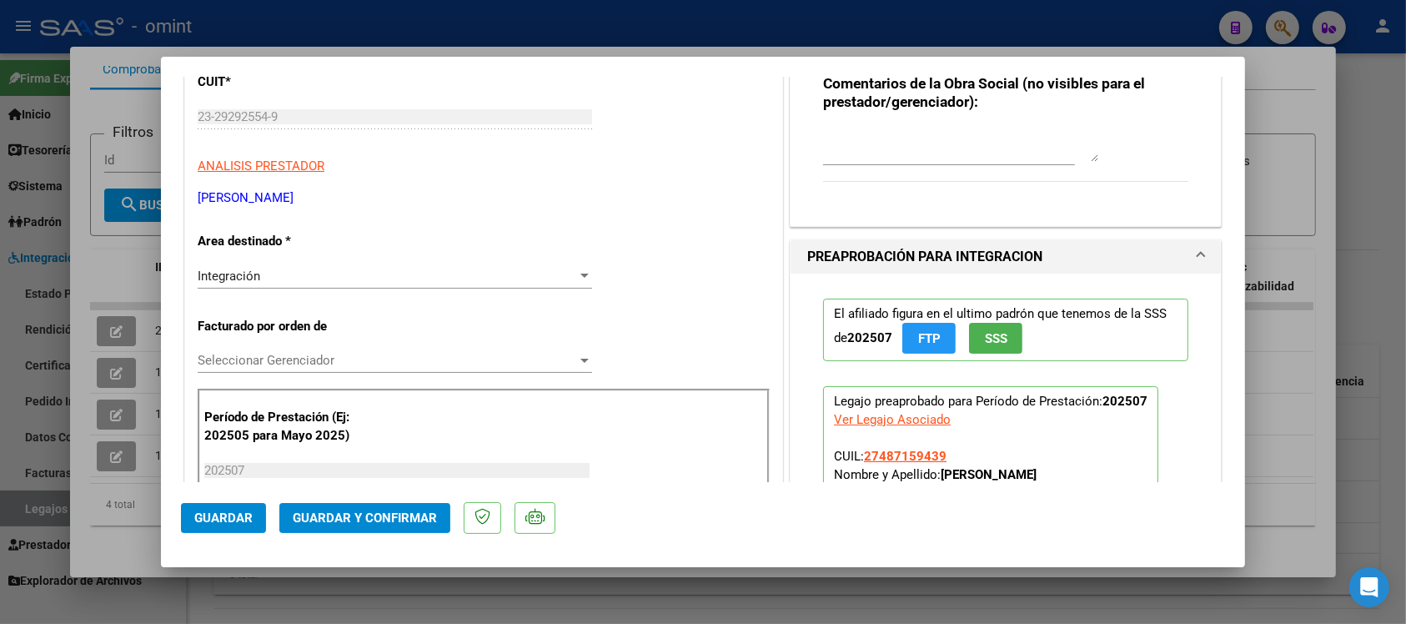
type textarea "Se rechaza el comprobante. La cantidad de sesiones habilitadas son 8 SS/MES. Po…"
click at [273, 278] on div "Integración" at bounding box center [387, 276] width 379 height 15
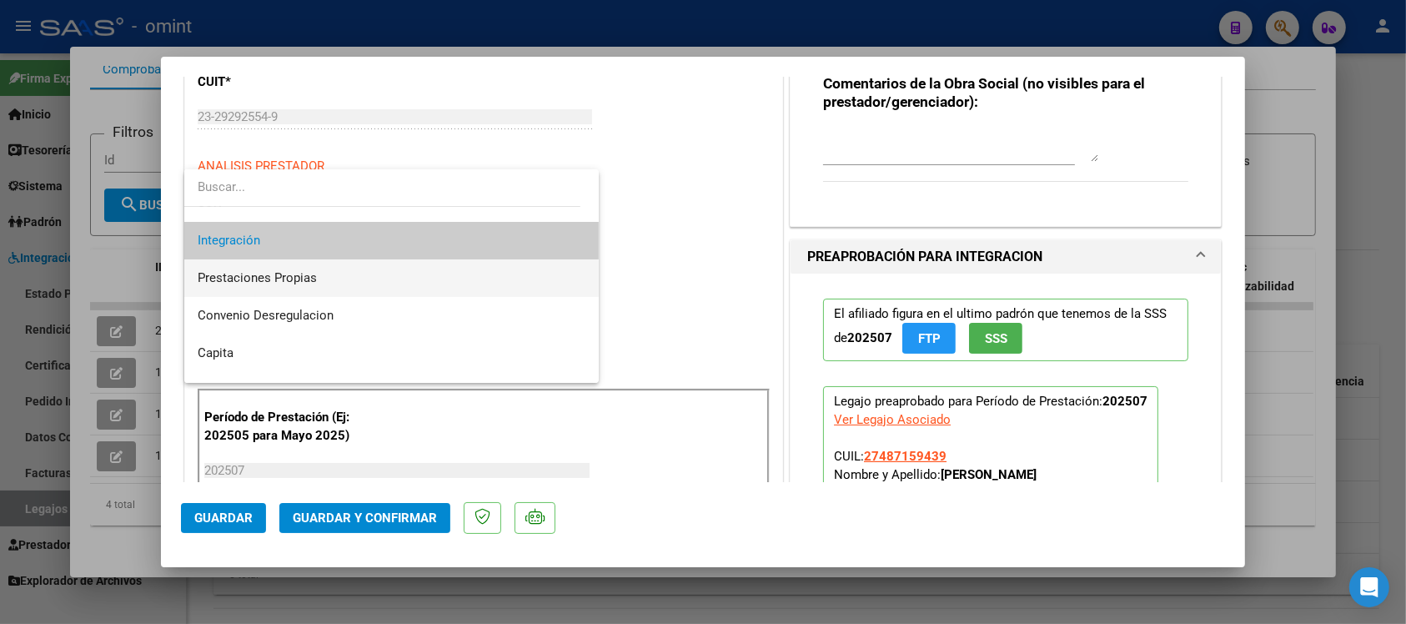
scroll to position [161, 0]
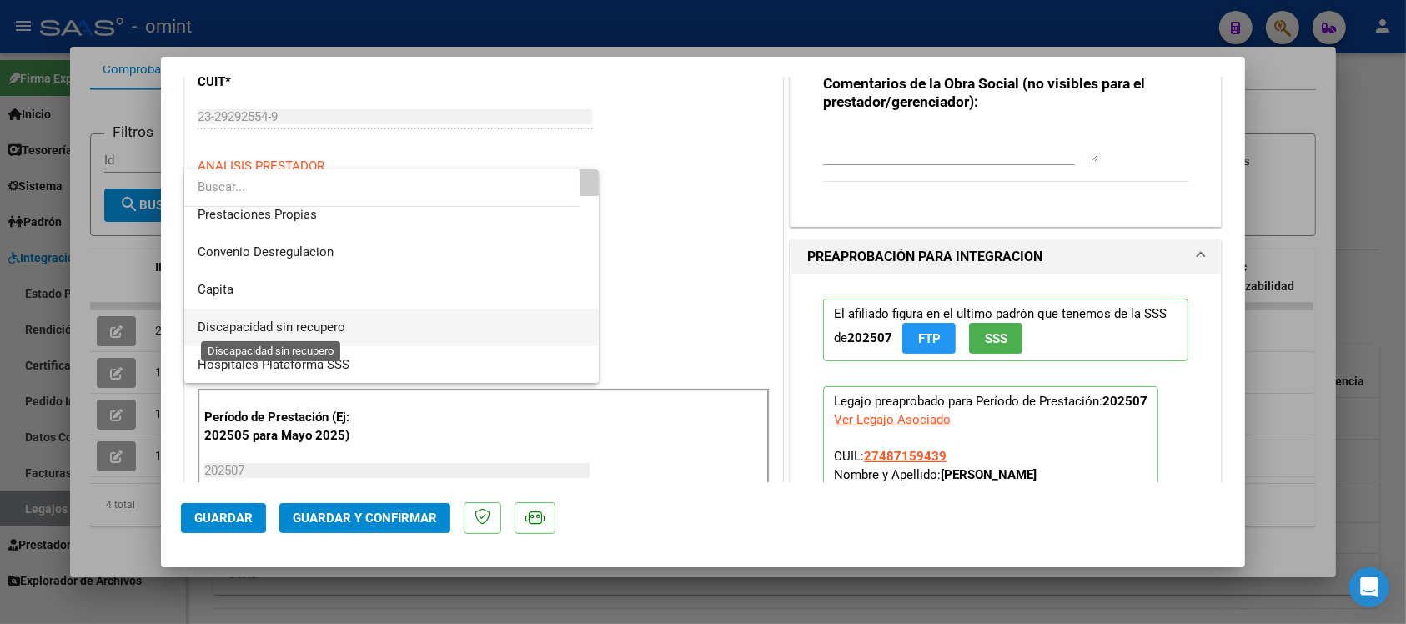
click at [336, 329] on span "Discapacidad sin recupero" at bounding box center [272, 326] width 148 height 15
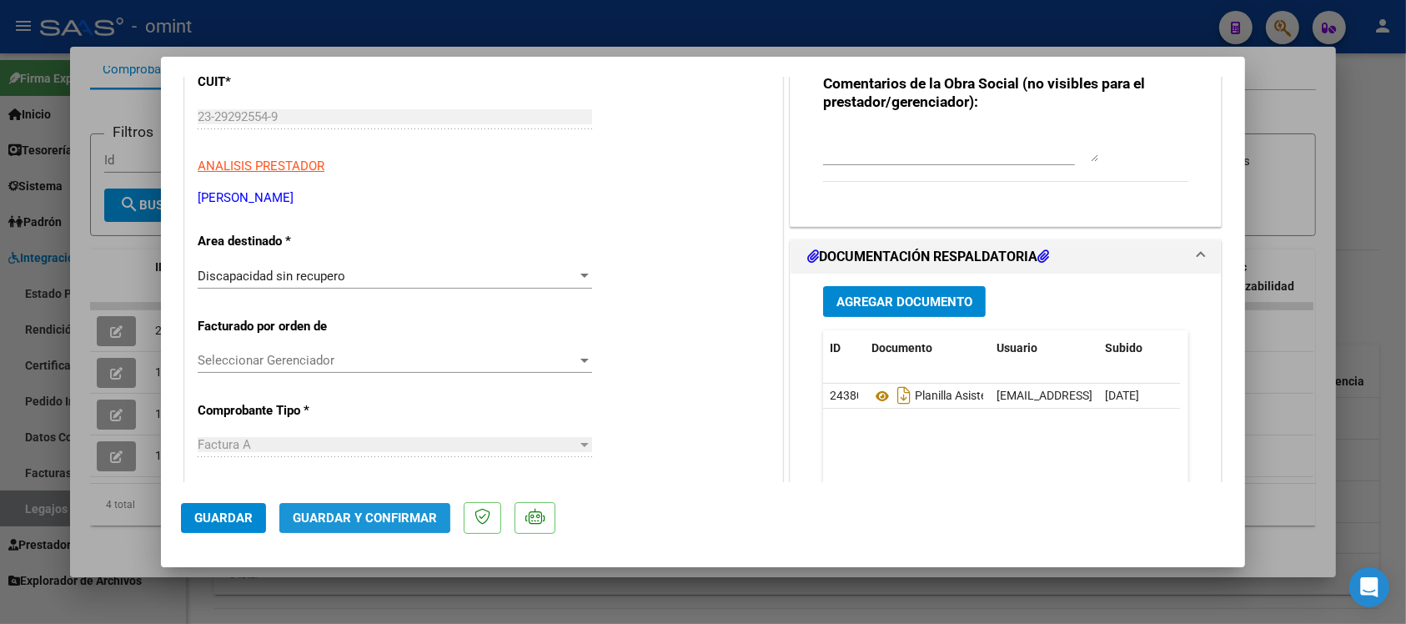
click at [352, 513] on span "Guardar y Confirmar" at bounding box center [365, 517] width 144 height 15
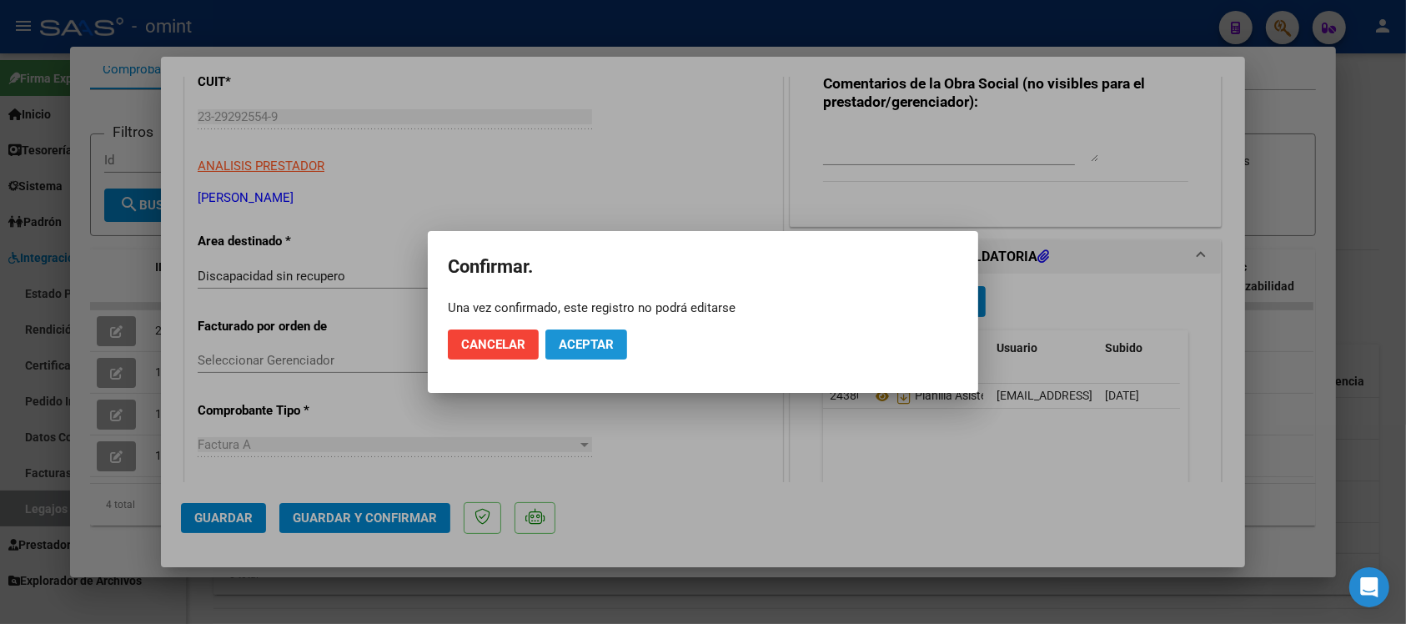
click at [589, 337] on span "Aceptar" at bounding box center [586, 344] width 55 height 15
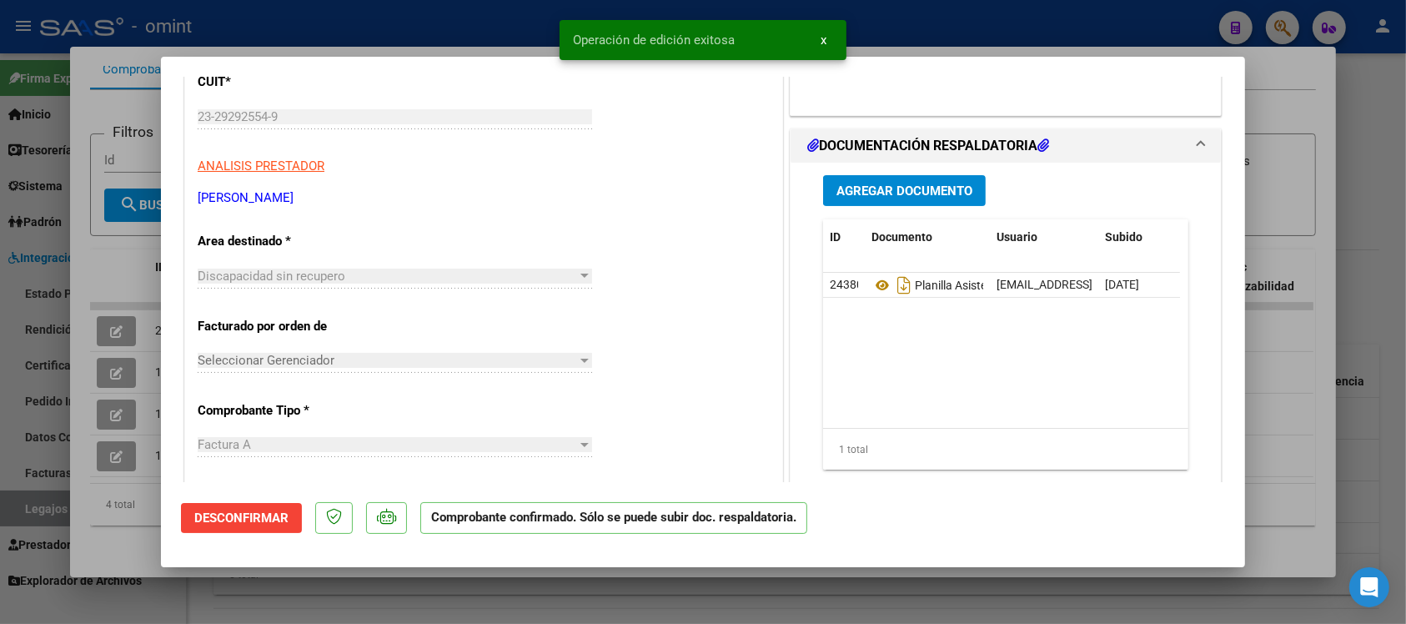
click at [410, 10] on div at bounding box center [703, 312] width 1406 height 624
type input "$ 0,00"
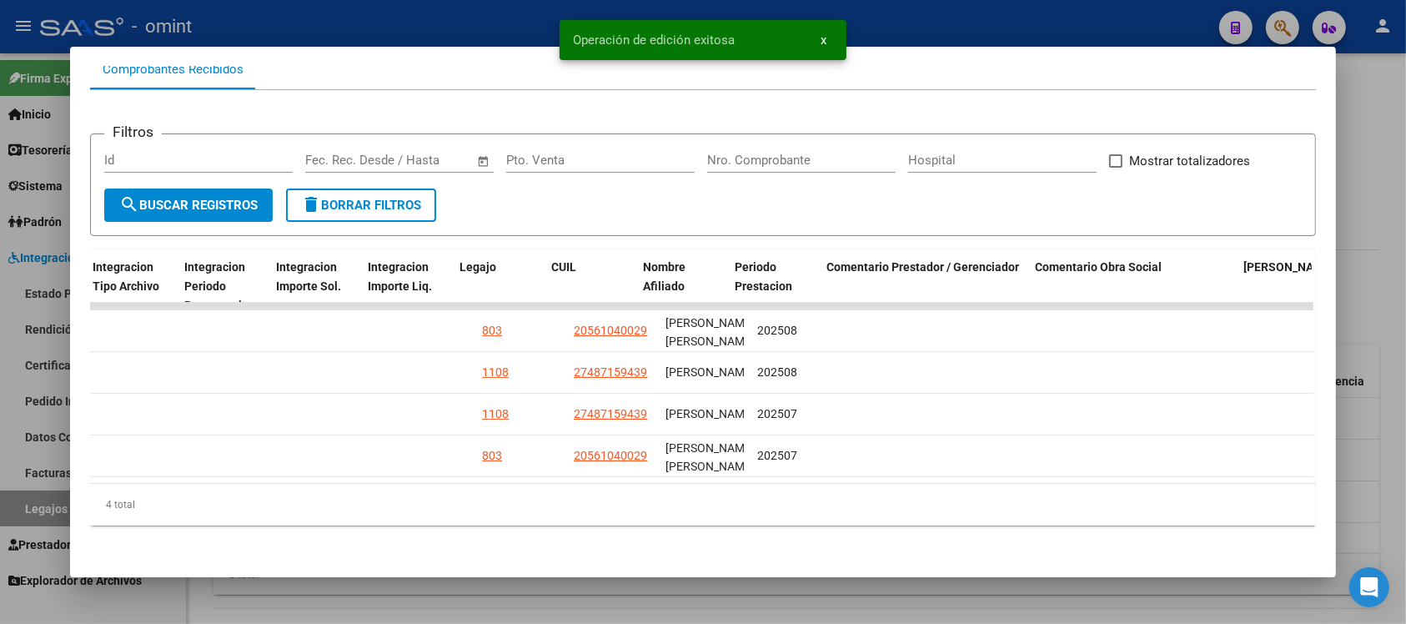
scroll to position [0, 2378]
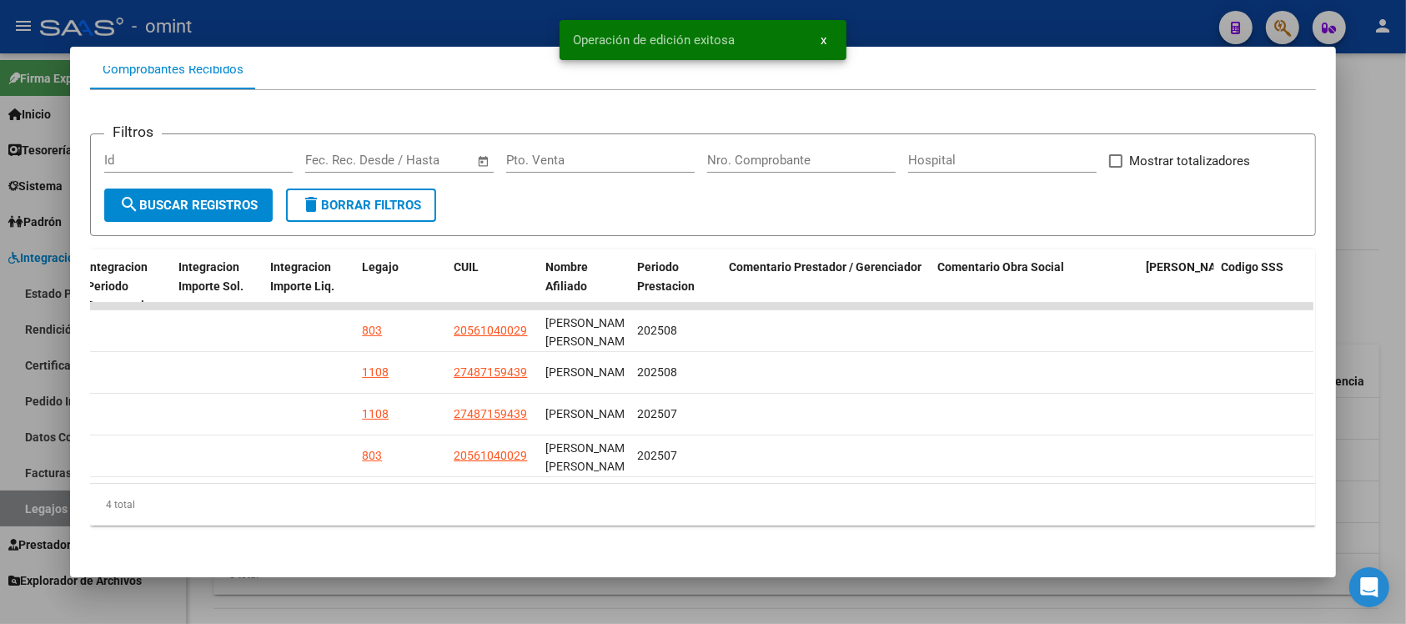
click at [448, 19] on div at bounding box center [703, 312] width 1406 height 624
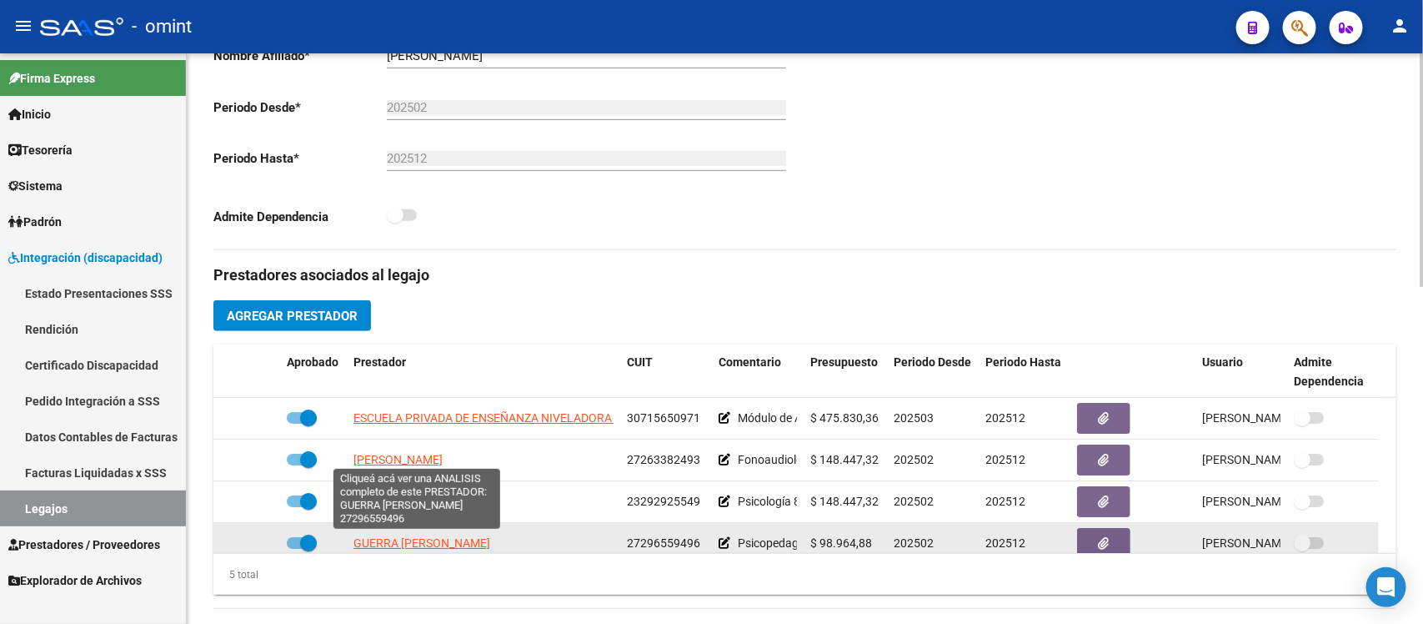
click at [469, 540] on span "GUERRA ANALIA PAOLA" at bounding box center [422, 542] width 137 height 13
type textarea "27296559496"
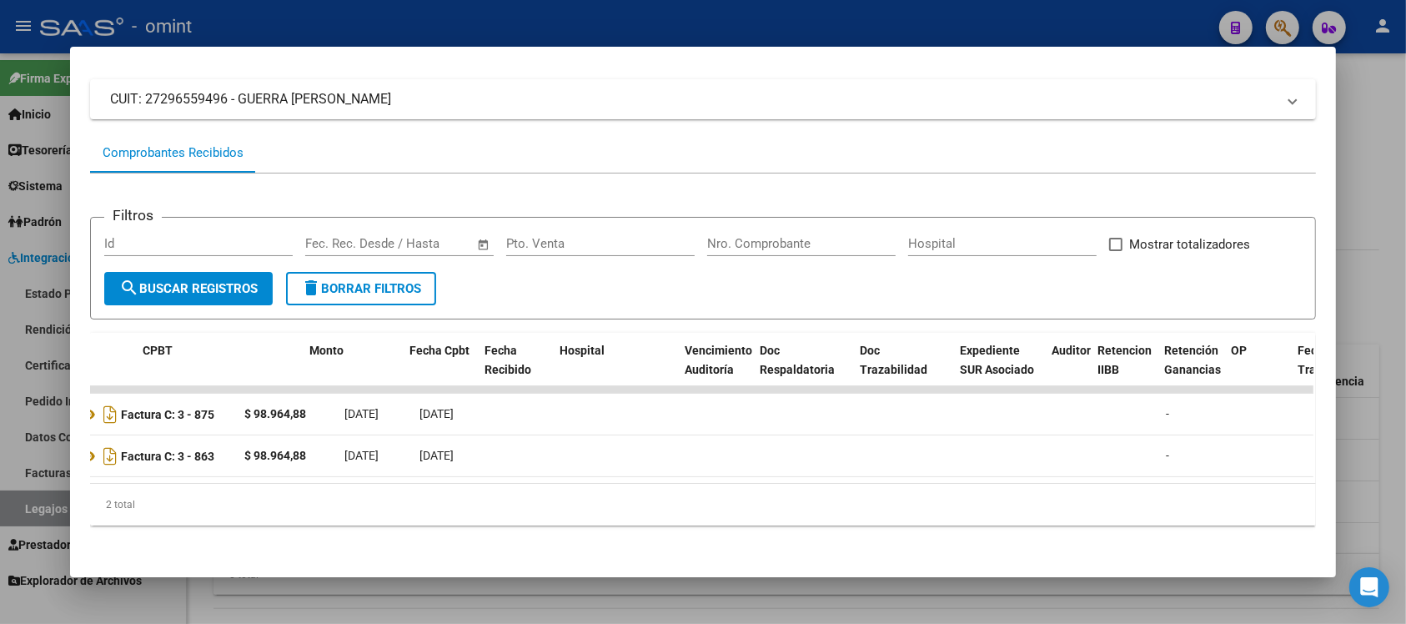
scroll to position [0, 0]
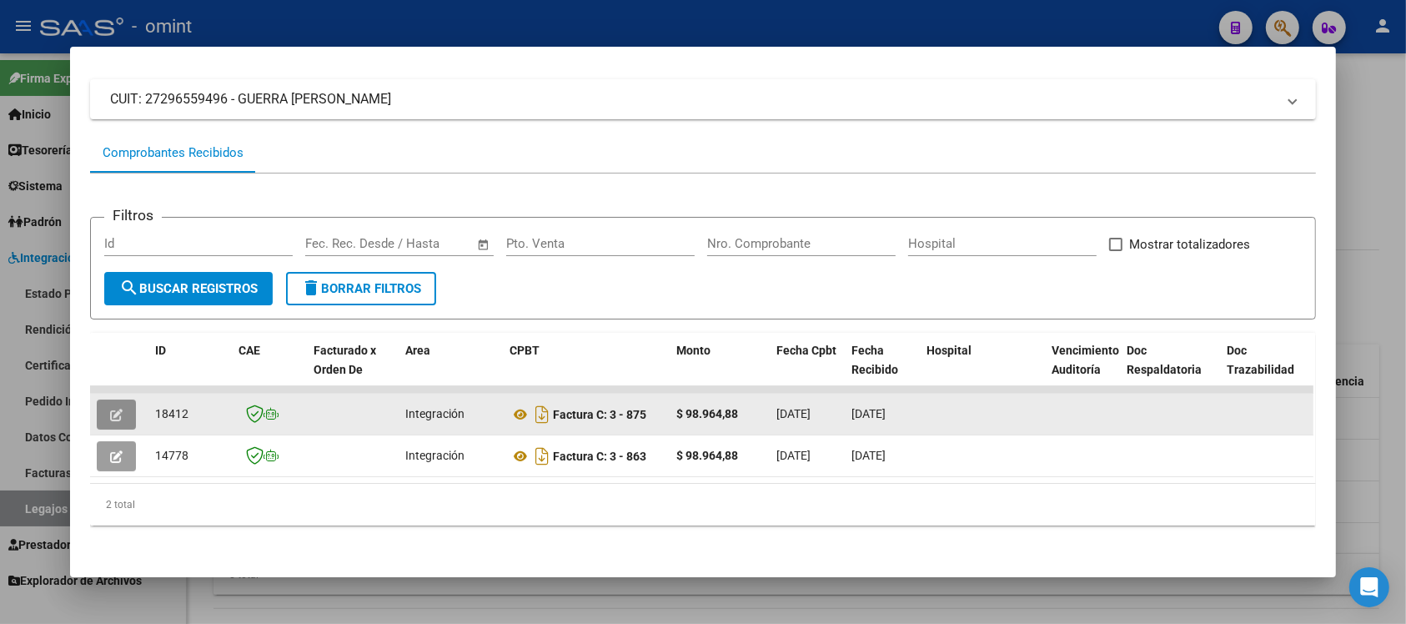
click at [117, 399] on button "button" at bounding box center [116, 414] width 39 height 30
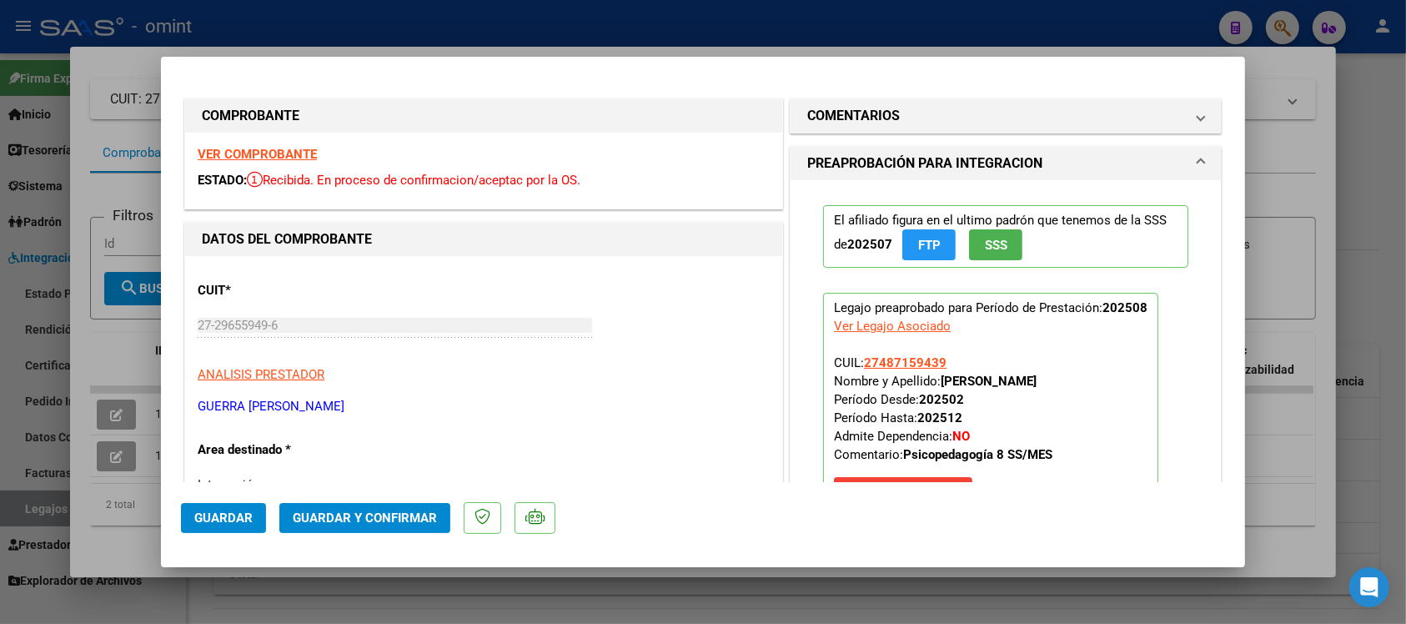
click at [251, 151] on strong "VER COMPROBANTE" at bounding box center [257, 154] width 119 height 15
click at [369, 515] on span "Guardar y Confirmar" at bounding box center [365, 517] width 144 height 15
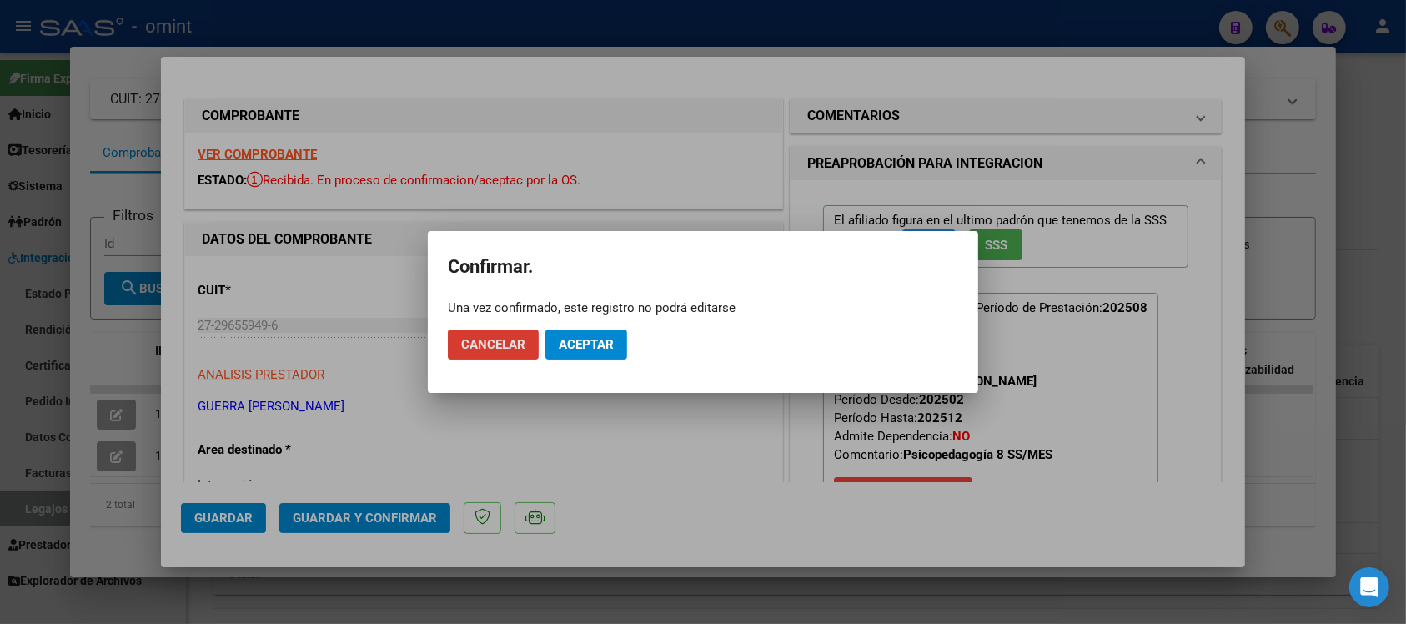
click at [592, 342] on span "Aceptar" at bounding box center [586, 344] width 55 height 15
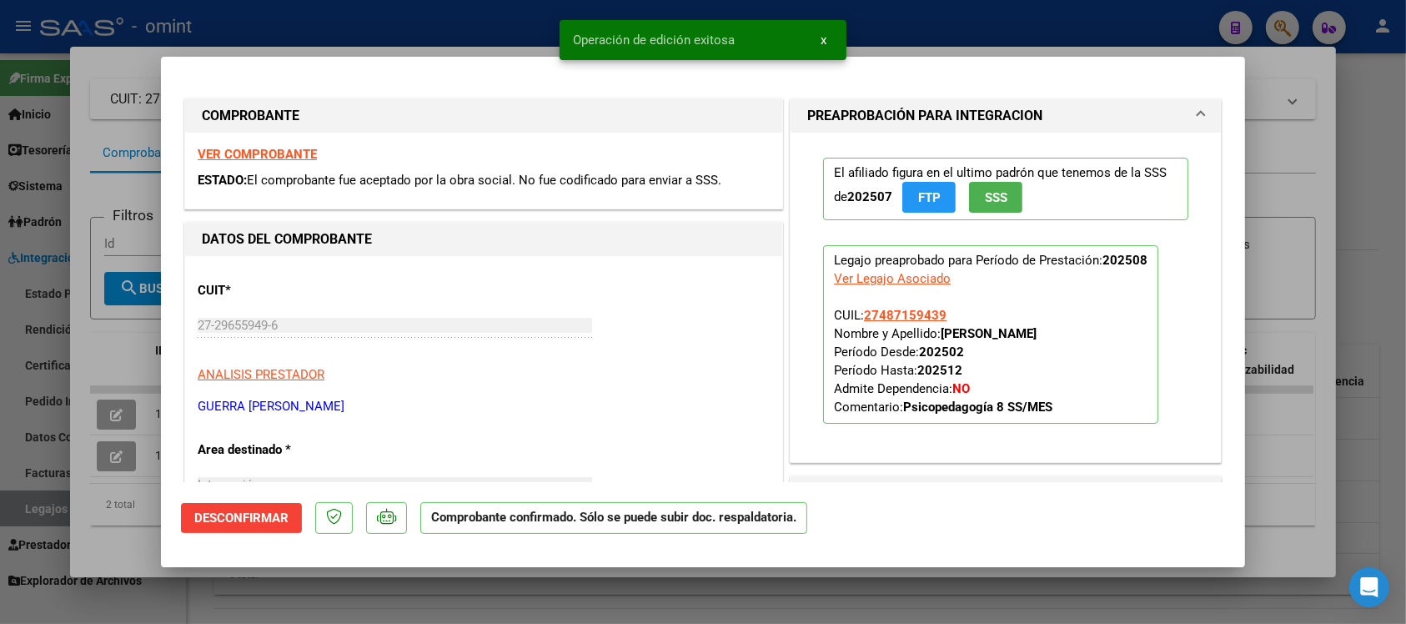
click at [388, 23] on div at bounding box center [703, 312] width 1406 height 624
type input "$ 0,00"
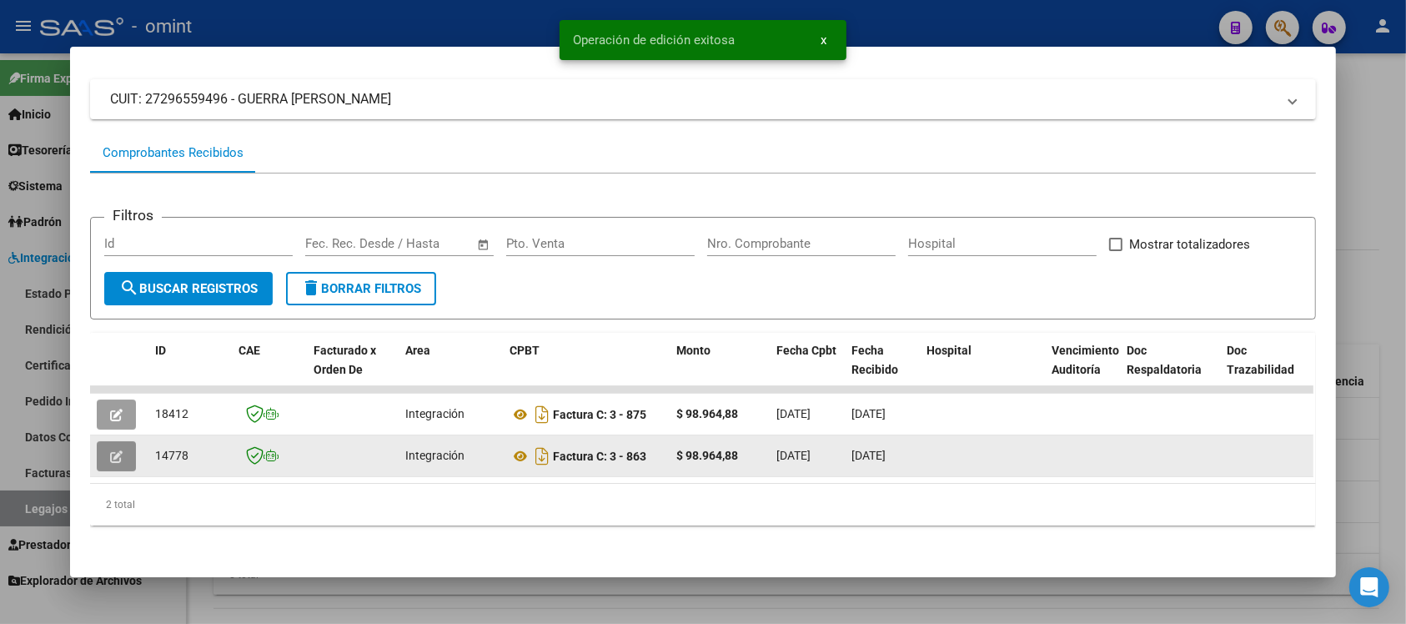
click at [110, 450] on icon "button" at bounding box center [116, 456] width 13 height 13
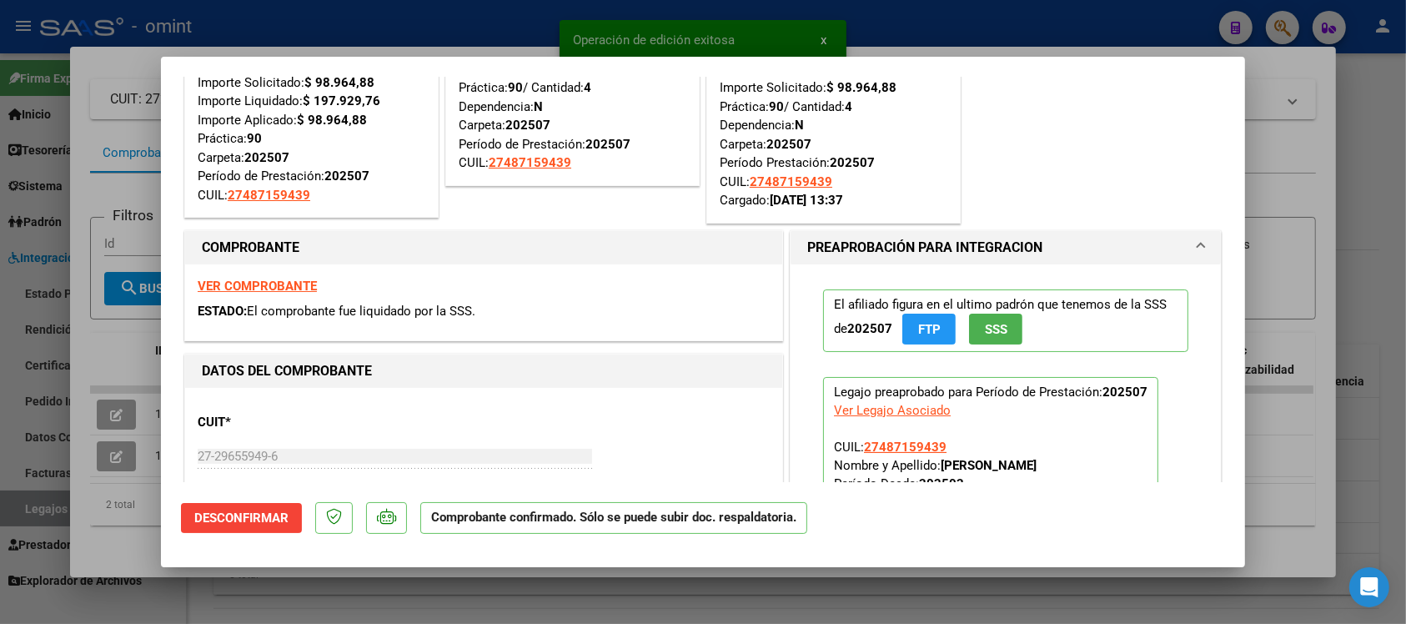
scroll to position [208, 0]
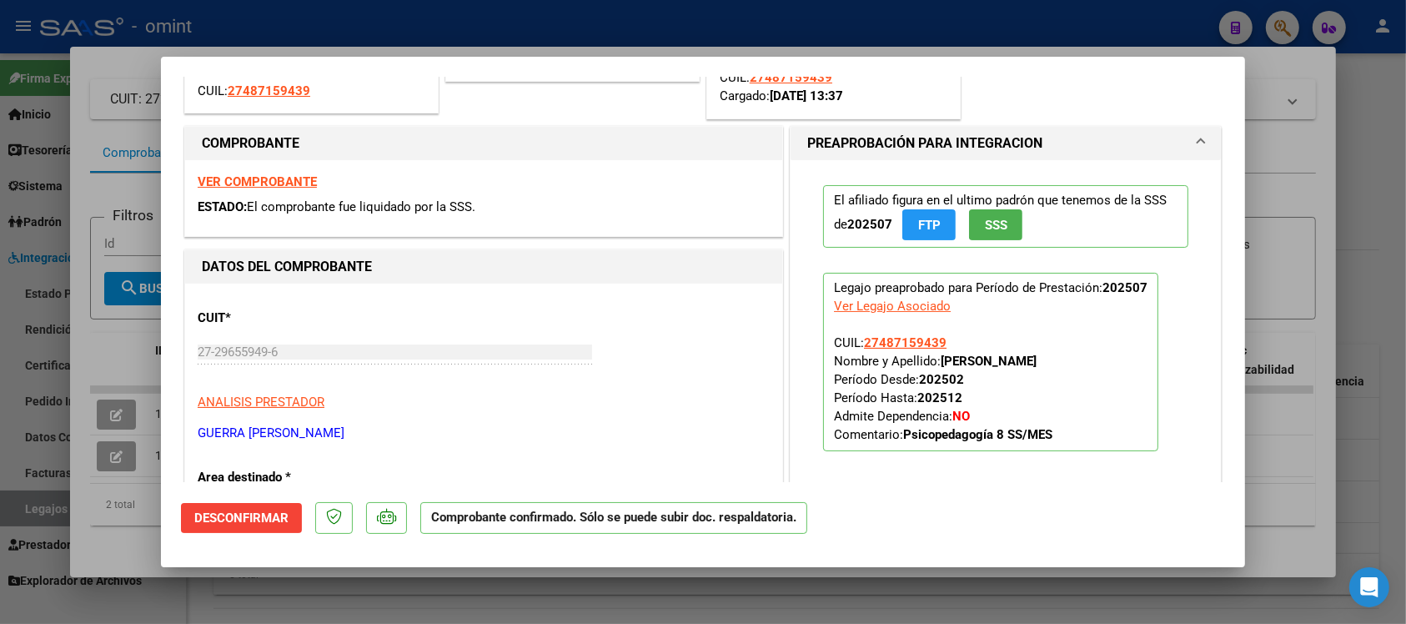
click at [432, 18] on div at bounding box center [703, 312] width 1406 height 624
type input "$ 0,00"
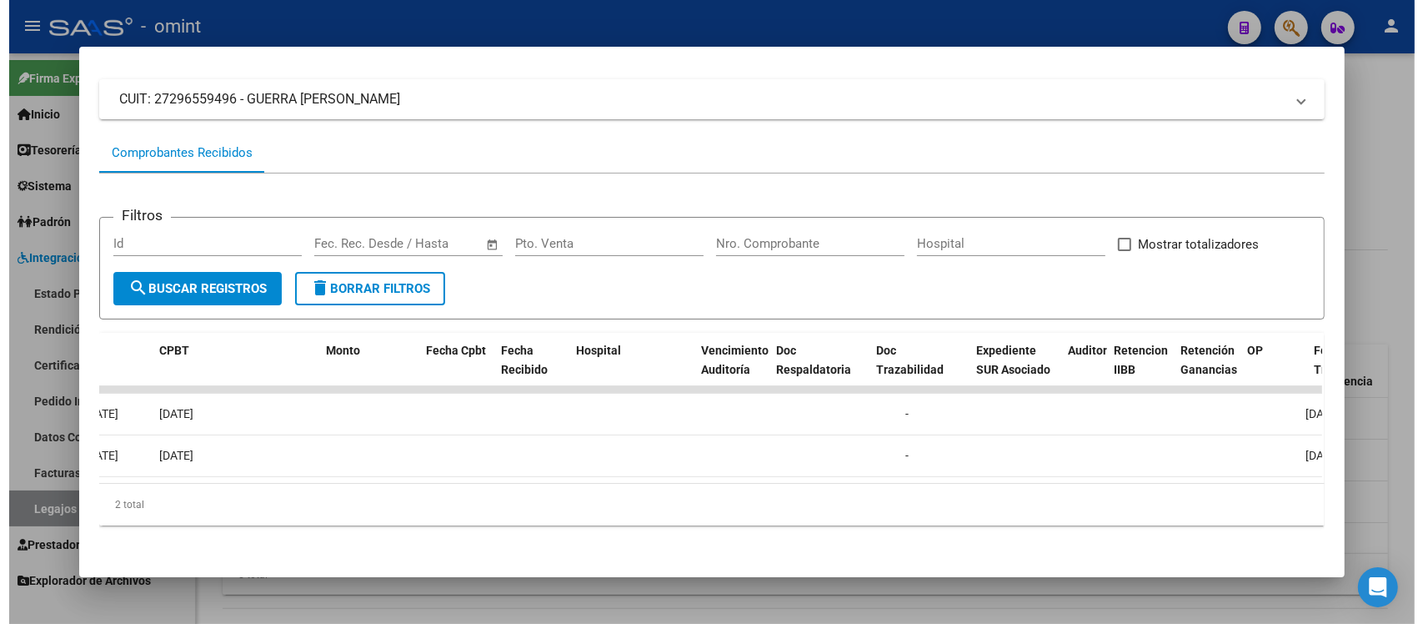
scroll to position [0, 0]
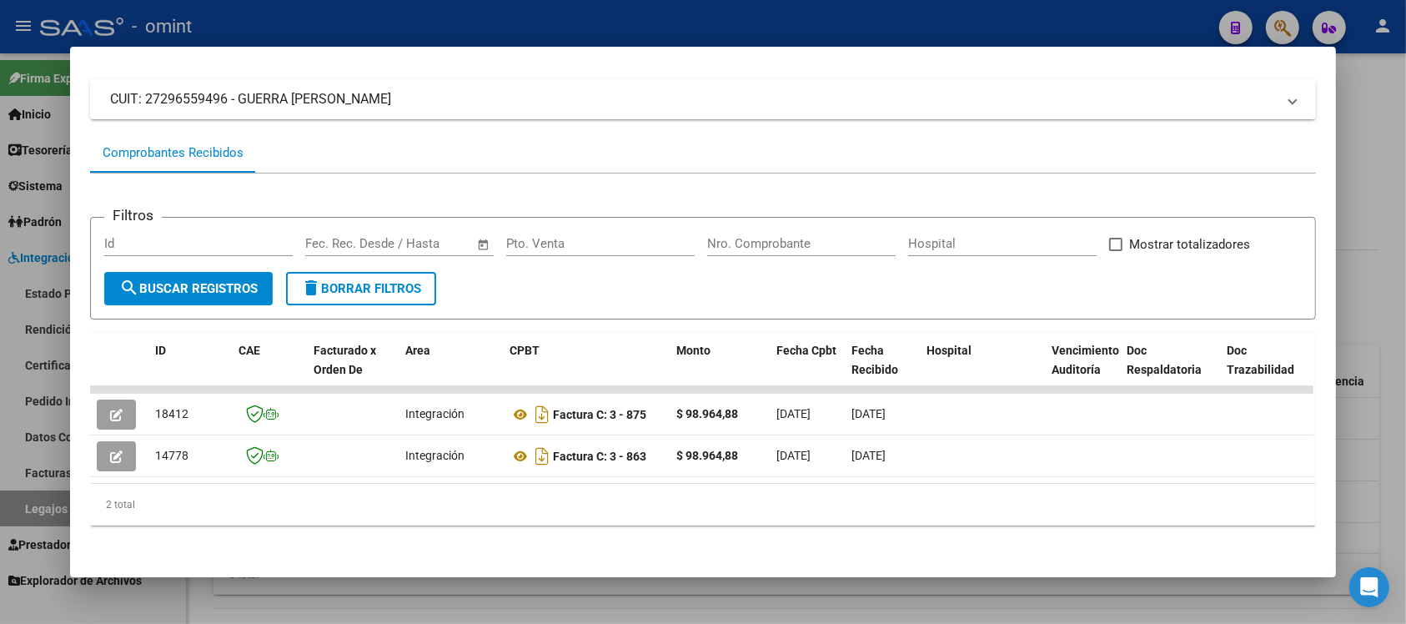
click at [413, 13] on div at bounding box center [703, 312] width 1406 height 624
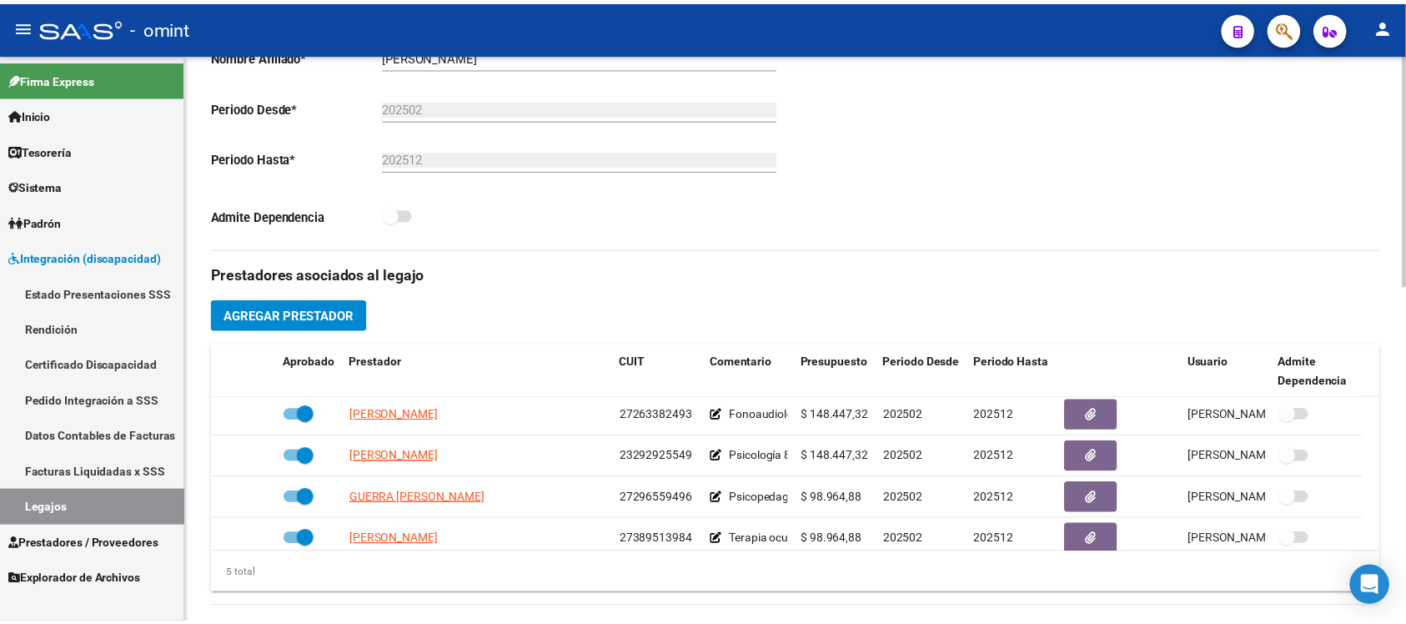
scroll to position [59, 0]
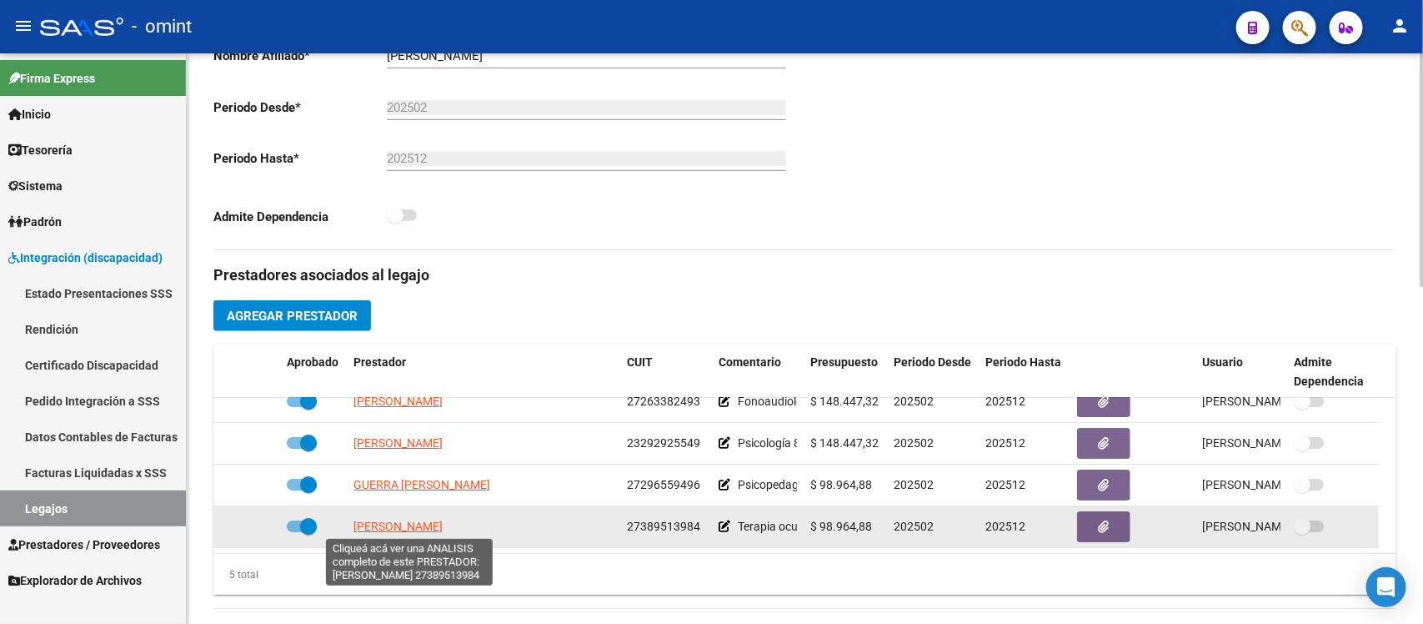
click at [402, 530] on span "FAVA MAILEN NEREA" at bounding box center [398, 526] width 89 height 13
type textarea "27389513984"
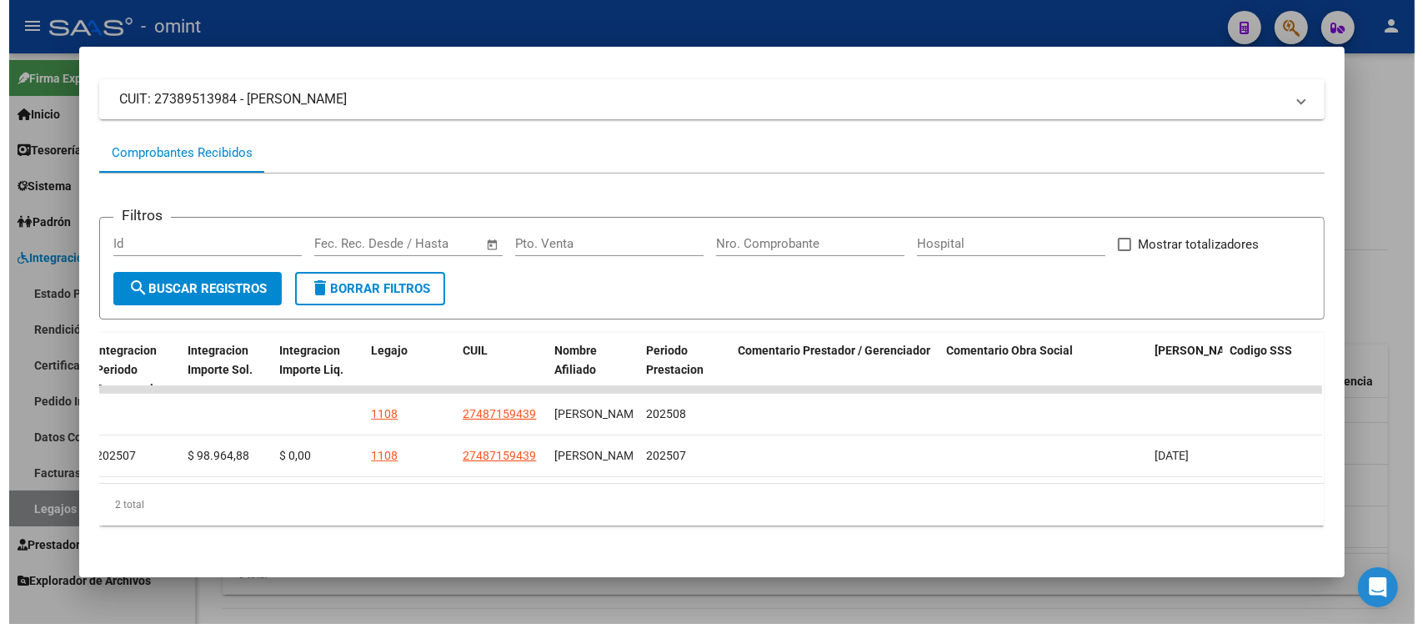
scroll to position [0, 0]
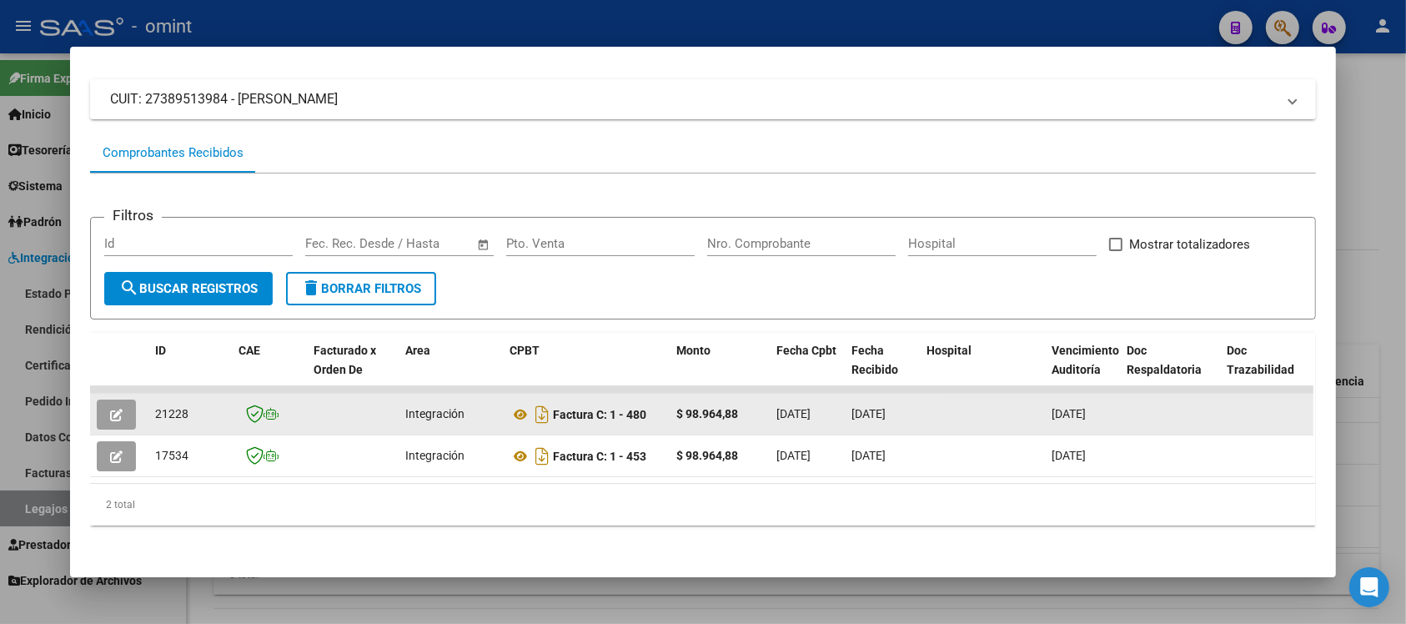
click at [109, 399] on button "button" at bounding box center [116, 414] width 39 height 30
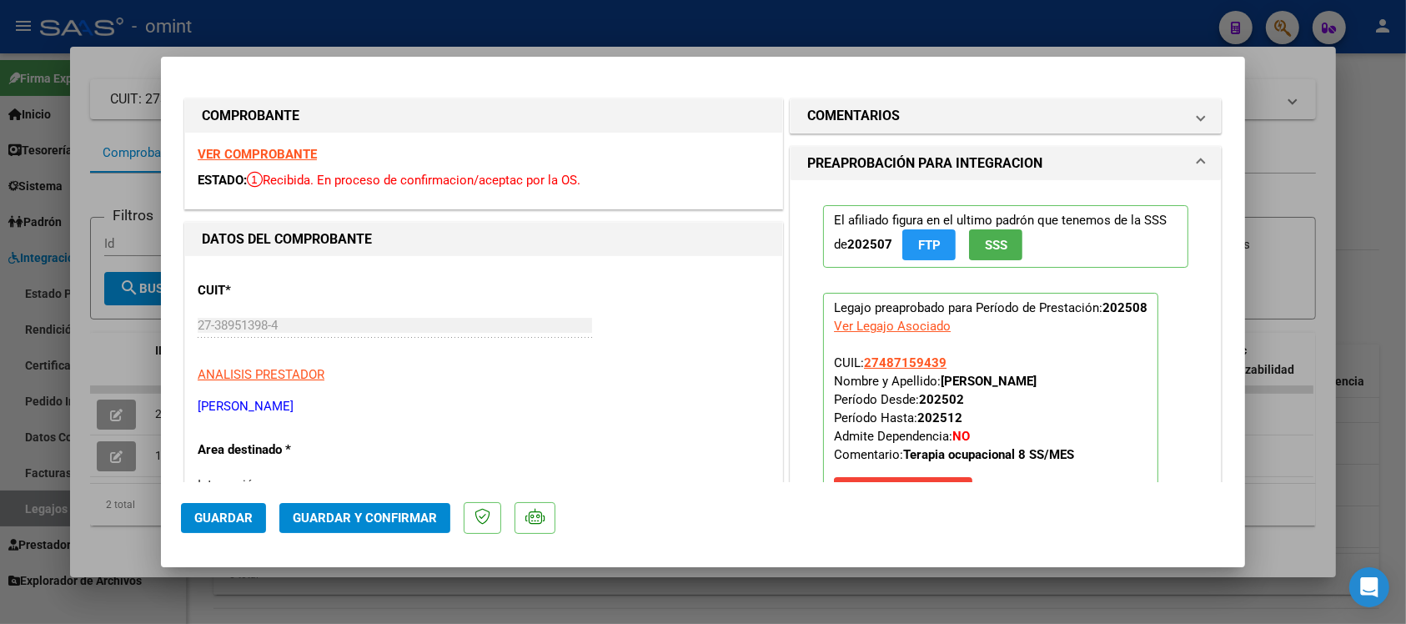
click at [289, 148] on strong "VER COMPROBANTE" at bounding box center [257, 154] width 119 height 15
click at [386, 513] on span "Guardar y Confirmar" at bounding box center [365, 517] width 144 height 15
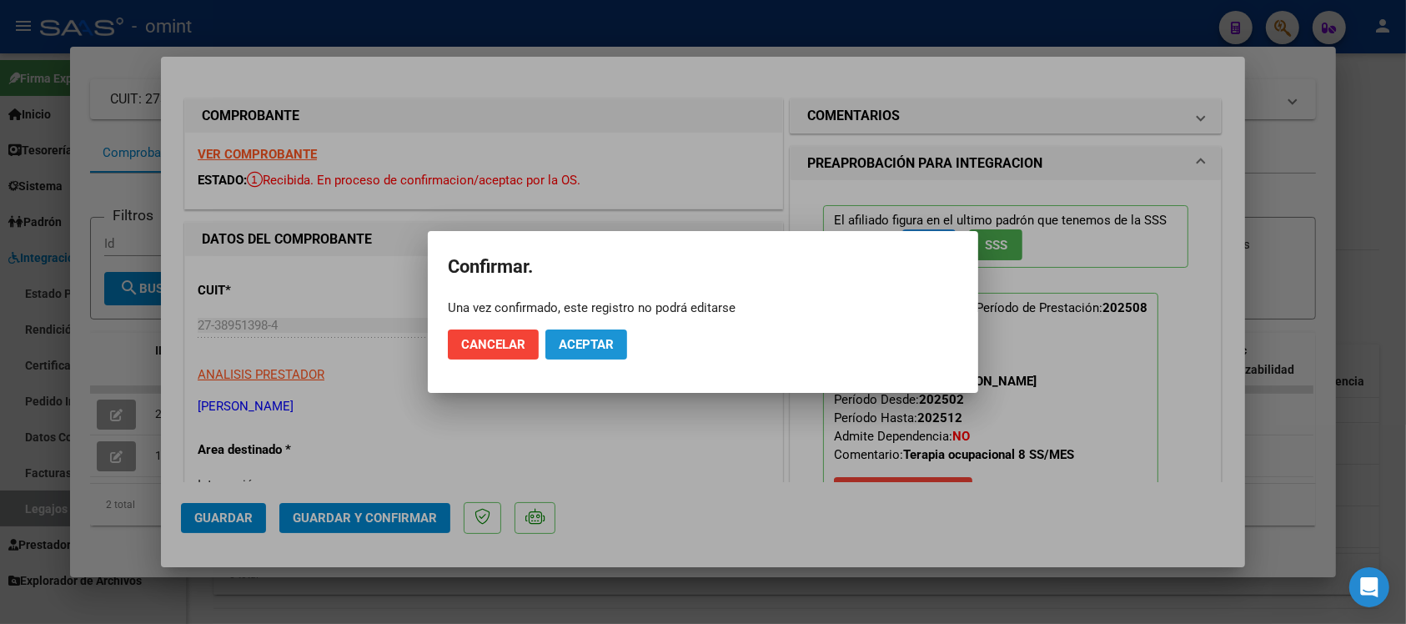
click at [578, 349] on span "Aceptar" at bounding box center [586, 344] width 55 height 15
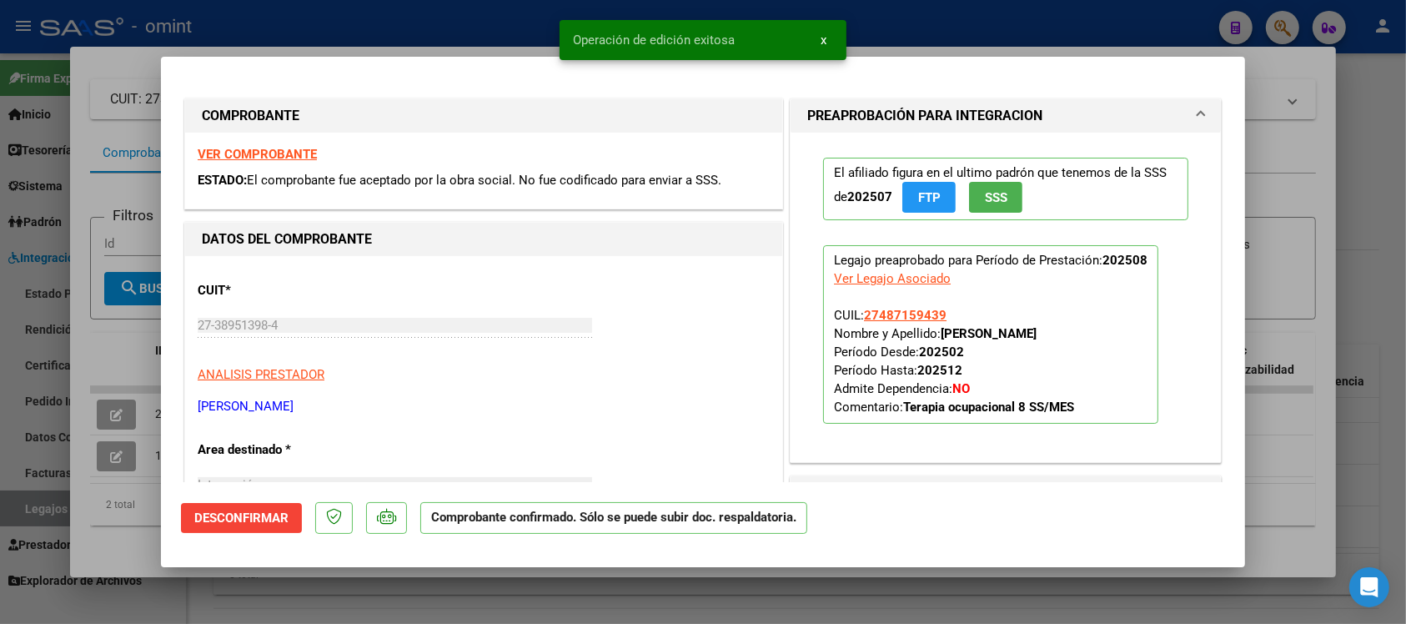
click at [327, 7] on div at bounding box center [703, 312] width 1406 height 624
type input "$ 0,00"
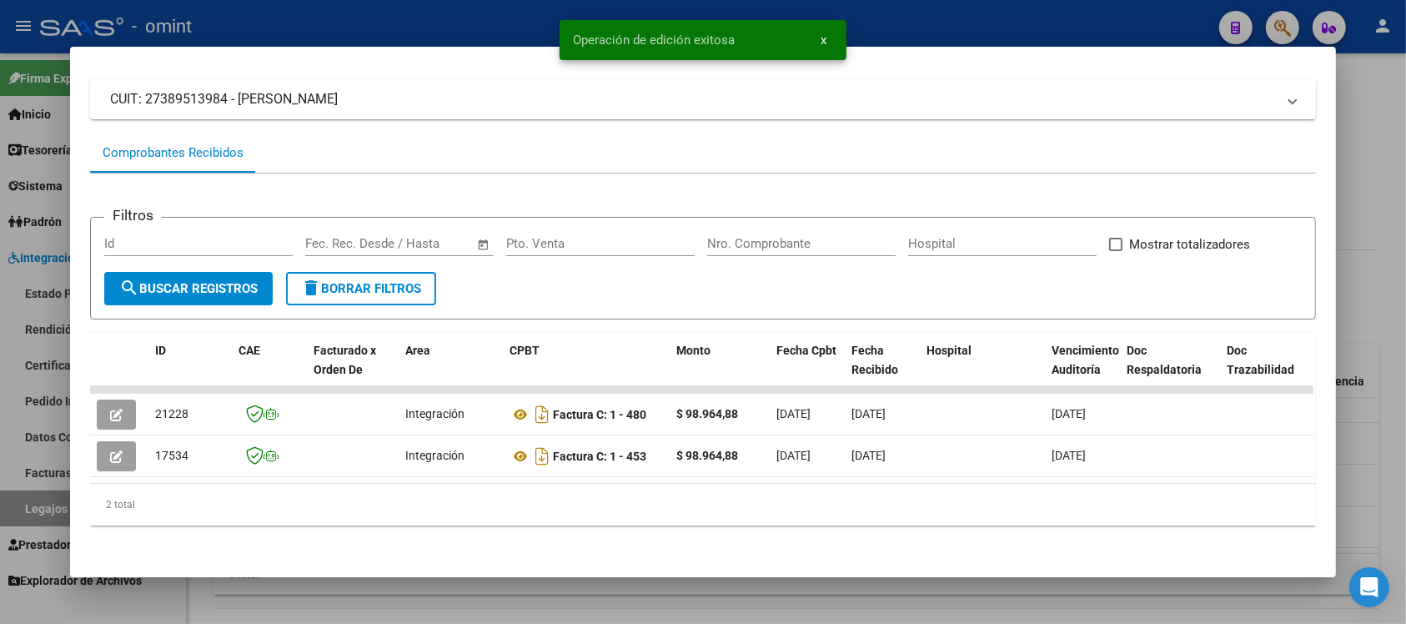
click at [327, 7] on div at bounding box center [703, 312] width 1406 height 624
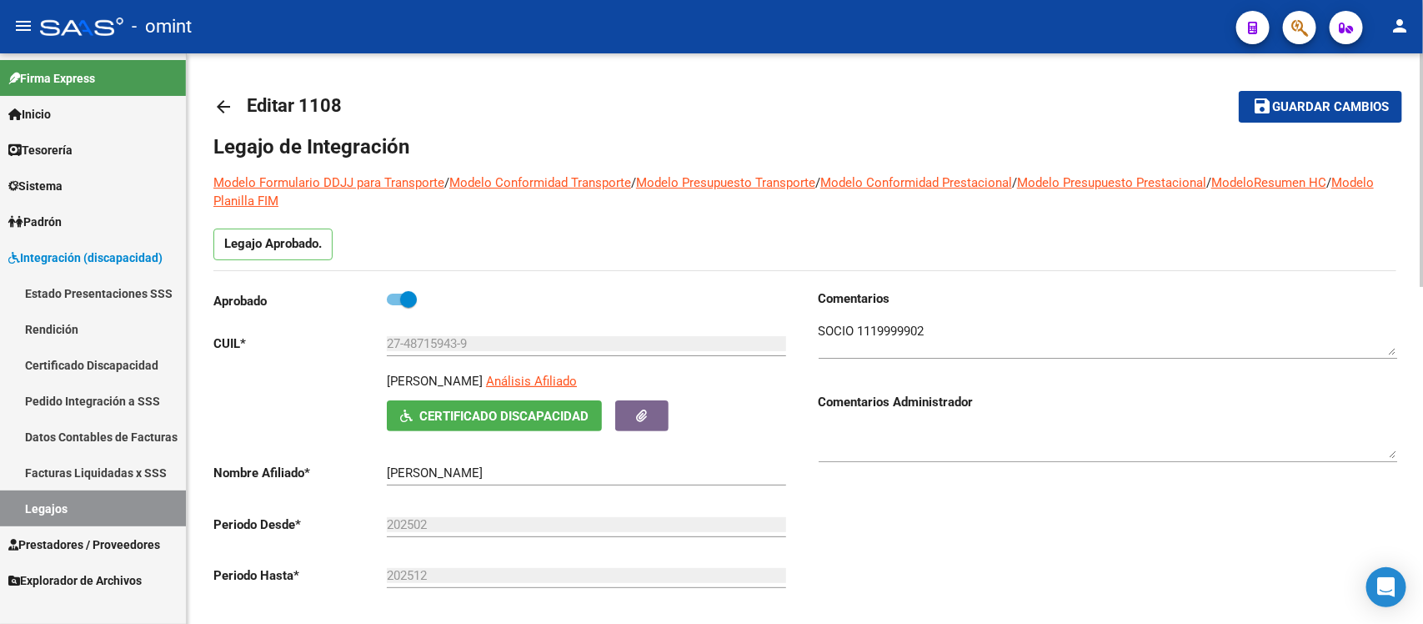
click at [223, 107] on mat-icon "arrow_back" at bounding box center [223, 107] width 20 height 20
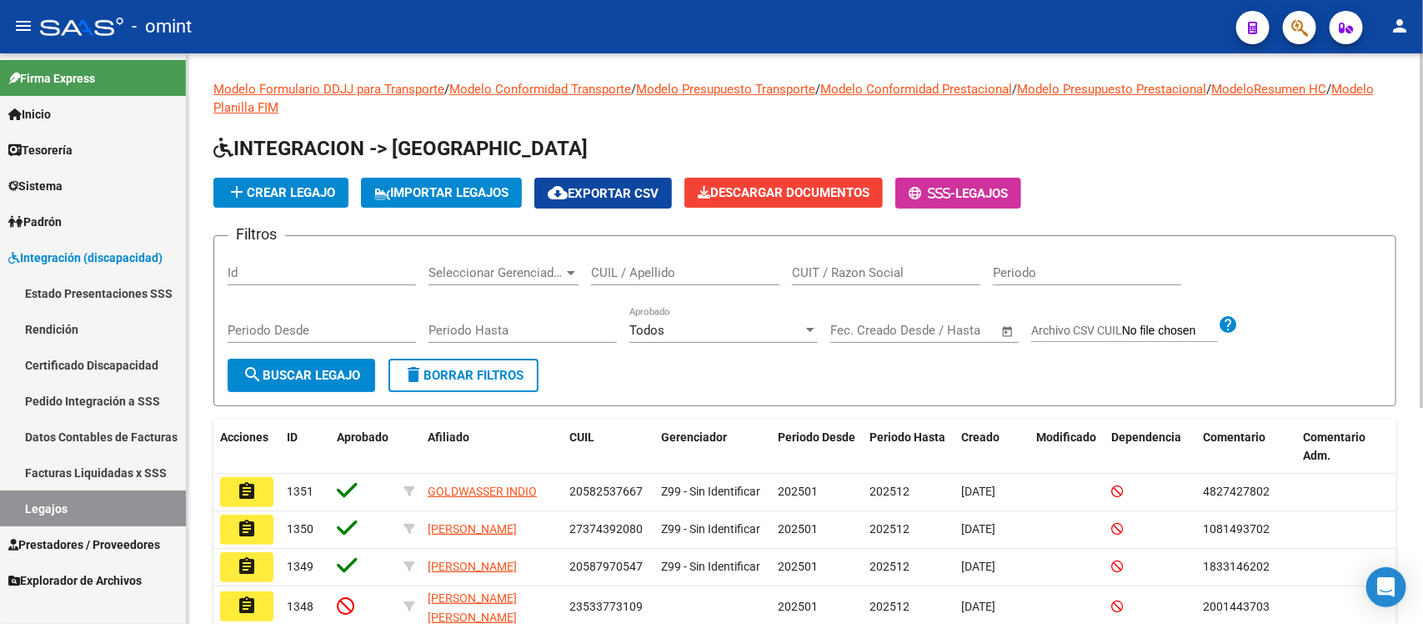
click at [108, 155] on link "Tesorería" at bounding box center [93, 150] width 186 height 36
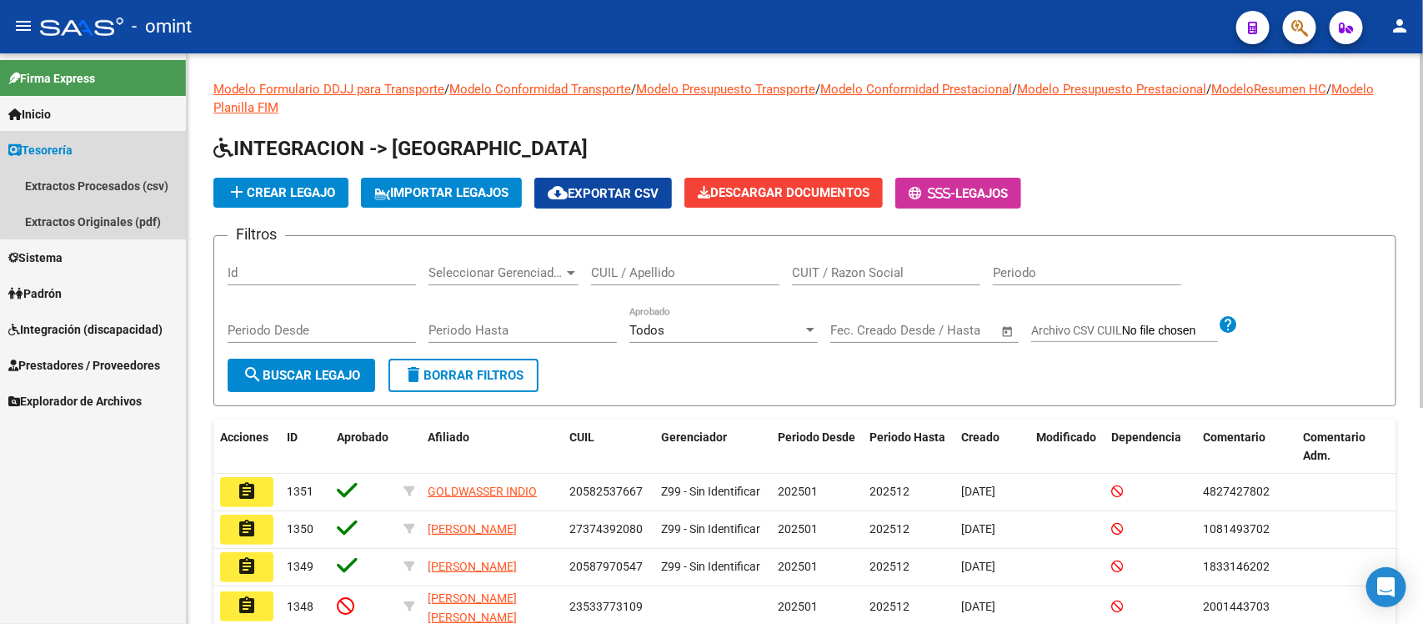
click at [108, 156] on link "Tesorería" at bounding box center [93, 150] width 186 height 36
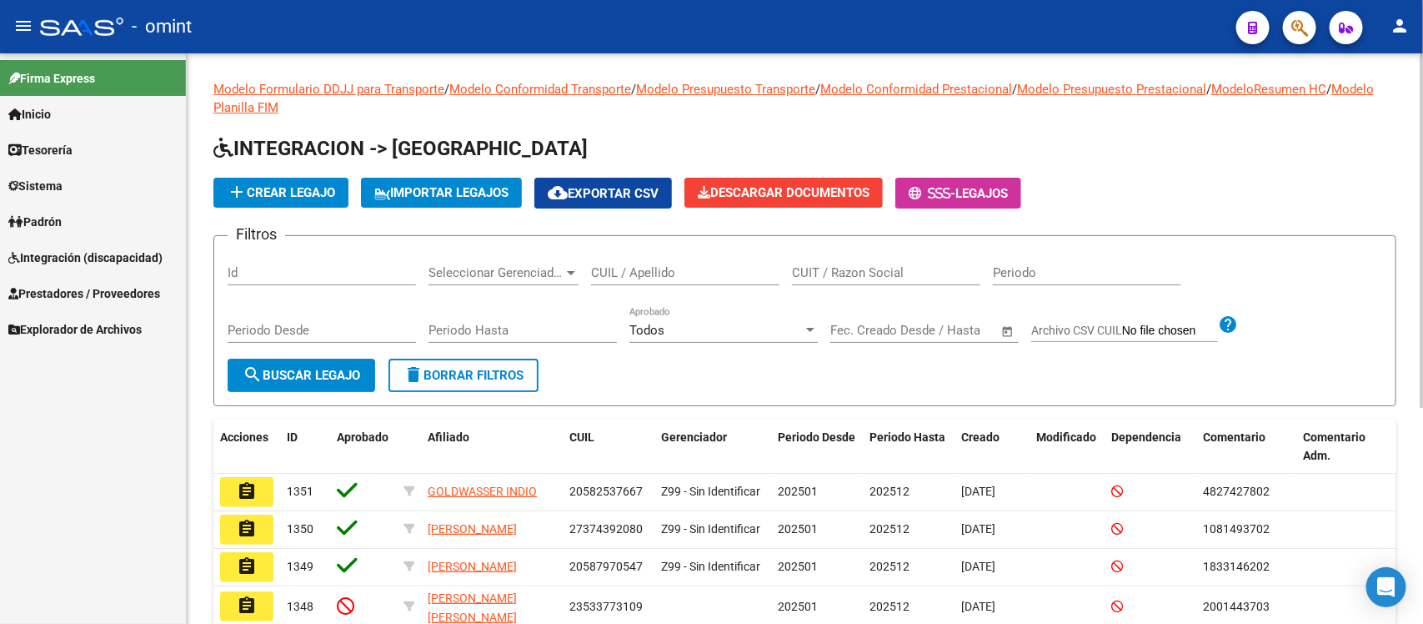
click at [83, 185] on link "Sistema" at bounding box center [93, 186] width 186 height 36
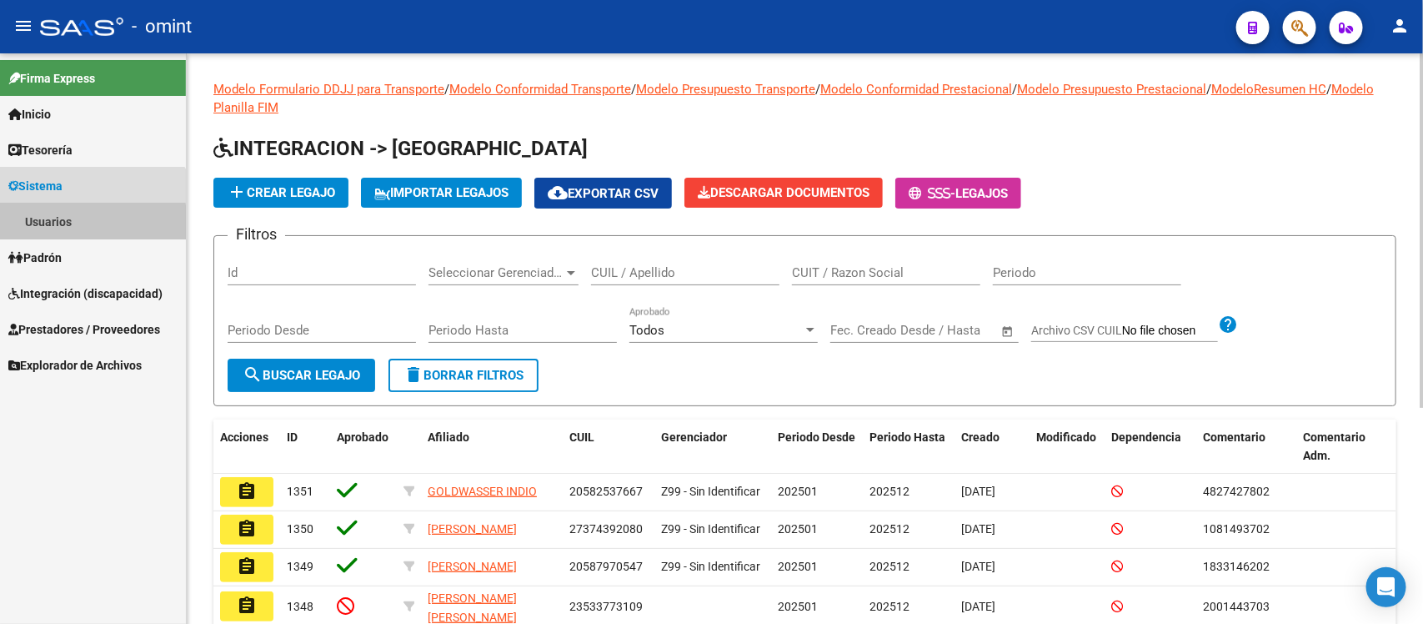
click at [90, 223] on link "Usuarios" at bounding box center [93, 221] width 186 height 36
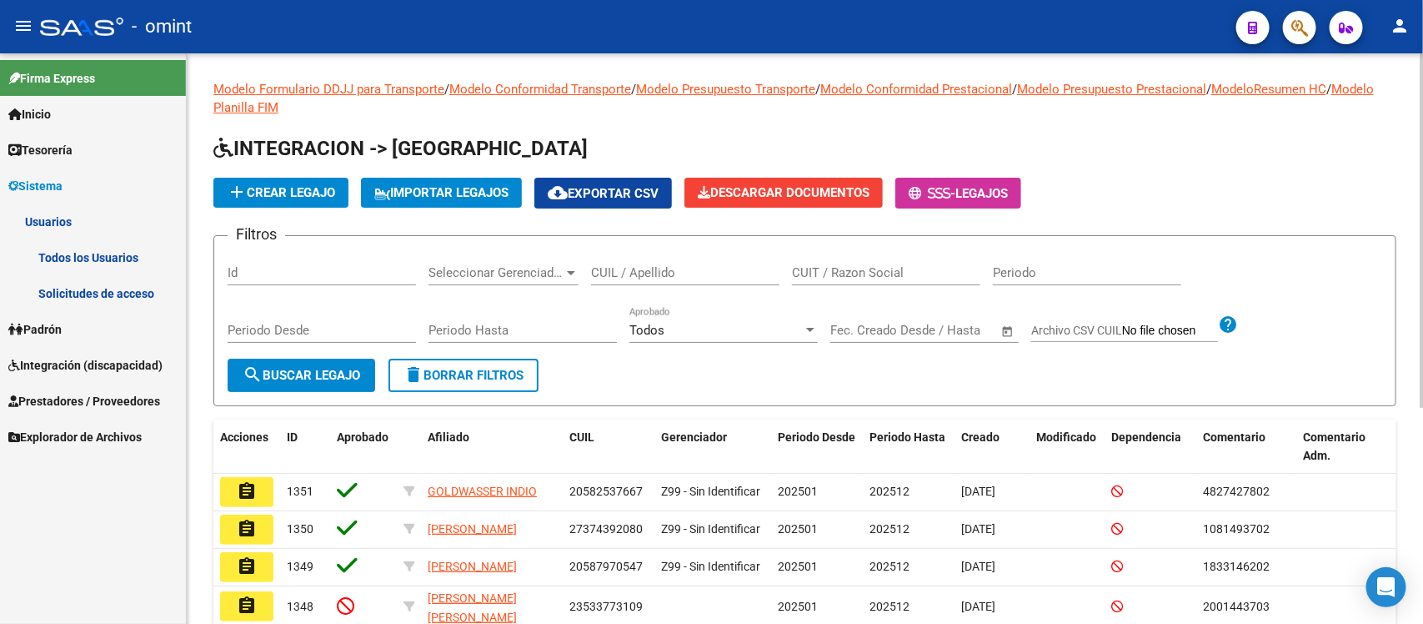
click at [108, 278] on link "Solicitudes de acceso" at bounding box center [93, 293] width 186 height 36
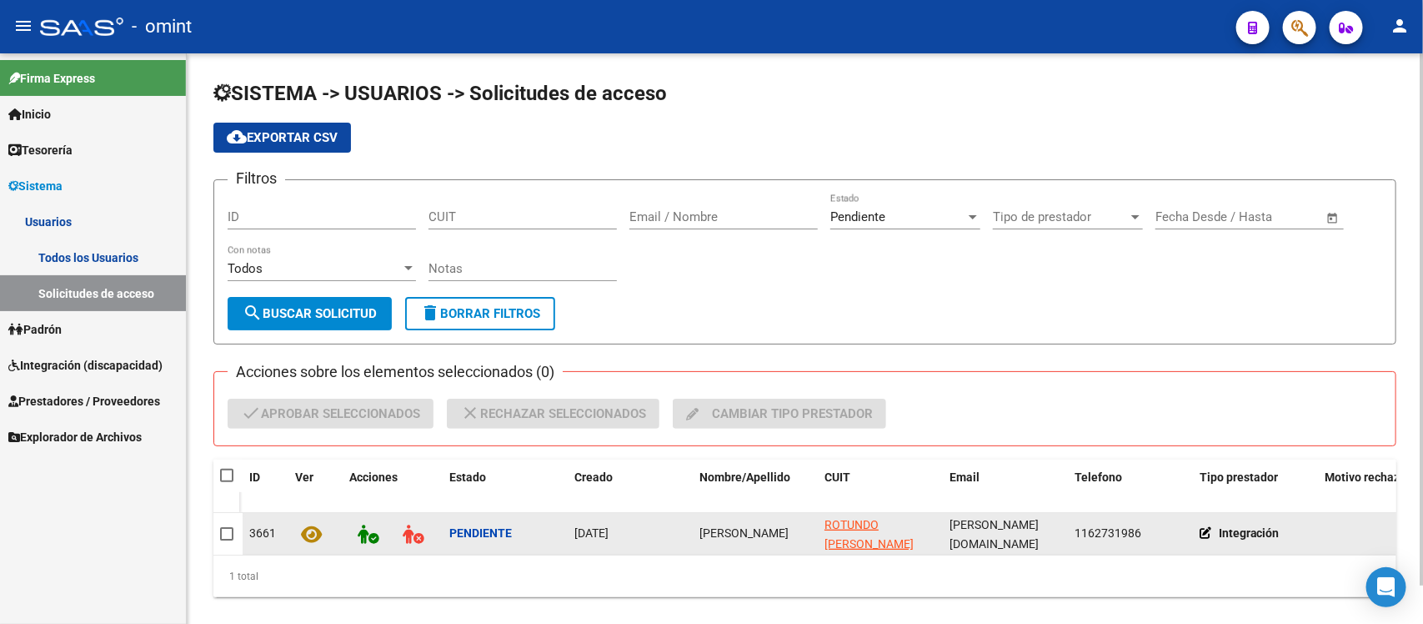
click at [757, 527] on span "Corina Rotundo" at bounding box center [744, 532] width 89 height 13
copy span "Corina Rotundo"
click at [223, 535] on span at bounding box center [226, 533] width 13 height 13
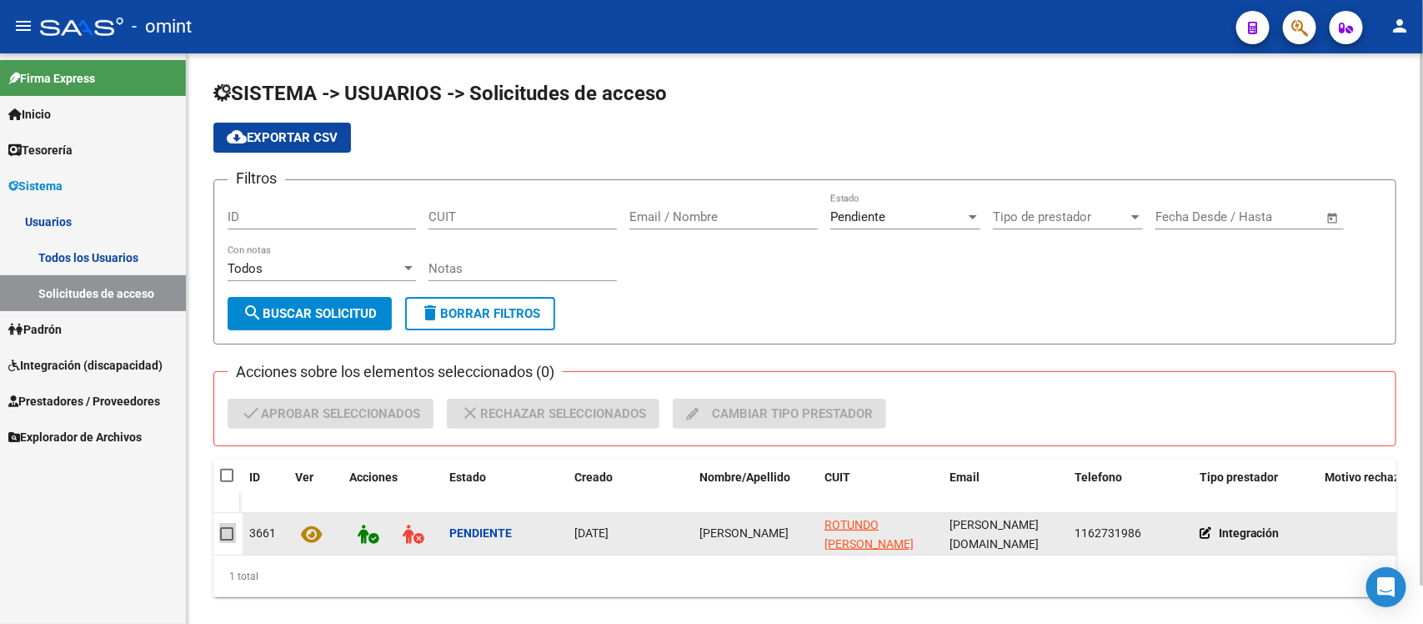
click at [226, 540] on input "checkbox" at bounding box center [226, 540] width 1 height 1
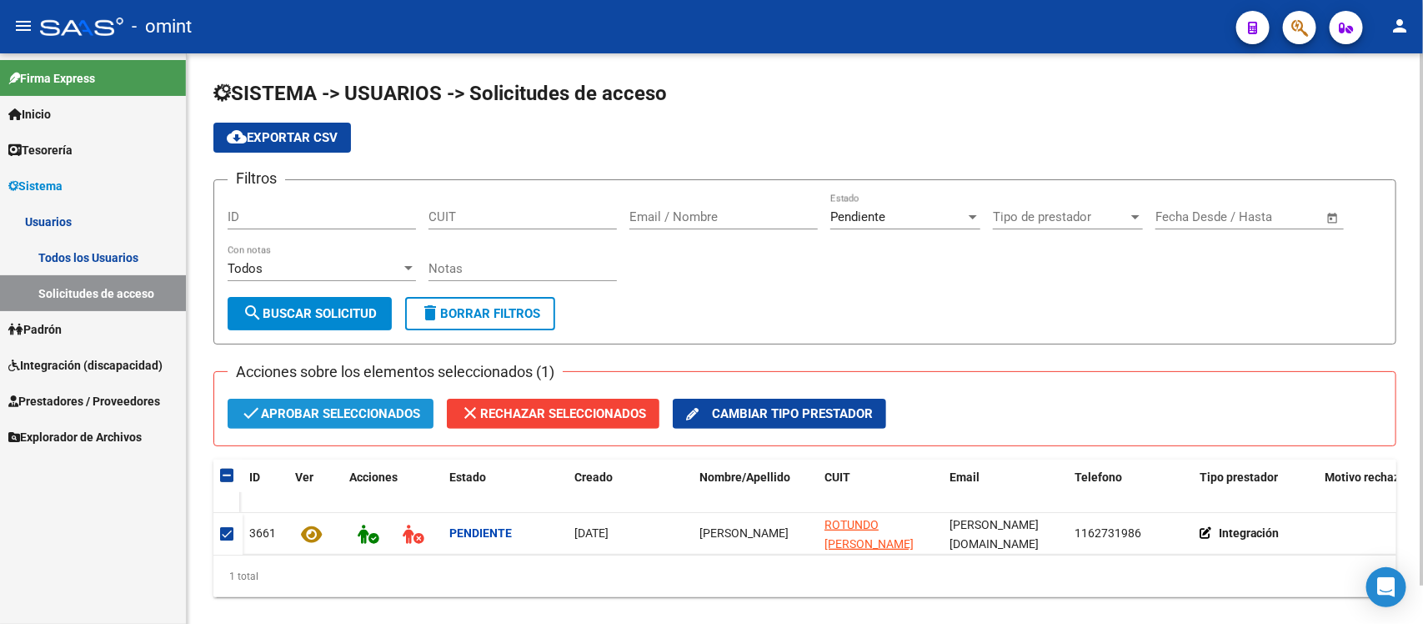
click at [332, 413] on span "check Aprobar seleccionados" at bounding box center [330, 414] width 179 height 30
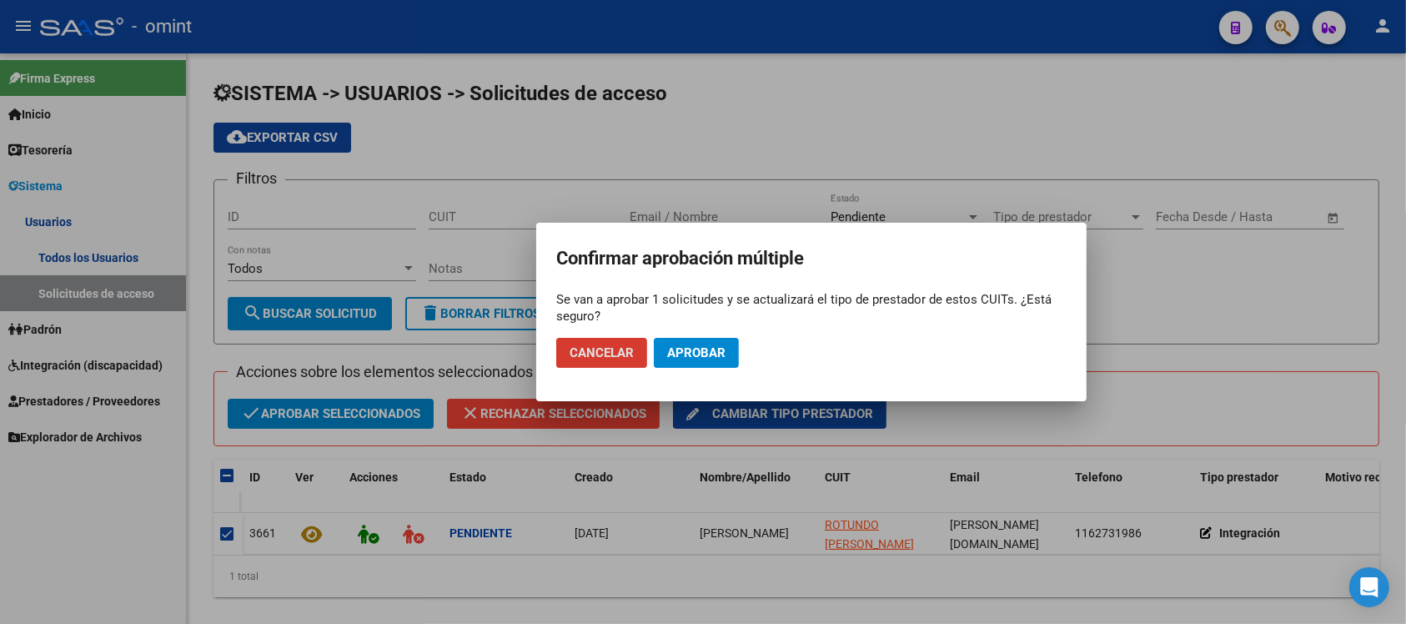
click at [735, 351] on button "Aprobar" at bounding box center [696, 353] width 85 height 30
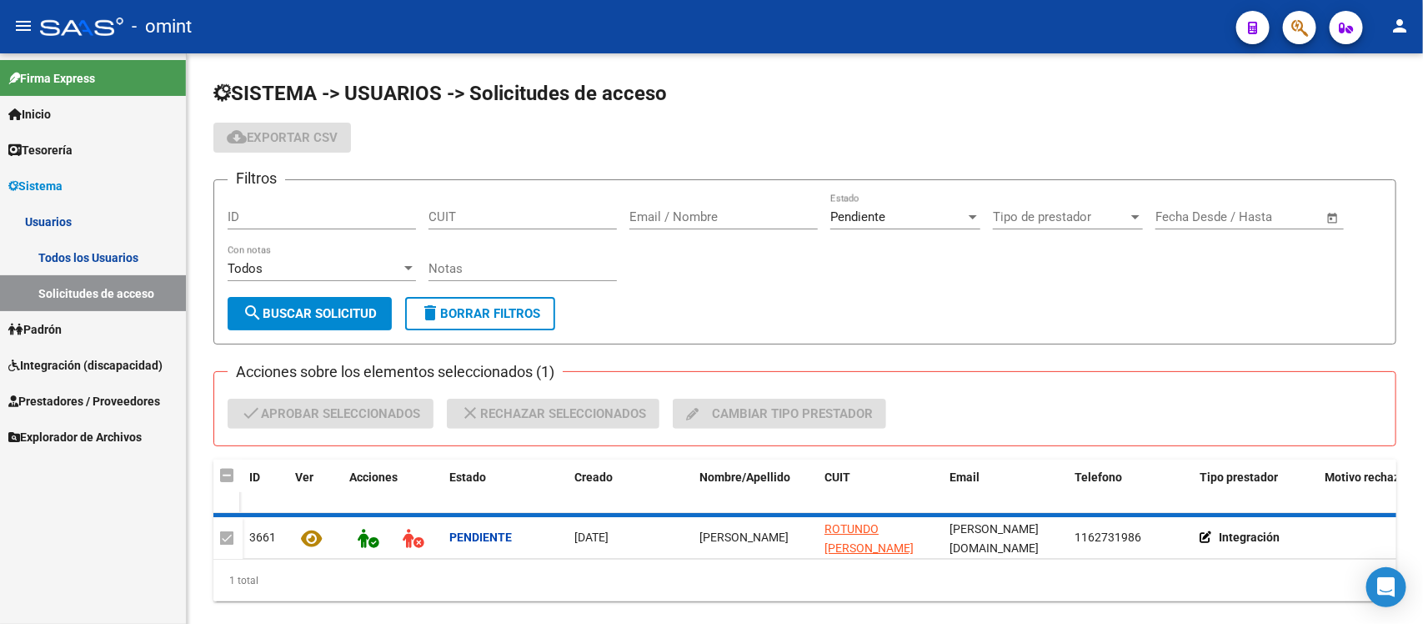
checkbox input "false"
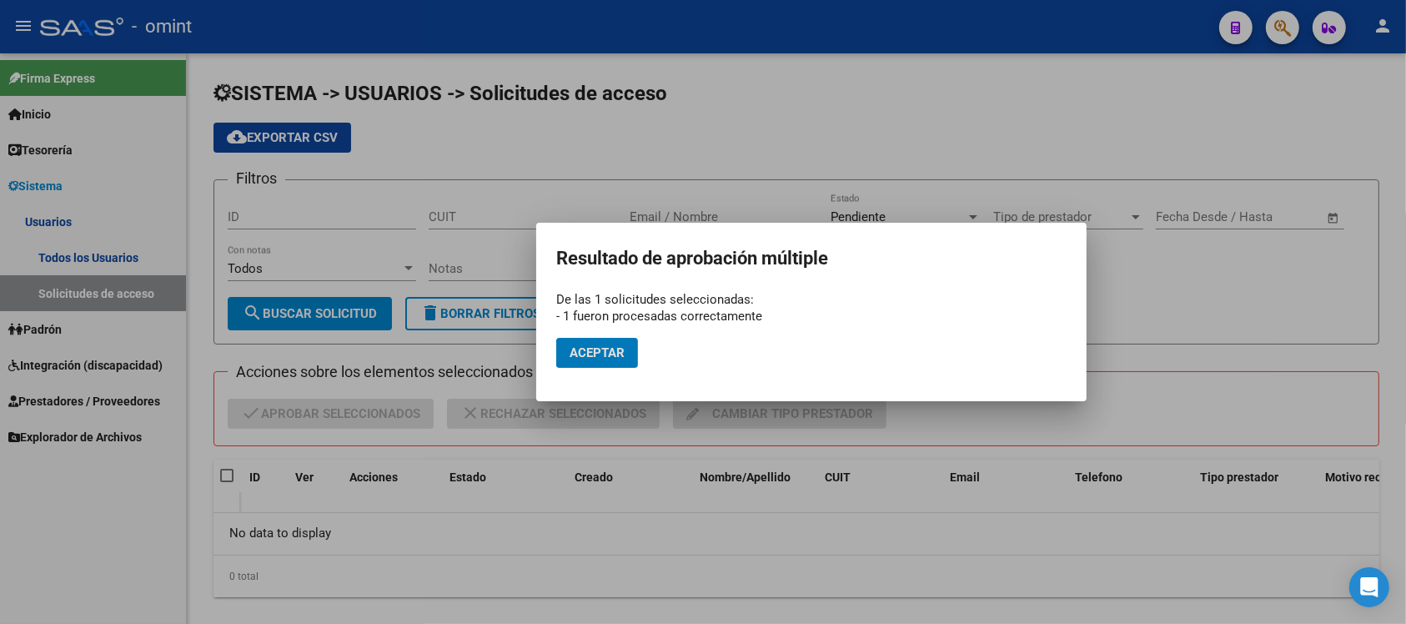
click at [622, 346] on span "Aceptar" at bounding box center [597, 352] width 55 height 15
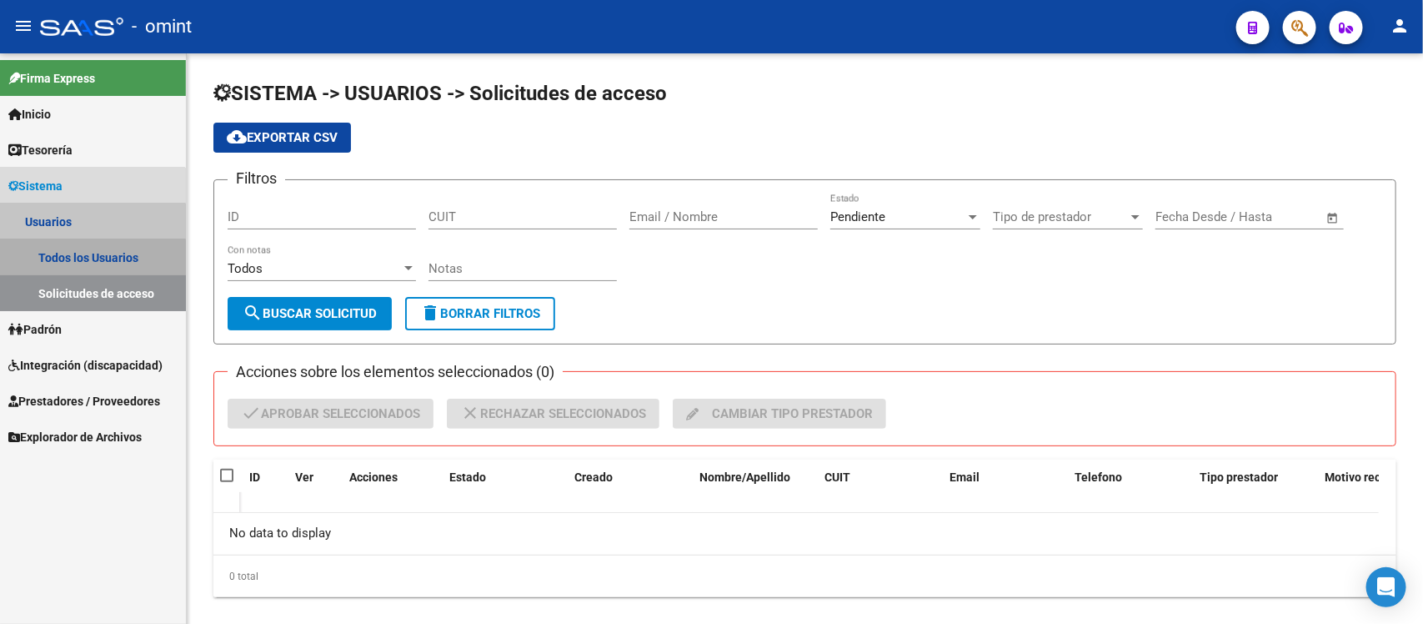
click at [79, 259] on link "Todos los Usuarios" at bounding box center [93, 257] width 186 height 36
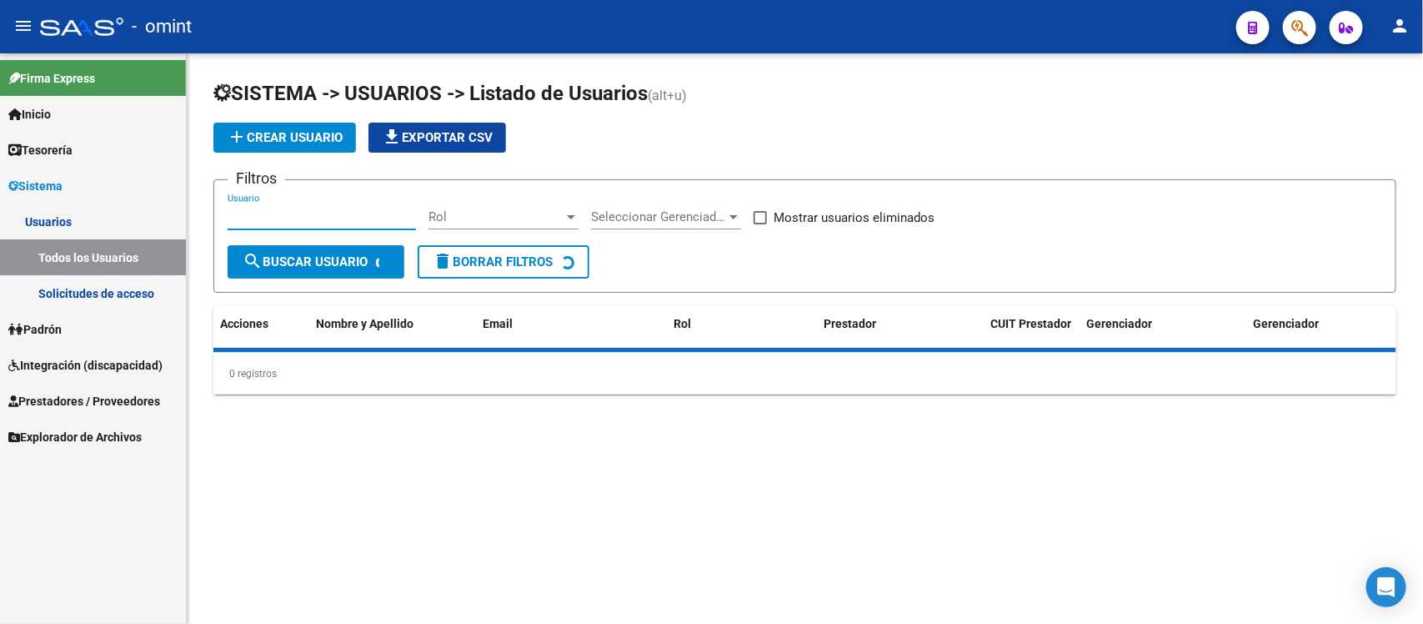
click at [284, 218] on input "Usuario" at bounding box center [322, 216] width 188 height 15
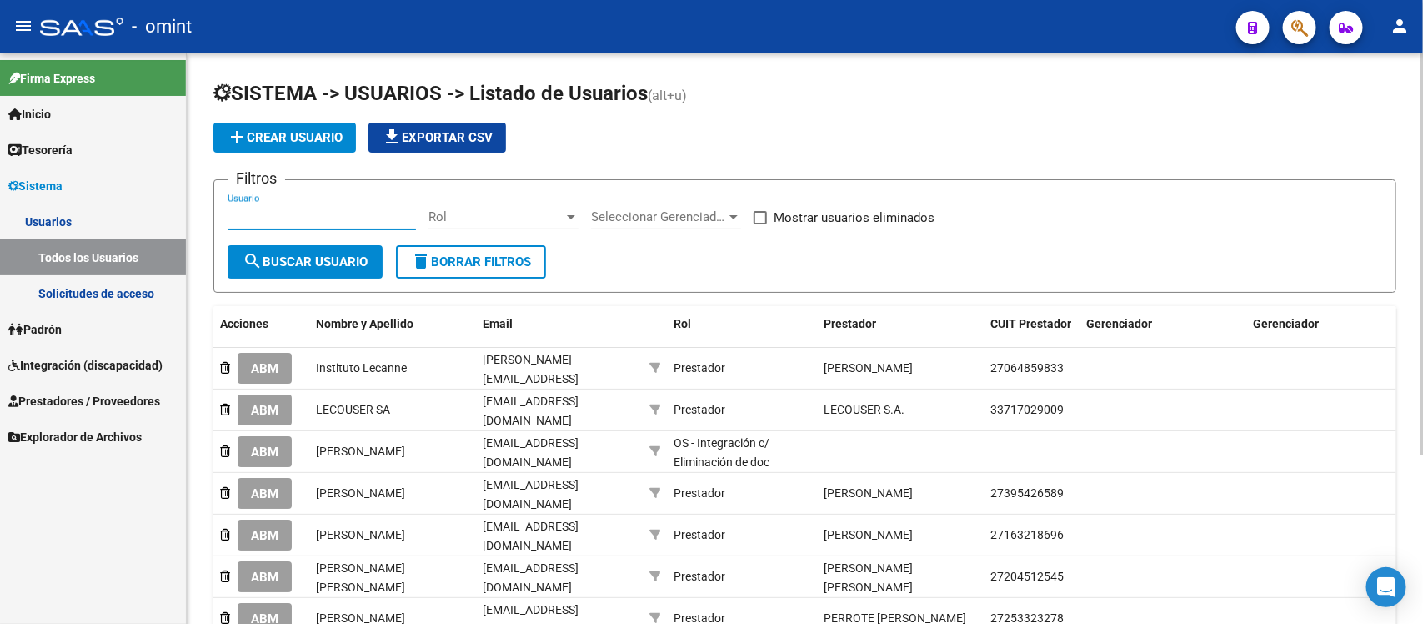
paste input "Corina Rotundo"
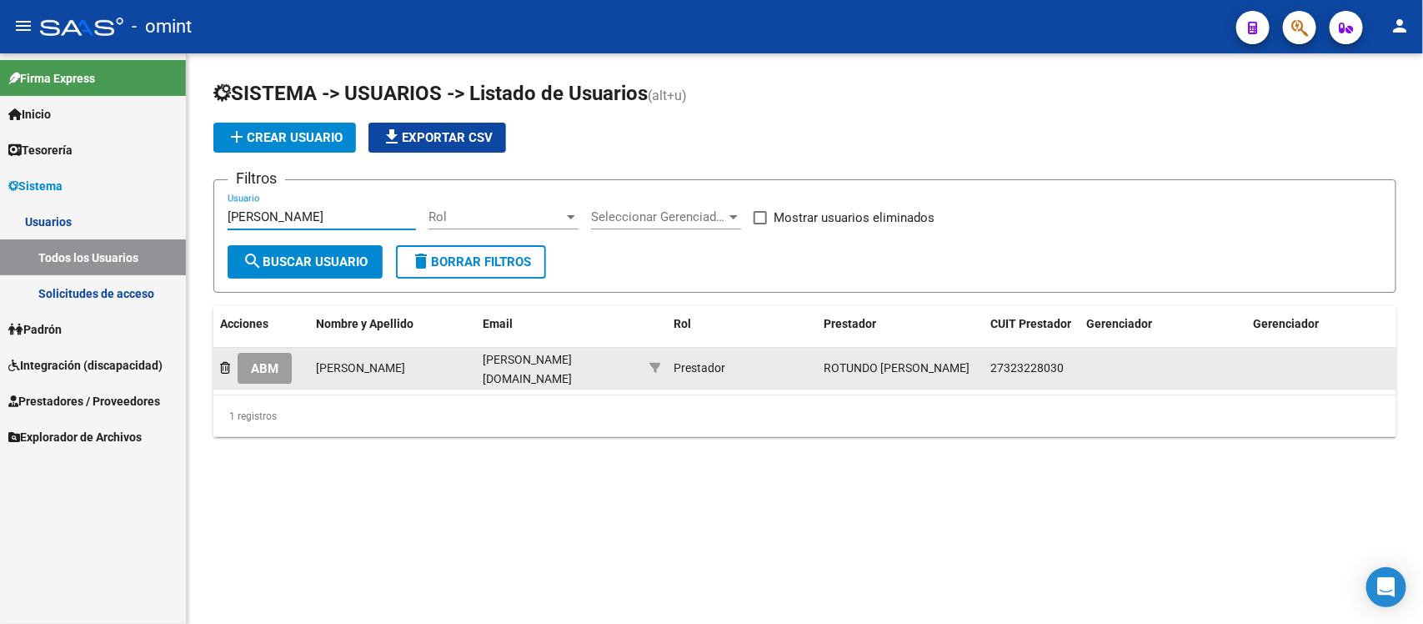
type input "Corina Rotundo"
click at [277, 353] on button "ABM" at bounding box center [265, 368] width 54 height 31
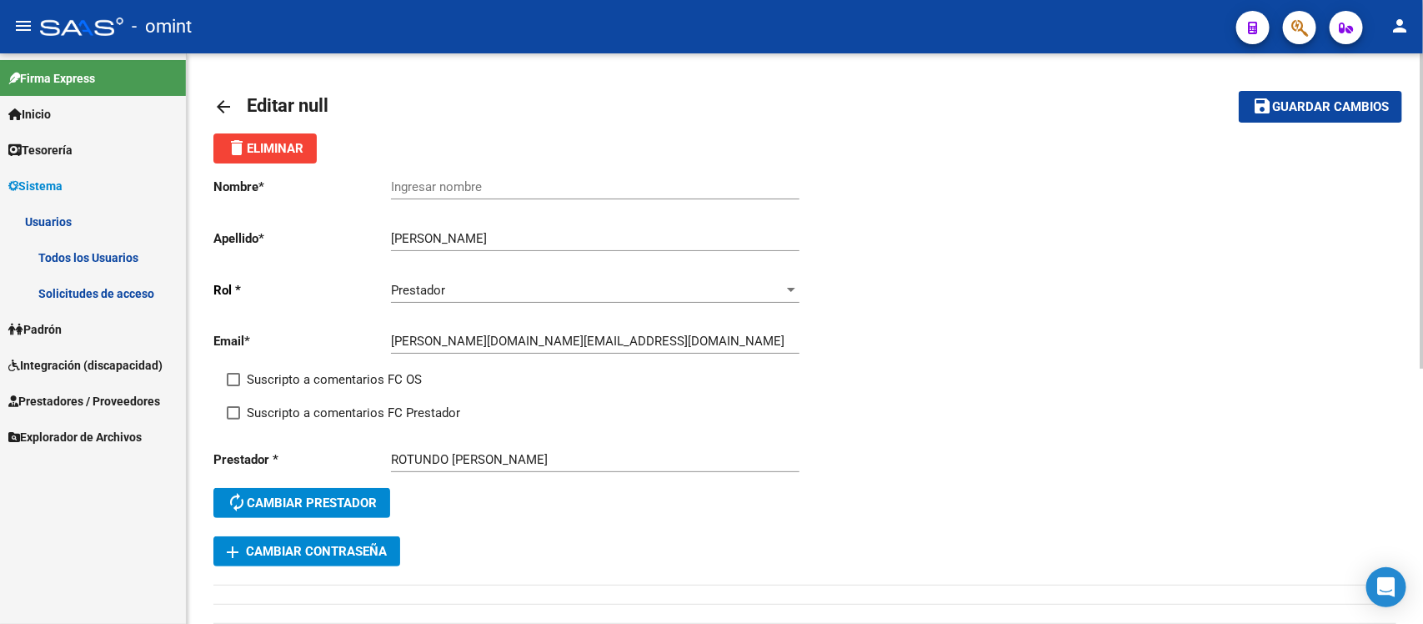
click at [447, 171] on div "Ingresar nombre" at bounding box center [595, 181] width 409 height 36
paste input "Corina Rotundo"
type input "Corina Rotundo"
click at [314, 364] on div "Email * cori.rotundo.to@gmail.com Ingresar email" at bounding box center [509, 344] width 592 height 52
click at [313, 373] on span "Suscripto a comentarios FC OS" at bounding box center [334, 379] width 175 height 20
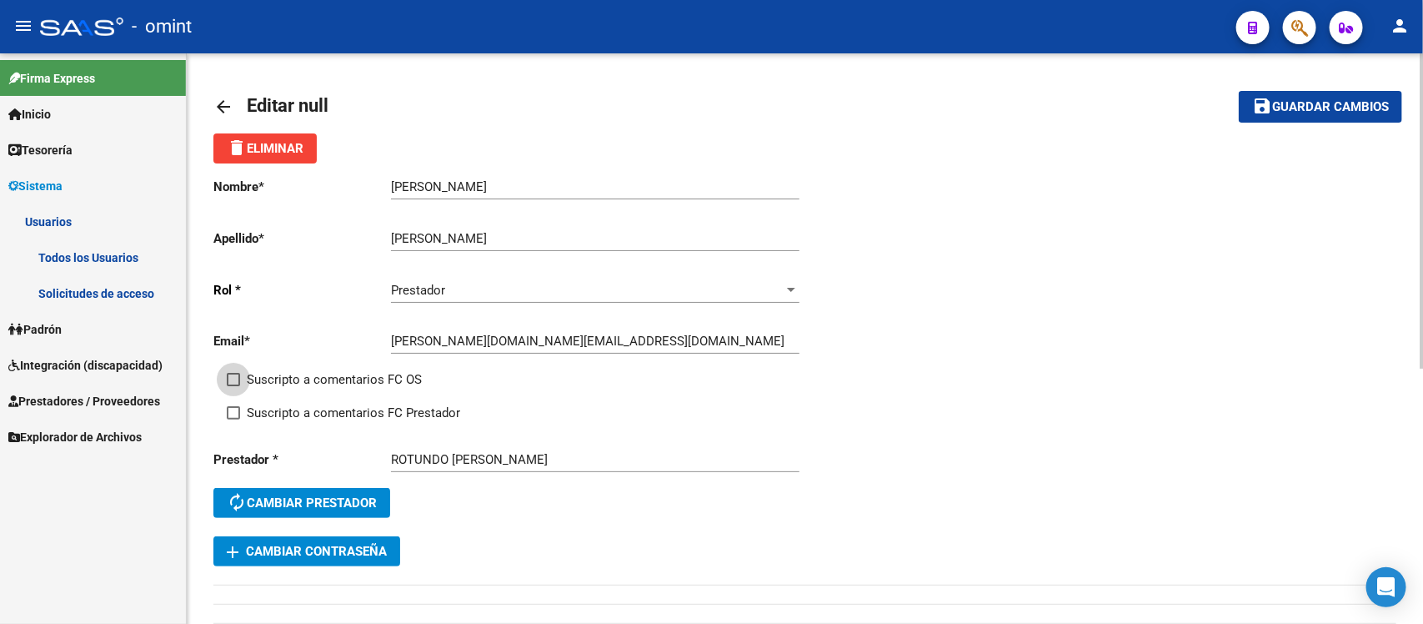
click at [233, 386] on input "Suscripto a comentarios FC OS" at bounding box center [233, 386] width 1 height 1
checkbox input "true"
click at [327, 414] on span "Suscripto a comentarios FC Prestador" at bounding box center [353, 413] width 213 height 20
click at [233, 419] on input "Suscripto a comentarios FC Prestador" at bounding box center [233, 419] width 1 height 1
checkbox input "true"
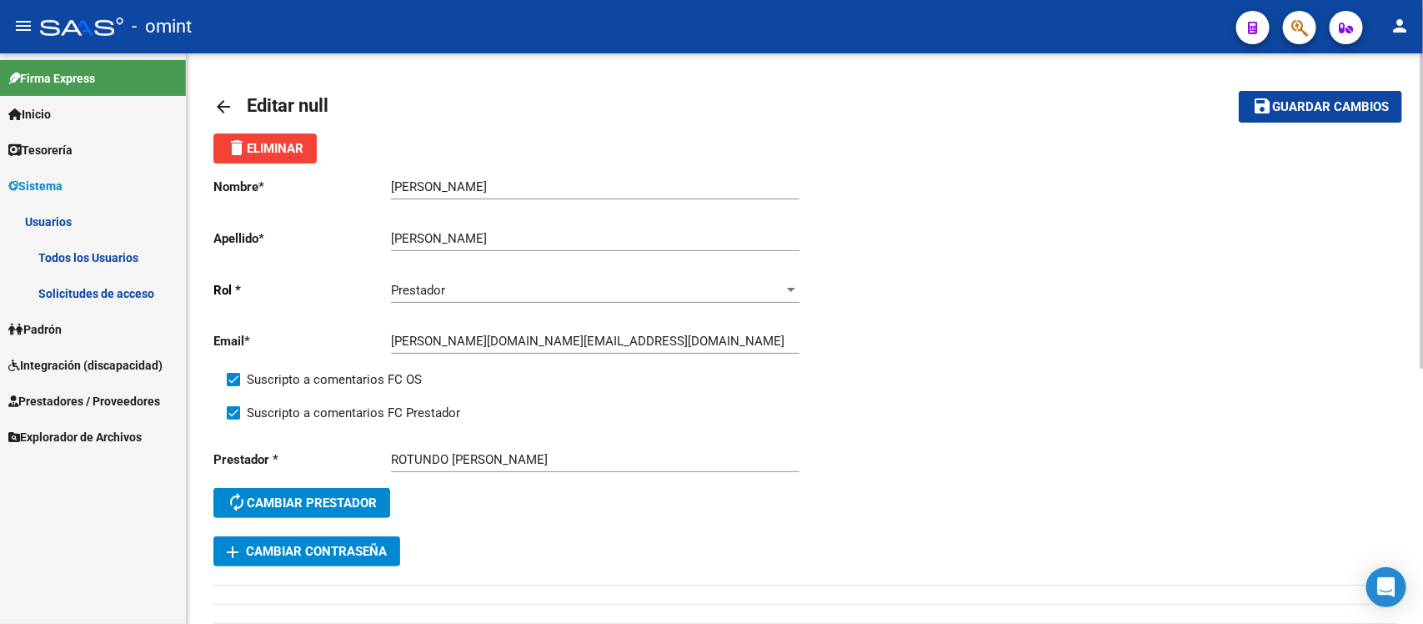
click at [1289, 118] on button "save Guardar cambios" at bounding box center [1320, 106] width 163 height 31
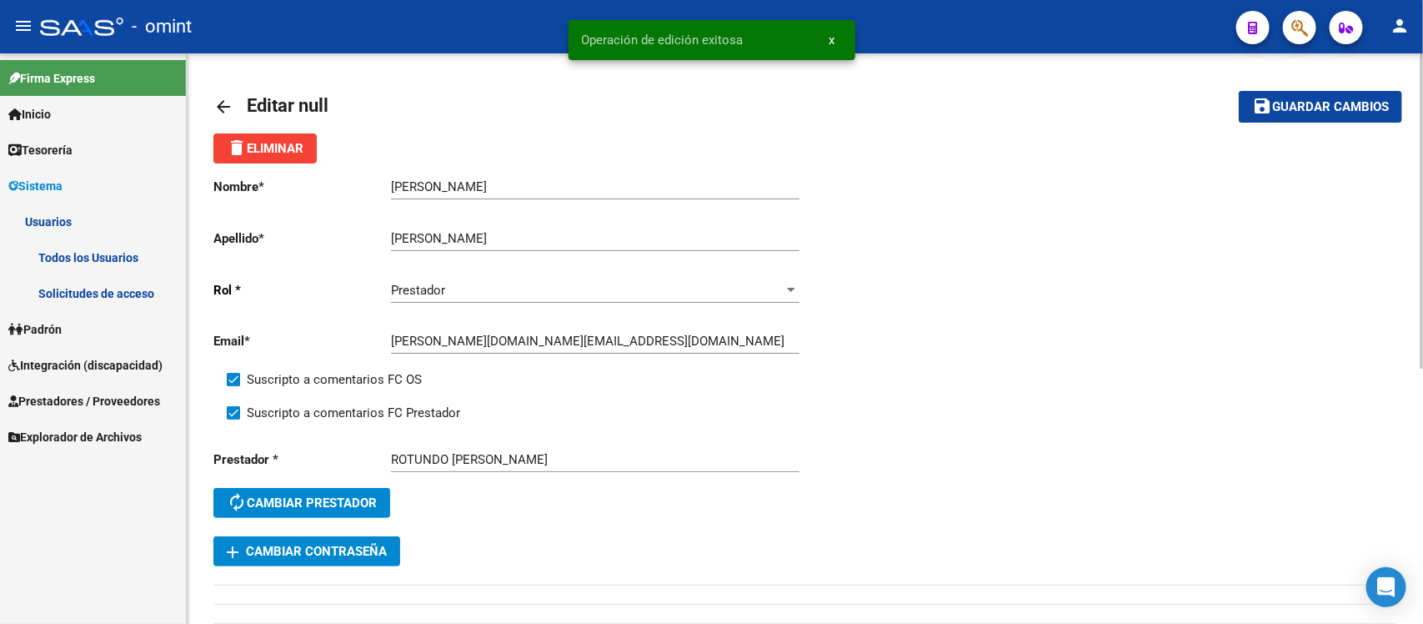
click at [223, 105] on mat-icon "arrow_back" at bounding box center [223, 107] width 20 height 20
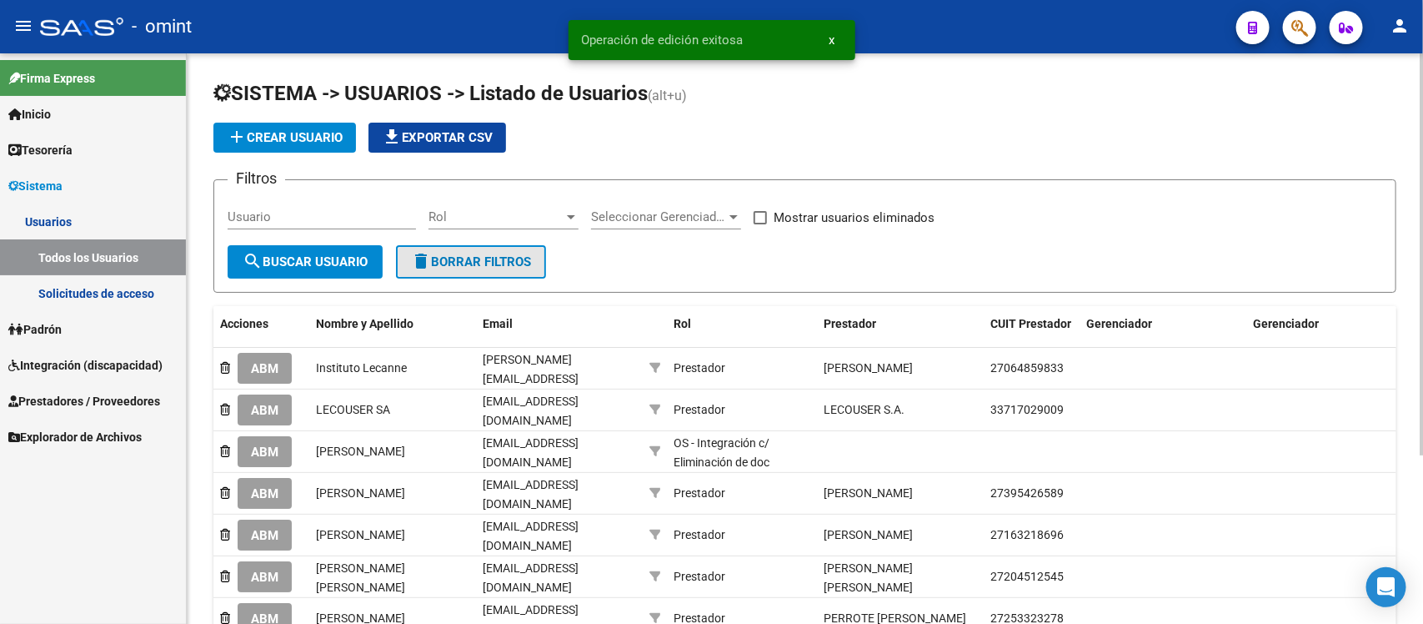
click at [453, 269] on button "delete Borrar Filtros" at bounding box center [471, 261] width 150 height 33
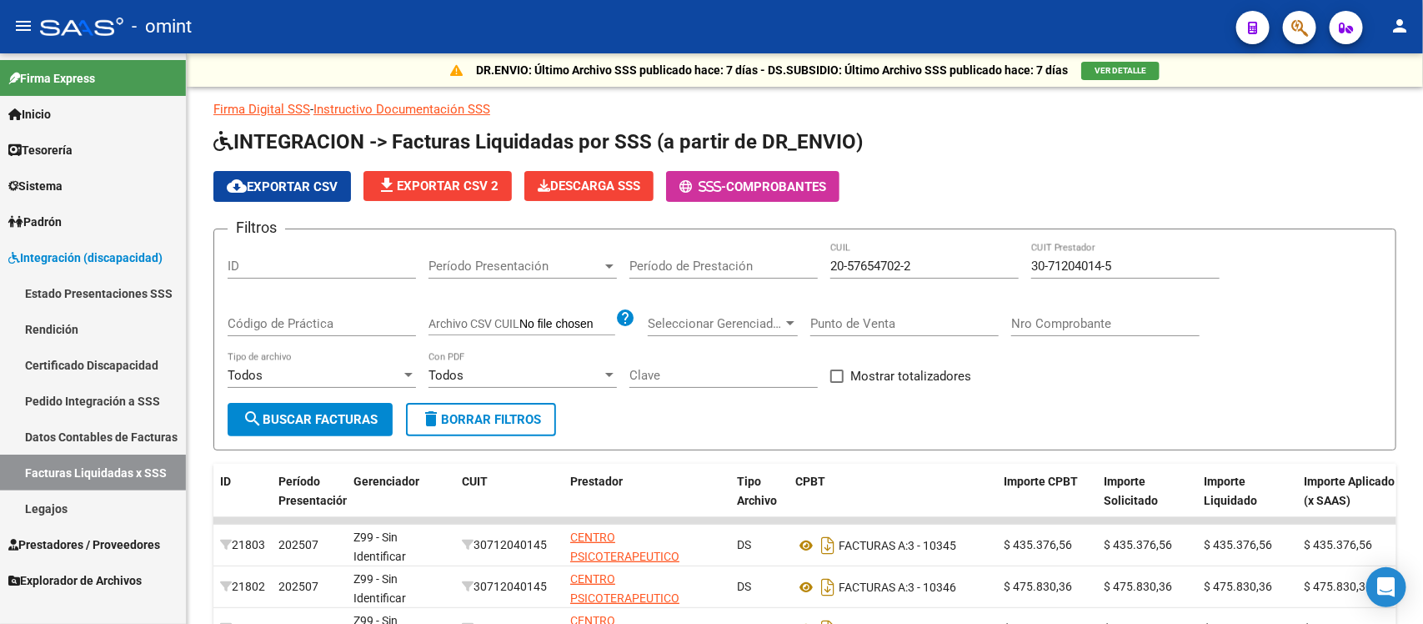
scroll to position [22, 0]
